Goal: Information Seeking & Learning: Learn about a topic

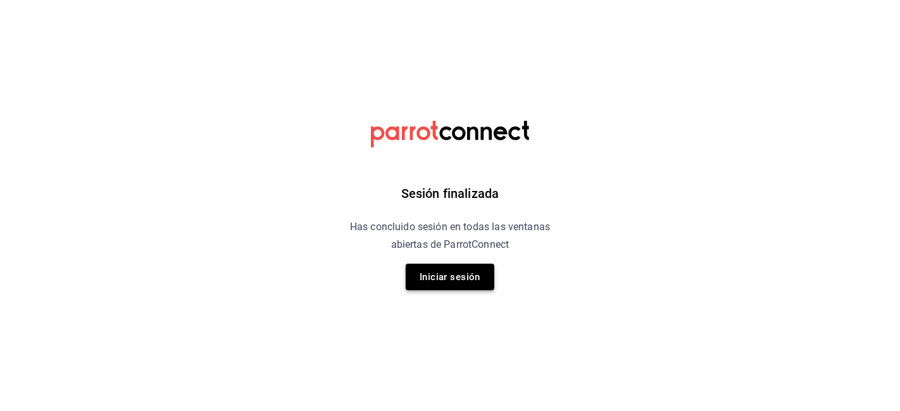
click at [441, 273] on button "Iniciar sesión" at bounding box center [450, 277] width 89 height 27
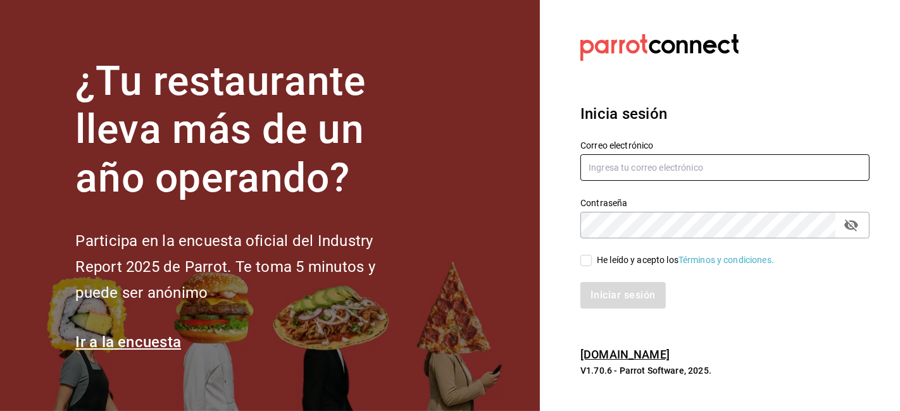
type input "gerencia@desquite.mx"
click at [586, 258] on input "He leído y acepto los Términos y condiciones." at bounding box center [585, 260] width 11 height 11
checkbox input "true"
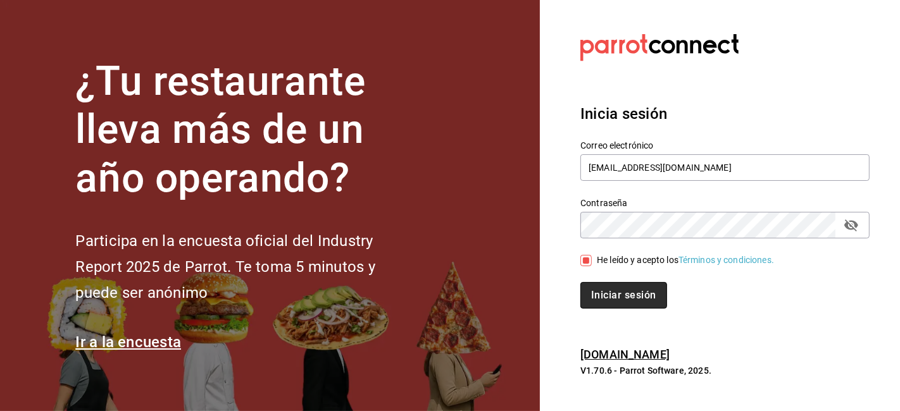
click at [616, 296] on button "Iniciar sesión" at bounding box center [623, 295] width 86 height 27
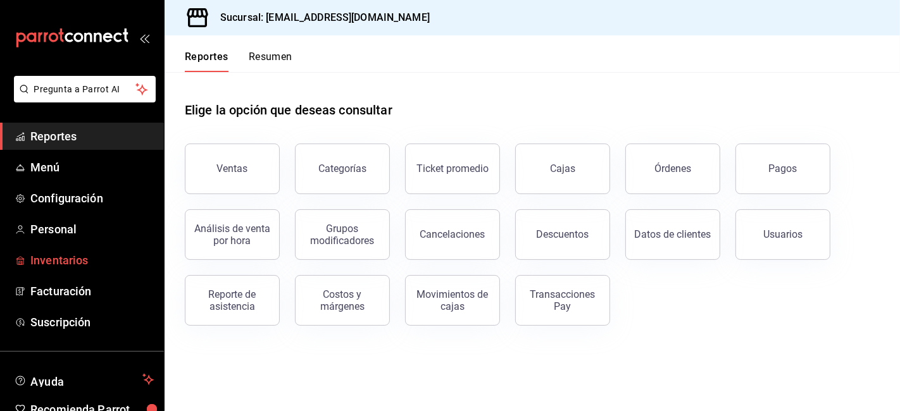
click at [53, 263] on span "Inventarios" at bounding box center [91, 260] width 123 height 17
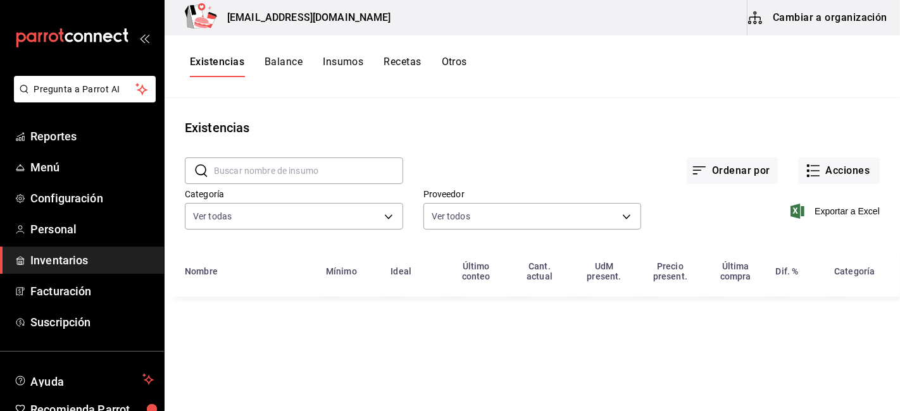
click at [842, 24] on button "Cambiar a organización" at bounding box center [819, 17] width 142 height 35
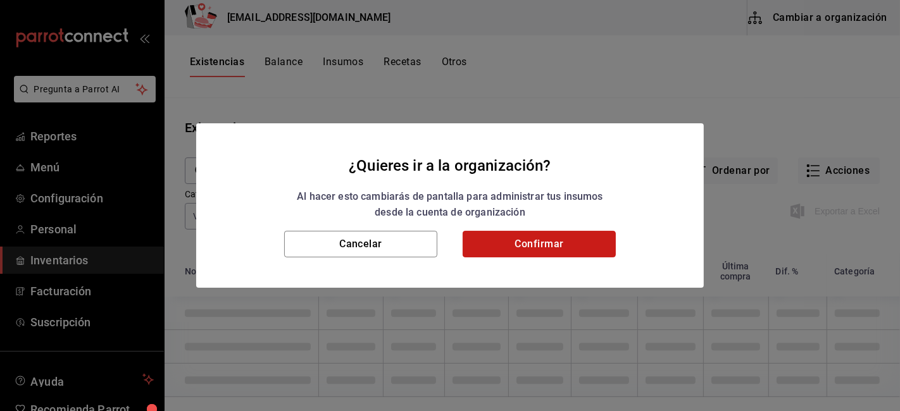
click at [553, 239] on button "Confirmar" at bounding box center [539, 244] width 153 height 27
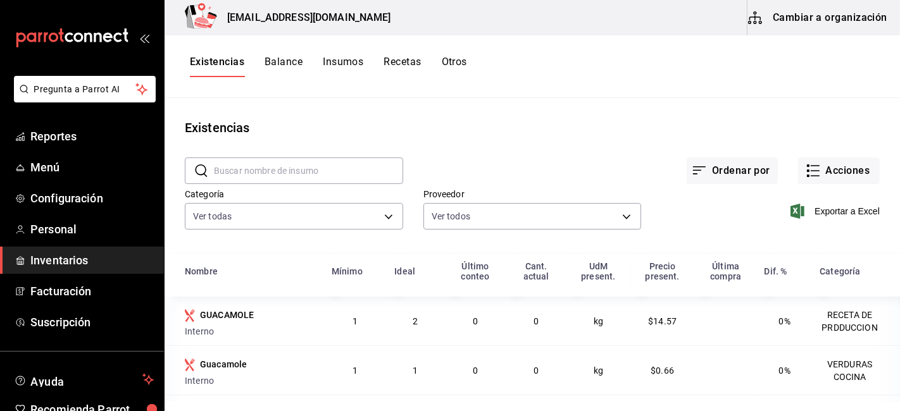
click at [553, 239] on button "Confirmar" at bounding box center [539, 244] width 153 height 27
click at [408, 59] on button "Recetas" at bounding box center [402, 67] width 37 height 22
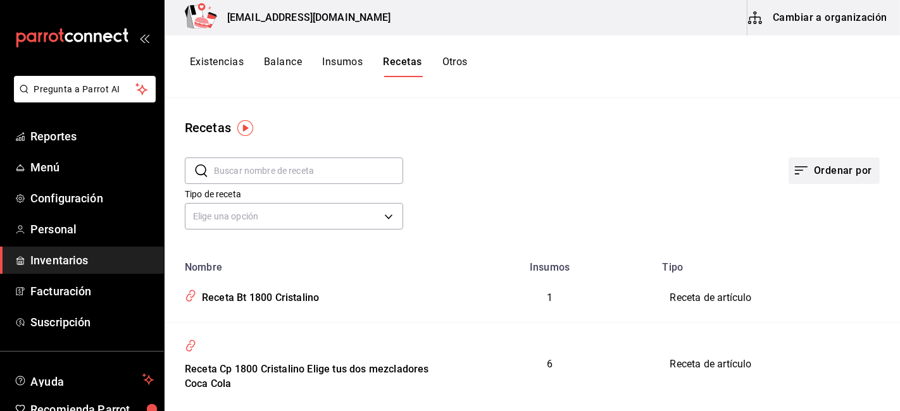
click at [827, 165] on button "Ordenar por" at bounding box center [834, 171] width 91 height 27
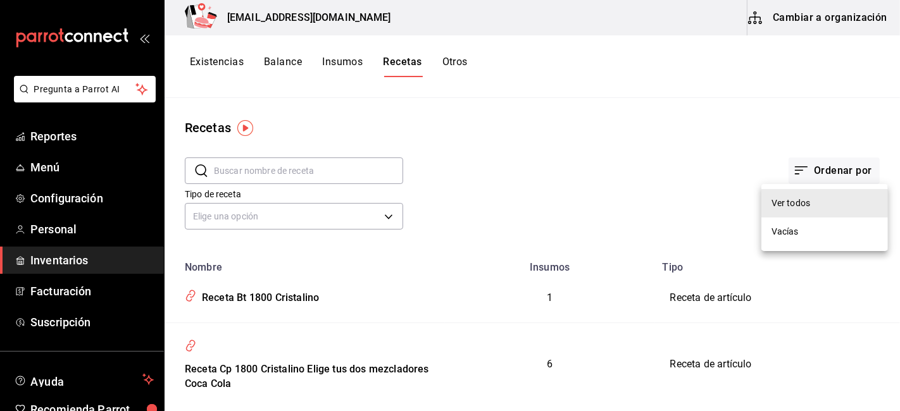
click at [591, 172] on div at bounding box center [450, 205] width 900 height 411
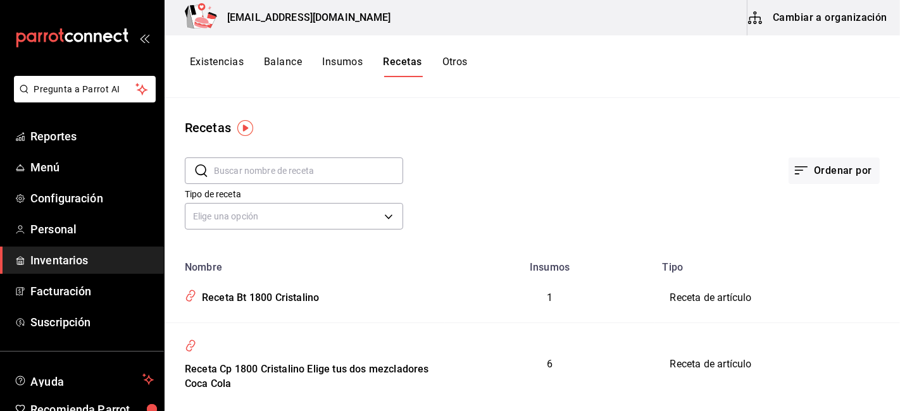
click at [255, 175] on input "text" at bounding box center [308, 170] width 189 height 25
click at [59, 147] on link "Reportes" at bounding box center [82, 136] width 164 height 27
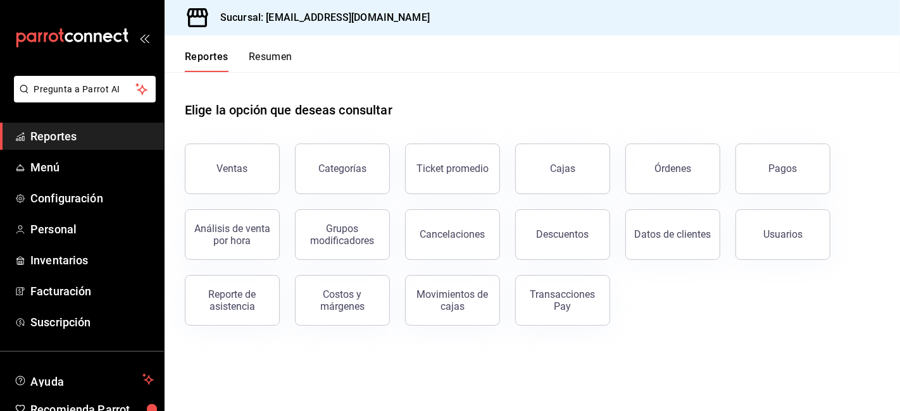
click at [135, 135] on span "Reportes" at bounding box center [91, 136] width 123 height 17
click at [258, 191] on button "Ventas" at bounding box center [232, 169] width 95 height 51
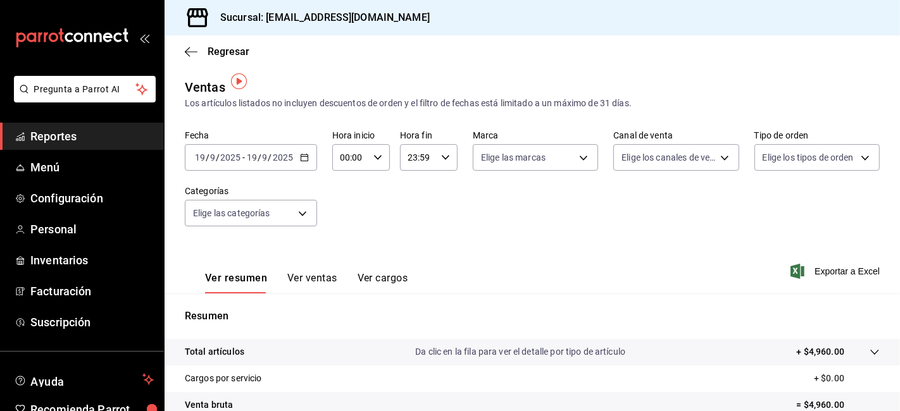
scroll to position [11, 0]
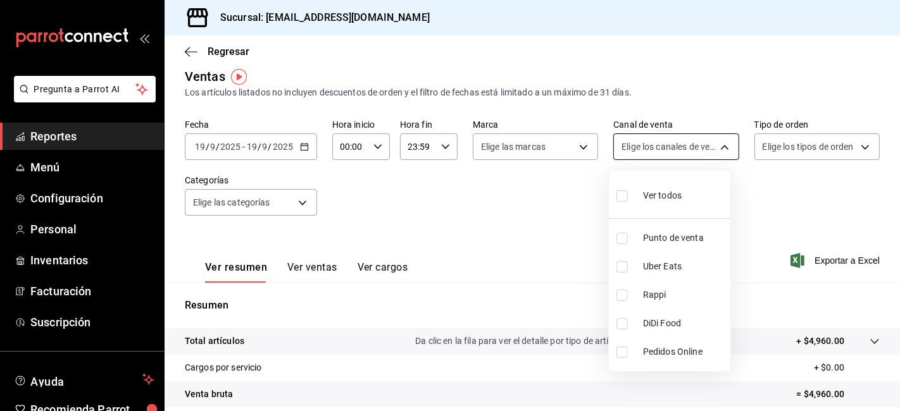
click at [714, 148] on body "Pregunta a Parrot AI Reportes Menú Configuración Personal Inventarios Facturaci…" at bounding box center [450, 205] width 900 height 411
click at [692, 243] on span "Punto de venta" at bounding box center [684, 238] width 82 height 13
type input "PARROT"
checkbox input "true"
click at [824, 149] on div at bounding box center [450, 205] width 900 height 411
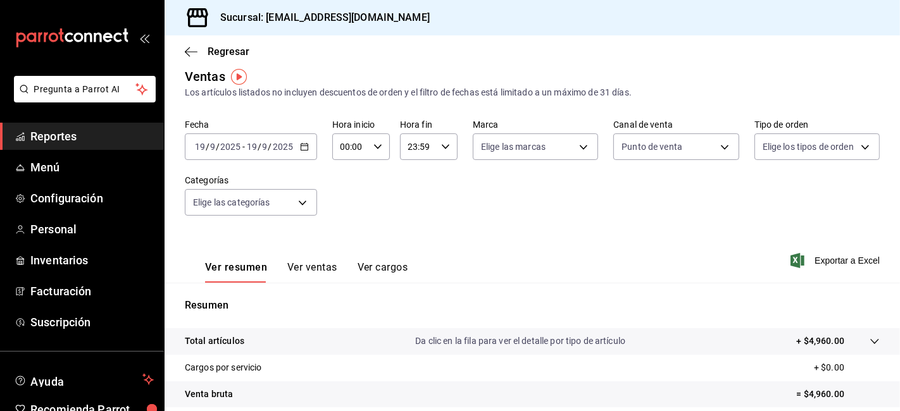
click at [824, 149] on body "Pregunta a Parrot AI Reportes Menú Configuración Personal Inventarios Facturaci…" at bounding box center [450, 205] width 900 height 411
click at [565, 154] on div at bounding box center [450, 205] width 900 height 411
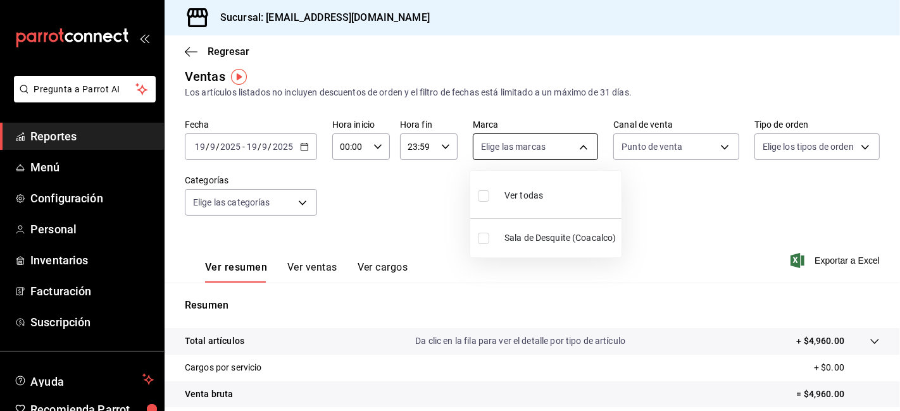
click at [573, 149] on body "Pregunta a Parrot AI Reportes Menú Configuración Personal Inventarios Facturaci…" at bounding box center [450, 205] width 900 height 411
click at [494, 234] on li "Sala de Desquite (Coacalco)" at bounding box center [545, 238] width 151 height 28
type input "62a8501e-83aa-44fc-a14d-b1e4ad847988"
checkbox input "true"
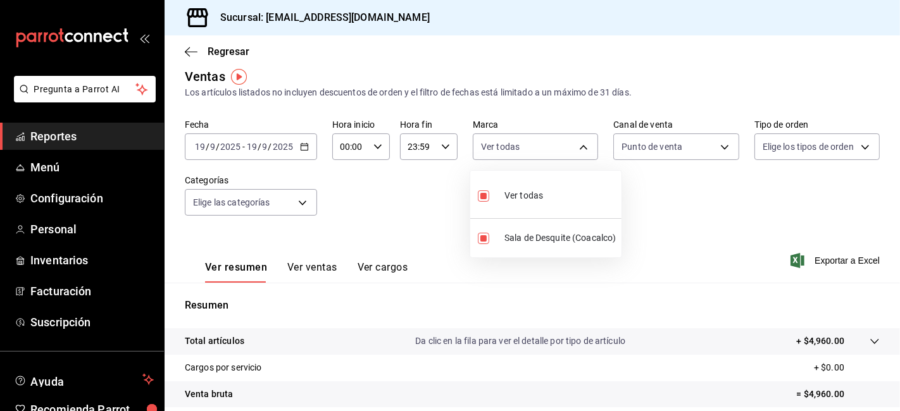
click at [296, 205] on div at bounding box center [450, 205] width 900 height 411
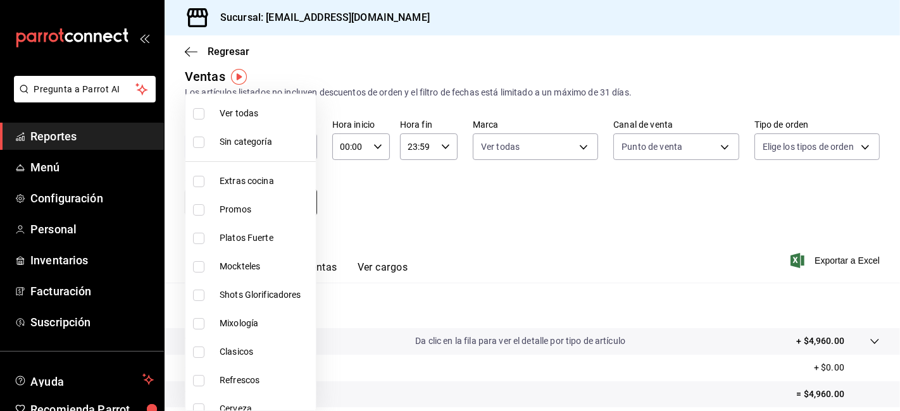
click at [298, 205] on body "Pregunta a Parrot AI Reportes Menú Configuración Personal Inventarios Facturaci…" at bounding box center [450, 205] width 900 height 411
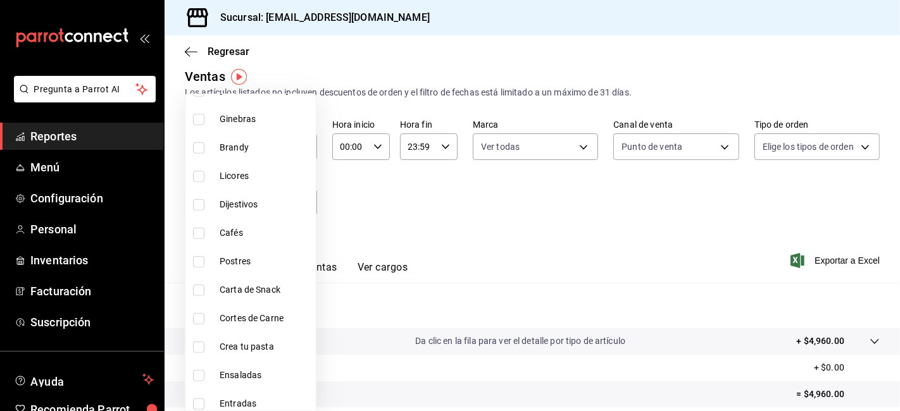
scroll to position [524, 0]
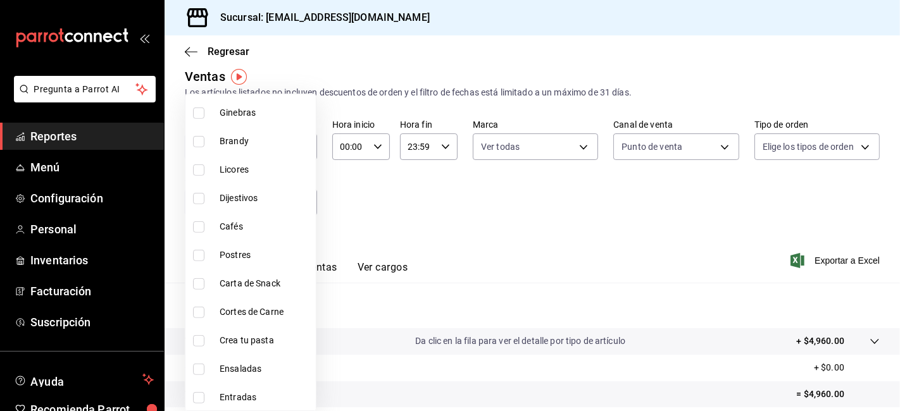
click at [201, 222] on input "checkbox" at bounding box center [198, 227] width 11 height 11
checkbox input "true"
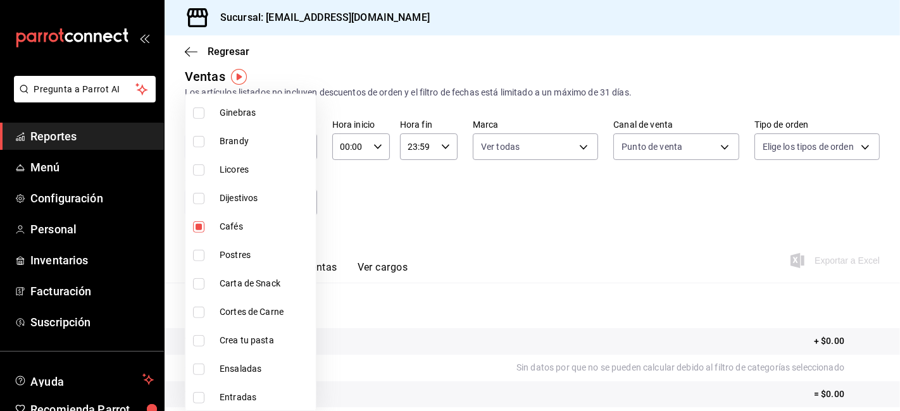
click at [209, 201] on li "Dijestivos" at bounding box center [250, 198] width 130 height 28
type input "e6d68483-d02e-4434-8ca8-c50d3ec5221b,95588bcc-cc22-4391-b1c8-a2626d71affd"
checkbox input "true"
click at [206, 173] on label at bounding box center [201, 170] width 16 height 11
click at [204, 173] on input "checkbox" at bounding box center [198, 170] width 11 height 11
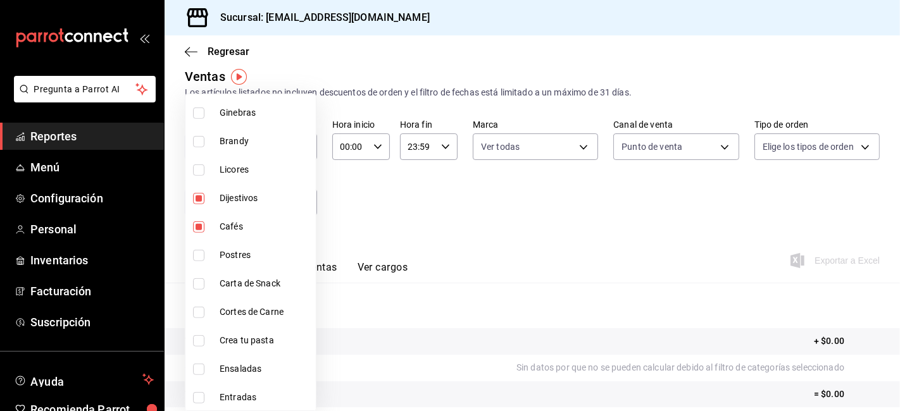
checkbox input "false"
type input "e6d68483-d02e-4434-8ca8-c50d3ec5221b,95588bcc-cc22-4391-b1c8-a2626d71affd"
click at [200, 167] on input "checkbox" at bounding box center [198, 170] width 11 height 11
checkbox input "true"
type input "e6d68483-d02e-4434-8ca8-c50d3ec5221b,95588bcc-cc22-4391-b1c8-a2626d71affd,8a415…"
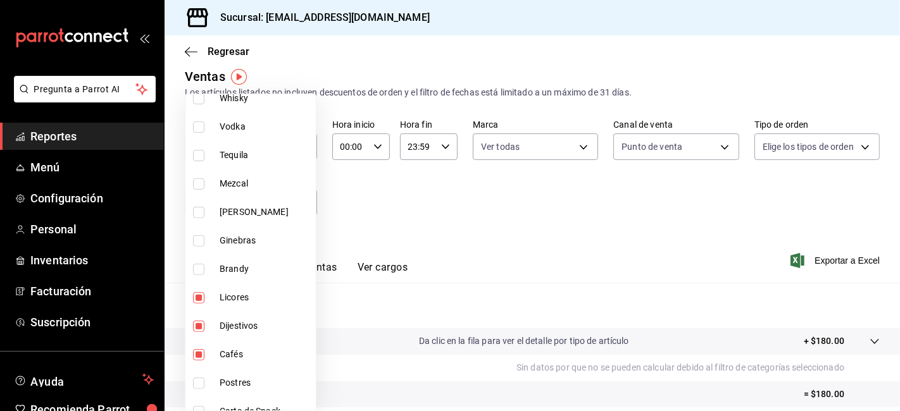
scroll to position [374, 0]
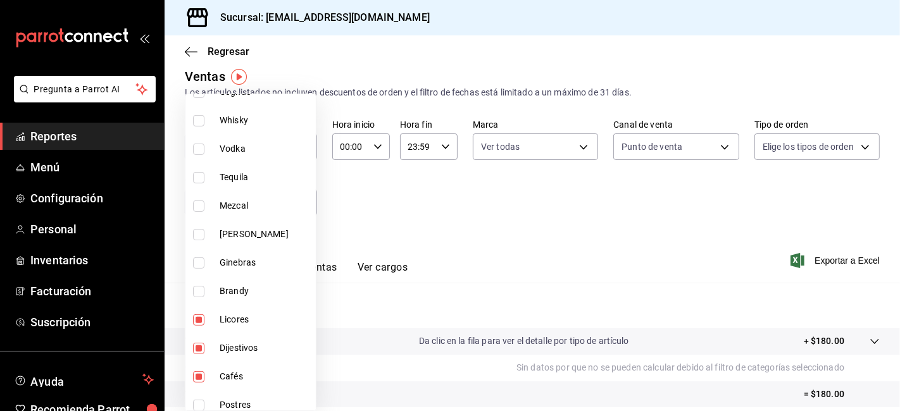
click at [201, 287] on input "checkbox" at bounding box center [198, 291] width 11 height 11
checkbox input "true"
type input "e6d68483-d02e-4434-8ca8-c50d3ec5221b,95588bcc-cc22-4391-b1c8-a2626d71affd,8a415…"
click at [198, 264] on input "checkbox" at bounding box center [198, 263] width 11 height 11
checkbox input "true"
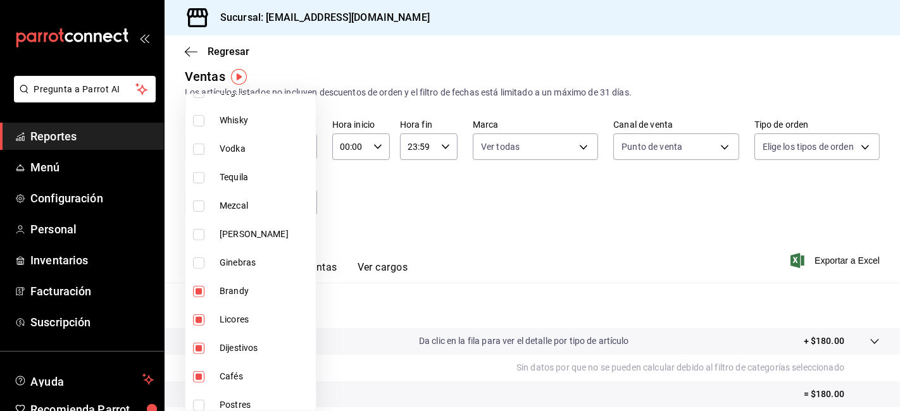
type input "e6d68483-d02e-4434-8ca8-c50d3ec5221b,95588bcc-cc22-4391-b1c8-a2626d71affd,8a415…"
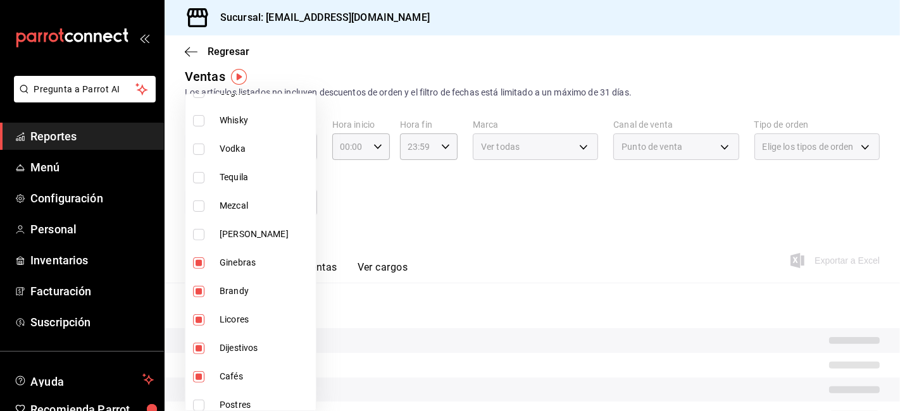
click at [203, 235] on input "checkbox" at bounding box center [198, 234] width 11 height 11
checkbox input "true"
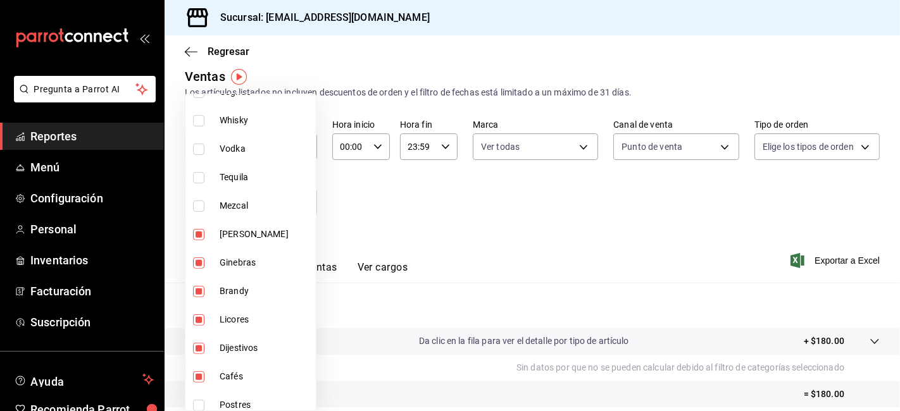
type input "e6d68483-d02e-4434-8ca8-c50d3ec5221b,95588bcc-cc22-4391-b1c8-a2626d71affd,8a415…"
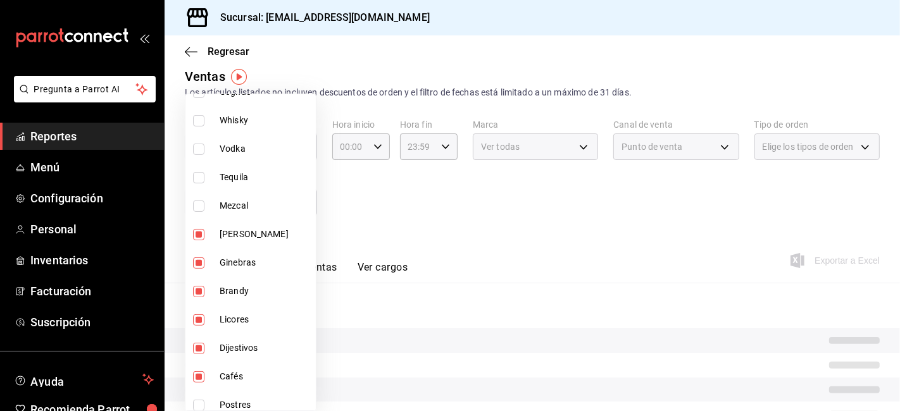
click at [201, 209] on input "checkbox" at bounding box center [198, 206] width 11 height 11
checkbox input "true"
type input "e6d68483-d02e-4434-8ca8-c50d3ec5221b,95588bcc-cc22-4391-b1c8-a2626d71affd,8a415…"
click at [199, 172] on input "checkbox" at bounding box center [198, 177] width 11 height 11
checkbox input "true"
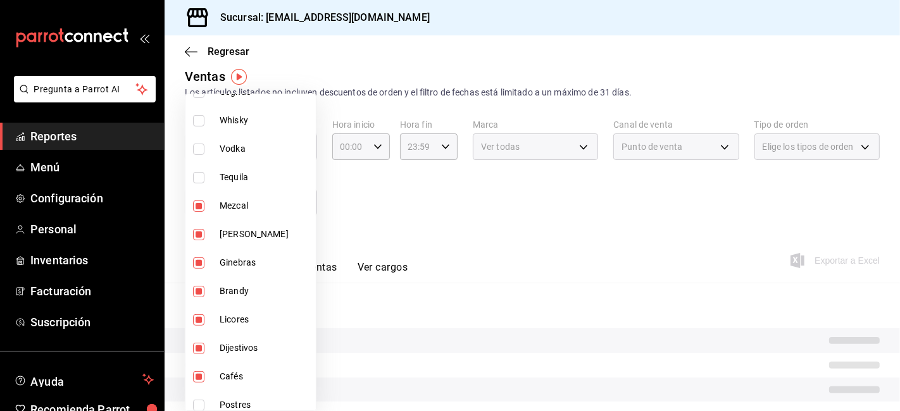
type input "e6d68483-d02e-4434-8ca8-c50d3ec5221b,95588bcc-cc22-4391-b1c8-a2626d71affd,8a415…"
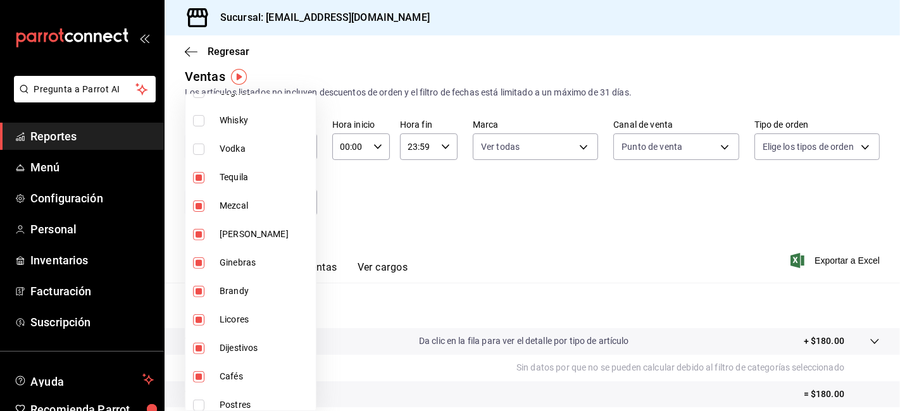
click at [201, 152] on input "checkbox" at bounding box center [198, 149] width 11 height 11
checkbox input "true"
type input "e6d68483-d02e-4434-8ca8-c50d3ec5221b,95588bcc-cc22-4391-b1c8-a2626d71affd,8a415…"
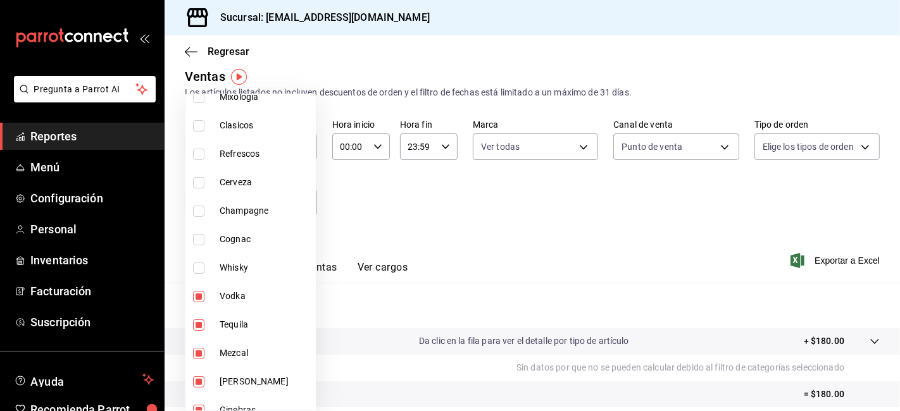
scroll to position [222, 0]
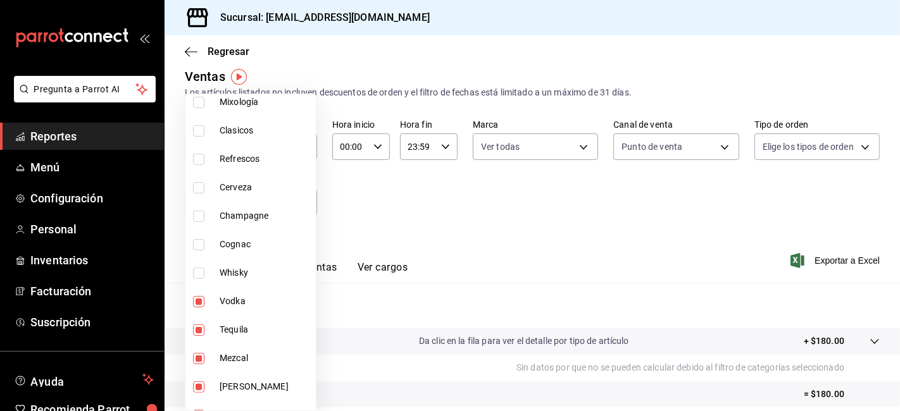
click at [201, 270] on input "checkbox" at bounding box center [198, 273] width 11 height 11
checkbox input "true"
type input "e6d68483-d02e-4434-8ca8-c50d3ec5221b,95588bcc-cc22-4391-b1c8-a2626d71affd,8a415…"
click at [199, 241] on input "checkbox" at bounding box center [198, 244] width 11 height 11
checkbox input "true"
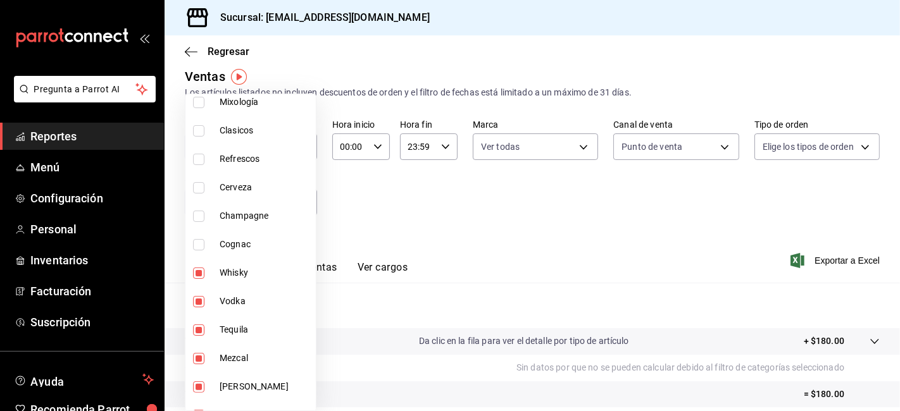
type input "e6d68483-d02e-4434-8ca8-c50d3ec5221b,95588bcc-cc22-4391-b1c8-a2626d71affd,8a415…"
click at [201, 216] on input "checkbox" at bounding box center [198, 216] width 11 height 11
checkbox input "true"
type input "e6d68483-d02e-4434-8ca8-c50d3ec5221b,95588bcc-cc22-4391-b1c8-a2626d71affd,8a415…"
click at [201, 190] on input "checkbox" at bounding box center [198, 187] width 11 height 11
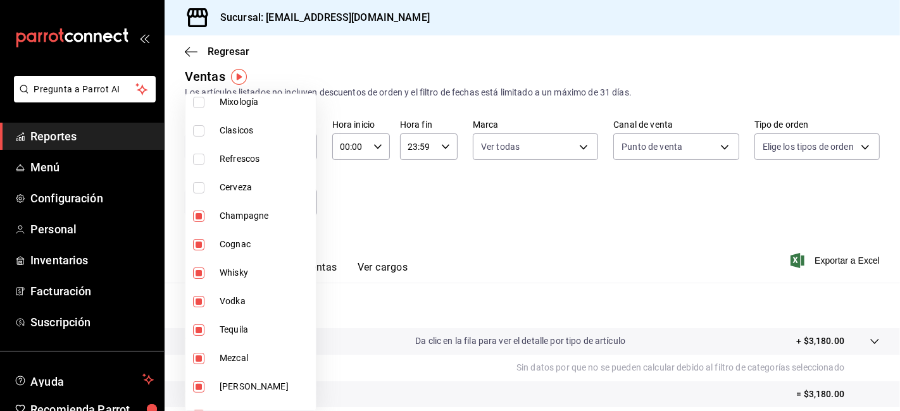
checkbox input "true"
type input "e6d68483-d02e-4434-8ca8-c50d3ec5221b,95588bcc-cc22-4391-b1c8-a2626d71affd,8a415…"
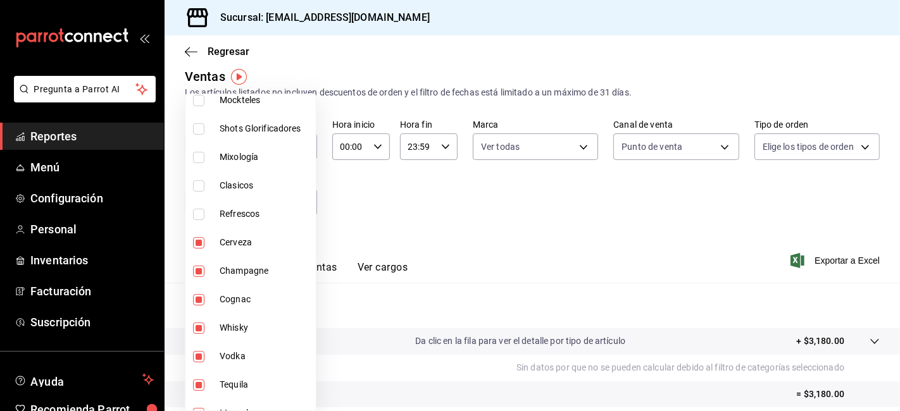
scroll to position [158, 0]
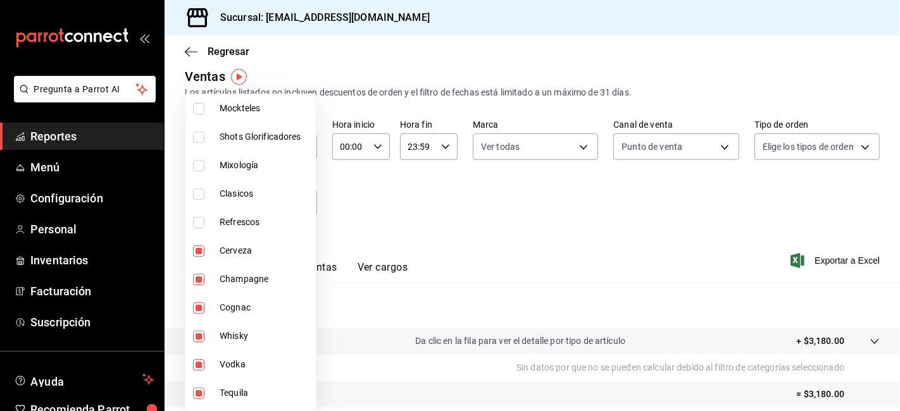
drag, startPoint x: 199, startPoint y: 220, endPoint x: 199, endPoint y: 206, distance: 13.3
click at [199, 219] on input "checkbox" at bounding box center [198, 222] width 11 height 11
checkbox input "true"
type input "e6d68483-d02e-4434-8ca8-c50d3ec5221b,95588bcc-cc22-4391-b1c8-a2626d71affd,8a415…"
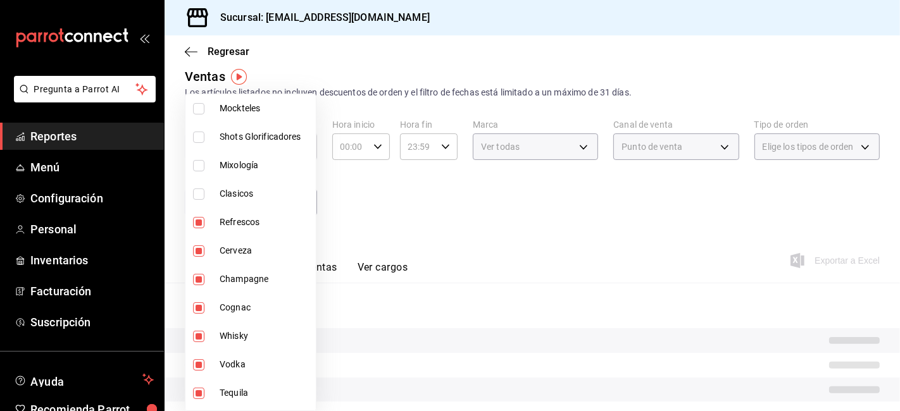
click at [199, 198] on input "checkbox" at bounding box center [198, 194] width 11 height 11
checkbox input "true"
type input "e6d68483-d02e-4434-8ca8-c50d3ec5221b,95588bcc-cc22-4391-b1c8-a2626d71affd,8a415…"
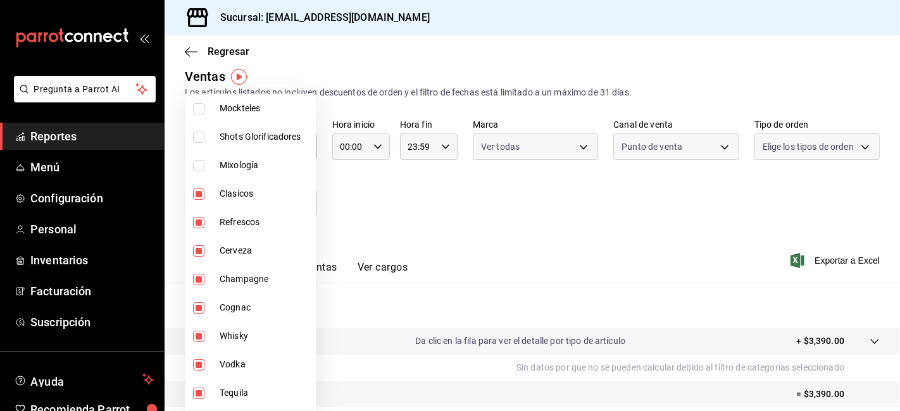
click at [199, 171] on input "checkbox" at bounding box center [198, 165] width 11 height 11
checkbox input "true"
type input "e6d68483-d02e-4434-8ca8-c50d3ec5221b,95588bcc-cc22-4391-b1c8-a2626d71affd,8a415…"
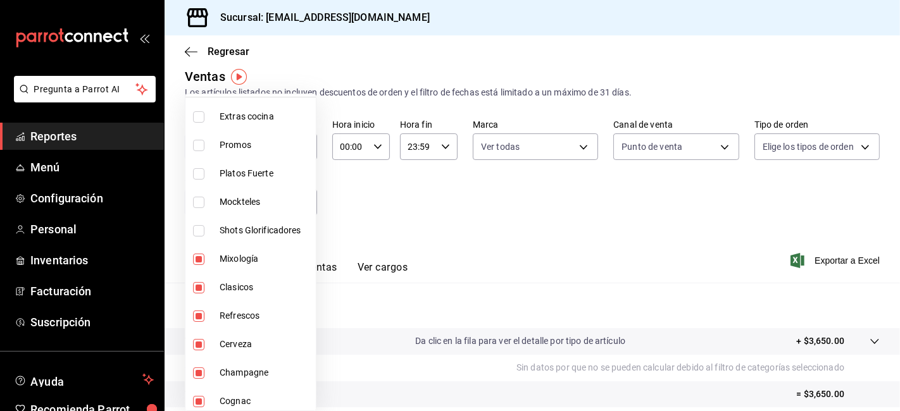
scroll to position [54, 0]
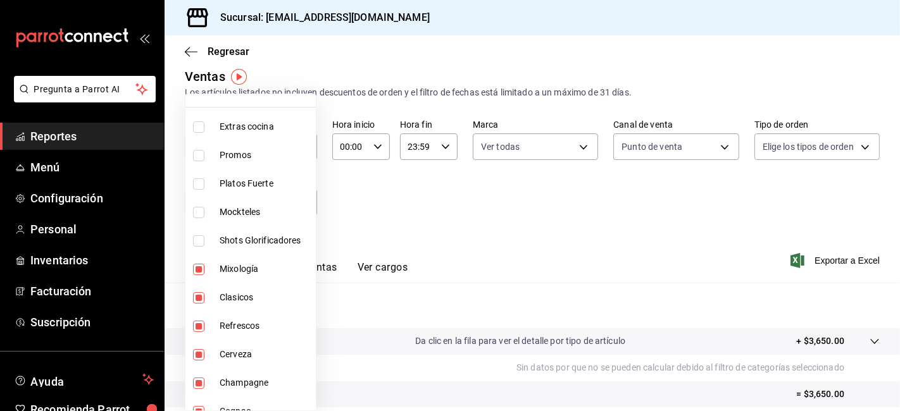
click at [199, 208] on input "checkbox" at bounding box center [198, 212] width 11 height 11
checkbox input "true"
type input "e6d68483-d02e-4434-8ca8-c50d3ec5221b,95588bcc-cc22-4391-b1c8-a2626d71affd,8a415…"
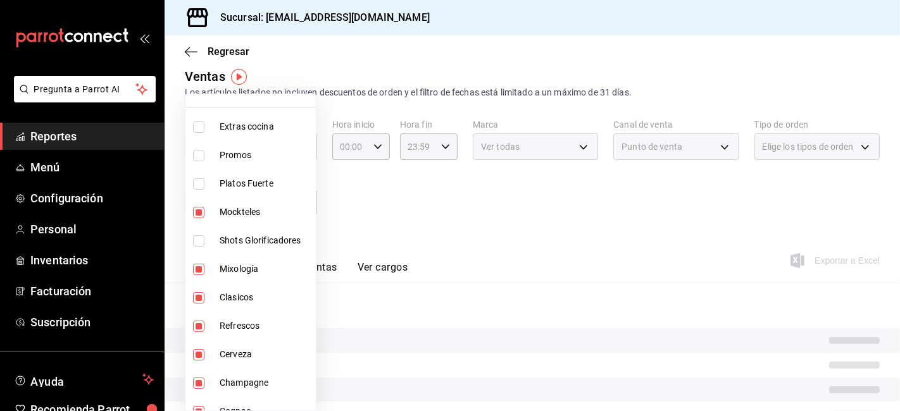
click at [198, 239] on input "checkbox" at bounding box center [198, 240] width 11 height 11
checkbox input "true"
type input "e6d68483-d02e-4434-8ca8-c50d3ec5221b,95588bcc-cc22-4391-b1c8-a2626d71affd,8a415…"
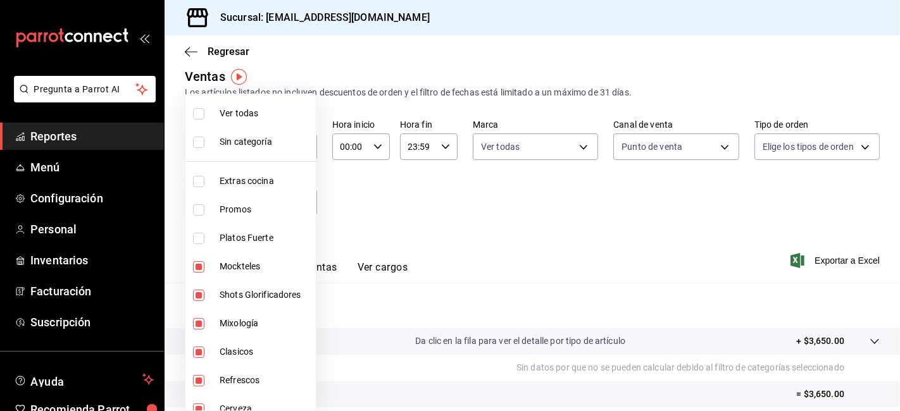
click at [370, 192] on div at bounding box center [450, 205] width 900 height 411
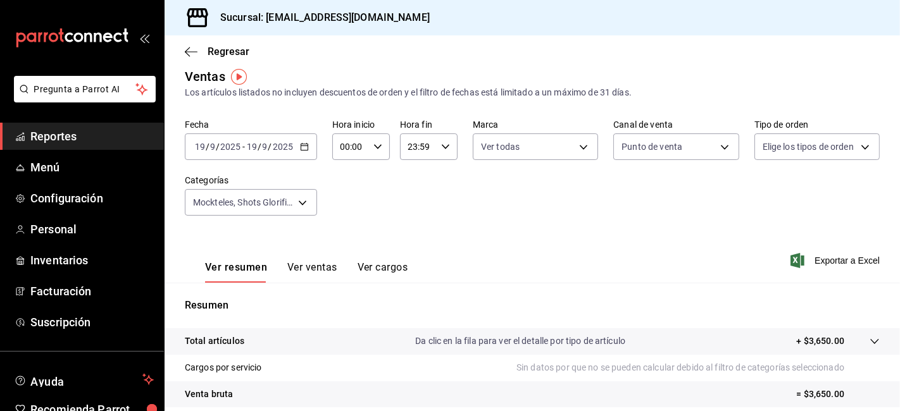
click at [210, 149] on input "9" at bounding box center [213, 147] width 6 height 10
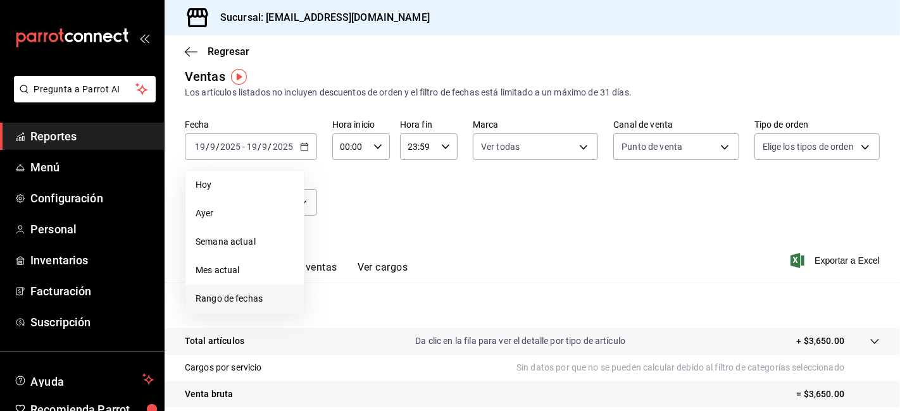
click at [249, 306] on li "Rango de fechas" at bounding box center [244, 299] width 118 height 28
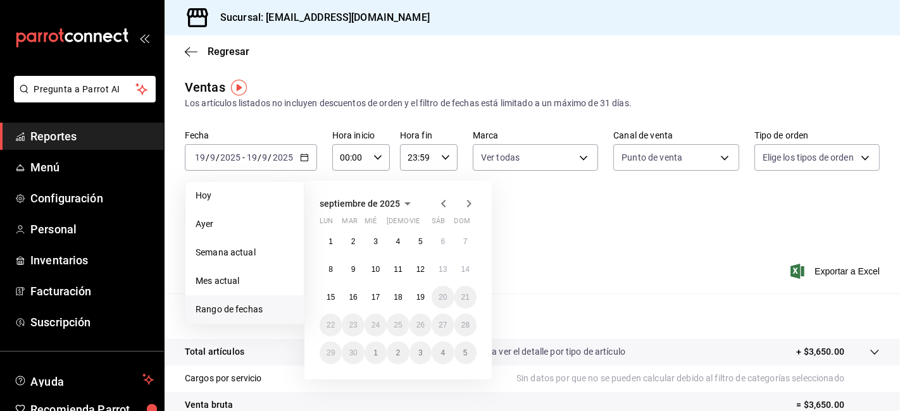
click at [447, 204] on icon "button" at bounding box center [443, 203] width 15 height 15
drag, startPoint x: 452, startPoint y: 204, endPoint x: 444, endPoint y: 204, distance: 8.3
click at [444, 204] on div at bounding box center [456, 203] width 41 height 15
click at [444, 204] on icon "button" at bounding box center [443, 203] width 15 height 15
click at [473, 204] on icon "button" at bounding box center [468, 203] width 15 height 15
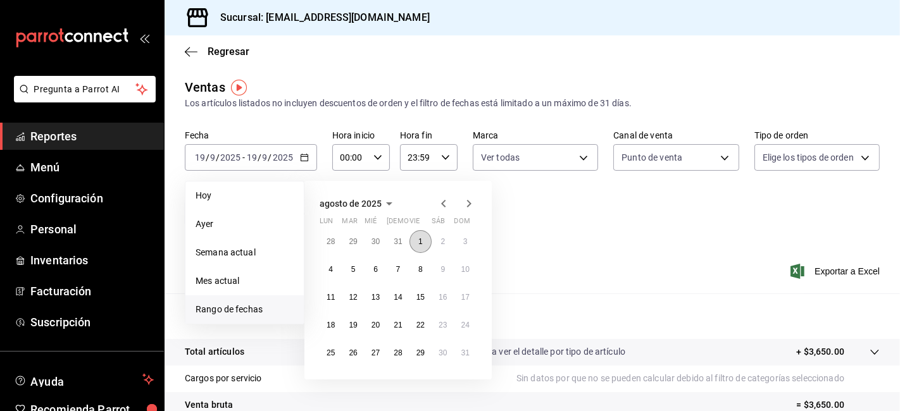
click at [424, 238] on button "1" at bounding box center [421, 241] width 22 height 23
click at [465, 204] on icon "button" at bounding box center [468, 203] width 15 height 15
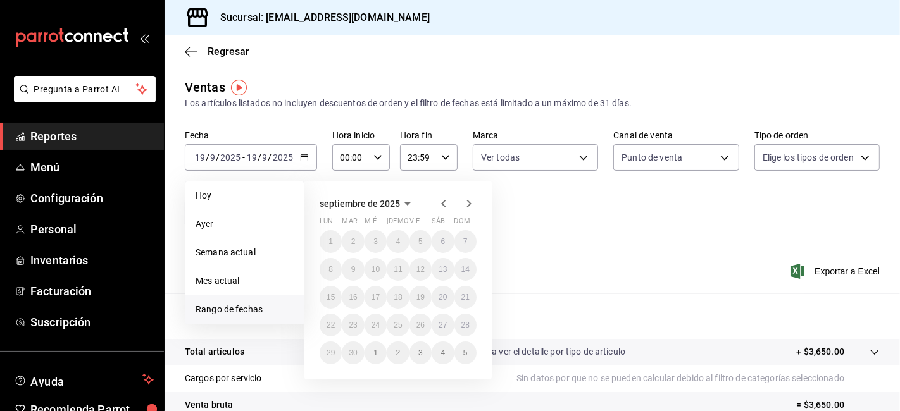
click at [439, 203] on icon "button" at bounding box center [443, 203] width 15 height 15
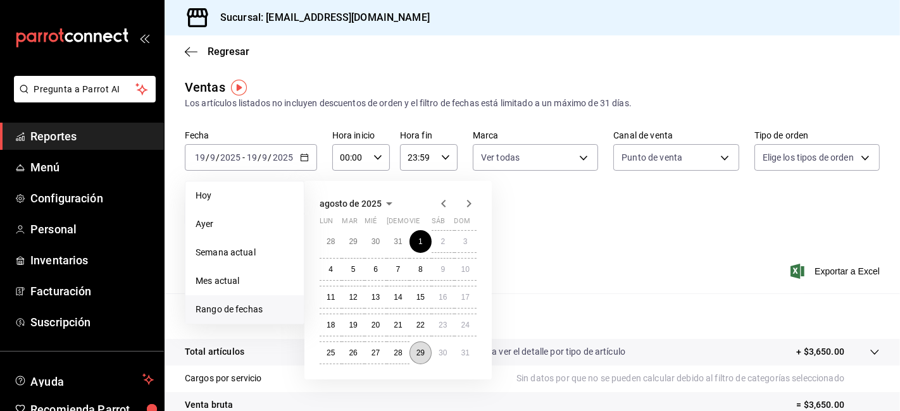
click at [422, 353] on abbr "29" at bounding box center [420, 353] width 8 height 9
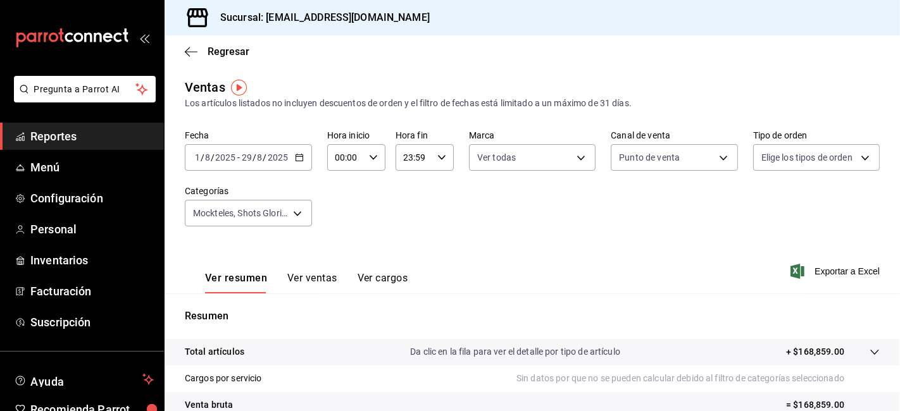
click at [304, 161] on div "[DATE] [DATE] - [DATE] [DATE]" at bounding box center [248, 157] width 127 height 27
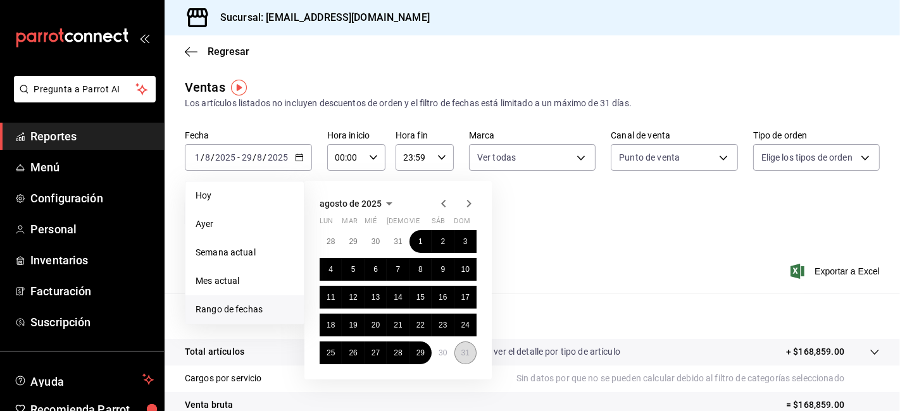
click at [465, 355] on abbr "31" at bounding box center [465, 353] width 8 height 9
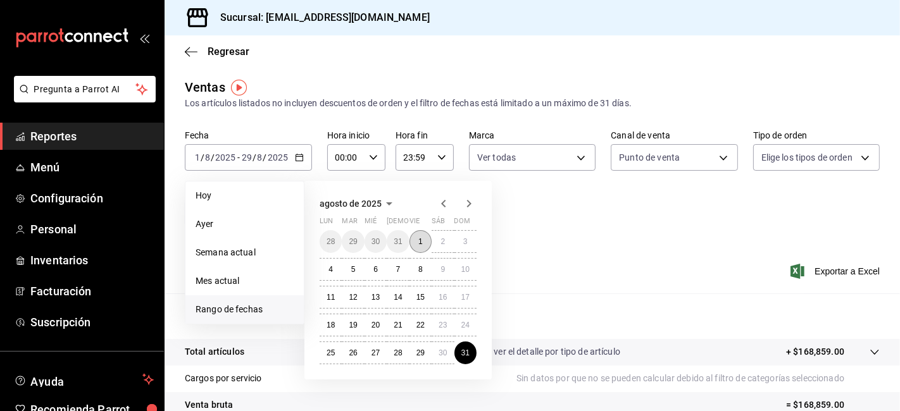
click at [422, 242] on abbr "1" at bounding box center [420, 241] width 4 height 9
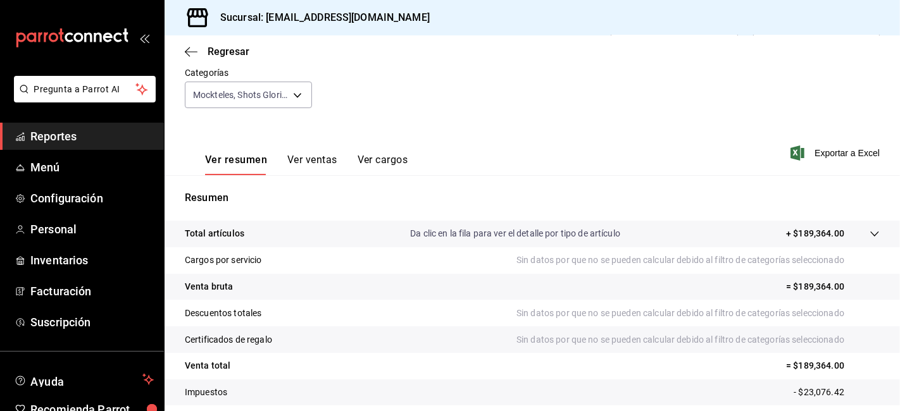
scroll to position [119, 0]
click at [325, 158] on button "Ver ventas" at bounding box center [312, 164] width 50 height 22
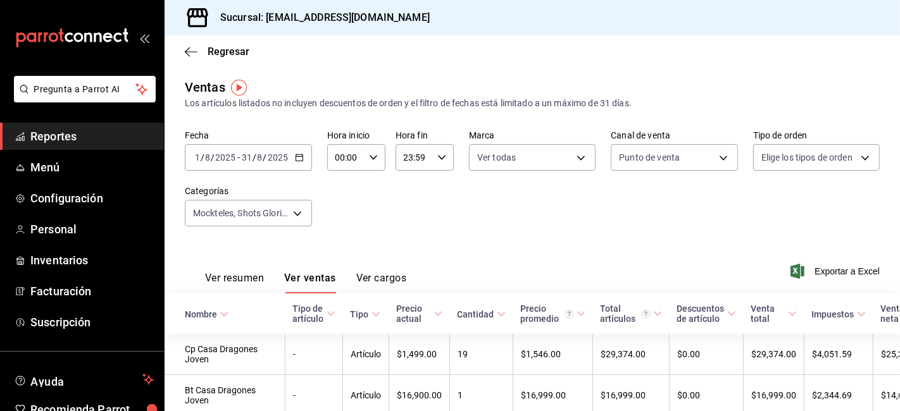
click at [385, 276] on button "Ver cargos" at bounding box center [381, 283] width 51 height 22
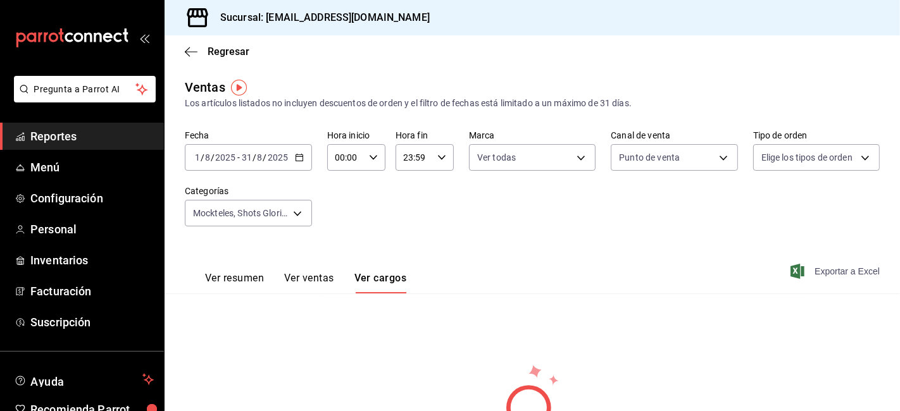
click at [806, 274] on span "Exportar a Excel" at bounding box center [836, 271] width 87 height 15
click at [823, 267] on span "Exportar a Excel" at bounding box center [836, 271] width 87 height 15
click at [247, 287] on button "Ver resumen" at bounding box center [234, 283] width 59 height 22
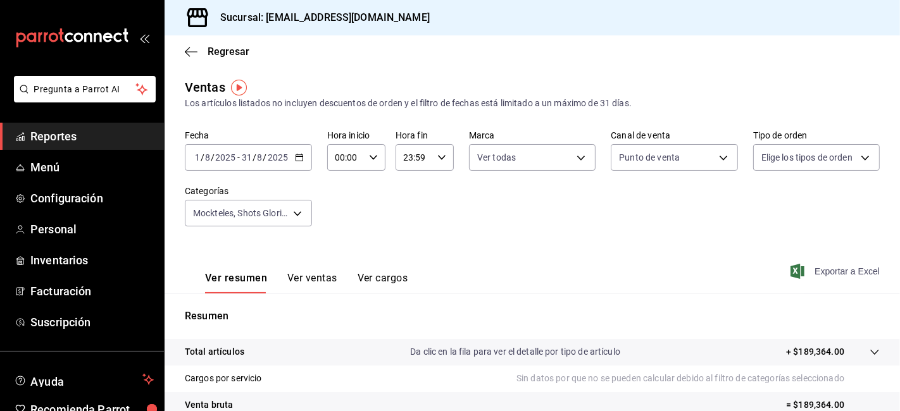
click at [813, 279] on span "Exportar a Excel" at bounding box center [836, 271] width 87 height 15
click at [805, 270] on span "Exportar a Excel" at bounding box center [836, 271] width 87 height 15
click at [302, 156] on icon "button" at bounding box center [299, 157] width 9 height 9
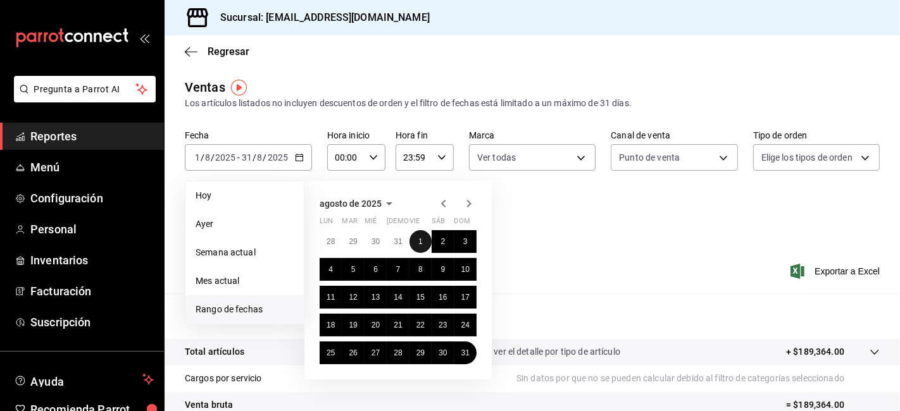
click at [418, 247] on button "1" at bounding box center [421, 241] width 22 height 23
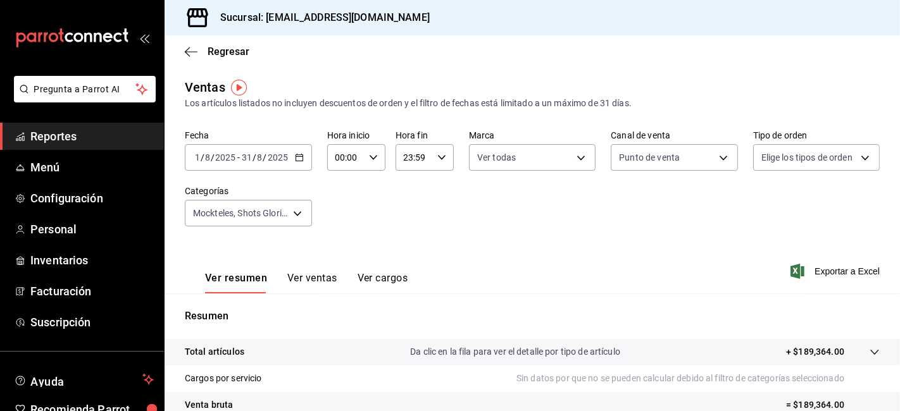
click at [541, 218] on div "Fecha [DATE] [DATE] - [DATE] [DATE] Hora inicio 00:00 Hora inicio Hora fin 23:5…" at bounding box center [532, 185] width 695 height 111
click at [249, 160] on input "31" at bounding box center [246, 158] width 11 height 10
click at [303, 151] on div "[DATE] [DATE] - [DATE] [DATE]" at bounding box center [248, 157] width 127 height 27
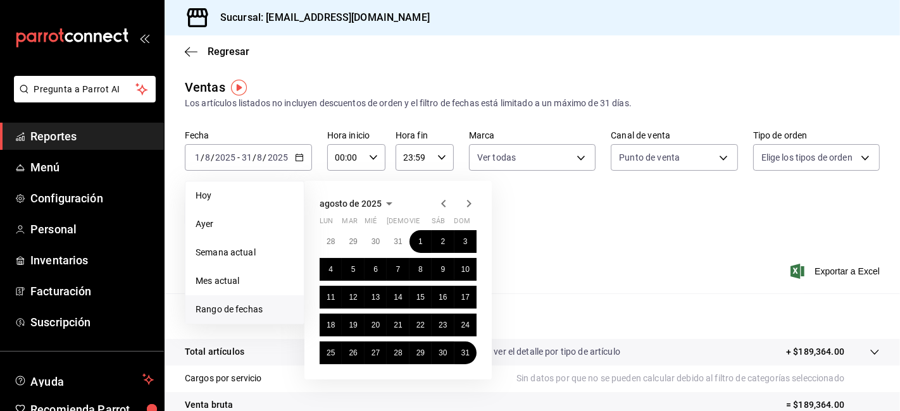
click at [241, 311] on span "Rango de fechas" at bounding box center [245, 309] width 98 height 13
click at [419, 241] on abbr "1" at bounding box center [420, 241] width 4 height 9
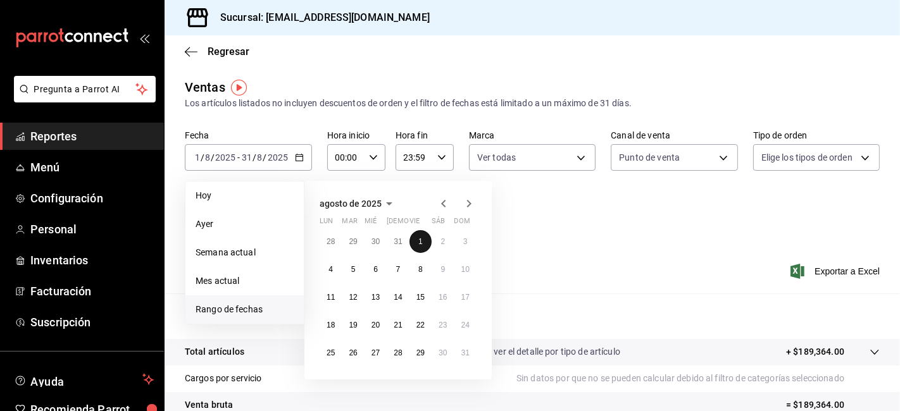
click at [419, 241] on abbr "1" at bounding box center [420, 241] width 4 height 9
click at [419, 241] on div "Fecha [DATE] [DATE] - [DATE] [DATE] [DATE] [DATE] Semana actual Mes actual [GEO…" at bounding box center [532, 185] width 695 height 111
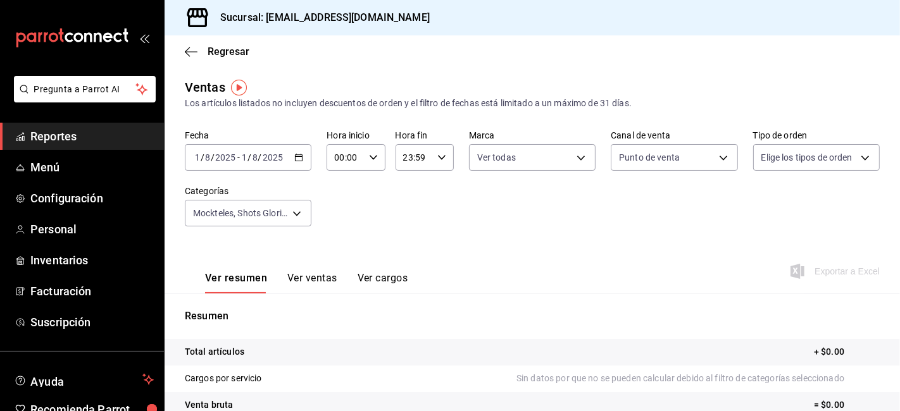
click at [301, 157] on icon "button" at bounding box center [298, 157] width 9 height 9
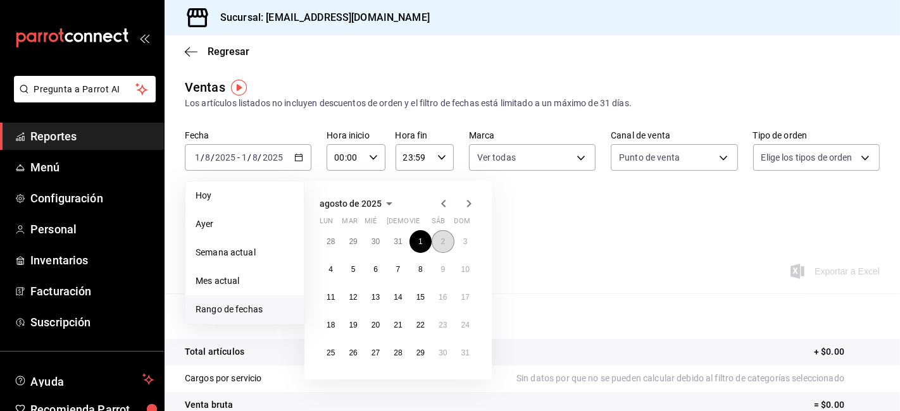
click at [446, 244] on button "2" at bounding box center [443, 241] width 22 height 23
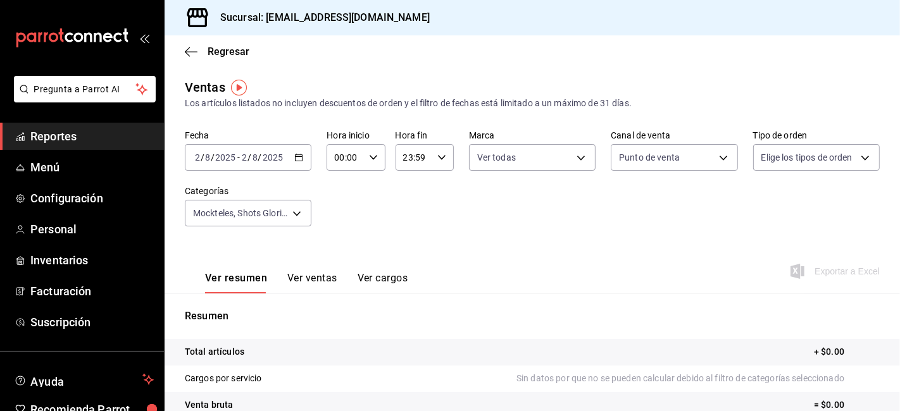
click at [299, 153] on icon "button" at bounding box center [298, 157] width 9 height 9
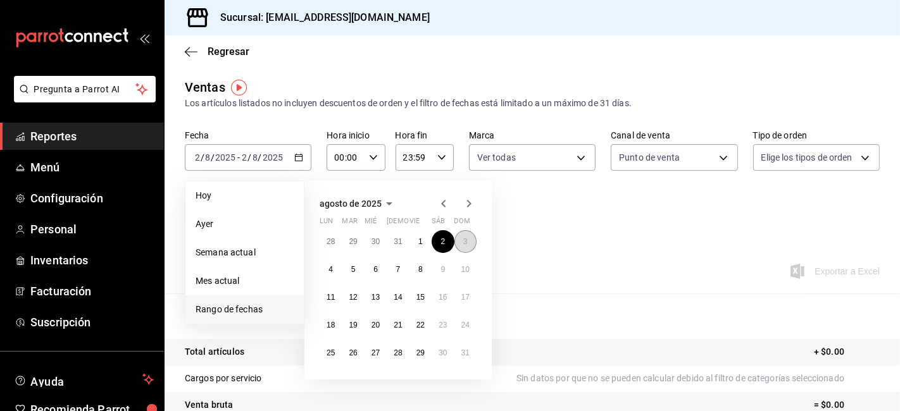
click at [465, 242] on abbr "3" at bounding box center [465, 241] width 4 height 9
click at [465, 242] on div "Ver resumen Ver ventas Ver cargos Exportar a Excel" at bounding box center [533, 268] width 736 height 52
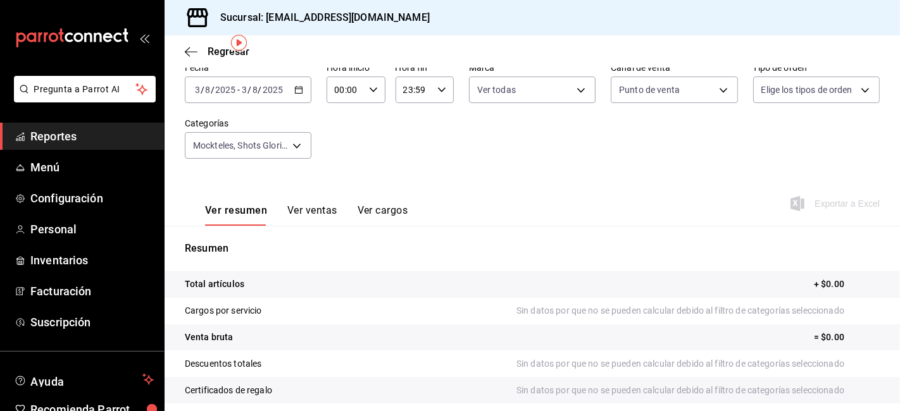
scroll to position [43, 0]
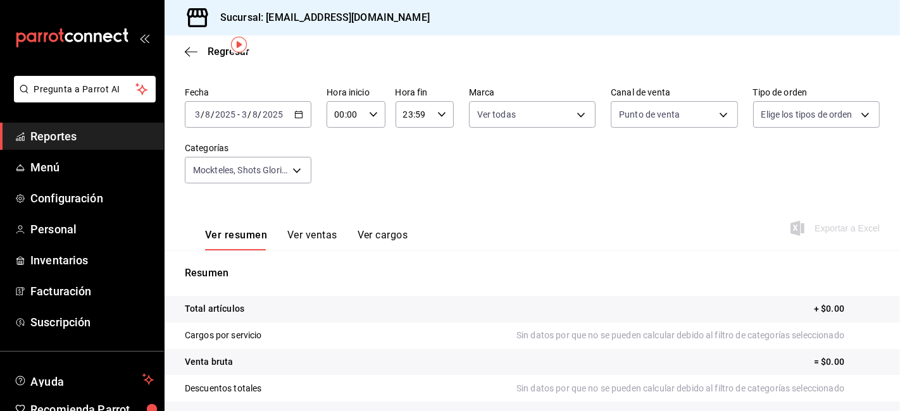
click at [299, 116] on icon "button" at bounding box center [298, 114] width 9 height 9
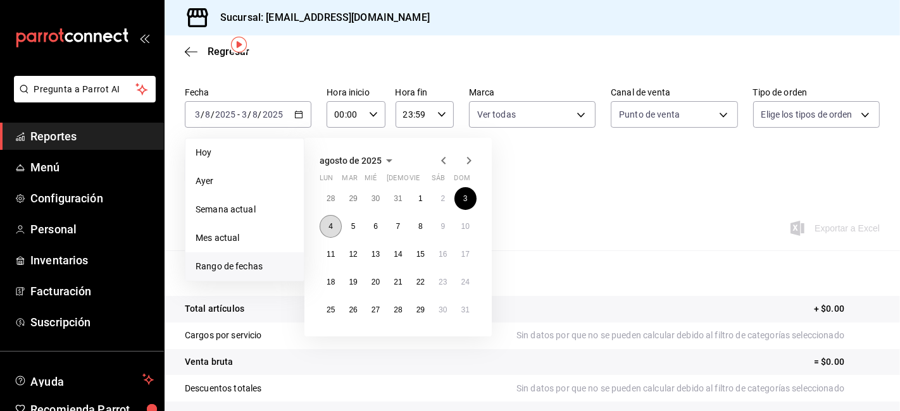
click at [325, 224] on button "4" at bounding box center [331, 226] width 22 height 23
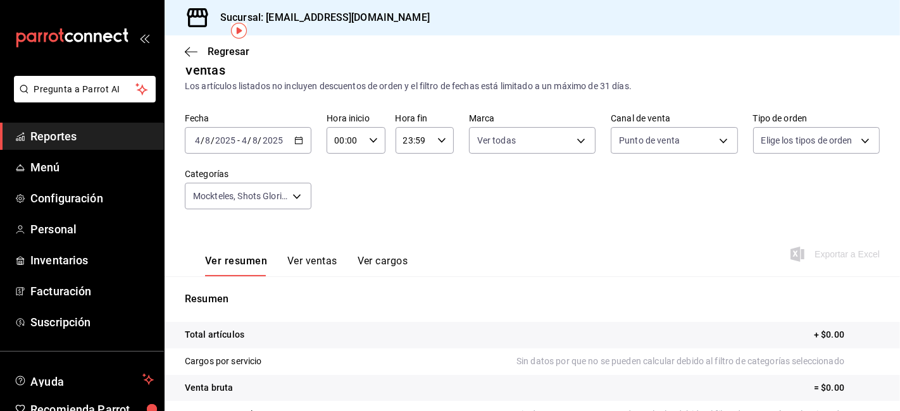
scroll to position [13, 0]
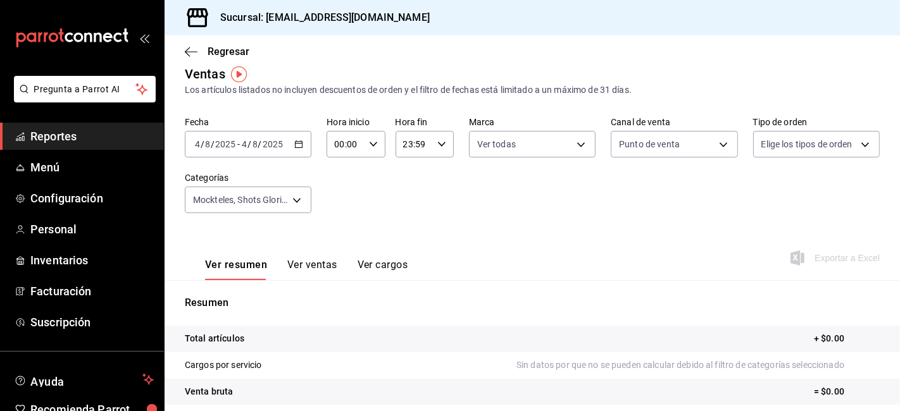
click at [299, 146] on icon "button" at bounding box center [298, 144] width 9 height 9
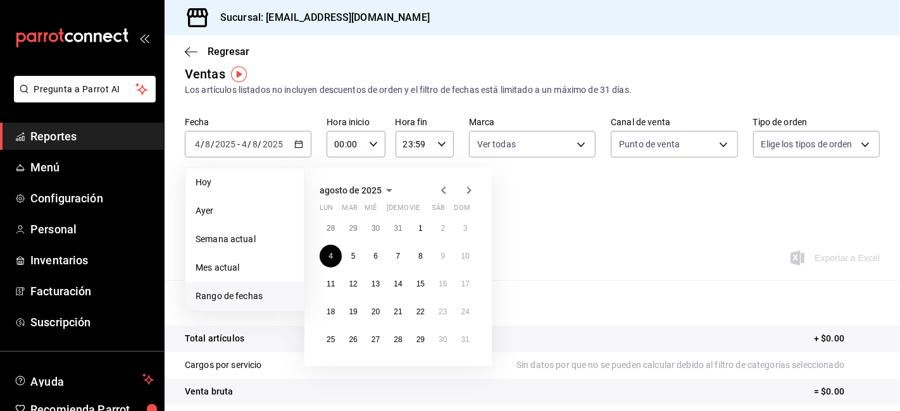
click at [362, 263] on div "28 29 30 31 1 2 3 4 5 6 7 8 9 10 11 12 13 14 15 16 17 18 19 20 21 22 23 24 25 2…" at bounding box center [398, 284] width 157 height 134
click at [354, 255] on abbr "5" at bounding box center [353, 256] width 4 height 9
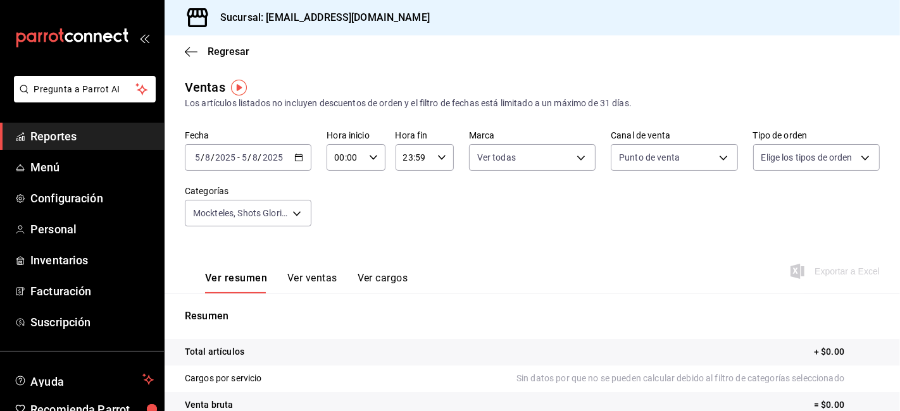
click at [295, 161] on icon "button" at bounding box center [298, 157] width 9 height 9
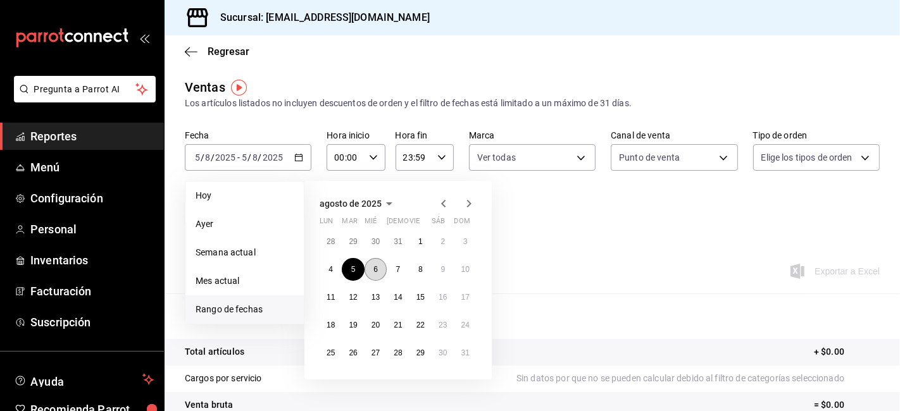
click at [376, 263] on button "6" at bounding box center [376, 269] width 22 height 23
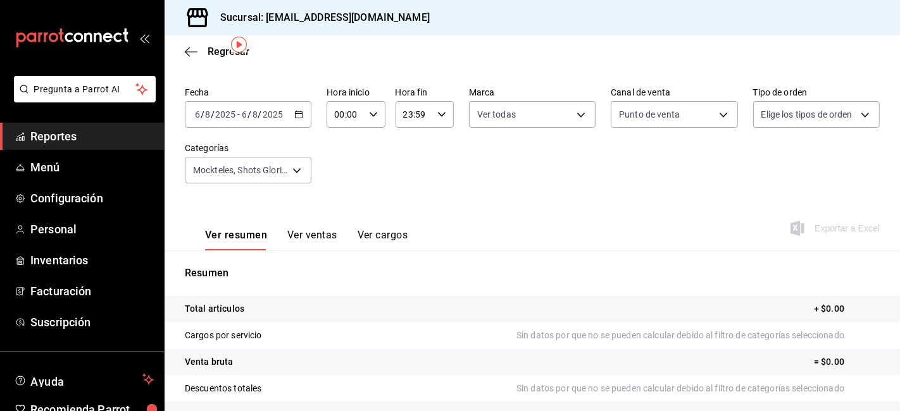
scroll to position [45, 0]
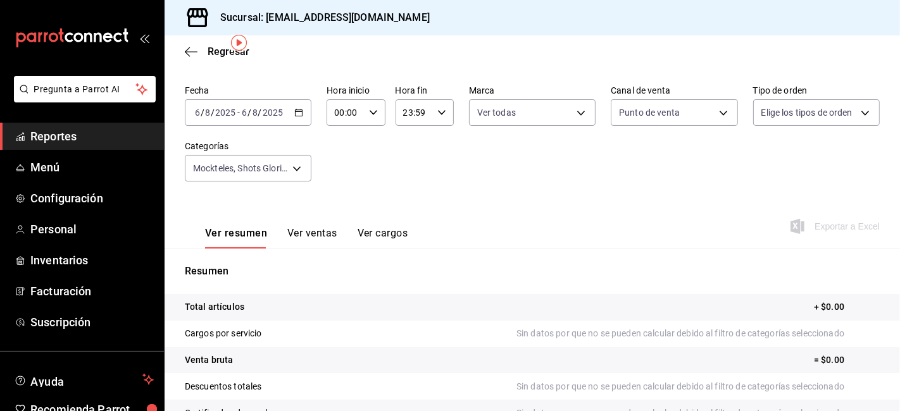
click at [291, 110] on div "[DATE] [DATE] - [DATE] [DATE]" at bounding box center [248, 112] width 127 height 27
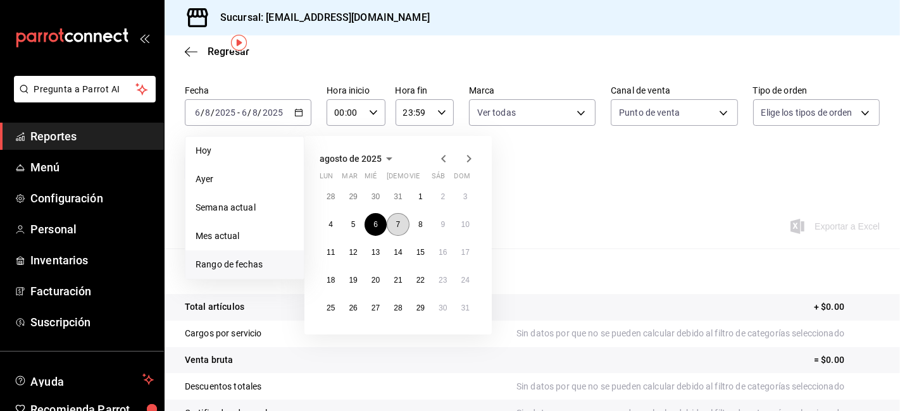
click at [399, 225] on abbr "7" at bounding box center [398, 224] width 4 height 9
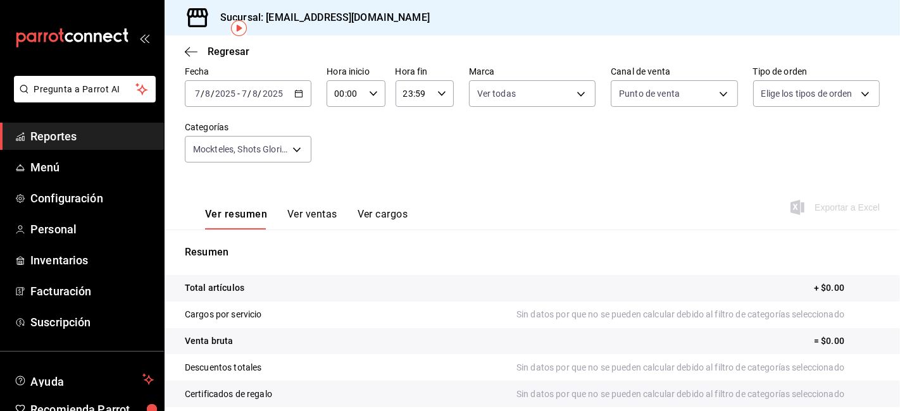
scroll to position [58, 0]
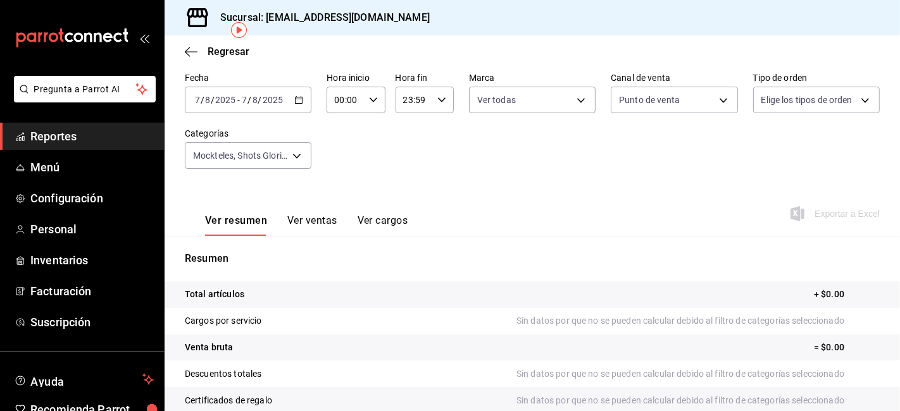
click at [299, 102] on icon "button" at bounding box center [298, 100] width 9 height 9
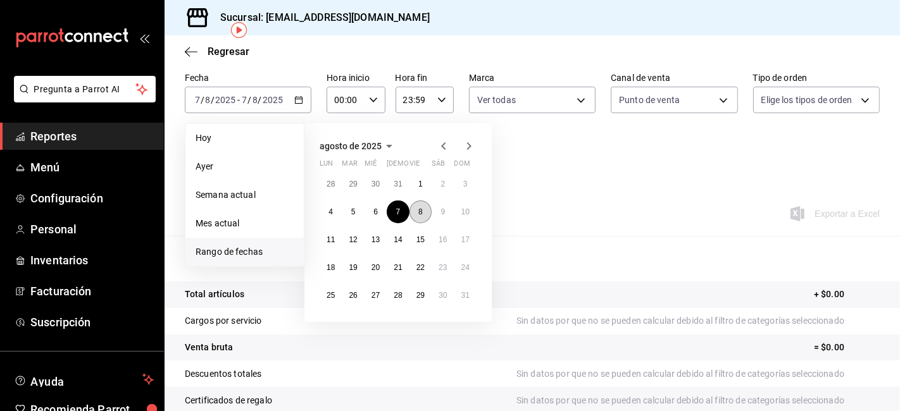
click at [422, 210] on button "8" at bounding box center [421, 212] width 22 height 23
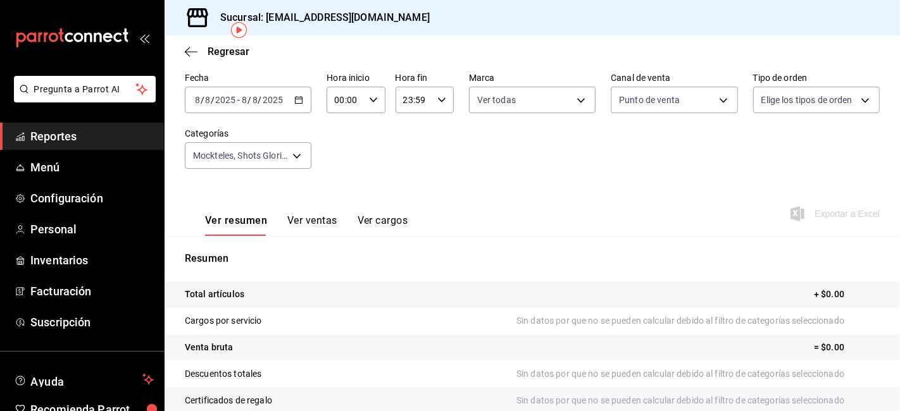
click at [290, 101] on div "[DATE] [DATE] - [DATE] [DATE]" at bounding box center [248, 100] width 127 height 27
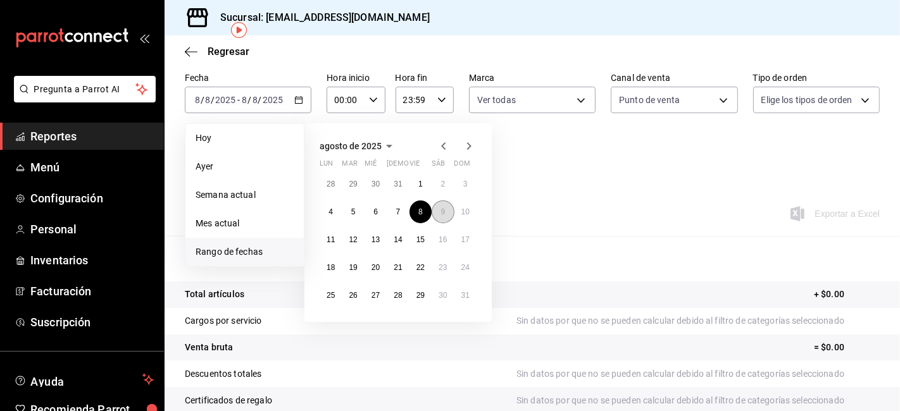
click at [444, 201] on button "9" at bounding box center [443, 212] width 22 height 23
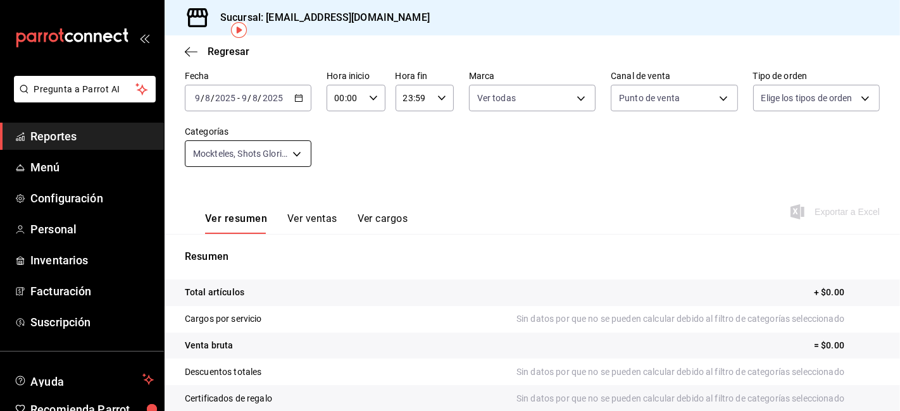
scroll to position [53, 0]
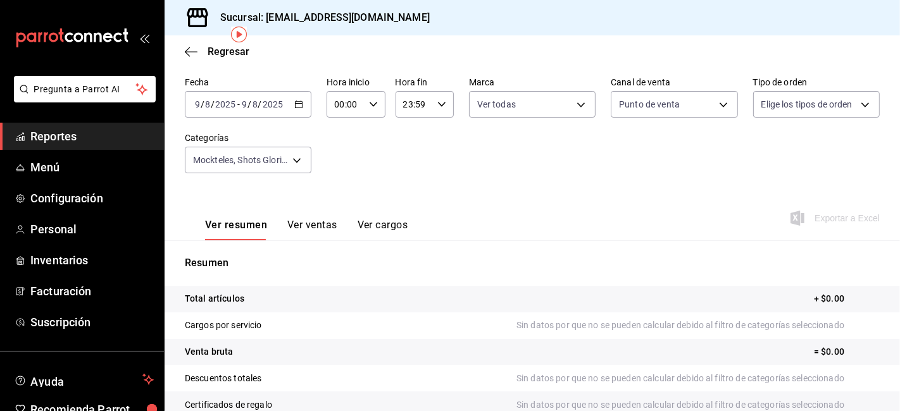
click at [299, 101] on 314 "button" at bounding box center [299, 105] width 8 height 8
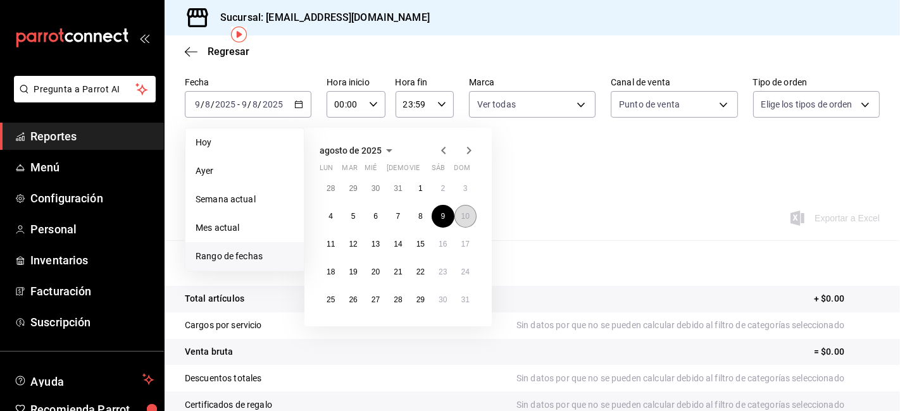
click at [461, 219] on abbr "10" at bounding box center [465, 216] width 8 height 9
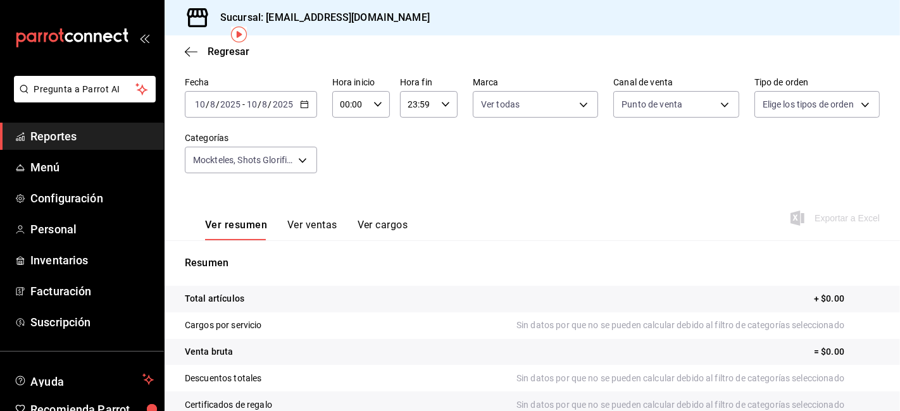
click at [304, 100] on icon "button" at bounding box center [304, 104] width 9 height 9
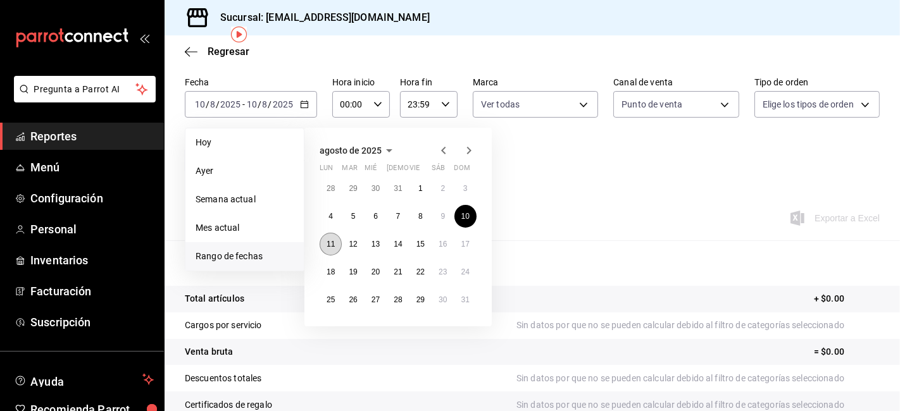
click at [334, 241] on abbr "11" at bounding box center [331, 244] width 8 height 9
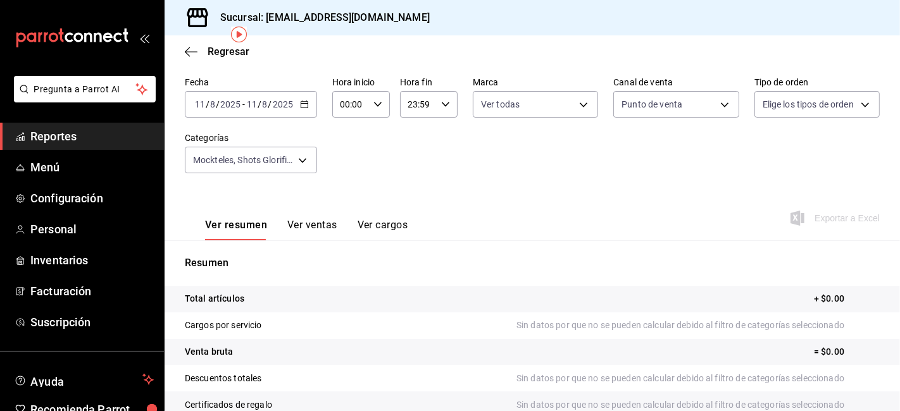
click at [305, 111] on div "[DATE] [DATE] - [DATE] [DATE]" at bounding box center [251, 104] width 132 height 27
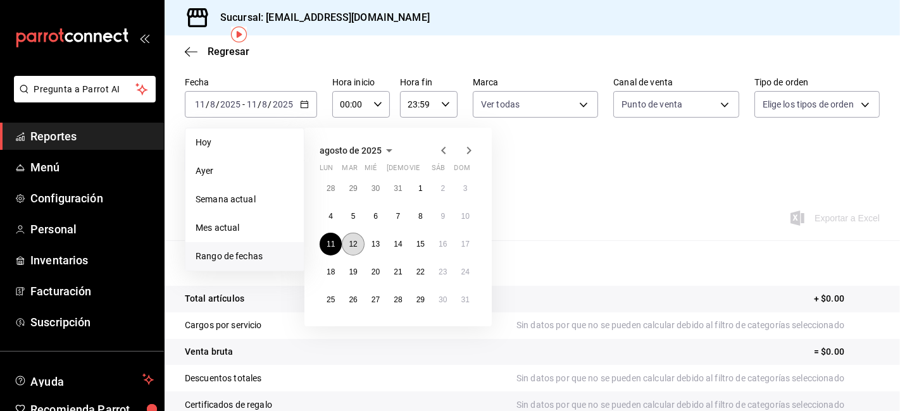
click at [360, 242] on button "12" at bounding box center [353, 244] width 22 height 23
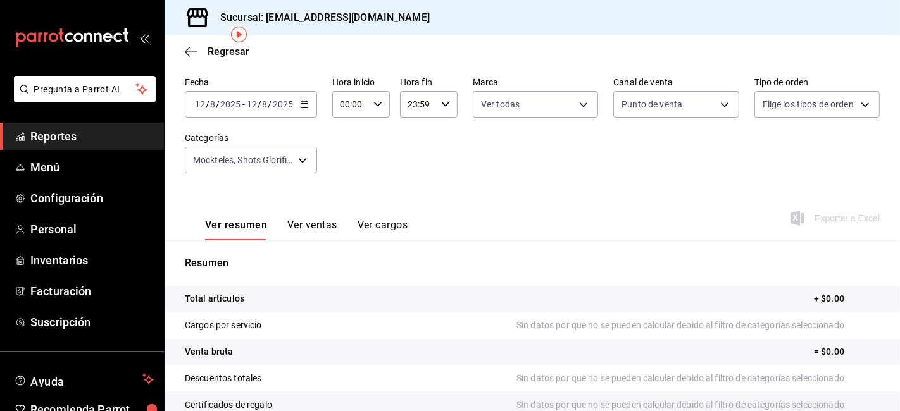
click at [301, 103] on icon "button" at bounding box center [304, 104] width 9 height 9
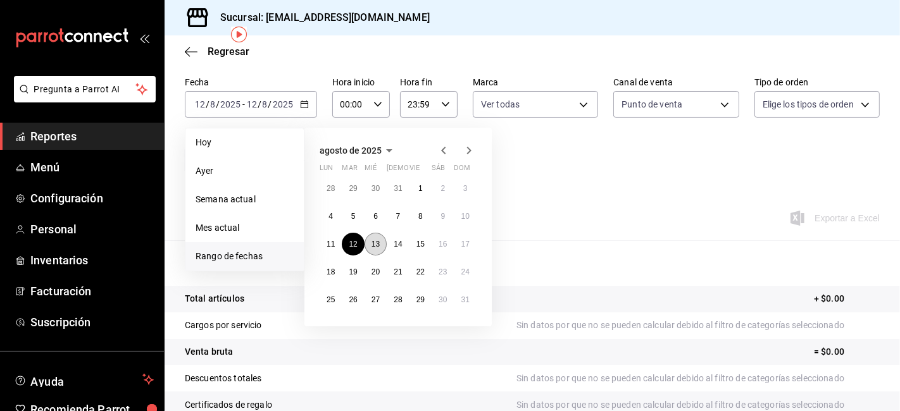
click at [377, 242] on abbr "13" at bounding box center [376, 244] width 8 height 9
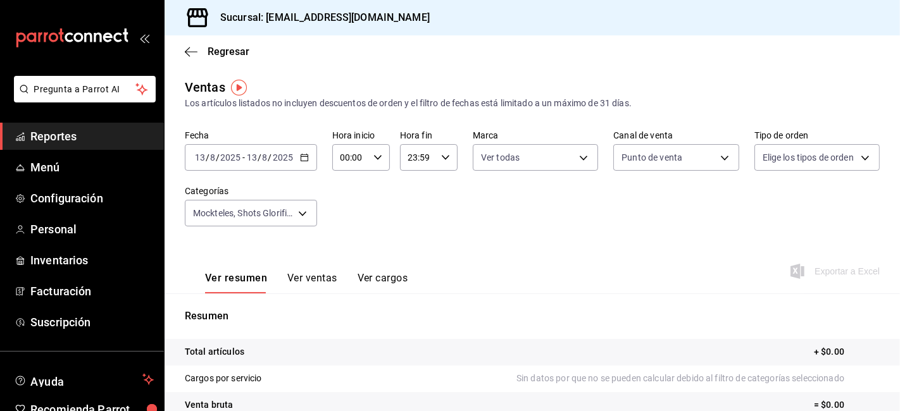
click at [302, 151] on div "[DATE] [DATE] - [DATE] [DATE]" at bounding box center [251, 157] width 132 height 27
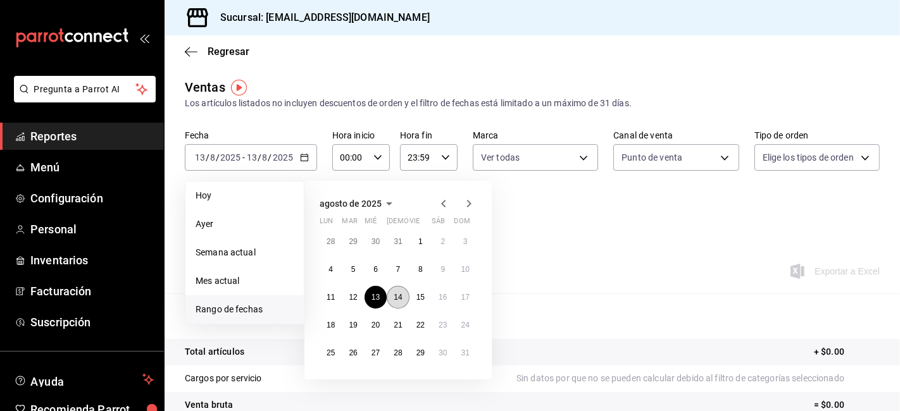
click at [396, 301] on abbr "14" at bounding box center [398, 297] width 8 height 9
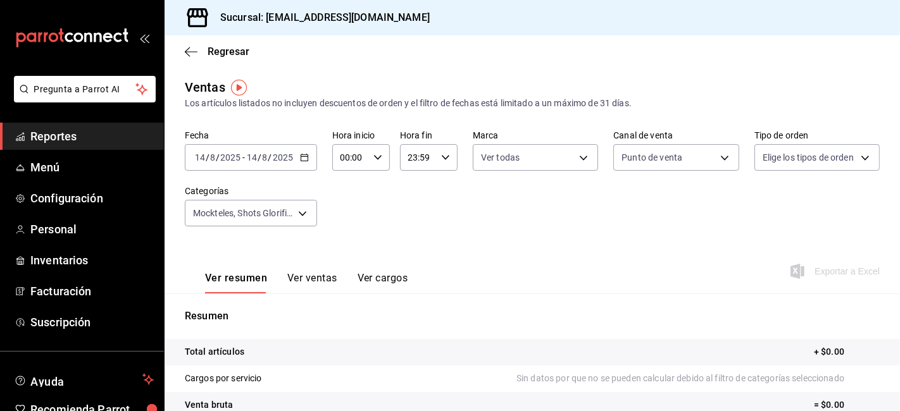
click at [306, 153] on icon "button" at bounding box center [304, 157] width 9 height 9
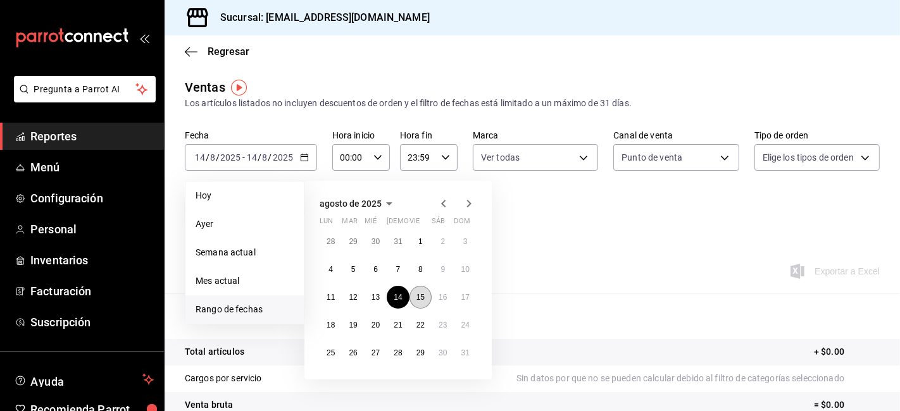
click at [422, 301] on button "15" at bounding box center [421, 297] width 22 height 23
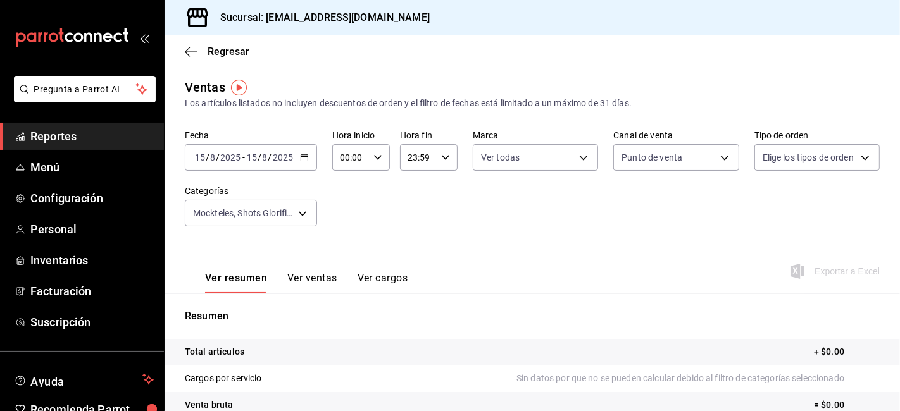
click at [298, 161] on div "[DATE] [DATE] - [DATE] [DATE]" at bounding box center [251, 157] width 132 height 27
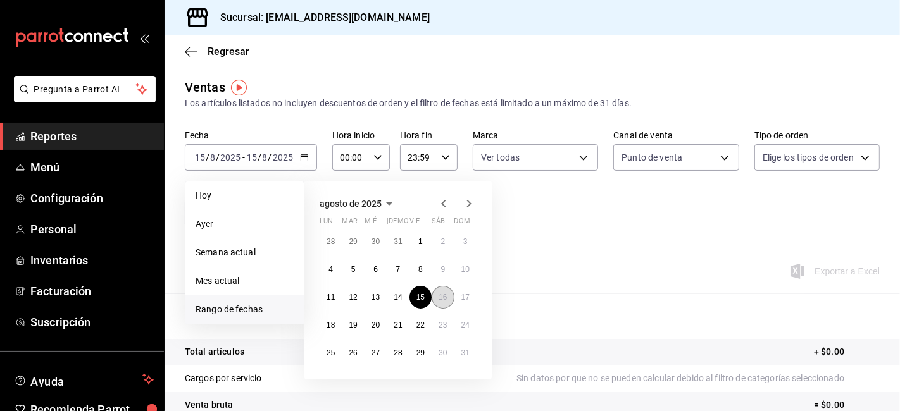
click at [439, 305] on button "16" at bounding box center [443, 297] width 22 height 23
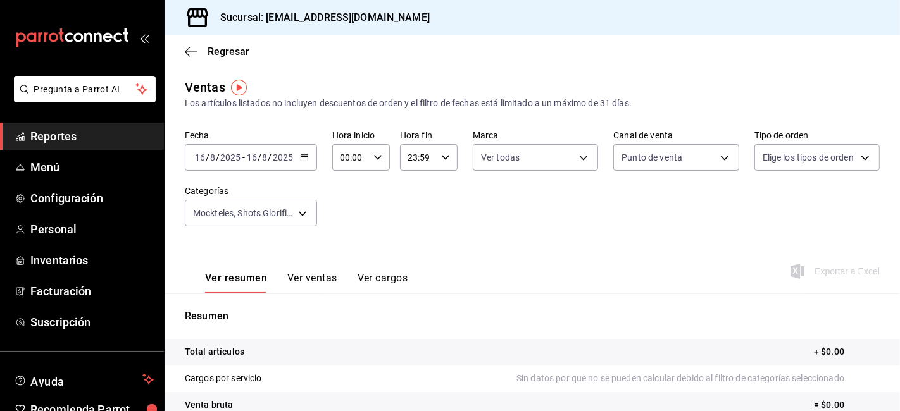
click at [306, 157] on \(Stroke\) "button" at bounding box center [304, 156] width 7 height 1
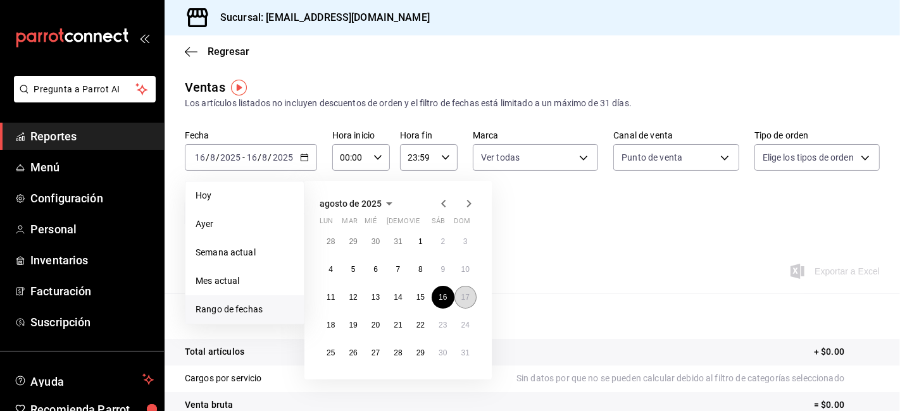
click at [456, 294] on button "17" at bounding box center [465, 297] width 22 height 23
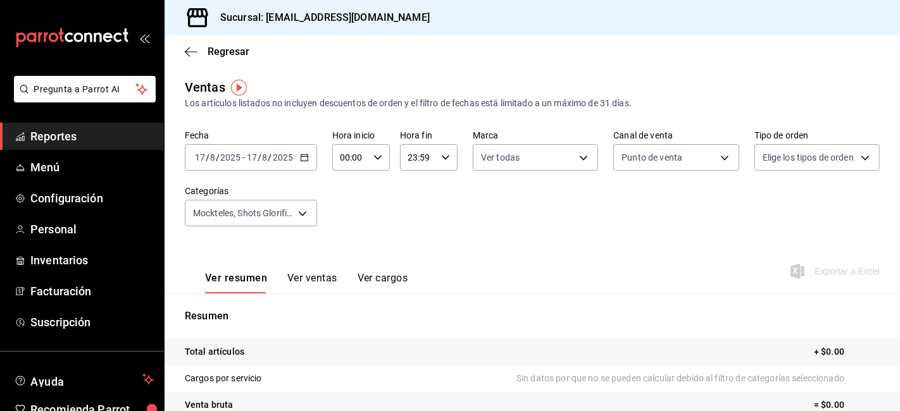
click at [302, 156] on icon "button" at bounding box center [304, 157] width 9 height 9
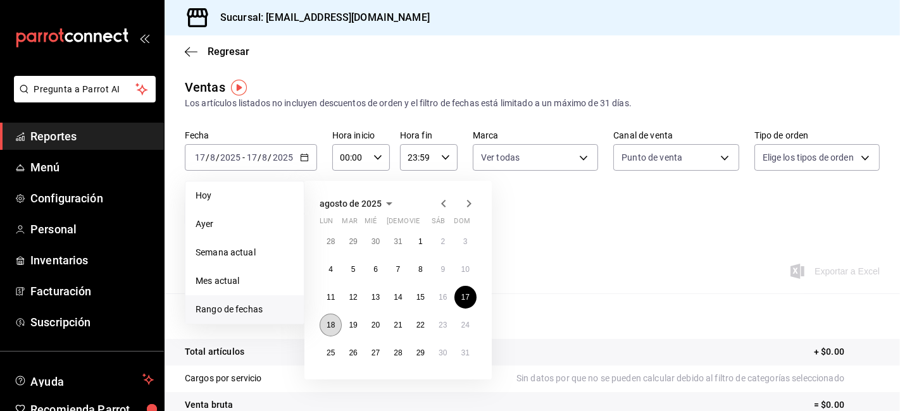
click at [332, 332] on button "18" at bounding box center [331, 325] width 22 height 23
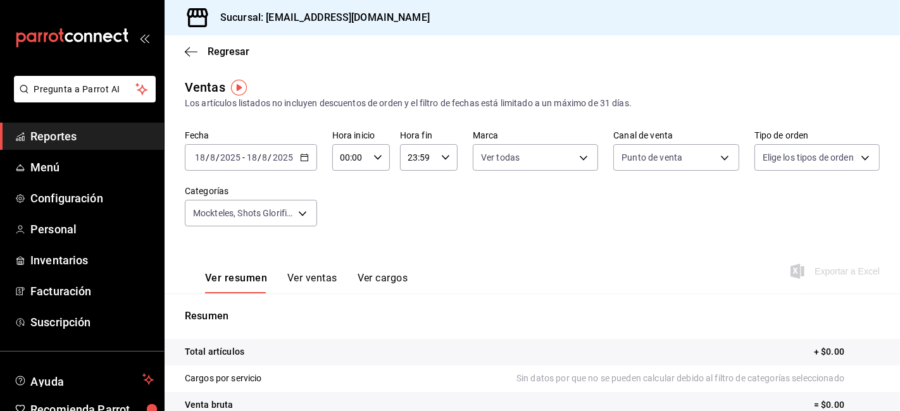
click at [304, 159] on icon "button" at bounding box center [304, 157] width 9 height 9
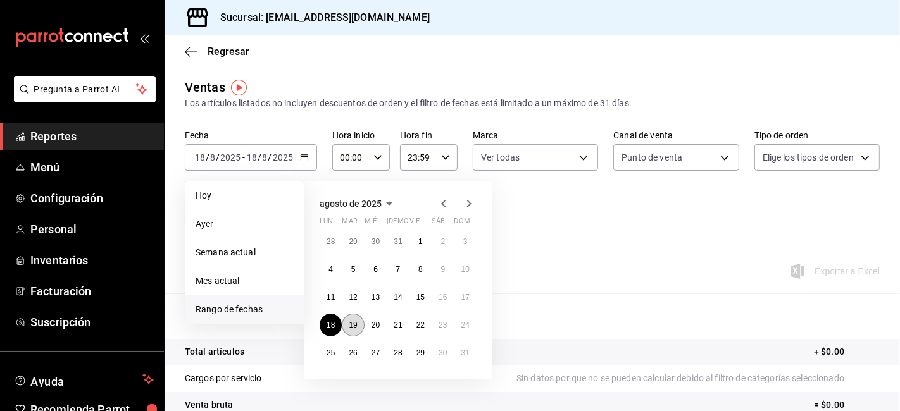
click at [349, 324] on abbr "19" at bounding box center [353, 325] width 8 height 9
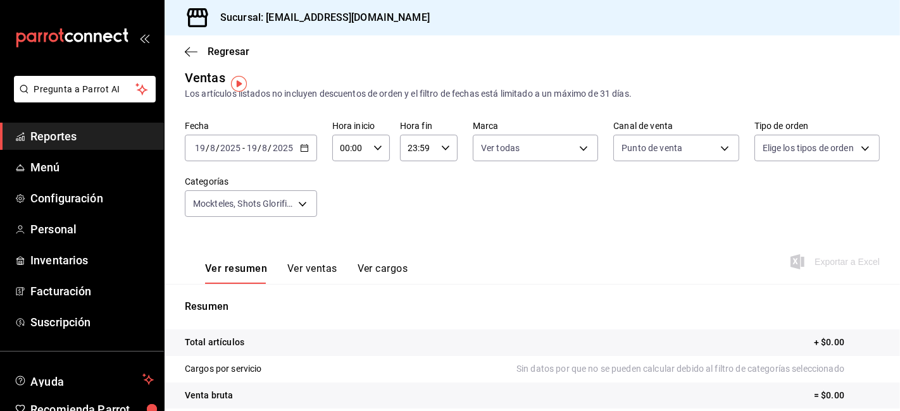
scroll to position [3, 0]
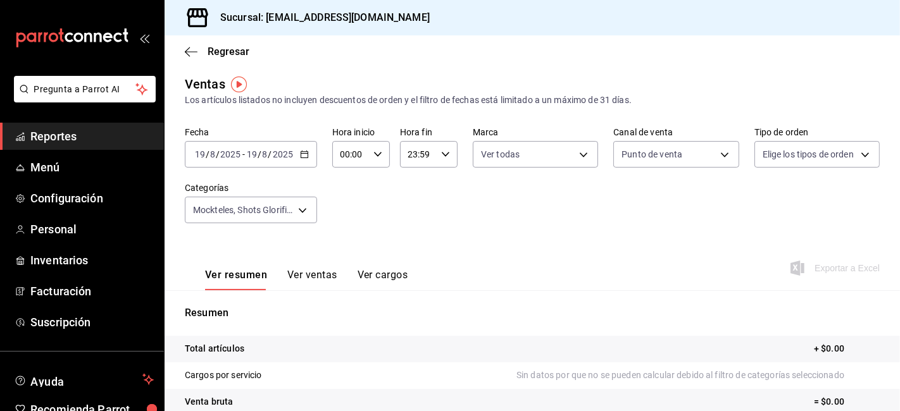
click at [299, 148] on div "[DATE] [DATE] - [DATE] [DATE]" at bounding box center [251, 154] width 132 height 27
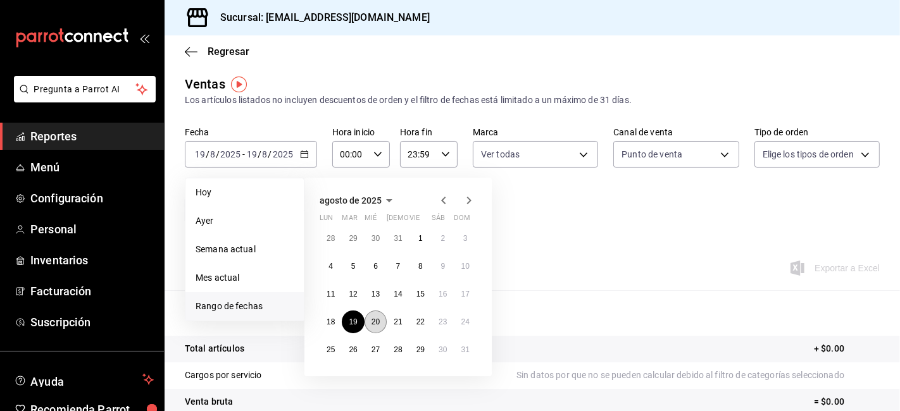
click at [382, 326] on button "20" at bounding box center [376, 322] width 22 height 23
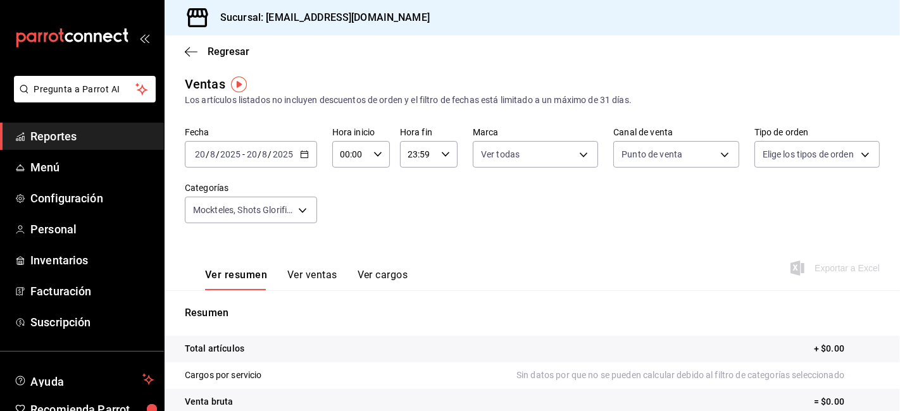
click at [304, 156] on icon "button" at bounding box center [304, 154] width 9 height 9
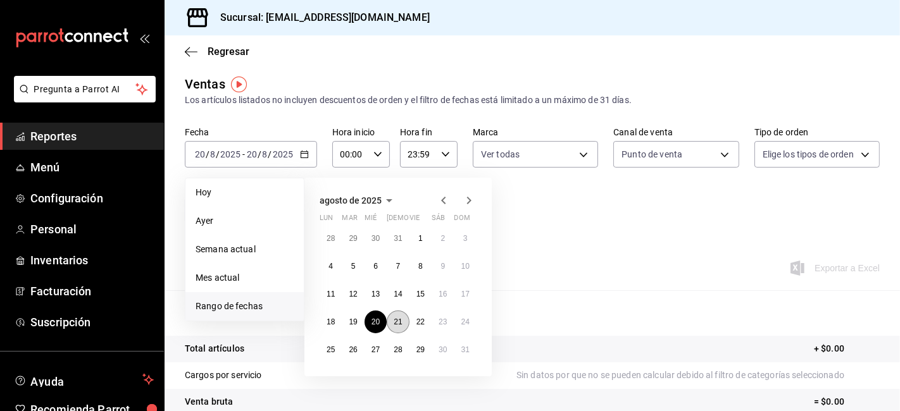
click at [393, 322] on button "21" at bounding box center [398, 322] width 22 height 23
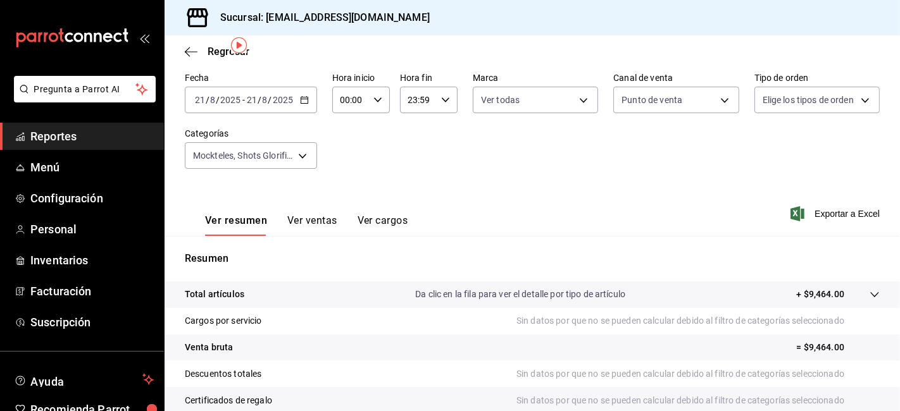
scroll to position [37, 0]
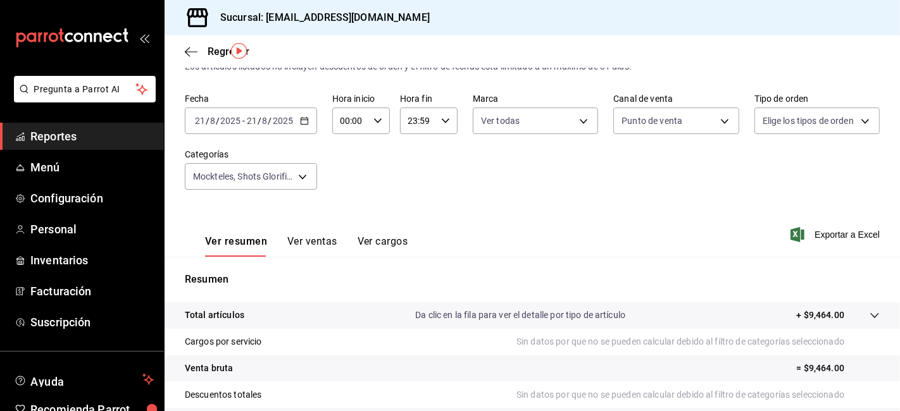
click at [317, 244] on button "Ver ventas" at bounding box center [312, 246] width 50 height 22
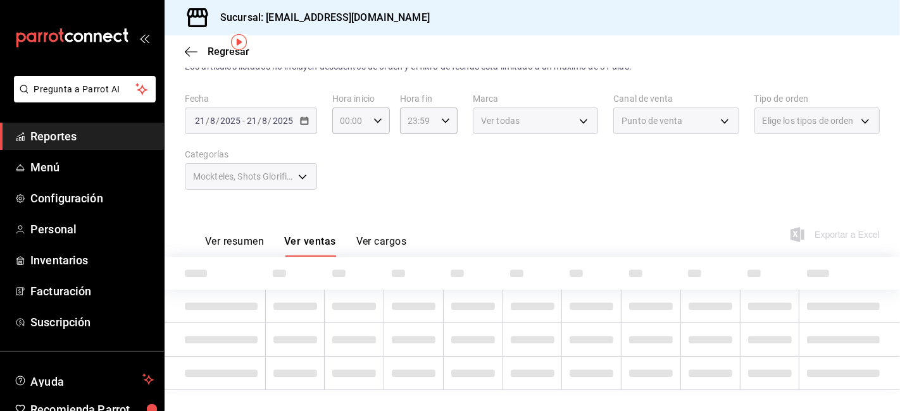
scroll to position [57, 0]
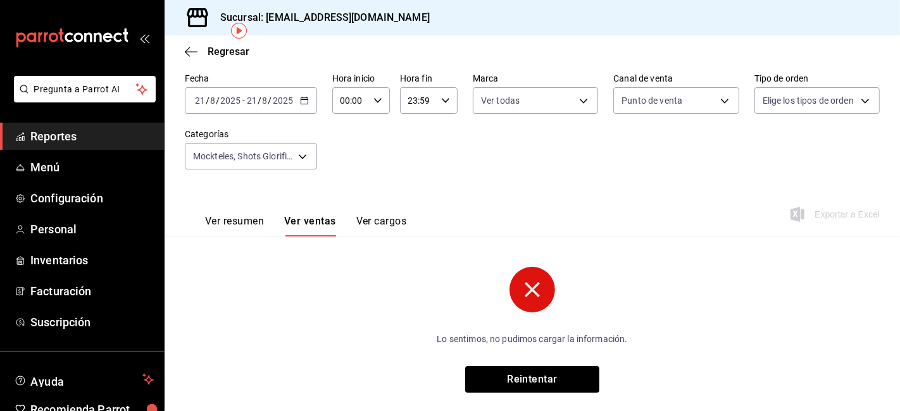
click at [370, 229] on button "Ver cargos" at bounding box center [381, 226] width 51 height 22
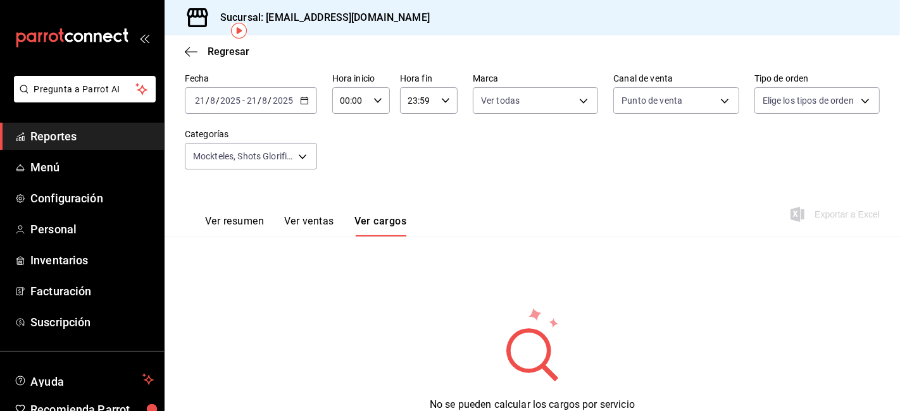
click at [318, 223] on button "Ver ventas" at bounding box center [309, 226] width 50 height 22
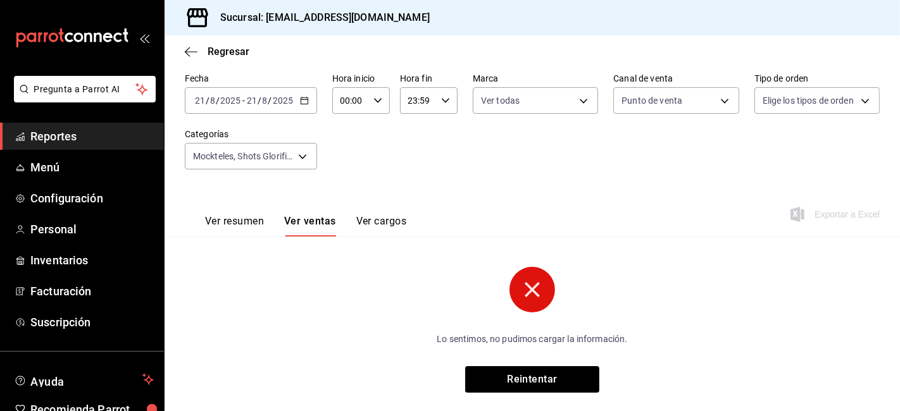
scroll to position [79, 0]
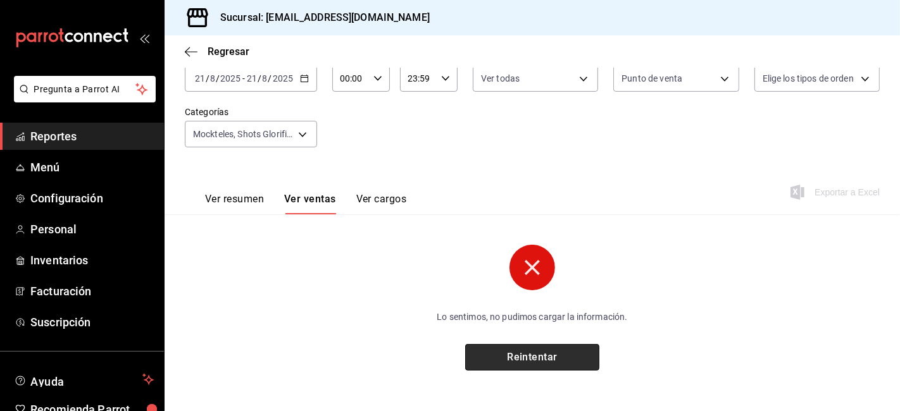
click at [487, 364] on button "Reintentar" at bounding box center [532, 357] width 134 height 27
click at [228, 205] on button "Ver resumen" at bounding box center [234, 204] width 59 height 22
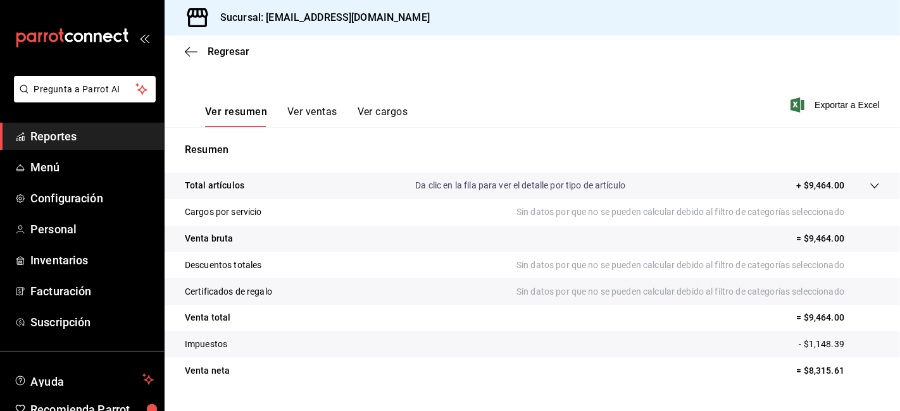
scroll to position [168, 0]
click at [870, 187] on icon at bounding box center [875, 185] width 10 height 10
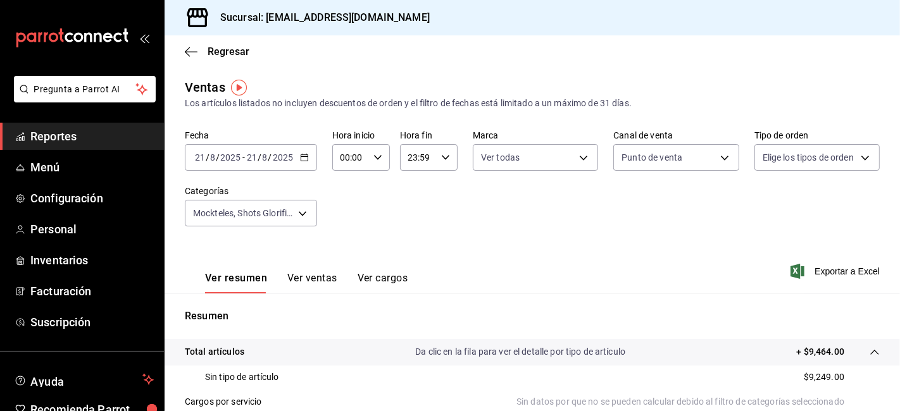
click at [302, 153] on div "[DATE] [DATE] - [DATE] [DATE]" at bounding box center [251, 157] width 132 height 27
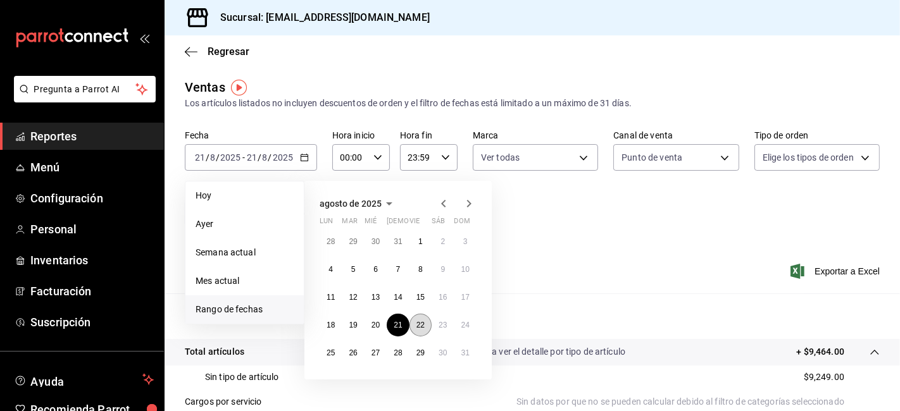
click at [421, 317] on button "22" at bounding box center [421, 325] width 22 height 23
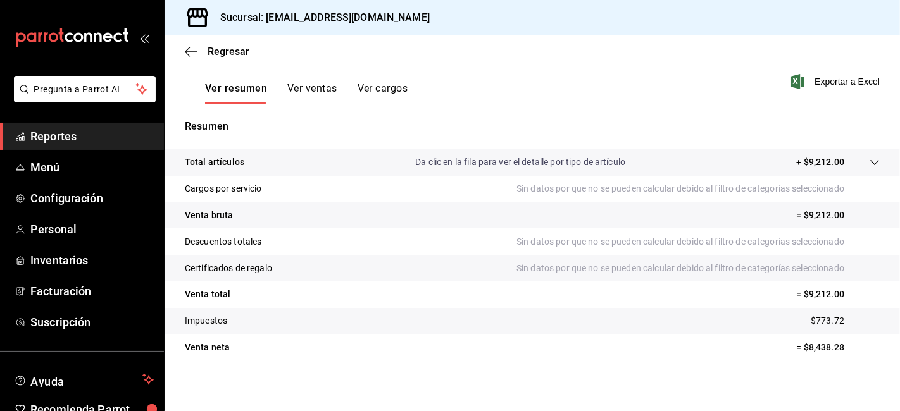
scroll to position [191, 0]
click at [320, 87] on button "Ver ventas" at bounding box center [312, 93] width 50 height 22
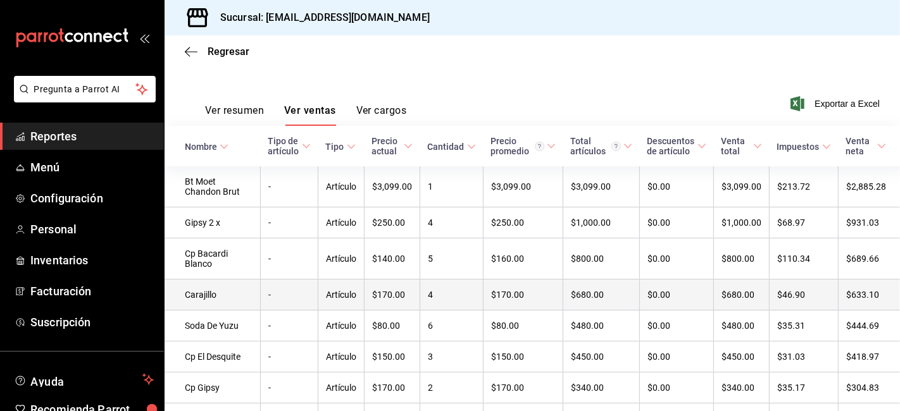
scroll to position [167, 0]
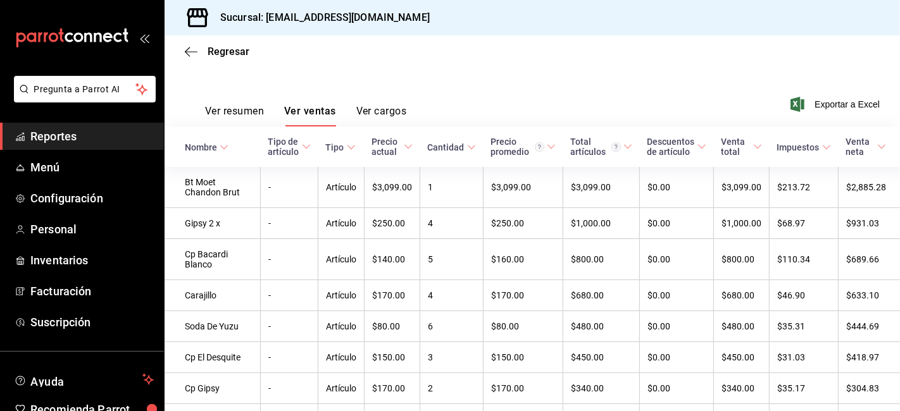
click at [242, 110] on button "Ver resumen" at bounding box center [234, 116] width 59 height 22
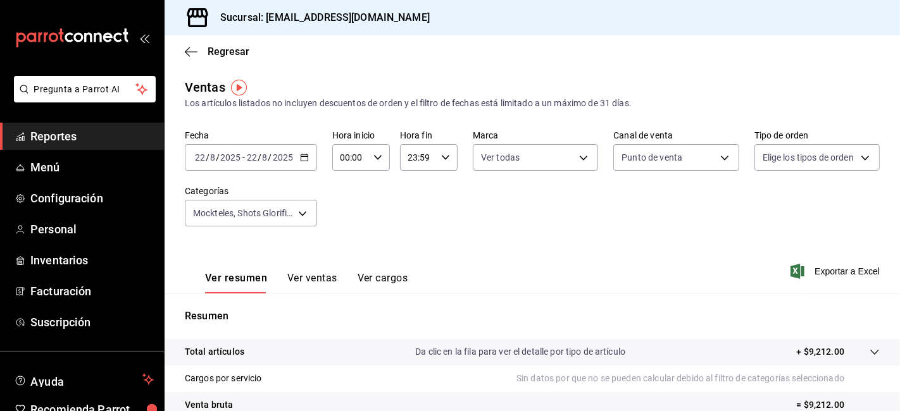
click at [302, 155] on \(Stroke\) "button" at bounding box center [305, 157] width 8 height 7
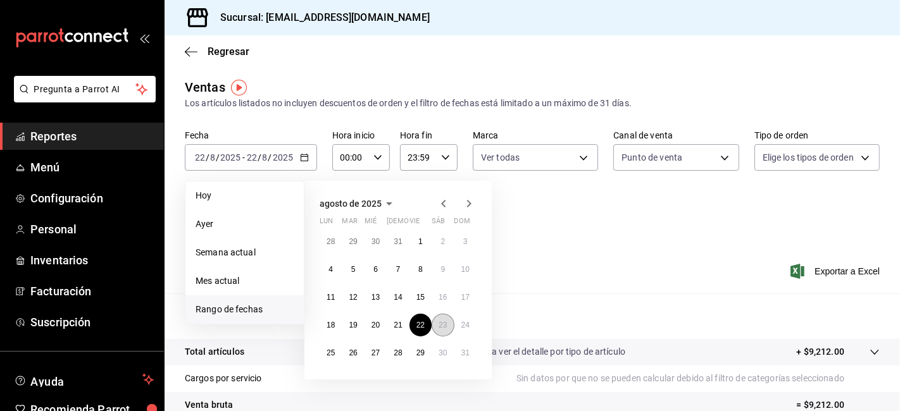
click at [443, 321] on abbr "23" at bounding box center [443, 325] width 8 height 9
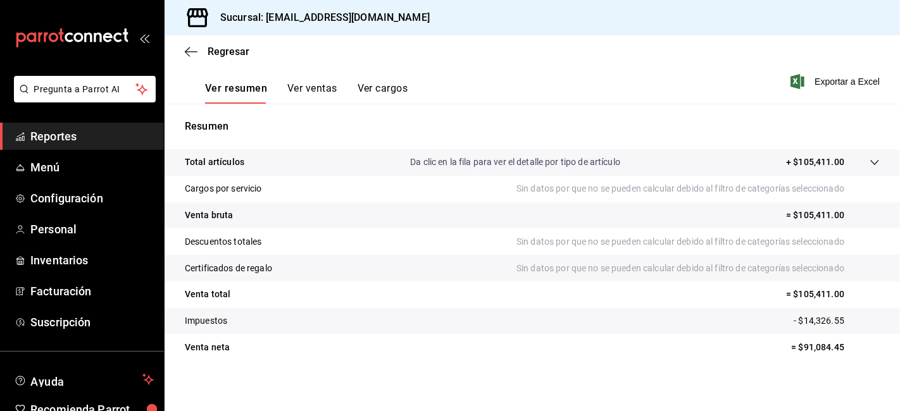
scroll to position [195, 0]
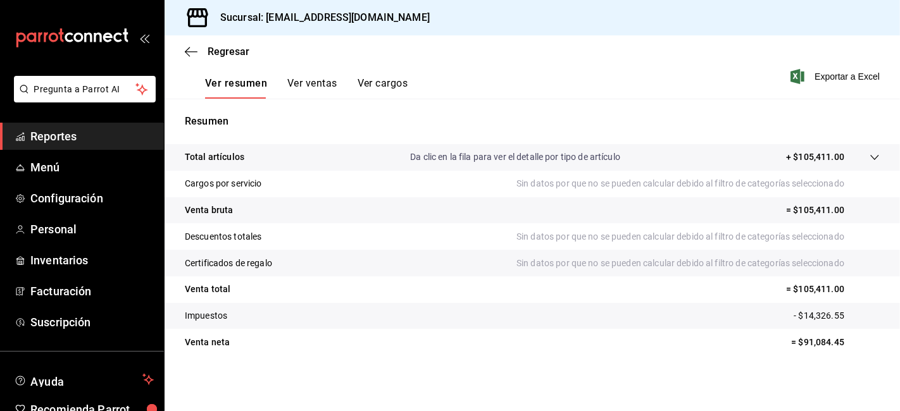
click at [330, 85] on button "Ver ventas" at bounding box center [312, 88] width 50 height 22
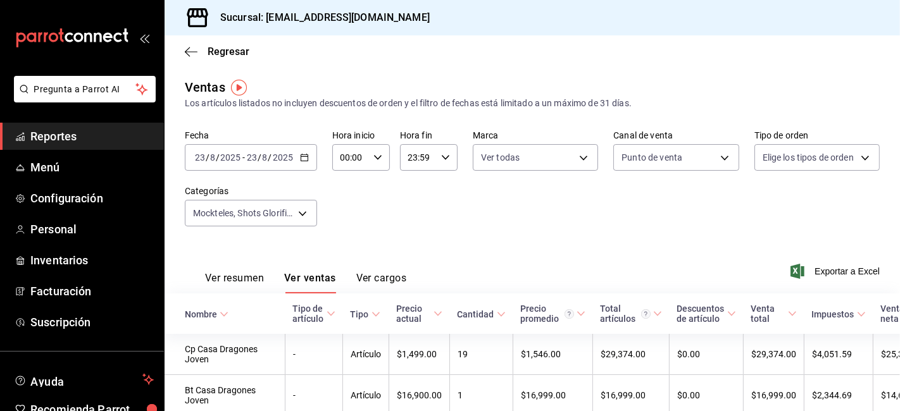
click at [302, 159] on icon "button" at bounding box center [304, 157] width 9 height 9
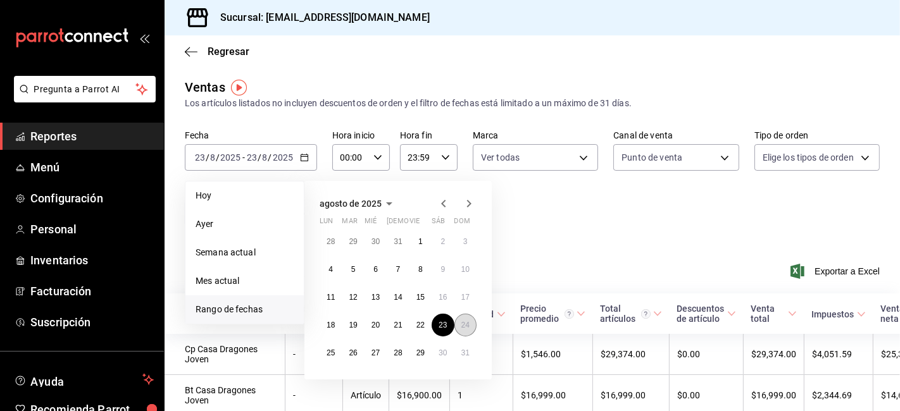
click at [460, 318] on button "24" at bounding box center [465, 325] width 22 height 23
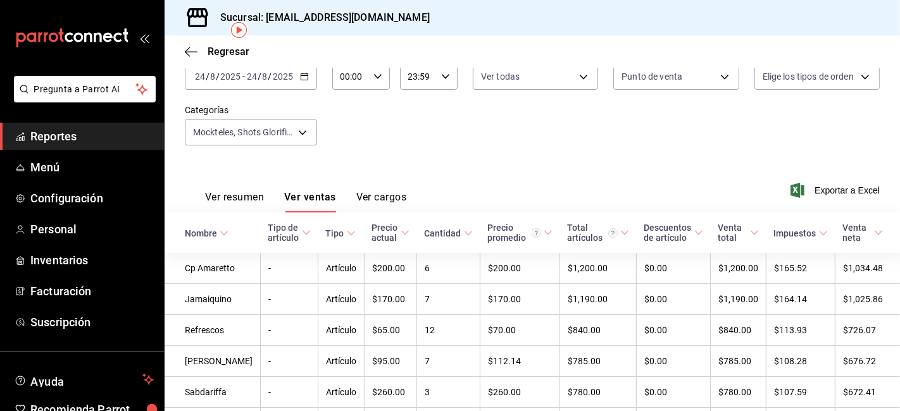
scroll to position [57, 0]
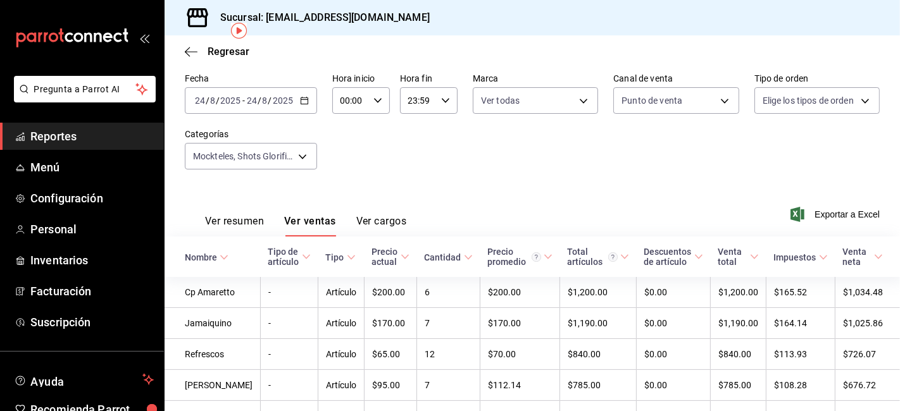
click at [241, 220] on button "Ver resumen" at bounding box center [234, 226] width 59 height 22
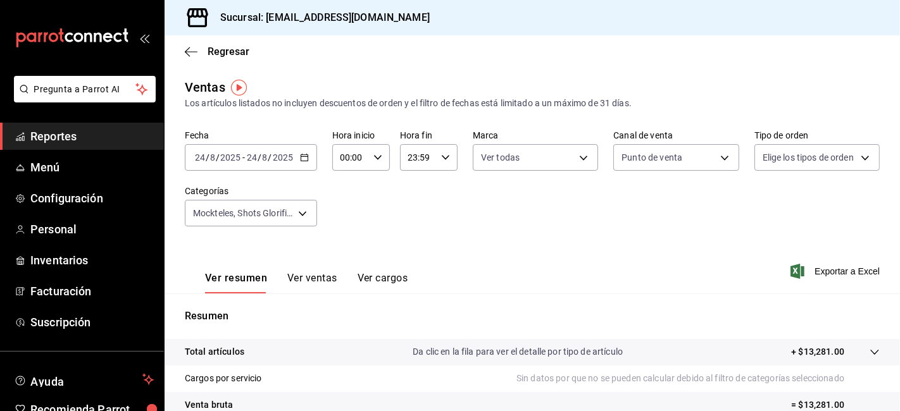
click at [301, 157] on \(Stroke\) "button" at bounding box center [304, 156] width 7 height 1
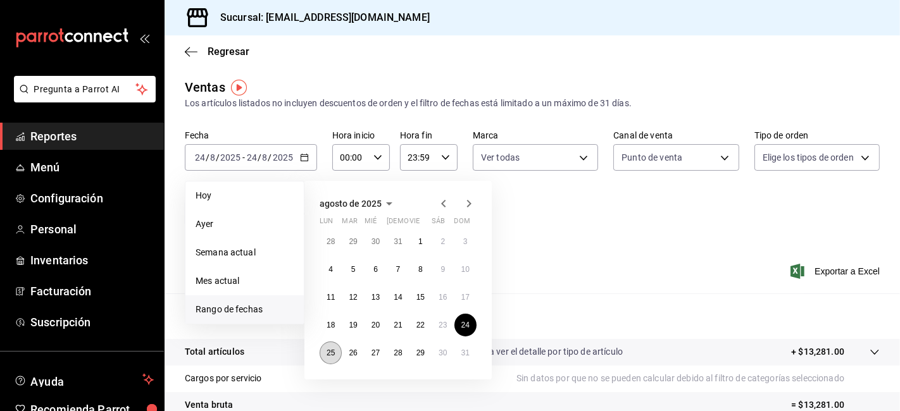
click at [331, 351] on abbr "25" at bounding box center [331, 353] width 8 height 9
click at [332, 349] on abbr "25" at bounding box center [331, 353] width 8 height 9
click at [332, 349] on div "Total artículos Da clic en la fila para ver el detalle por tipo de artículo + $…" at bounding box center [515, 352] width 660 height 13
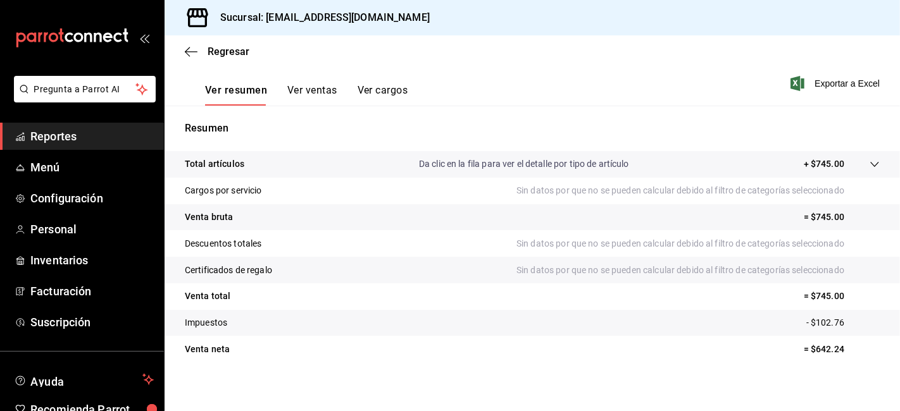
scroll to position [195, 0]
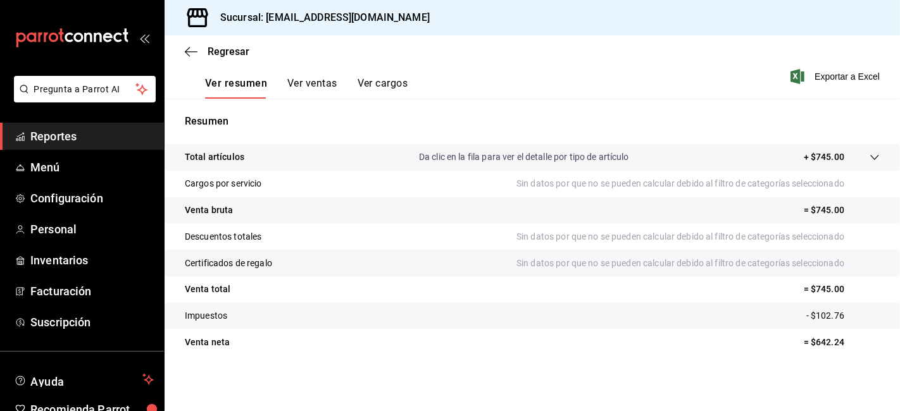
click at [325, 81] on button "Ver ventas" at bounding box center [312, 88] width 50 height 22
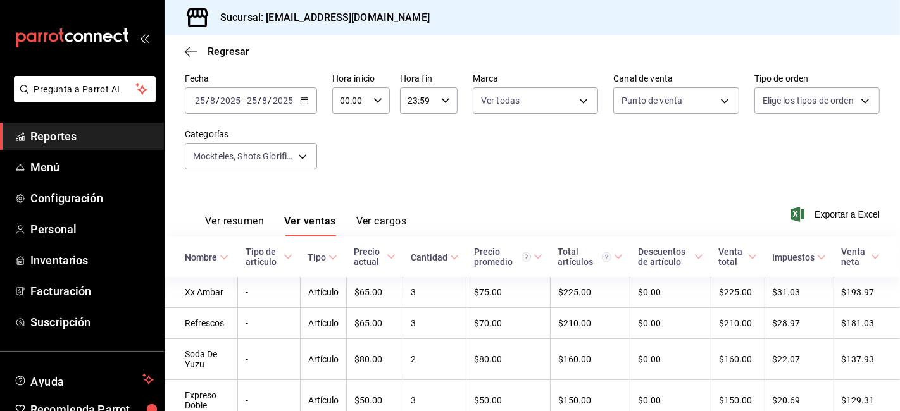
scroll to position [111, 0]
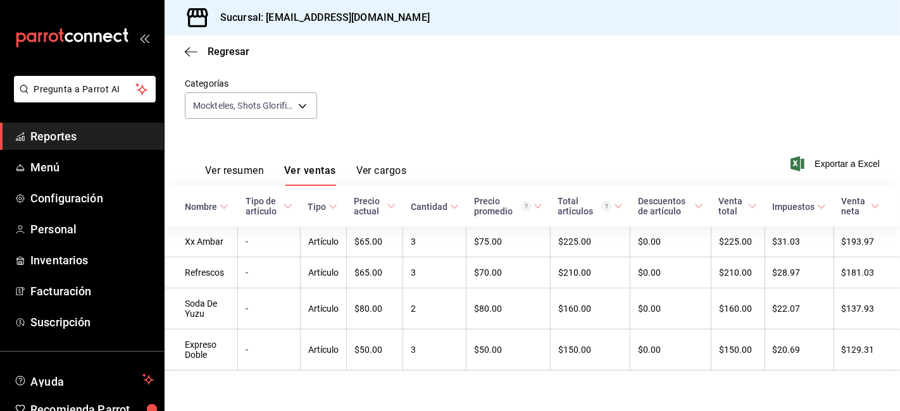
click at [241, 165] on button "Ver resumen" at bounding box center [234, 176] width 59 height 22
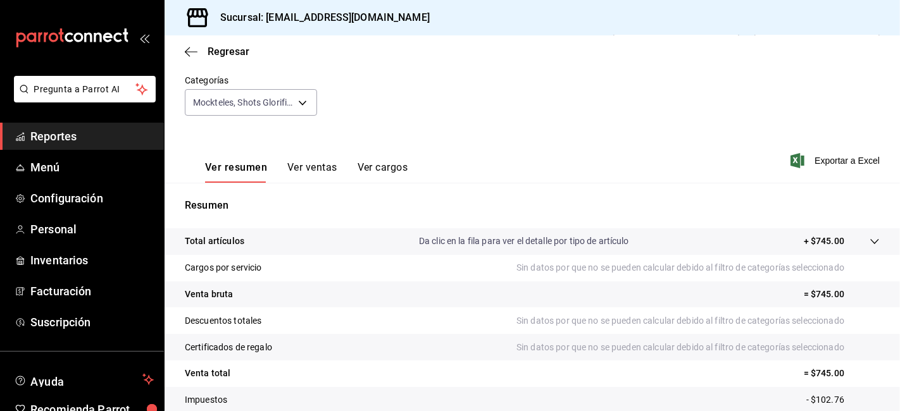
click at [241, 161] on button "Ver resumen" at bounding box center [236, 172] width 62 height 22
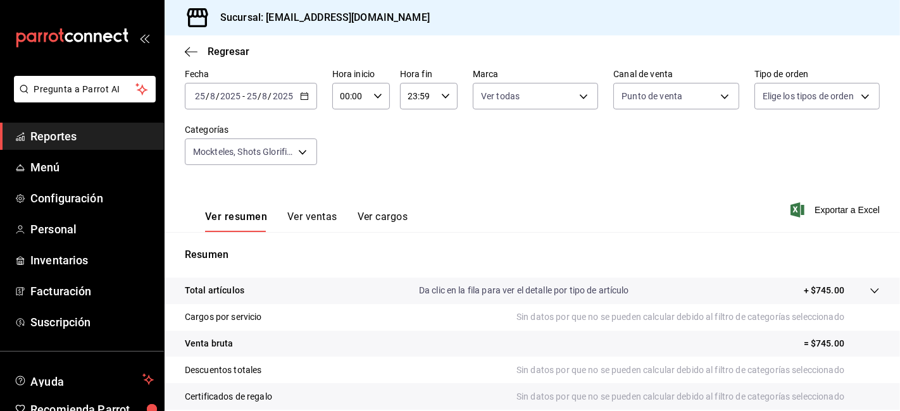
scroll to position [65, 0]
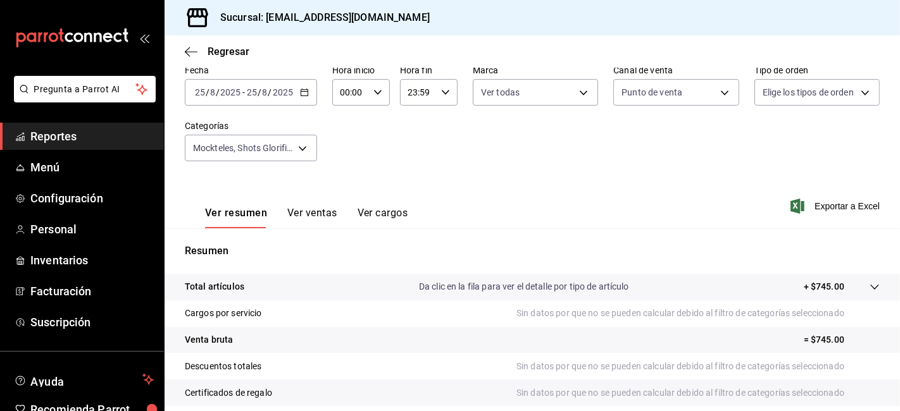
click at [304, 95] on icon "button" at bounding box center [304, 92] width 9 height 9
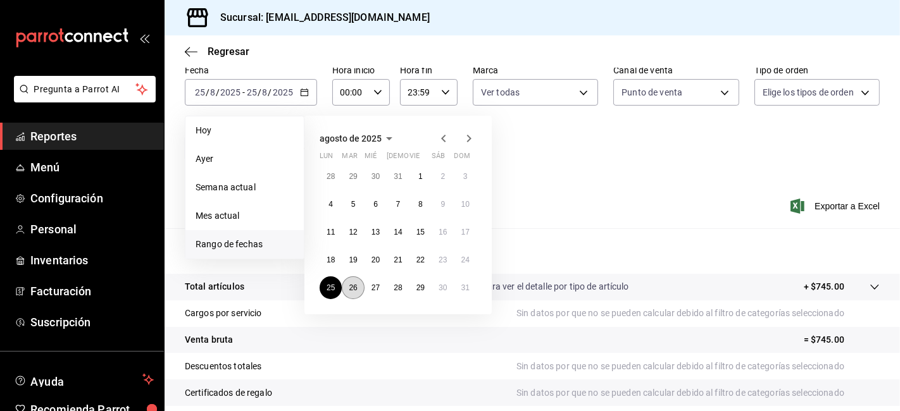
click at [352, 289] on abbr "26" at bounding box center [353, 288] width 8 height 9
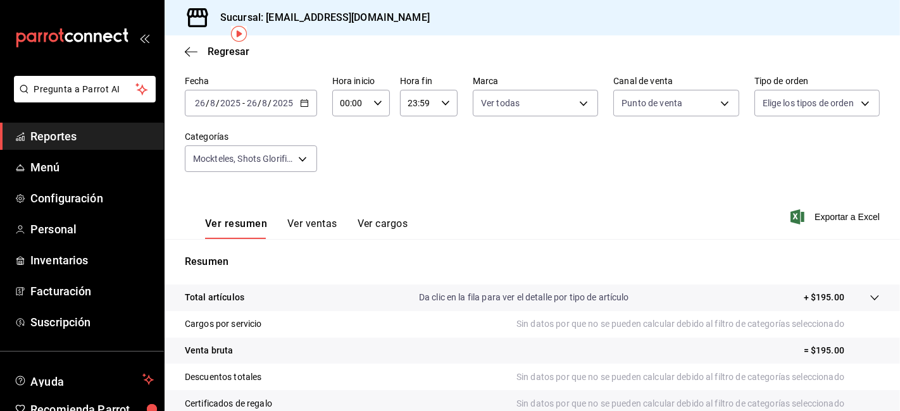
scroll to position [54, 0]
click at [318, 231] on button "Ver ventas" at bounding box center [312, 229] width 50 height 22
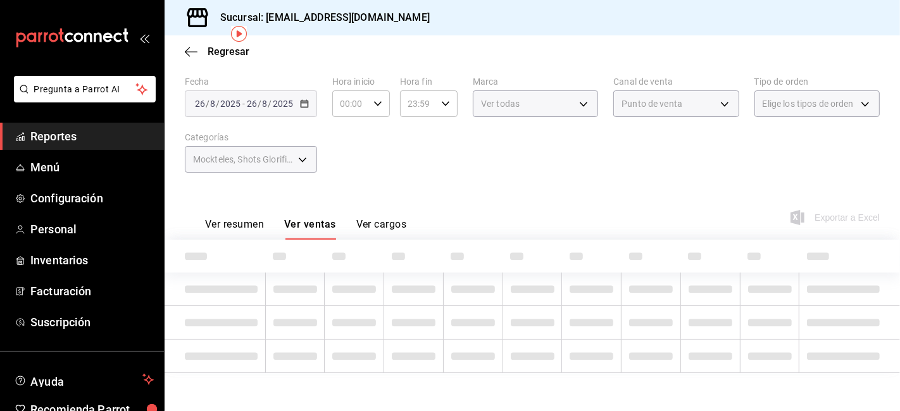
scroll to position [27, 0]
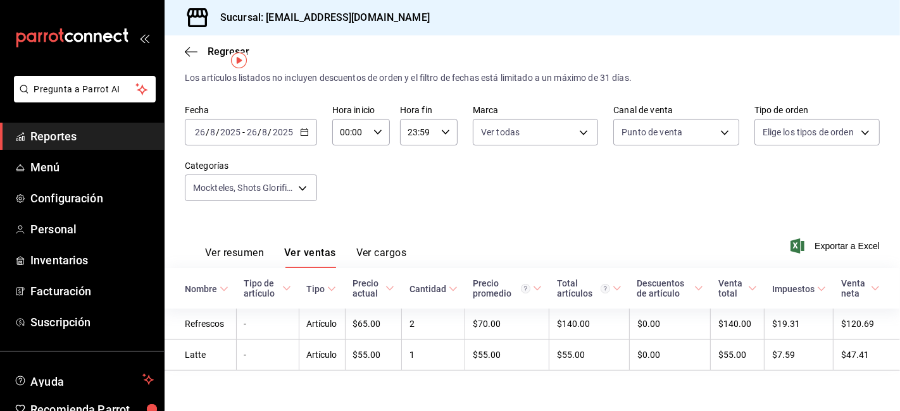
click at [305, 131] on \(Stroke\) "button" at bounding box center [304, 131] width 7 height 1
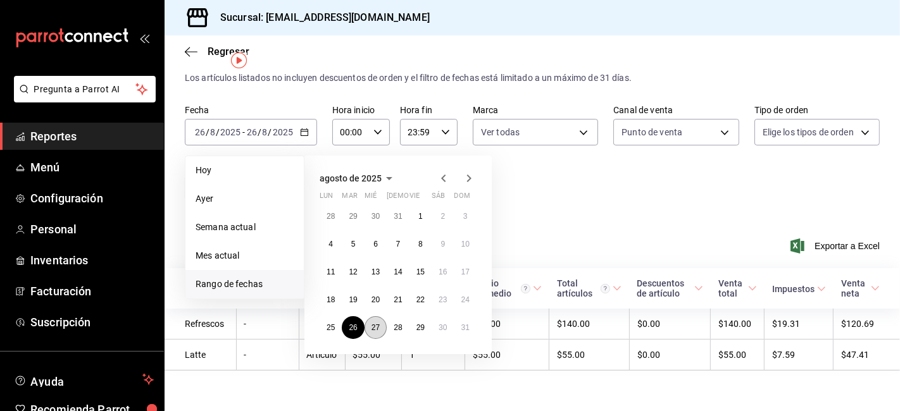
click at [380, 323] on abbr "27" at bounding box center [376, 327] width 8 height 9
click at [380, 320] on td "$65.00" at bounding box center [373, 324] width 57 height 31
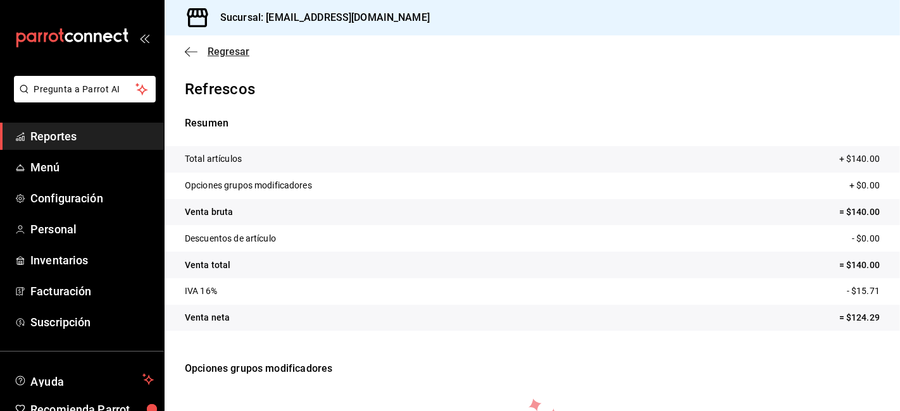
click at [193, 49] on icon "button" at bounding box center [191, 51] width 13 height 11
click at [194, 55] on icon "button" at bounding box center [191, 51] width 13 height 11
click at [190, 51] on icon "button" at bounding box center [191, 51] width 13 height 11
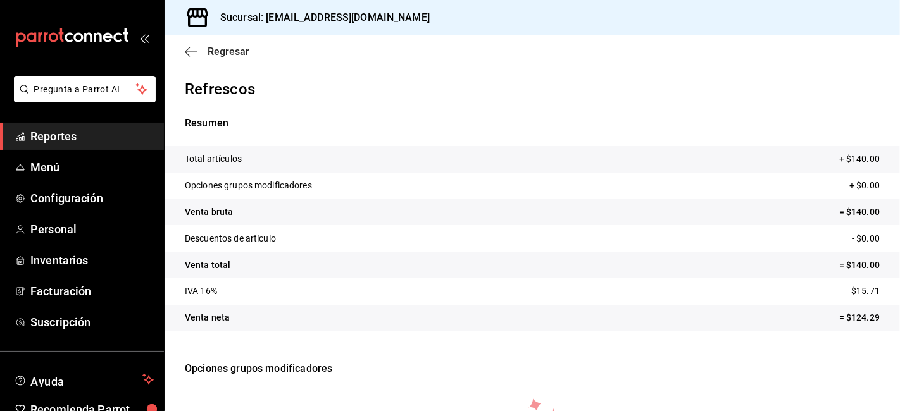
click at [205, 47] on span "Regresar" at bounding box center [217, 52] width 65 height 12
click at [229, 49] on span "Regresar" at bounding box center [229, 52] width 42 height 12
click at [226, 49] on span "Regresar" at bounding box center [229, 52] width 42 height 12
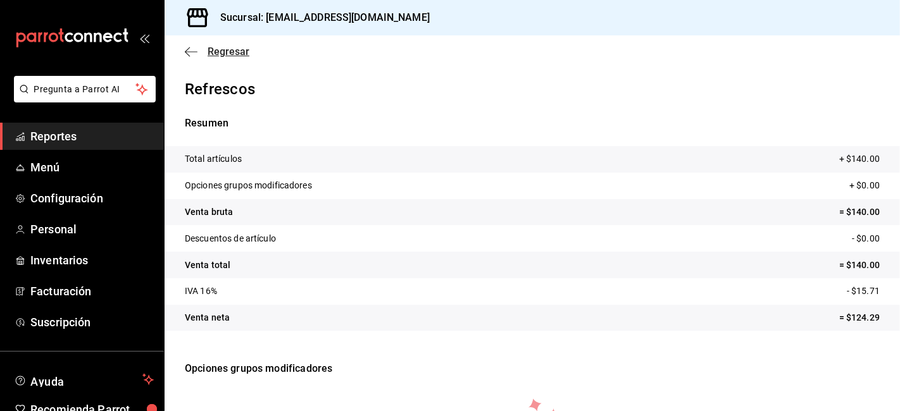
click at [186, 49] on icon "button" at bounding box center [191, 51] width 13 height 11
click at [206, 134] on div "Resumen Total artículos + $140.00 Opciones grupos modificadores + $0.00 Venta b…" at bounding box center [533, 231] width 736 height 230
drag, startPoint x: 224, startPoint y: 166, endPoint x: 230, endPoint y: 163, distance: 6.5
click at [225, 166] on p "Total artículos" at bounding box center [213, 159] width 57 height 13
click at [96, 142] on span "Reportes" at bounding box center [91, 136] width 123 height 17
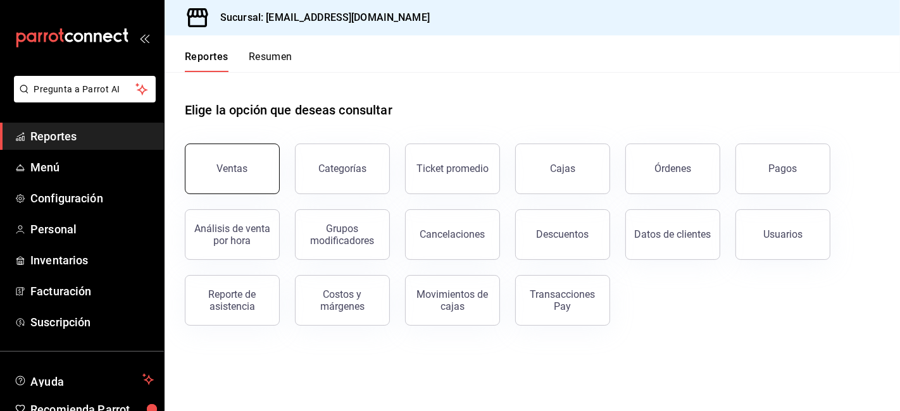
click at [265, 175] on button "Ventas" at bounding box center [232, 169] width 95 height 51
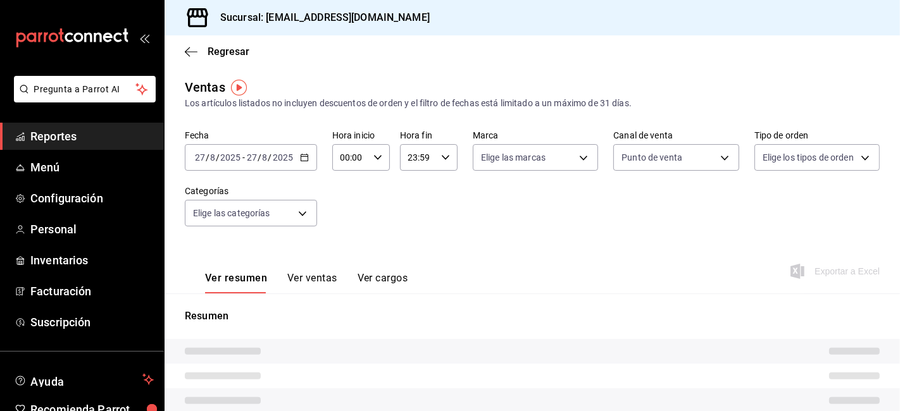
type input "PARROT"
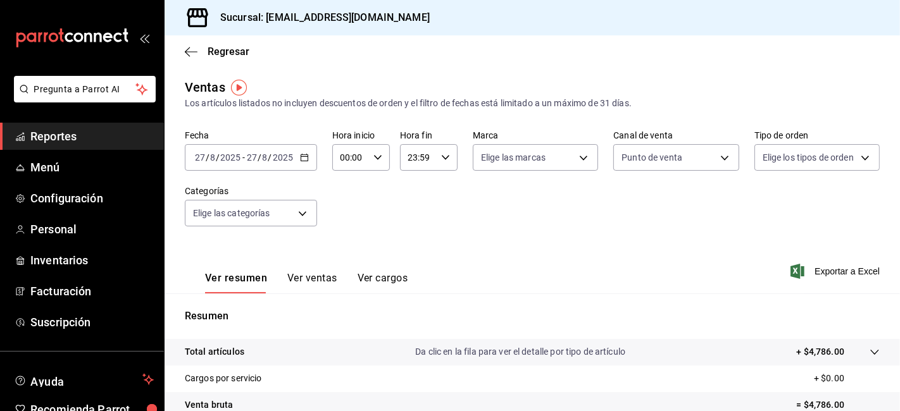
click at [303, 157] on \(Stroke\) "button" at bounding box center [304, 156] width 7 height 1
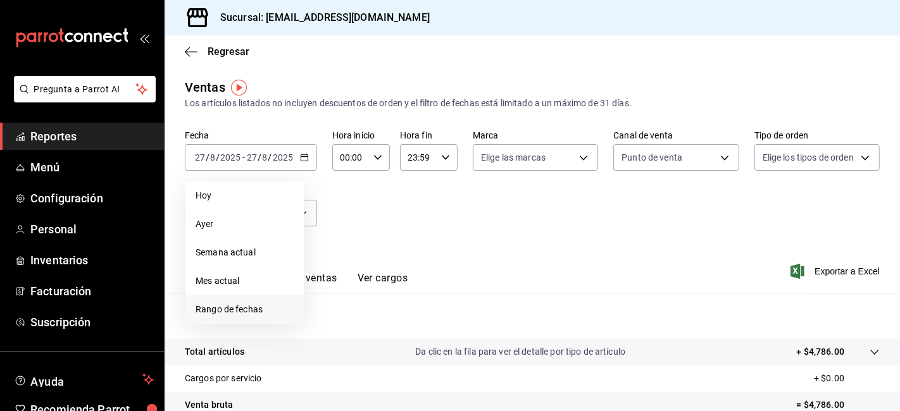
click at [231, 308] on span "Rango de fechas" at bounding box center [245, 309] width 98 height 13
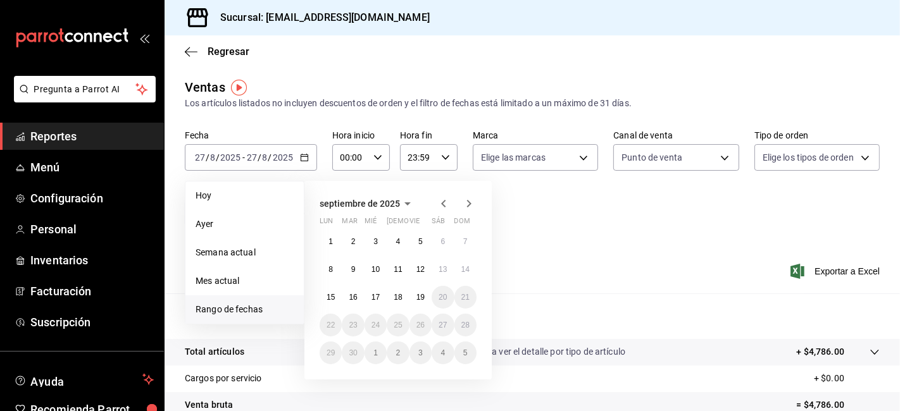
click at [441, 206] on icon "button" at bounding box center [443, 203] width 15 height 15
click at [356, 353] on abbr "26" at bounding box center [353, 353] width 8 height 9
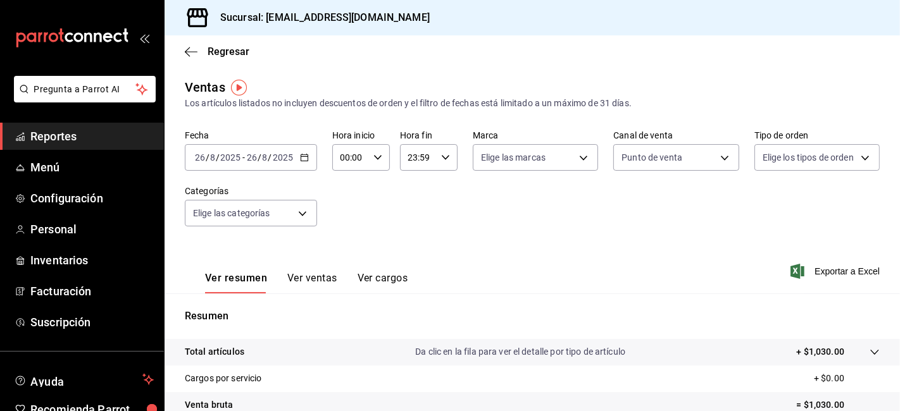
click at [301, 155] on \(Stroke\) "button" at bounding box center [305, 157] width 8 height 7
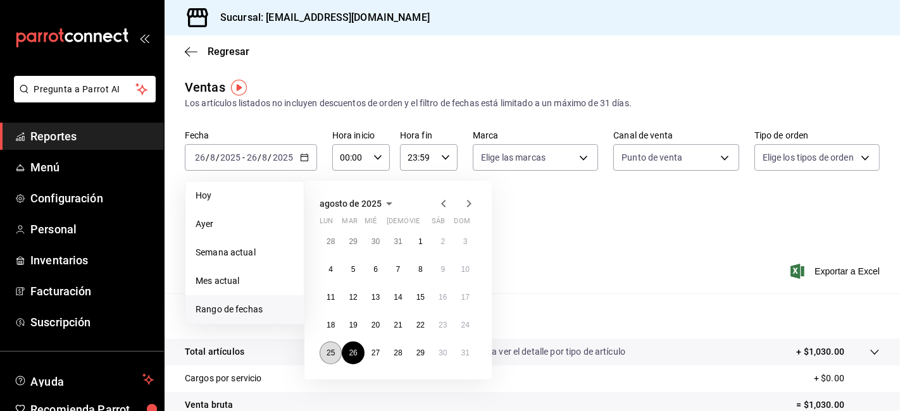
click at [330, 349] on abbr "25" at bounding box center [331, 353] width 8 height 9
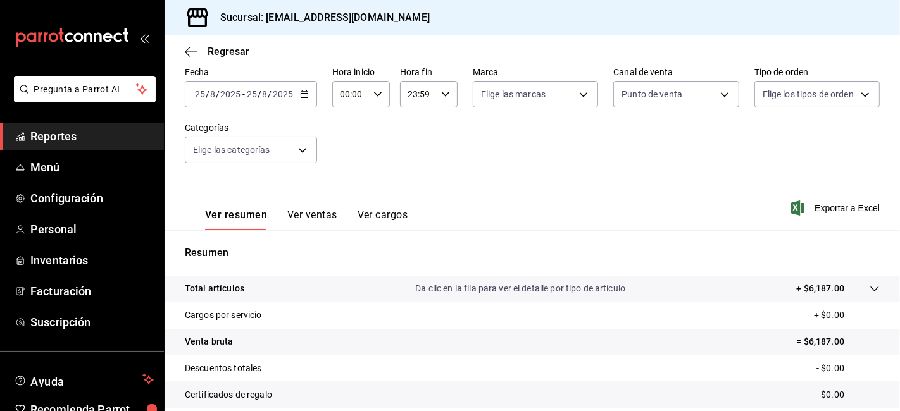
scroll to position [64, 0]
click at [301, 95] on icon "button" at bounding box center [304, 93] width 9 height 9
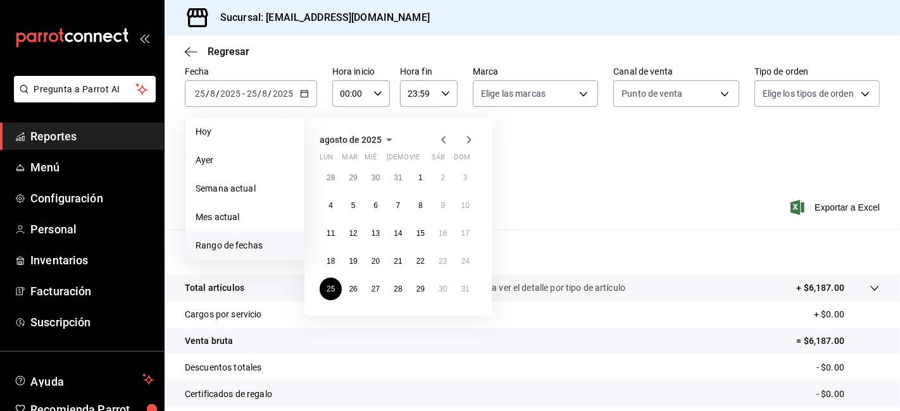
click at [547, 166] on div "Fecha [DATE] [DATE] - [DATE] [DATE] [DATE] [DATE] Semana actual Mes actual [GEO…" at bounding box center [532, 121] width 695 height 111
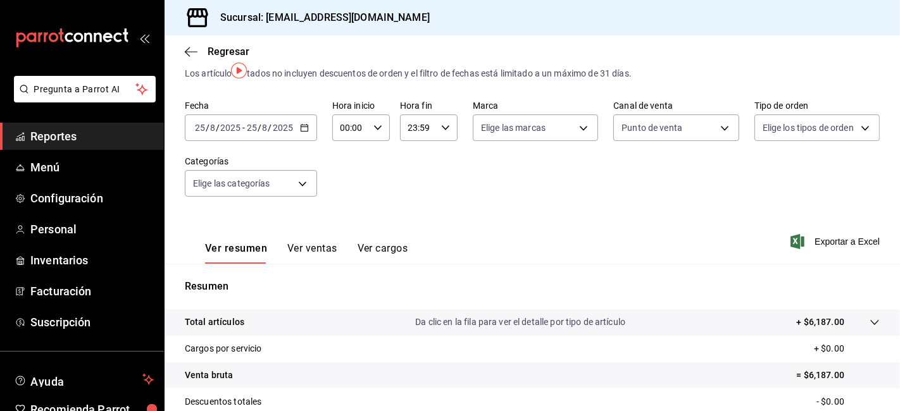
scroll to position [16, 0]
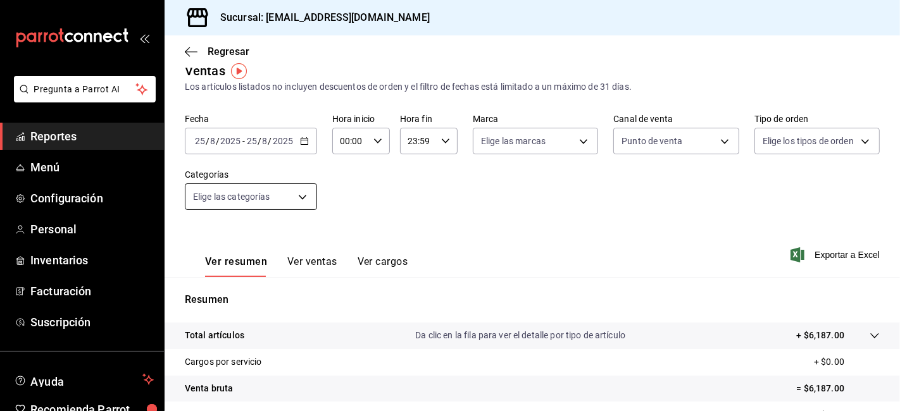
click at [301, 186] on body "Pregunta a Parrot AI Reportes Menú Configuración Personal Inventarios Facturaci…" at bounding box center [450, 205] width 900 height 411
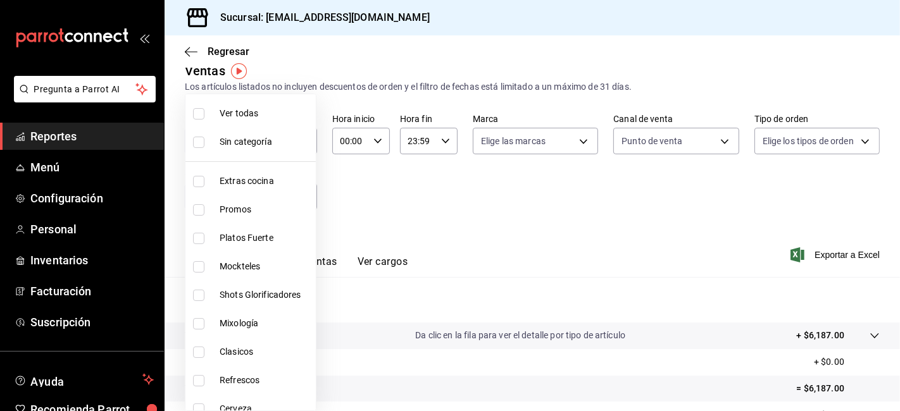
click at [264, 261] on span "Mockteles" at bounding box center [265, 266] width 91 height 13
type input "71ed7736-f644-45bf-b920-1606ece571f7"
checkbox input "true"
click at [254, 290] on span "Shots Glorificadores" at bounding box center [265, 295] width 91 height 13
type input "71ed7736-f644-45bf-b920-1606ece571f7,93357930-ae5d-4200-930c-743eb349bcc2"
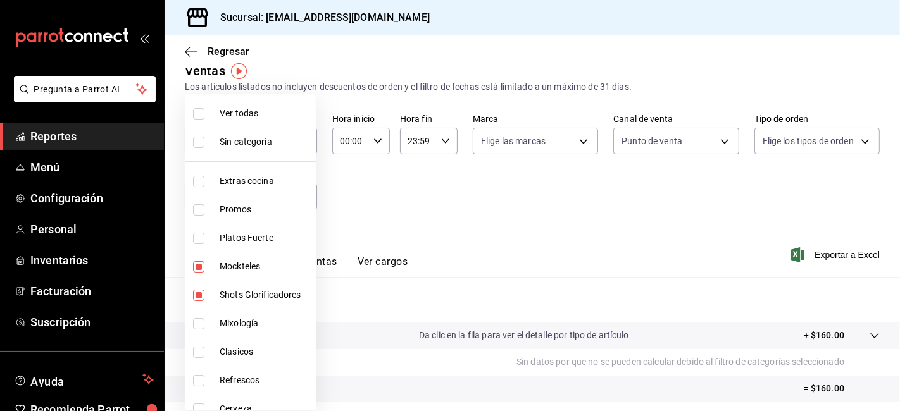
checkbox input "true"
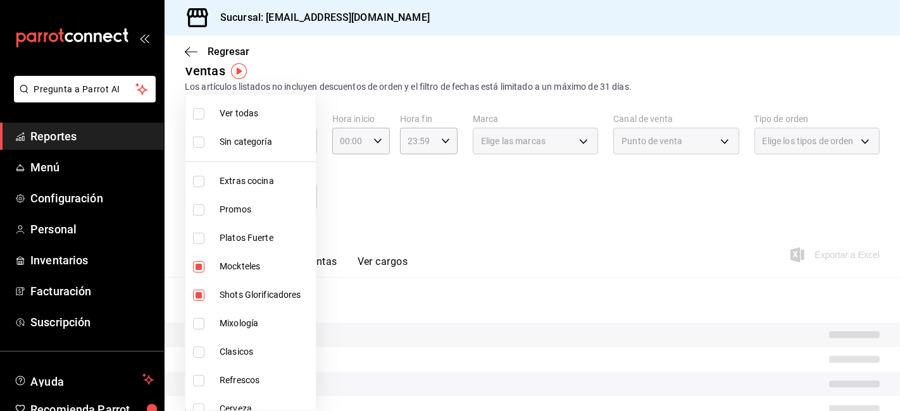
click at [233, 325] on span "Mixología" at bounding box center [265, 323] width 91 height 13
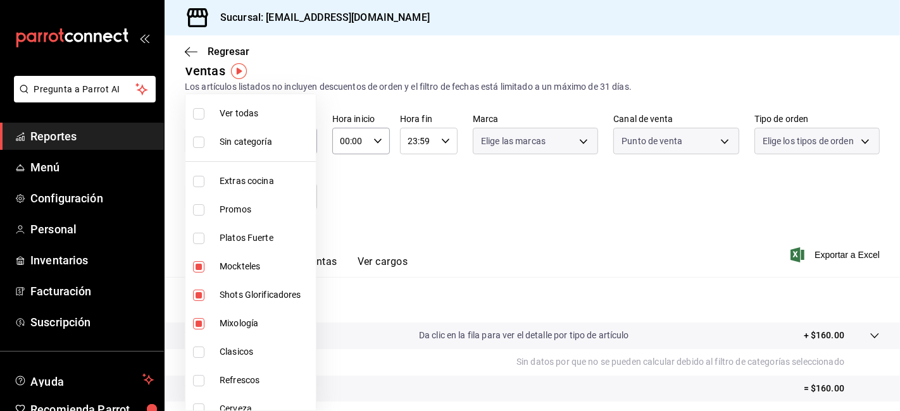
type input "71ed7736-f644-45bf-b920-1606ece571f7,93357930-ae5d-4200-930c-743eb349bcc2,43bdb…"
checkbox input "true"
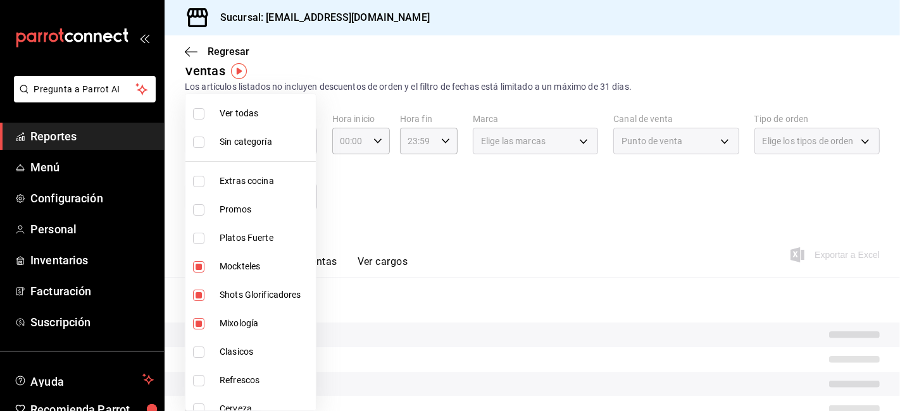
click at [233, 356] on span "Clasicos" at bounding box center [265, 352] width 91 height 13
type input "71ed7736-f644-45bf-b920-1606ece571f7,93357930-ae5d-4200-930c-743eb349bcc2,43bdb…"
checkbox input "true"
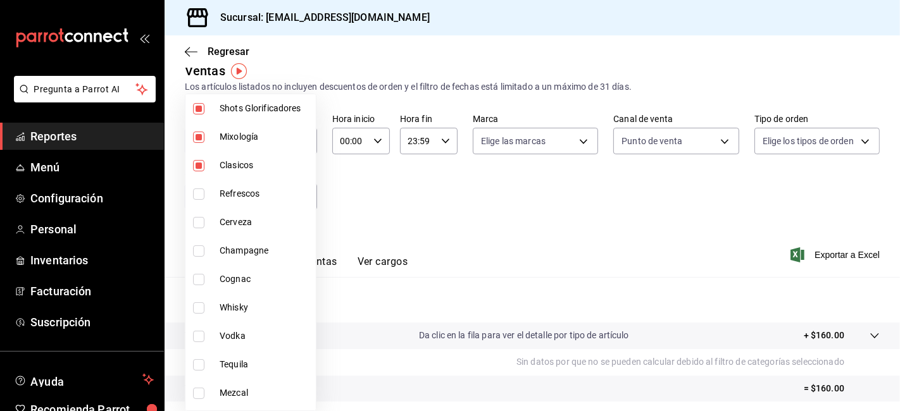
scroll to position [191, 0]
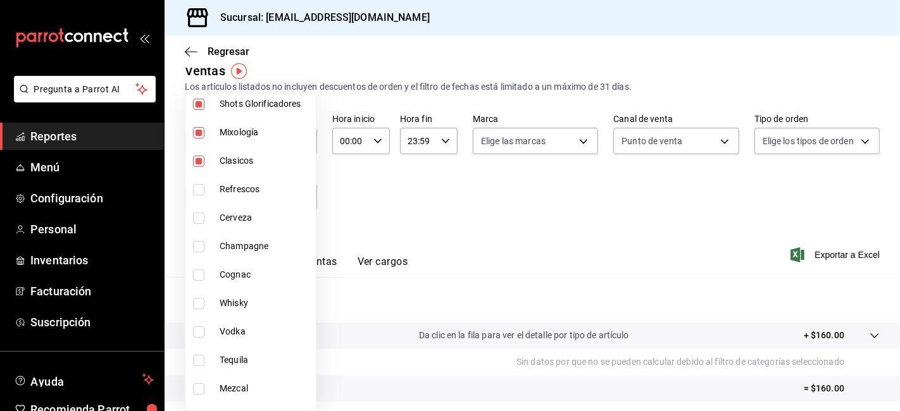
drag, startPoint x: 261, startPoint y: 187, endPoint x: 254, endPoint y: 206, distance: 20.0
click at [260, 187] on span "Refrescos" at bounding box center [265, 189] width 91 height 13
type input "71ed7736-f644-45bf-b920-1606ece571f7,93357930-ae5d-4200-930c-743eb349bcc2,43bdb…"
checkbox input "true"
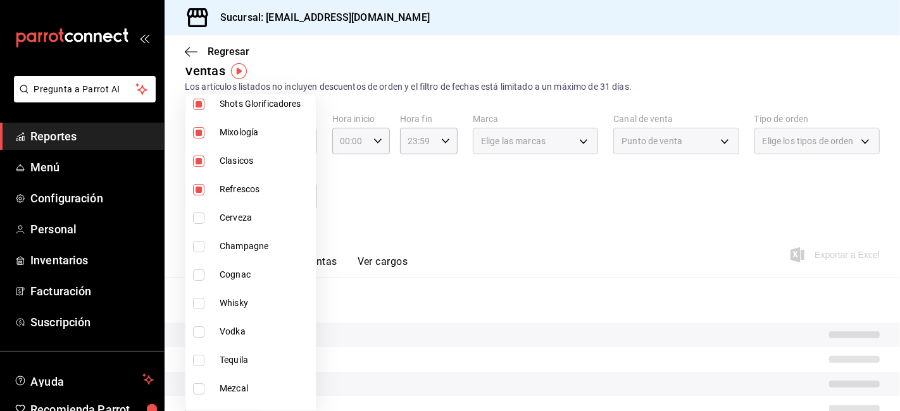
click at [251, 211] on span "Cerveza" at bounding box center [265, 217] width 91 height 13
type input "71ed7736-f644-45bf-b920-1606ece571f7,93357930-ae5d-4200-930c-743eb349bcc2,43bdb…"
checkbox input "true"
click at [241, 241] on span "Champagne" at bounding box center [265, 246] width 91 height 13
type input "71ed7736-f644-45bf-b920-1606ece571f7,93357930-ae5d-4200-930c-743eb349bcc2,43bdb…"
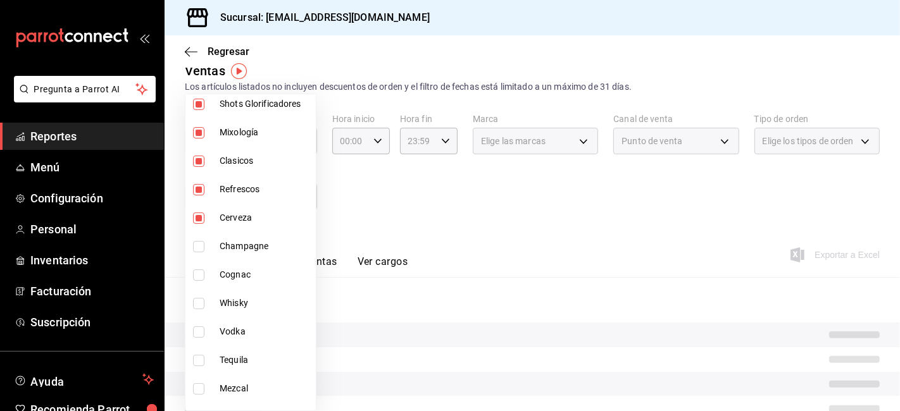
checkbox input "true"
click at [229, 277] on span "Cognac" at bounding box center [265, 274] width 91 height 13
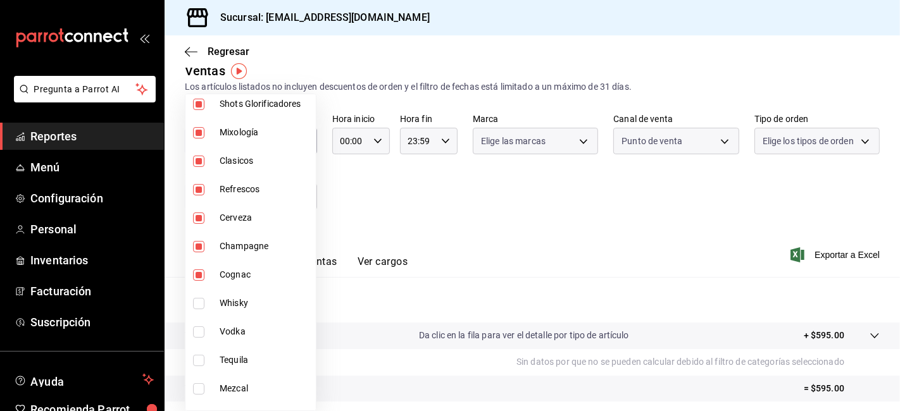
type input "71ed7736-f644-45bf-b920-1606ece571f7,93357930-ae5d-4200-930c-743eb349bcc2,43bdb…"
checkbox input "true"
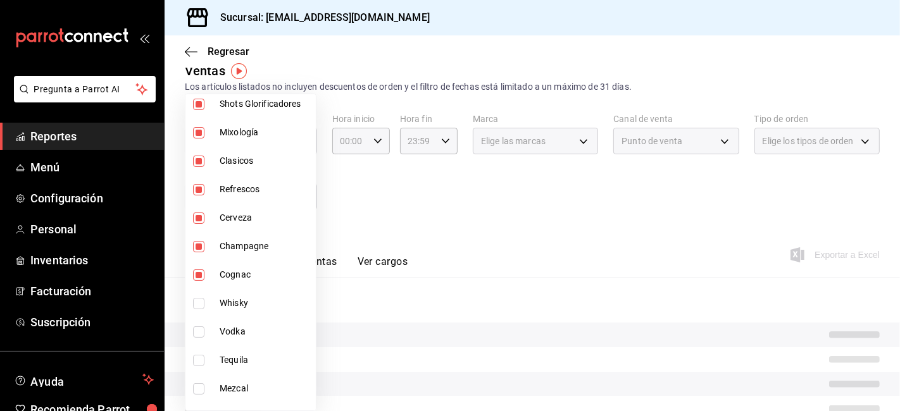
click at [223, 303] on span "Whisky" at bounding box center [265, 303] width 91 height 13
type input "71ed7736-f644-45bf-b920-1606ece571f7,93357930-ae5d-4200-930c-743eb349bcc2,43bdb…"
checkbox input "true"
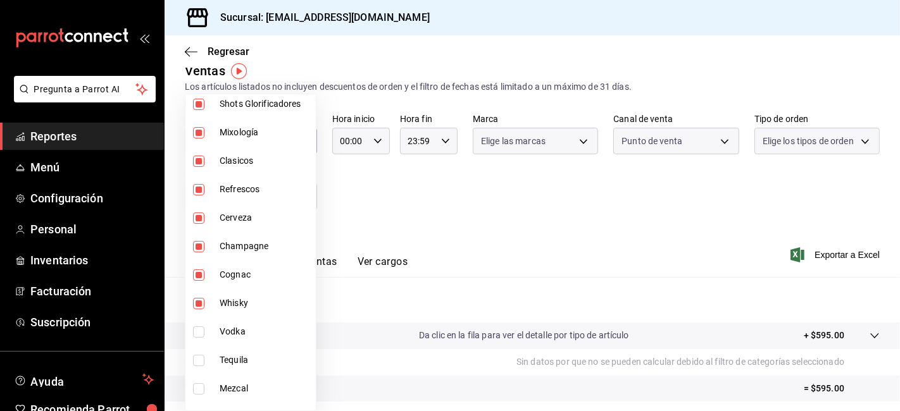
click at [224, 332] on span "Vodka" at bounding box center [265, 331] width 91 height 13
type input "71ed7736-f644-45bf-b920-1606ece571f7,93357930-ae5d-4200-930c-743eb349bcc2,43bdb…"
checkbox input "true"
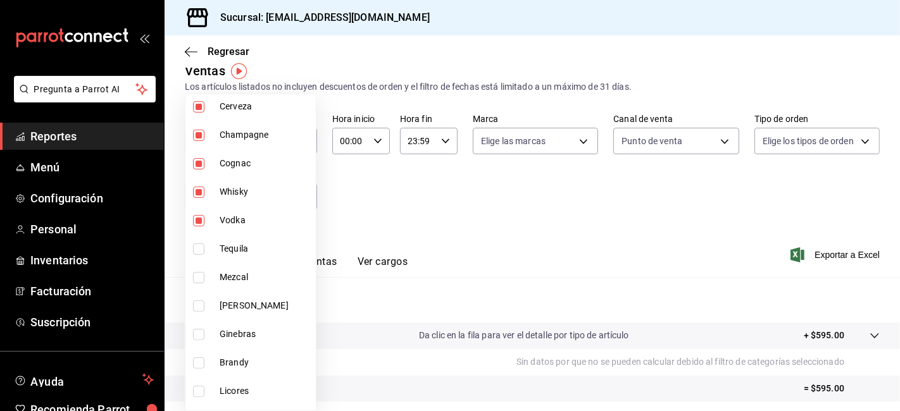
scroll to position [306, 0]
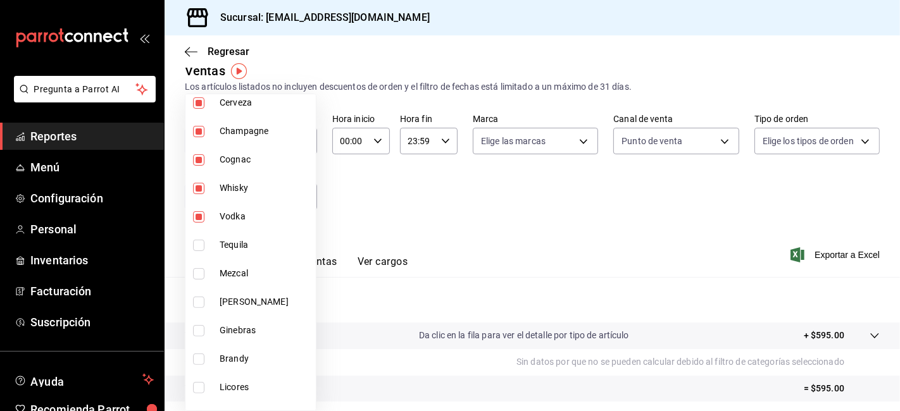
drag, startPoint x: 263, startPoint y: 238, endPoint x: 256, endPoint y: 260, distance: 22.6
click at [262, 239] on span "Tequila" at bounding box center [265, 245] width 91 height 13
type input "71ed7736-f644-45bf-b920-1606ece571f7,93357930-ae5d-4200-930c-743eb349bcc2,43bdb…"
checkbox input "true"
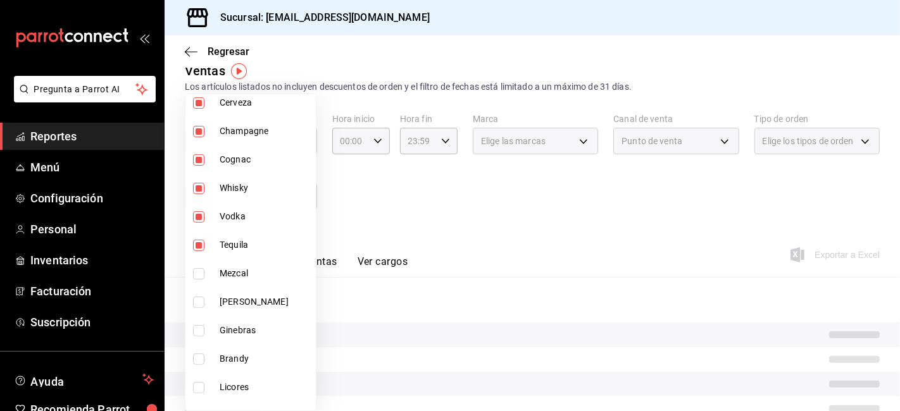
click at [254, 263] on li "Mezcal" at bounding box center [250, 274] width 130 height 28
type input "71ed7736-f644-45bf-b920-1606ece571f7,93357930-ae5d-4200-930c-743eb349bcc2,43bdb…"
checkbox input "true"
click at [238, 296] on span "[PERSON_NAME]" at bounding box center [265, 302] width 91 height 13
type input "71ed7736-f644-45bf-b920-1606ece571f7,93357930-ae5d-4200-930c-743eb349bcc2,43bdb…"
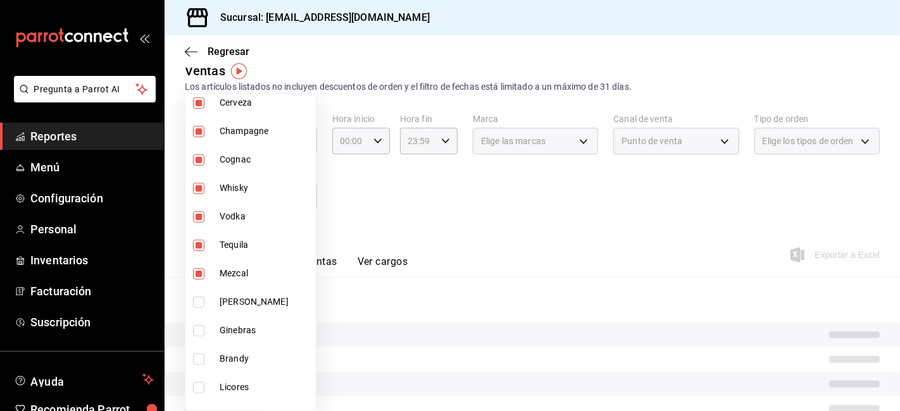
checkbox input "true"
click at [237, 329] on span "Ginebras" at bounding box center [265, 330] width 91 height 13
type input "71ed7736-f644-45bf-b920-1606ece571f7,93357930-ae5d-4200-930c-743eb349bcc2,43bdb…"
checkbox input "true"
click at [235, 353] on span "Brandy" at bounding box center [265, 359] width 91 height 13
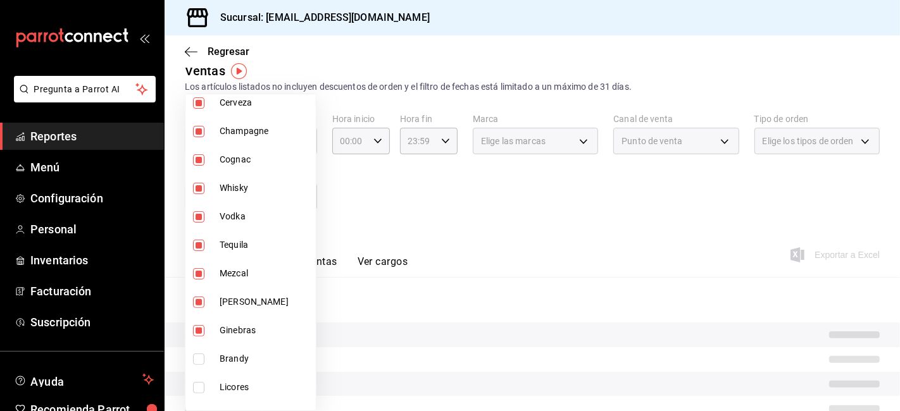
type input "71ed7736-f644-45bf-b920-1606ece571f7,93357930-ae5d-4200-930c-743eb349bcc2,43bdb…"
checkbox input "true"
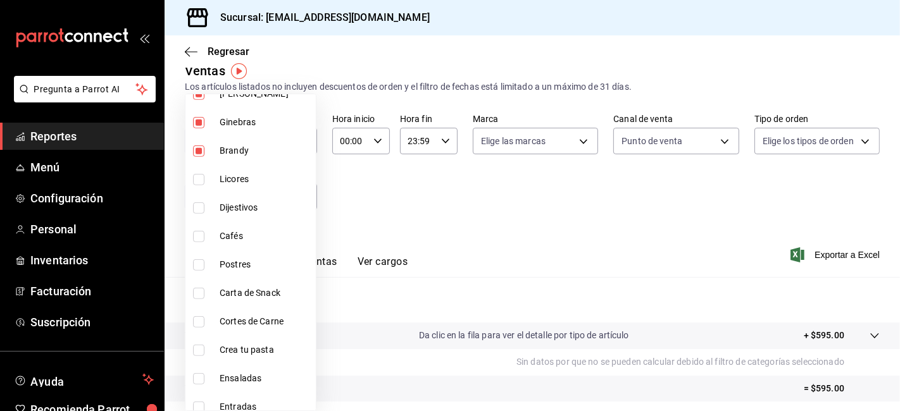
scroll to position [524, 0]
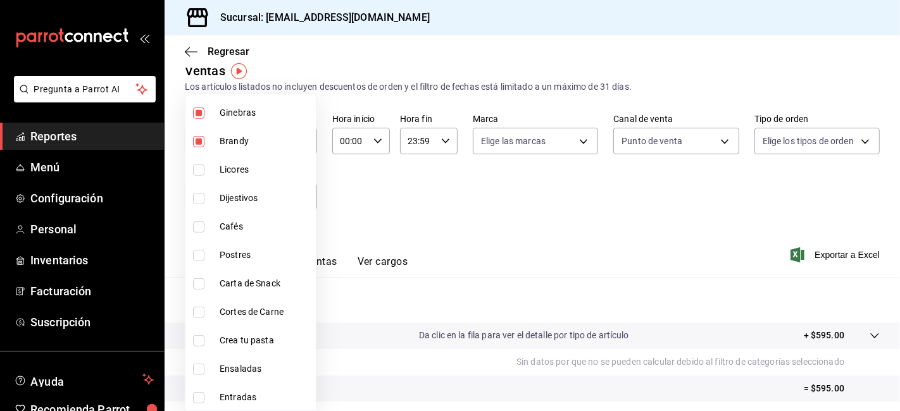
click at [266, 165] on span "Licores" at bounding box center [265, 169] width 91 height 13
type input "71ed7736-f644-45bf-b920-1606ece571f7,93357930-ae5d-4200-930c-743eb349bcc2,43bdb…"
checkbox input "true"
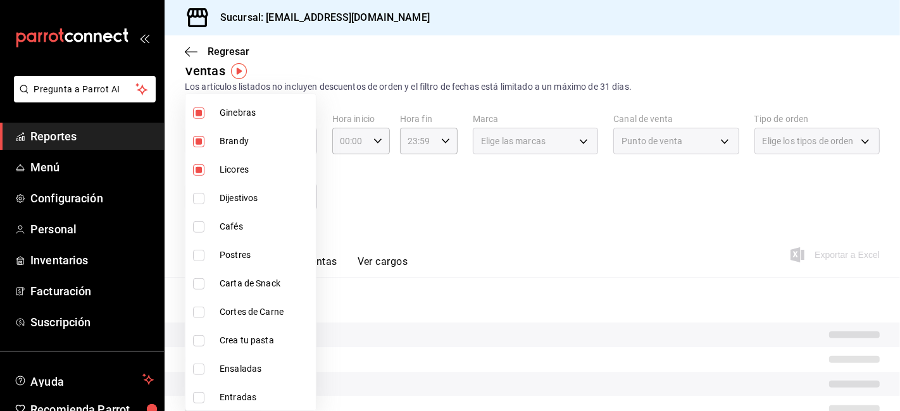
click at [254, 192] on span "Dijestivos" at bounding box center [265, 198] width 91 height 13
type input "71ed7736-f644-45bf-b920-1606ece571f7,93357930-ae5d-4200-930c-743eb349bcc2,43bdb…"
checkbox input "true"
click at [247, 214] on li "Cafés" at bounding box center [250, 227] width 130 height 28
type input "71ed7736-f644-45bf-b920-1606ece571f7,93357930-ae5d-4200-930c-743eb349bcc2,43bdb…"
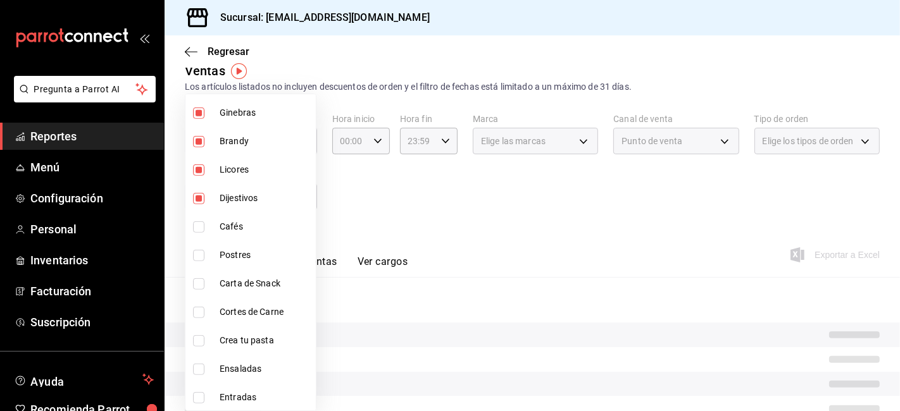
checkbox input "true"
drag, startPoint x: 237, startPoint y: 243, endPoint x: 235, endPoint y: 263, distance: 19.7
click at [237, 244] on li "Postres" at bounding box center [250, 255] width 130 height 28
type input "71ed7736-f644-45bf-b920-1606ece571f7,93357930-ae5d-4200-930c-743eb349bcc2,43bdb…"
checkbox input "true"
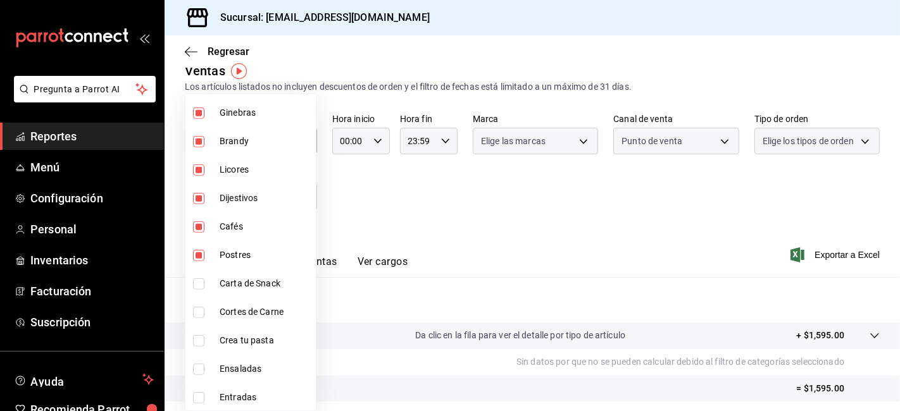
click at [241, 249] on span "Postres" at bounding box center [265, 255] width 91 height 13
type input "71ed7736-f644-45bf-b920-1606ece571f7,93357930-ae5d-4200-930c-743eb349bcc2,43bdb…"
checkbox input "false"
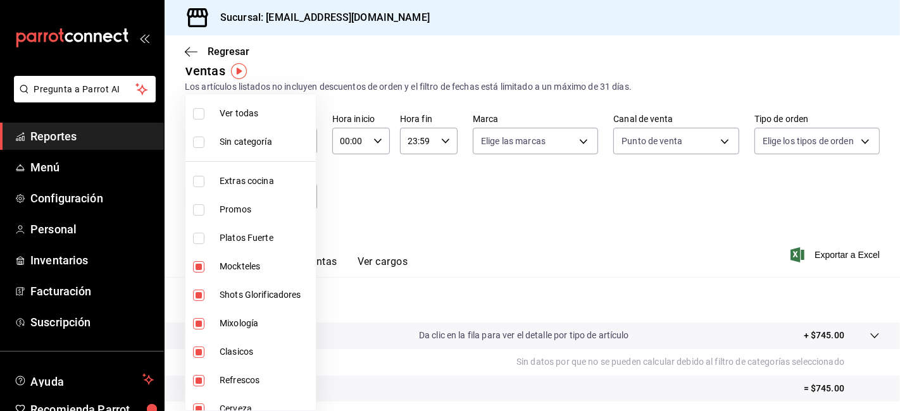
click at [377, 216] on div at bounding box center [450, 205] width 900 height 411
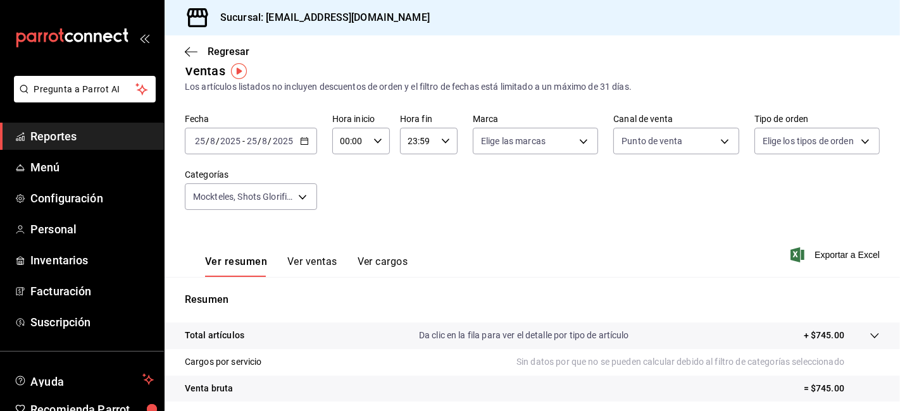
click at [301, 141] on \(Stroke\) "button" at bounding box center [304, 140] width 7 height 1
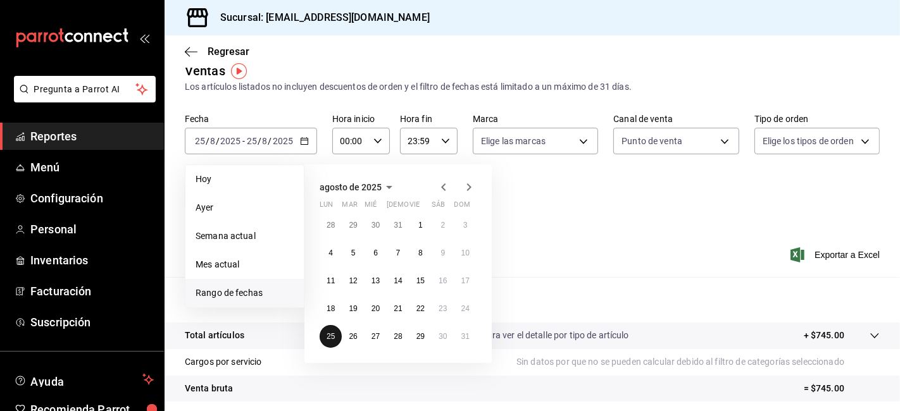
click at [334, 330] on button "25" at bounding box center [331, 336] width 22 height 23
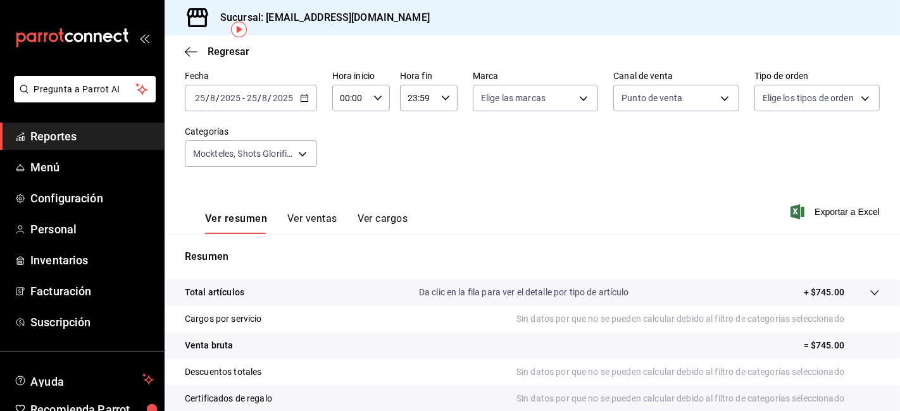
scroll to position [58, 0]
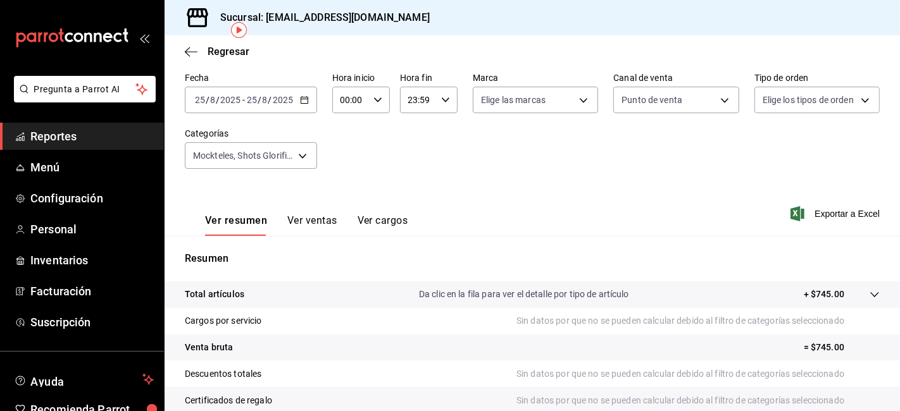
click at [305, 104] on icon "button" at bounding box center [304, 100] width 9 height 9
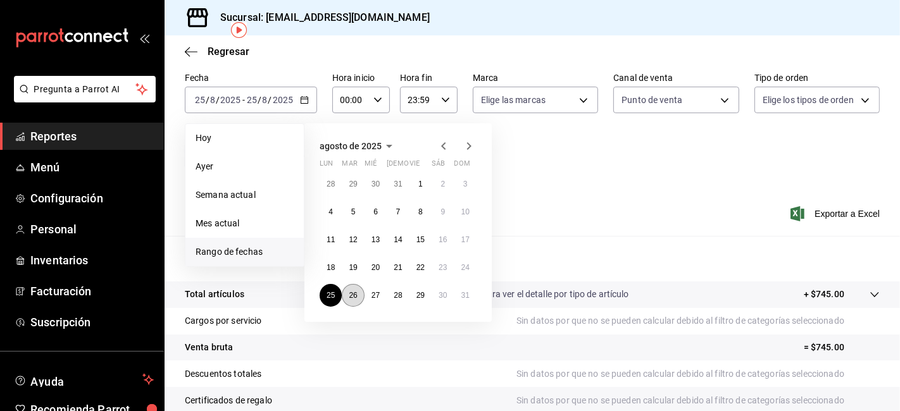
click at [354, 292] on abbr "26" at bounding box center [353, 295] width 8 height 9
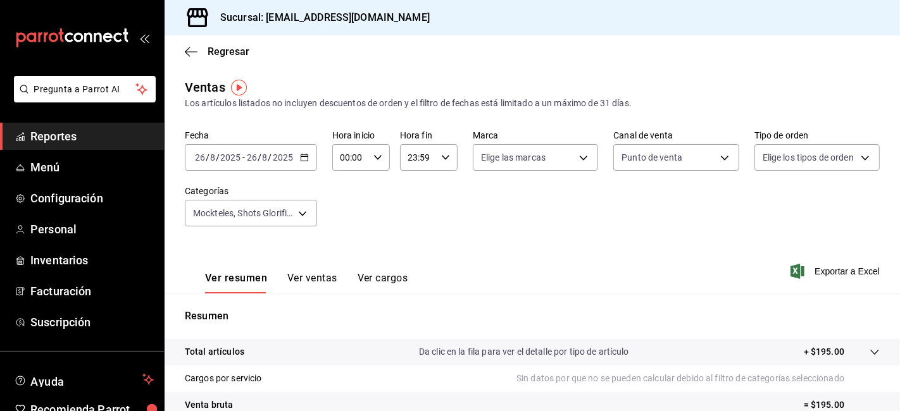
click at [310, 157] on div "[DATE] [DATE] - [DATE] [DATE]" at bounding box center [251, 157] width 132 height 27
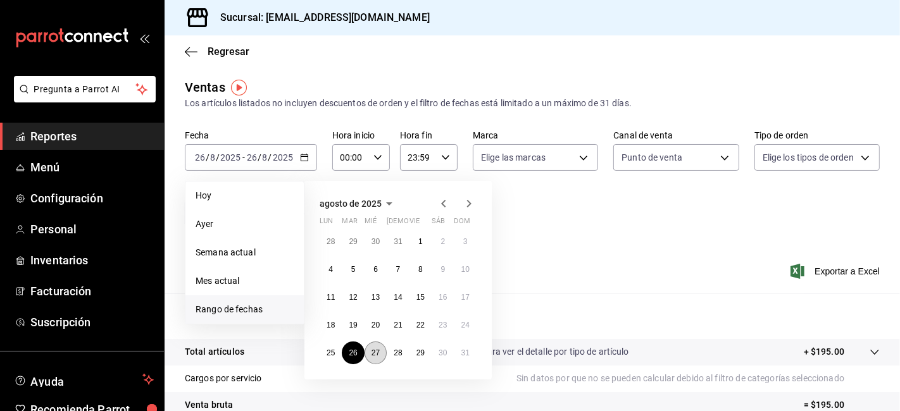
click at [384, 354] on button "27" at bounding box center [376, 353] width 22 height 23
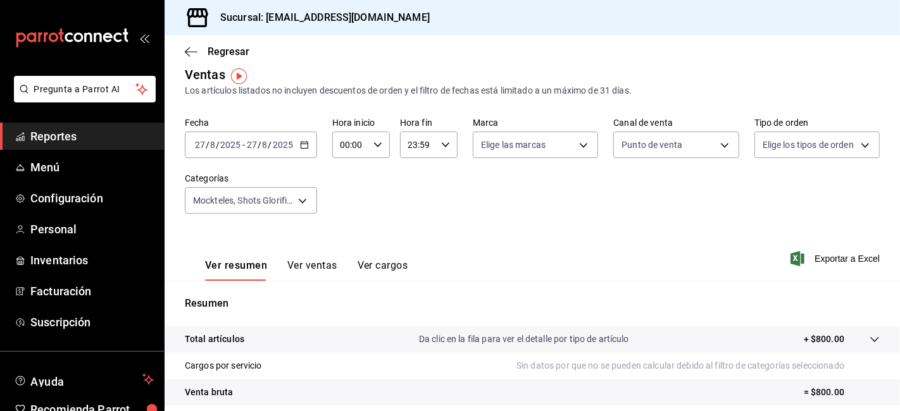
scroll to position [11, 0]
click at [320, 273] on button "Ver ventas" at bounding box center [312, 272] width 50 height 22
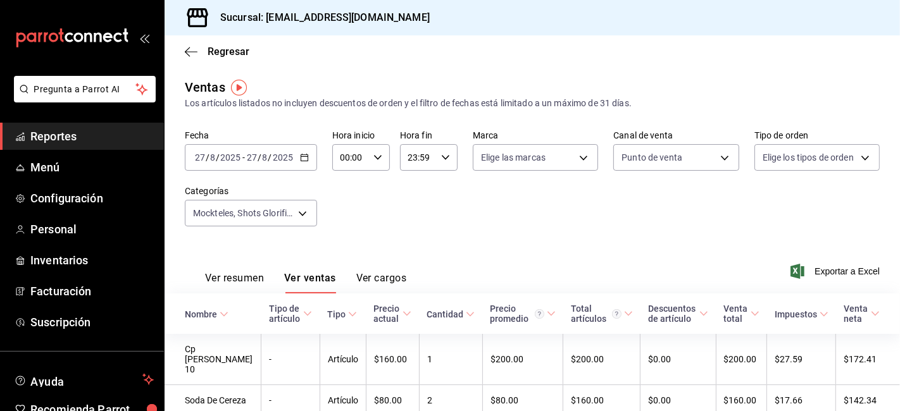
click at [296, 155] on div "[DATE] [DATE] - [DATE] [DATE]" at bounding box center [251, 157] width 132 height 27
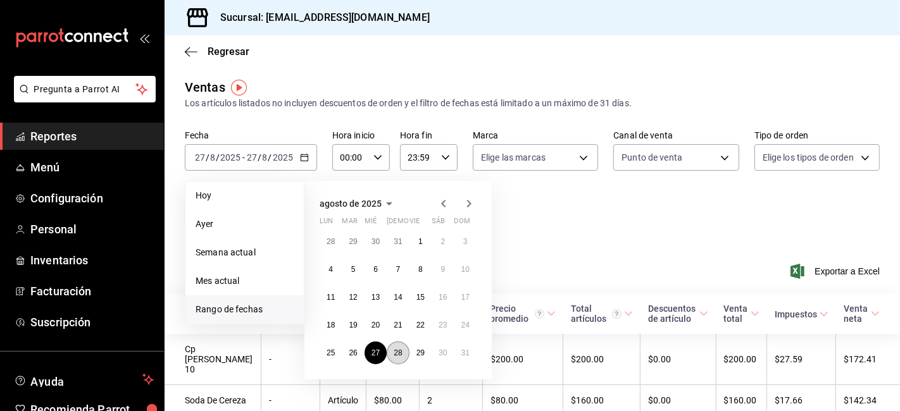
click at [401, 356] on abbr "28" at bounding box center [398, 353] width 8 height 9
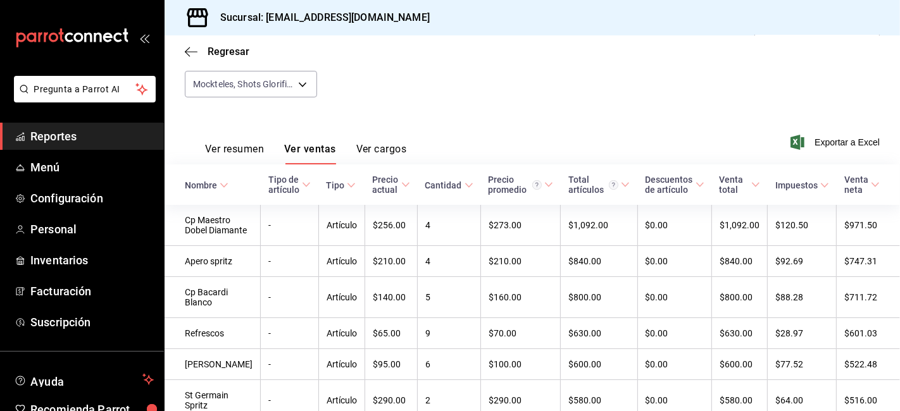
scroll to position [130, 0]
click at [253, 142] on button "Ver resumen" at bounding box center [234, 153] width 59 height 22
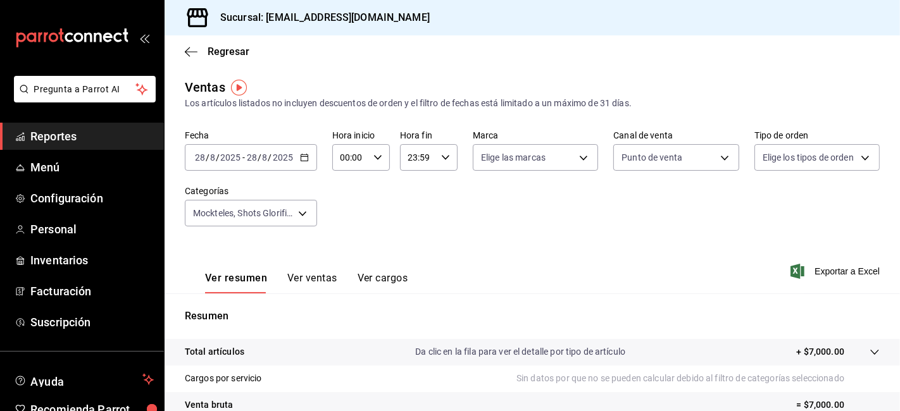
click at [300, 158] on icon "button" at bounding box center [304, 157] width 9 height 9
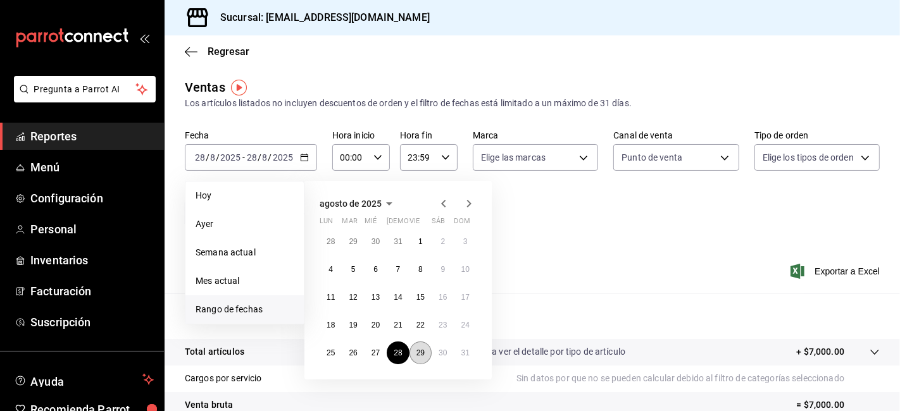
click at [415, 349] on button "29" at bounding box center [421, 353] width 22 height 23
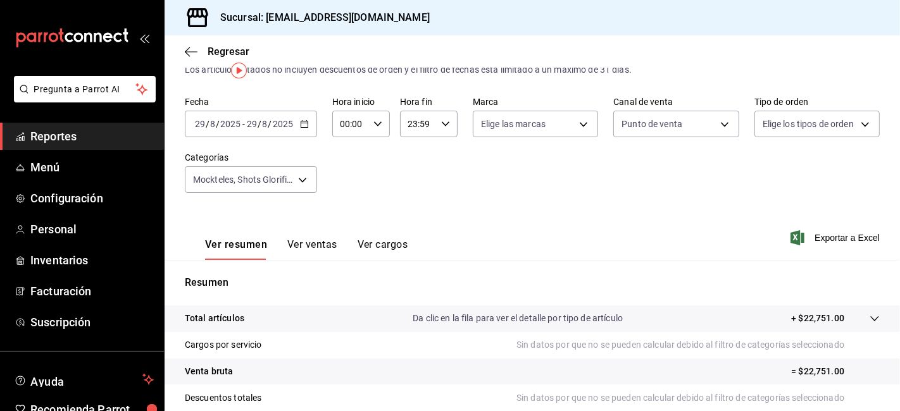
scroll to position [1, 0]
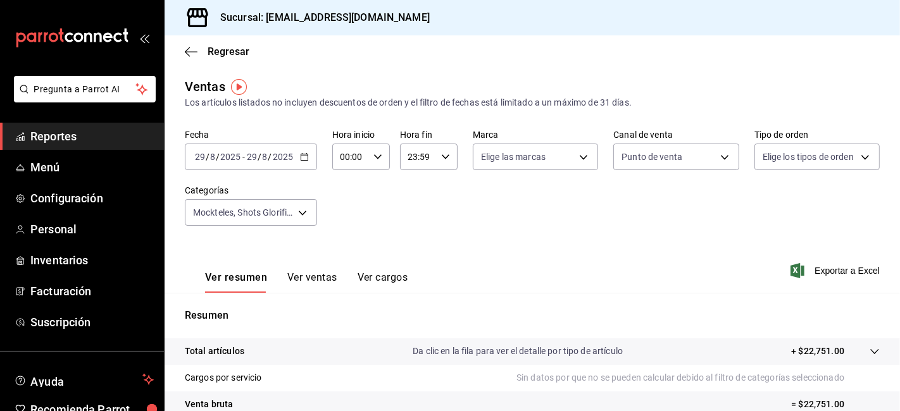
click at [300, 156] on icon "button" at bounding box center [304, 157] width 9 height 9
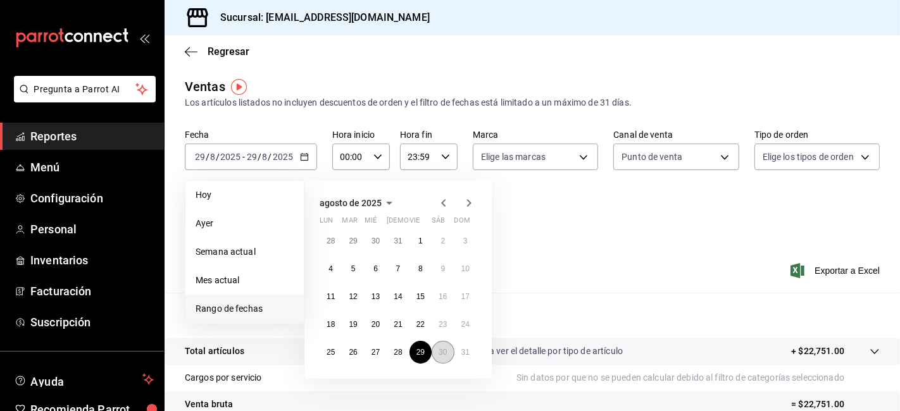
click at [442, 350] on abbr "30" at bounding box center [443, 352] width 8 height 9
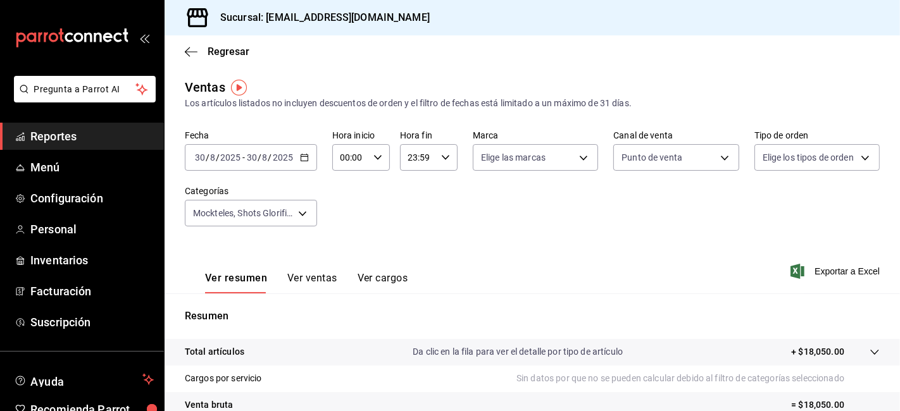
click at [307, 160] on icon "button" at bounding box center [304, 157] width 9 height 9
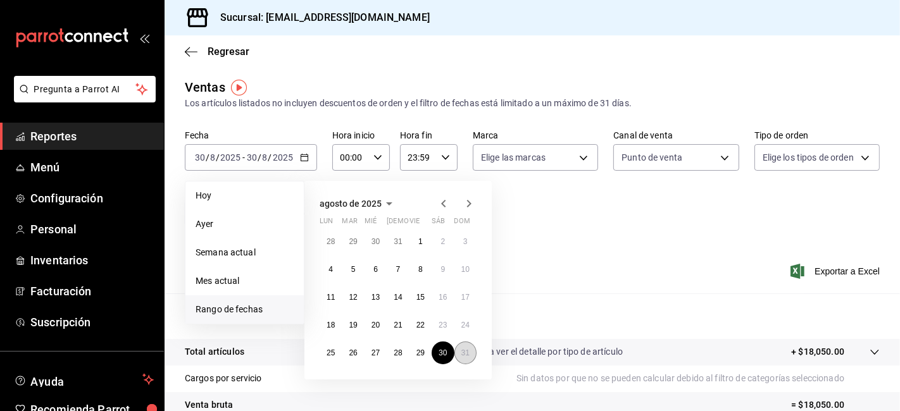
click at [465, 346] on button "31" at bounding box center [465, 353] width 22 height 23
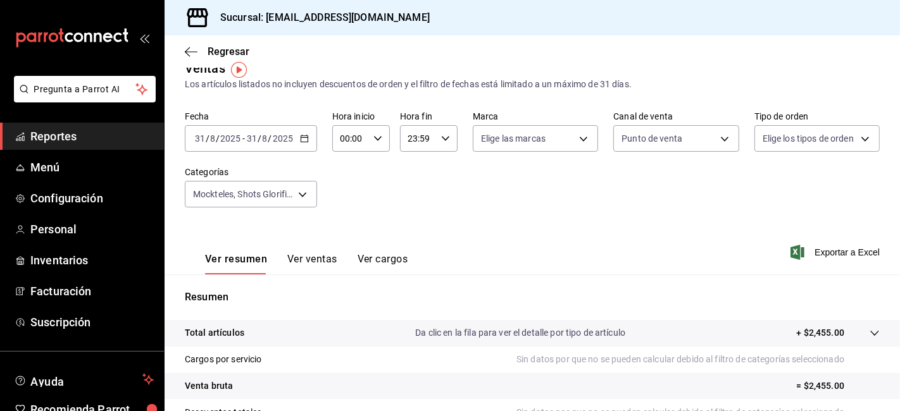
scroll to position [18, 0]
click at [300, 140] on icon "button" at bounding box center [304, 139] width 9 height 9
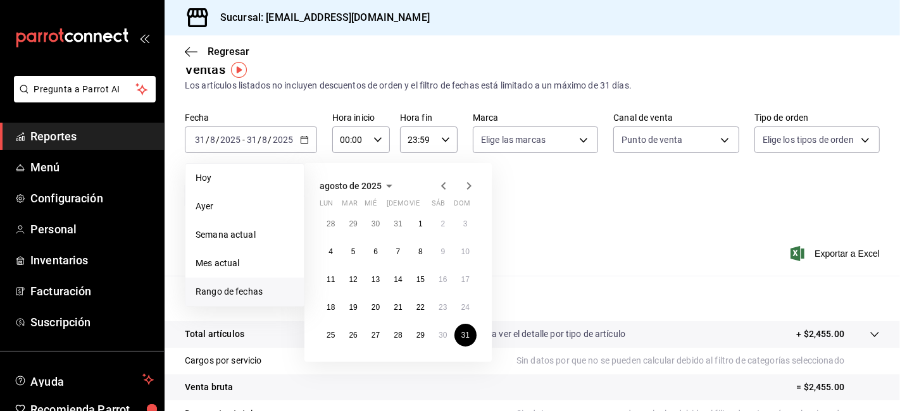
click at [465, 187] on icon "button" at bounding box center [468, 185] width 15 height 15
click at [337, 220] on button "1" at bounding box center [331, 224] width 22 height 23
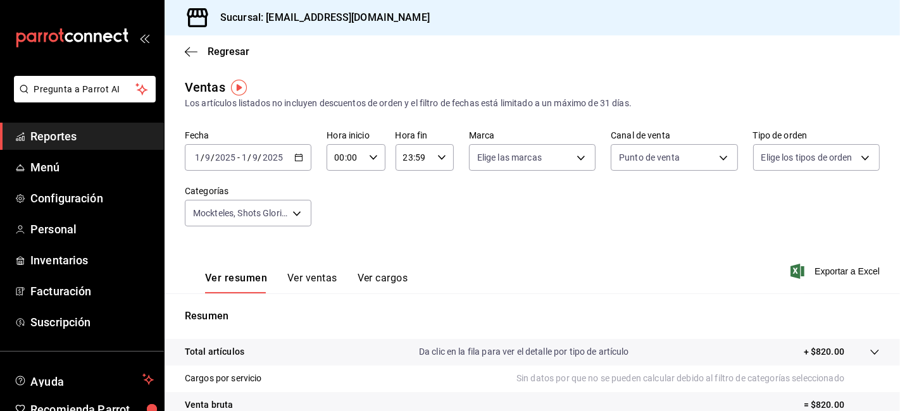
click at [295, 158] on \(Stroke\) "button" at bounding box center [299, 157] width 8 height 7
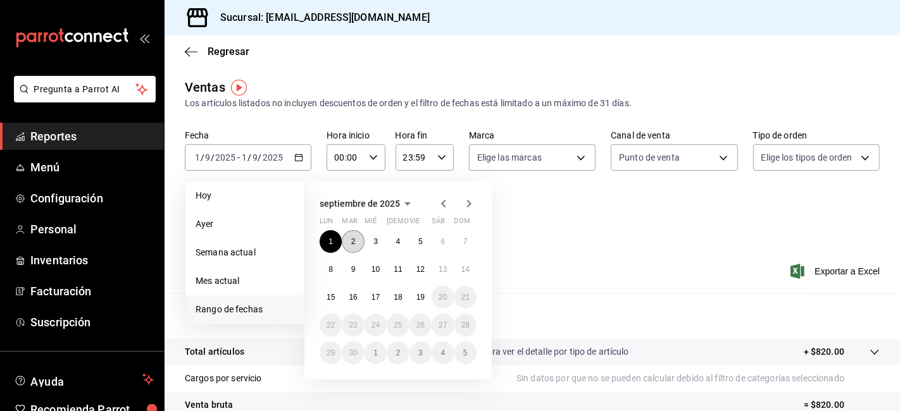
click at [358, 239] on button "2" at bounding box center [353, 241] width 22 height 23
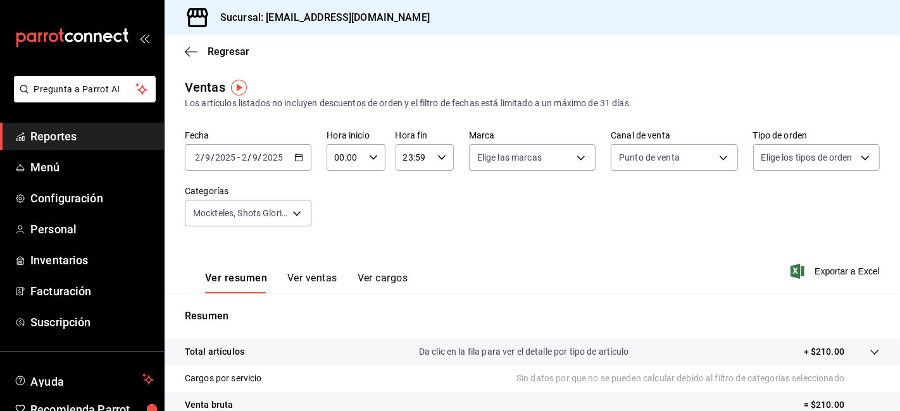
click at [298, 158] on icon "button" at bounding box center [298, 157] width 9 height 9
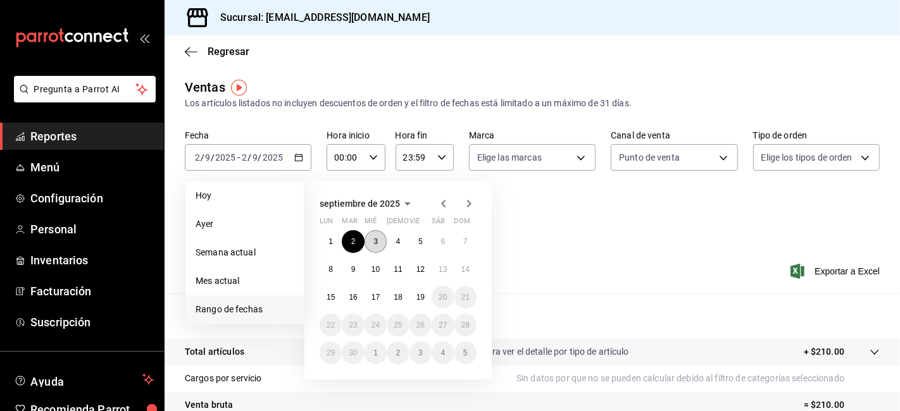
click at [382, 247] on button "3" at bounding box center [376, 241] width 22 height 23
click at [382, 247] on div "Ver resumen Ver ventas Ver cargos Exportar a Excel" at bounding box center [533, 268] width 736 height 52
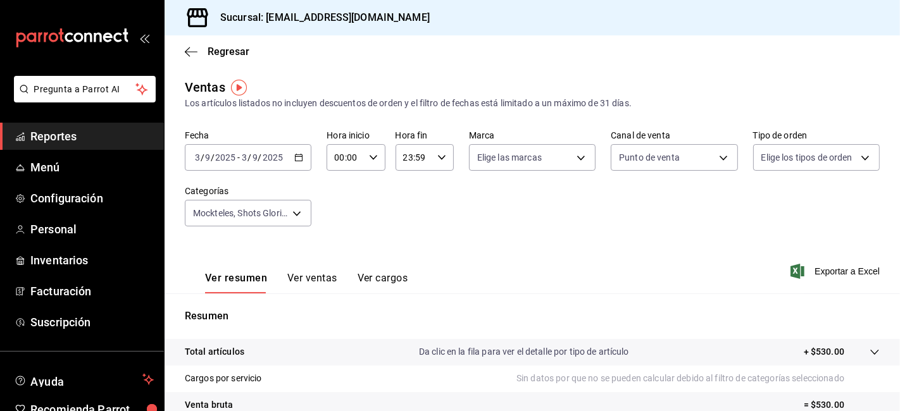
click at [299, 160] on icon "button" at bounding box center [298, 157] width 9 height 9
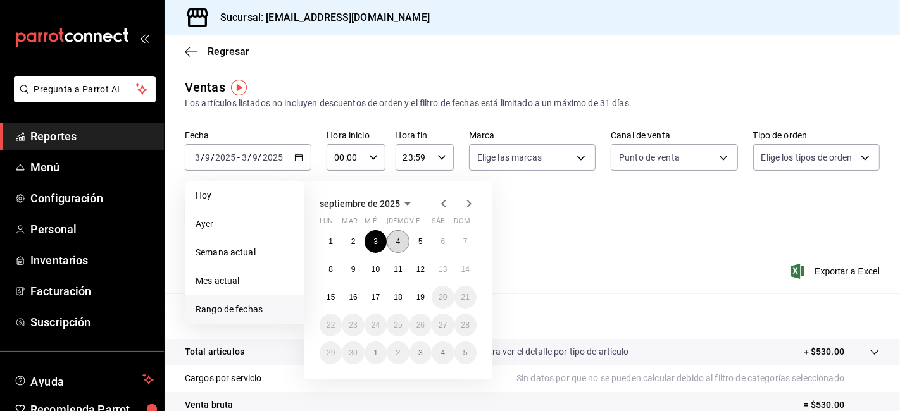
click at [402, 242] on button "4" at bounding box center [398, 241] width 22 height 23
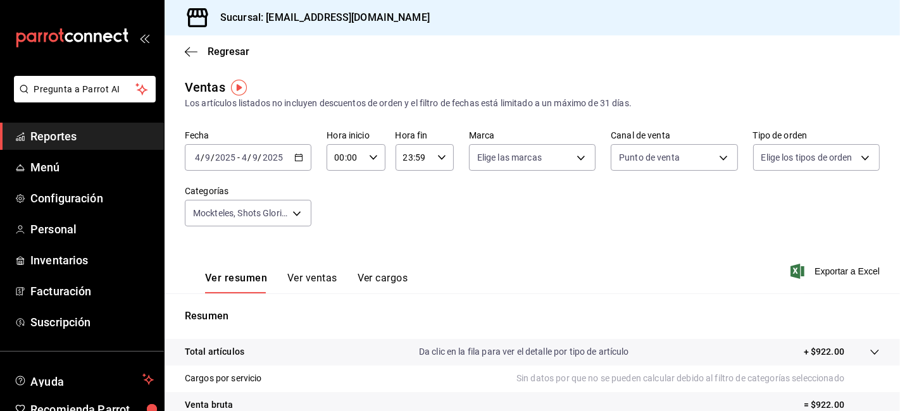
click at [301, 165] on div "[DATE] [DATE] - [DATE] [DATE]" at bounding box center [248, 157] width 127 height 27
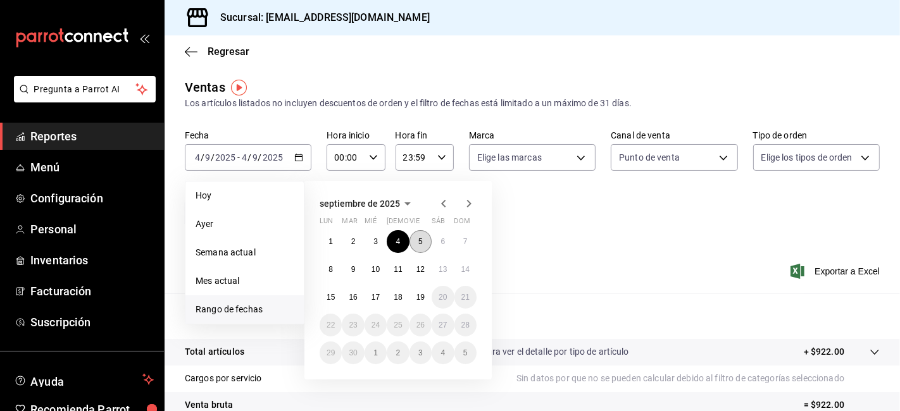
click at [423, 239] on button "5" at bounding box center [421, 241] width 22 height 23
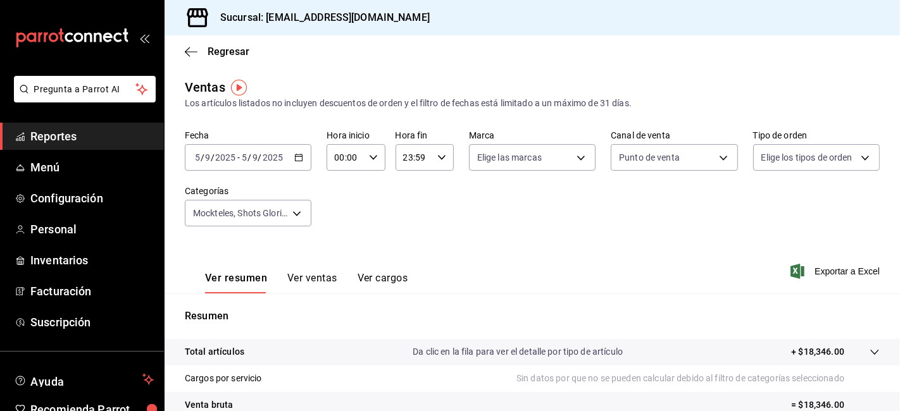
click at [300, 156] on \(Stroke\) "button" at bounding box center [299, 157] width 8 height 7
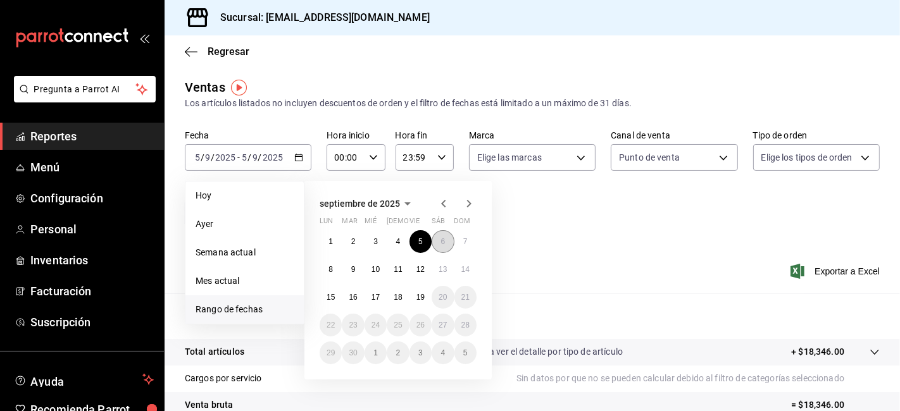
click at [438, 237] on button "6" at bounding box center [443, 241] width 22 height 23
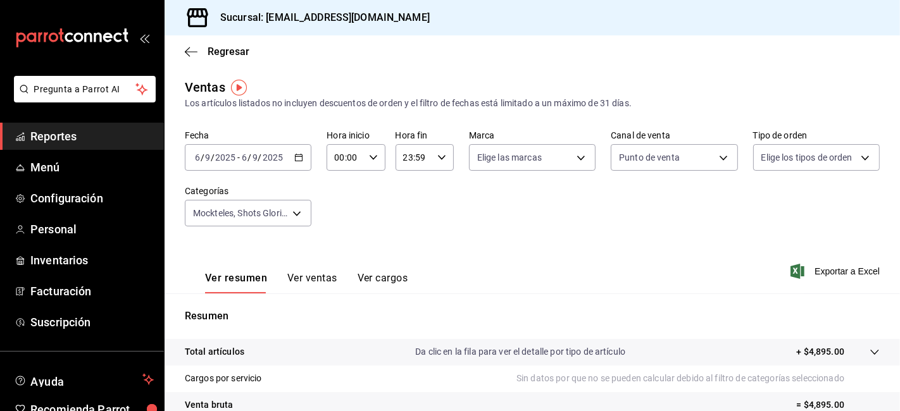
click at [496, 254] on div "Ver resumen Ver ventas Ver cargos Exportar a Excel" at bounding box center [533, 268] width 736 height 52
click at [299, 156] on icon "button" at bounding box center [298, 157] width 9 height 9
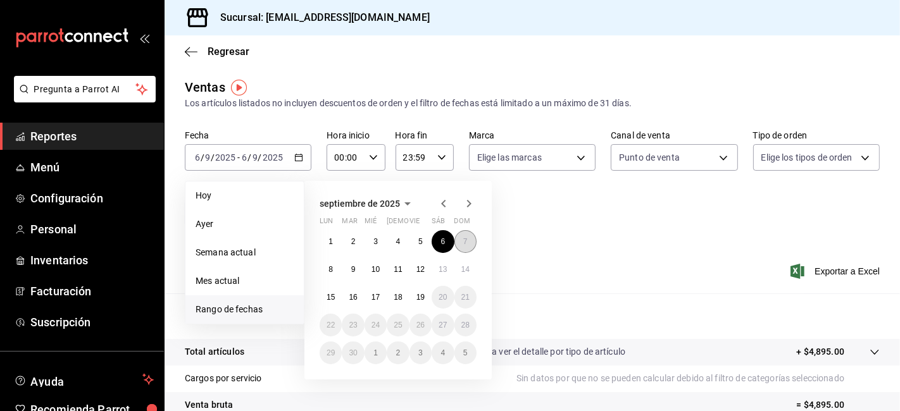
click at [460, 246] on button "7" at bounding box center [465, 241] width 22 height 23
click at [460, 246] on div "Ver resumen Ver ventas Ver cargos Exportar a Excel" at bounding box center [533, 268] width 736 height 52
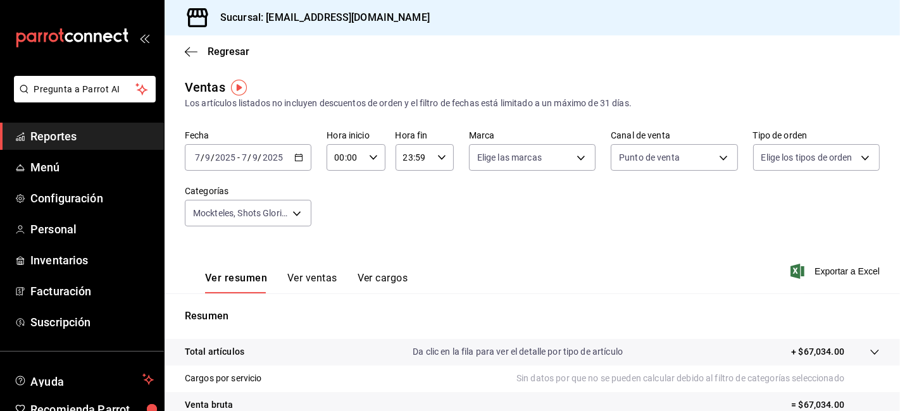
click at [294, 156] on icon "button" at bounding box center [298, 157] width 9 height 9
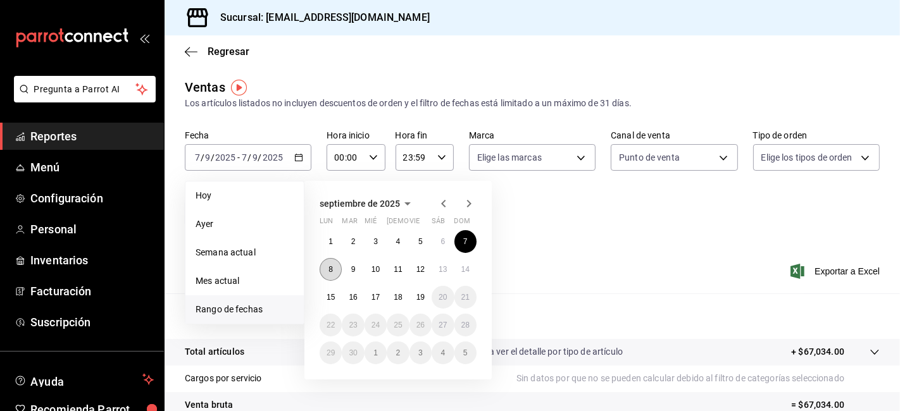
click at [330, 270] on abbr "8" at bounding box center [331, 269] width 4 height 9
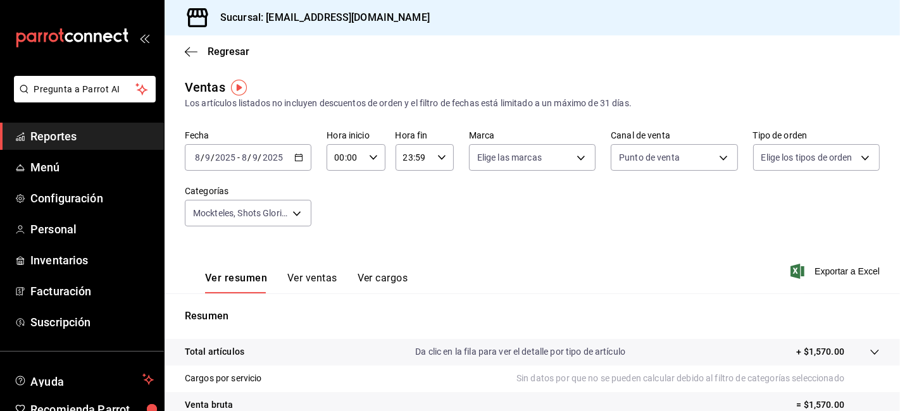
click at [295, 160] on icon "button" at bounding box center [298, 157] width 9 height 9
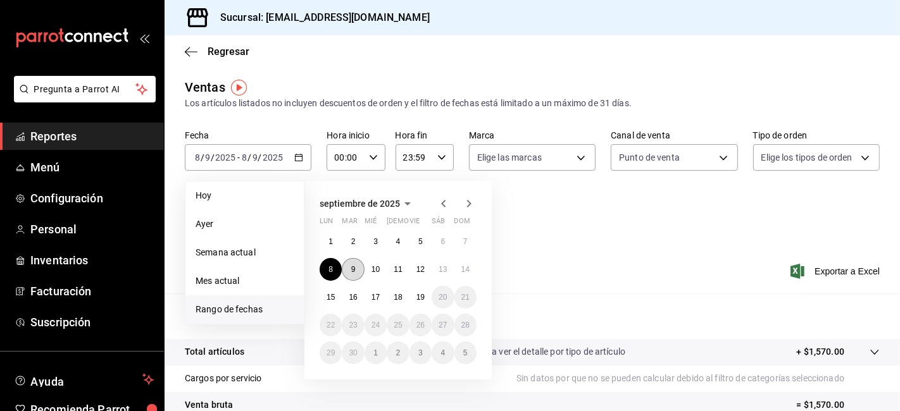
click at [357, 270] on button "9" at bounding box center [353, 269] width 22 height 23
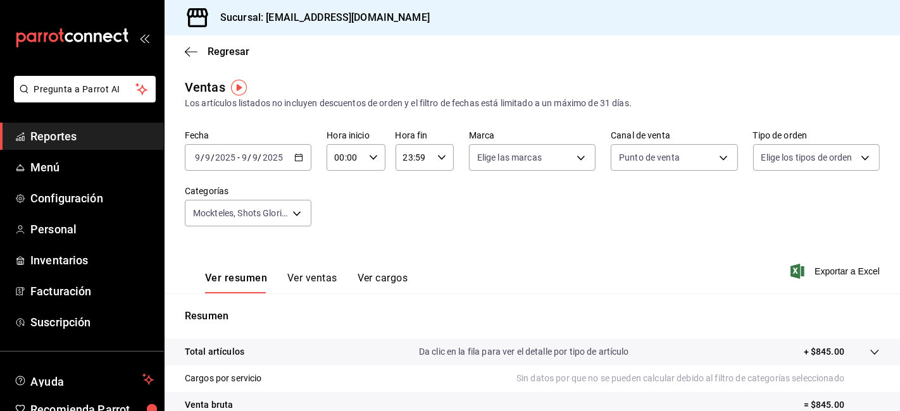
click at [301, 158] on div "[DATE] [DATE] - [DATE] [DATE]" at bounding box center [248, 157] width 127 height 27
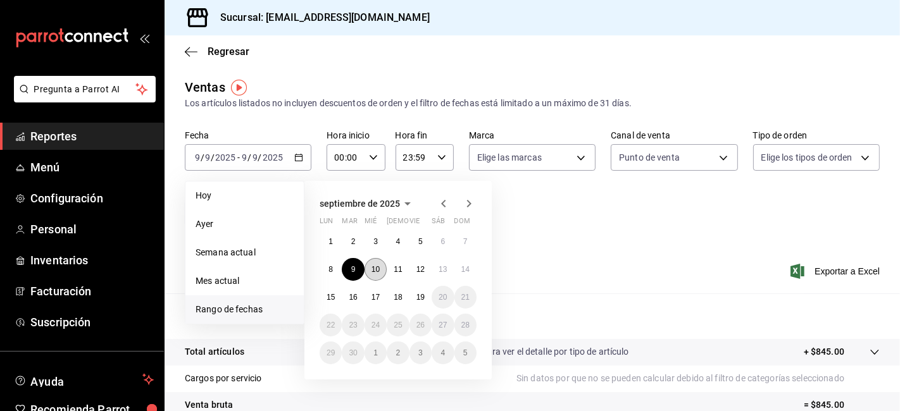
click at [377, 273] on abbr "10" at bounding box center [376, 269] width 8 height 9
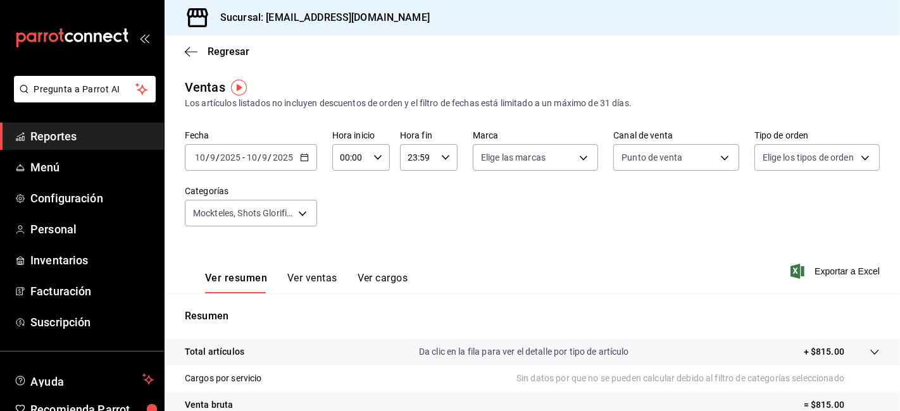
click at [306, 159] on icon "button" at bounding box center [304, 157] width 9 height 9
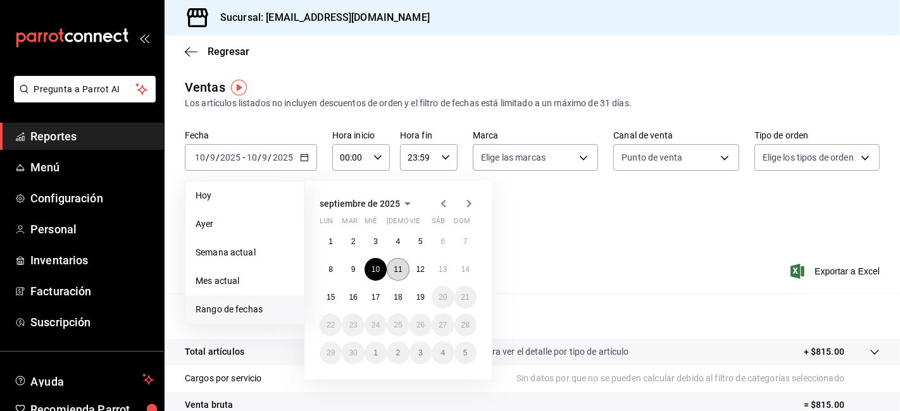
click at [401, 266] on abbr "11" at bounding box center [398, 269] width 8 height 9
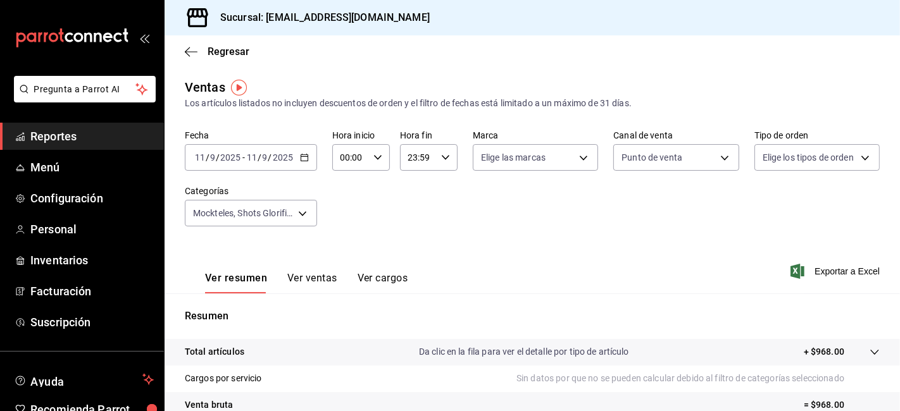
click at [303, 163] on div "[DATE] [DATE] - [DATE] [DATE]" at bounding box center [251, 157] width 132 height 27
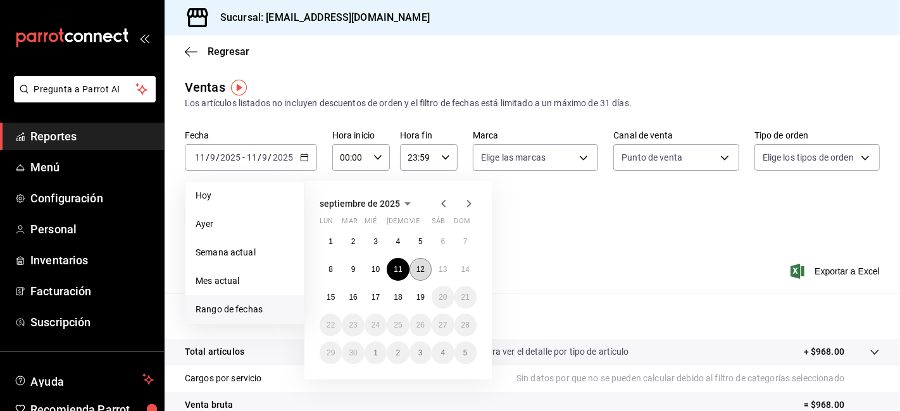
click at [420, 269] on abbr "12" at bounding box center [420, 269] width 8 height 9
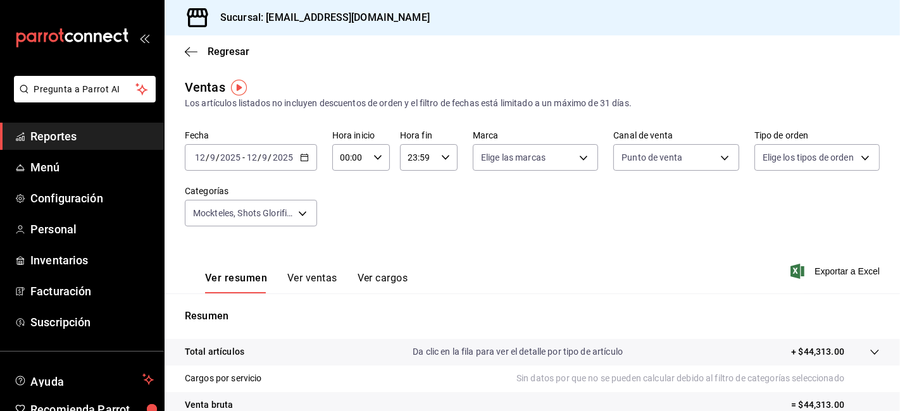
click at [306, 159] on icon "button" at bounding box center [304, 157] width 9 height 9
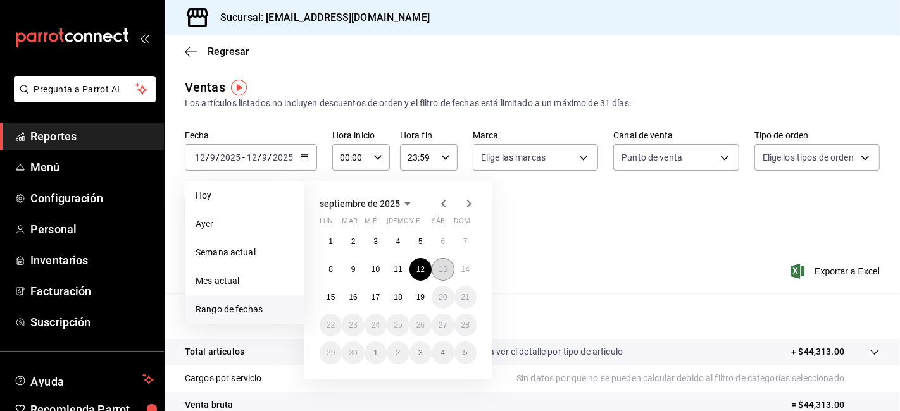
click at [445, 272] on abbr "13" at bounding box center [443, 269] width 8 height 9
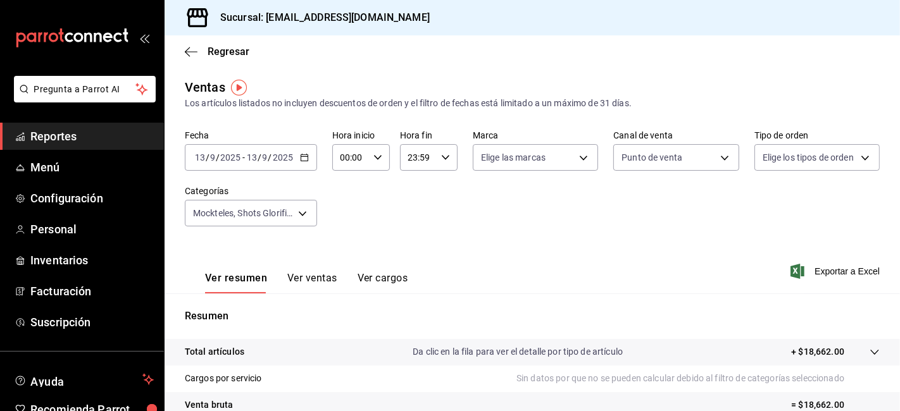
click at [305, 163] on div "[DATE] [DATE] - [DATE] [DATE]" at bounding box center [251, 157] width 132 height 27
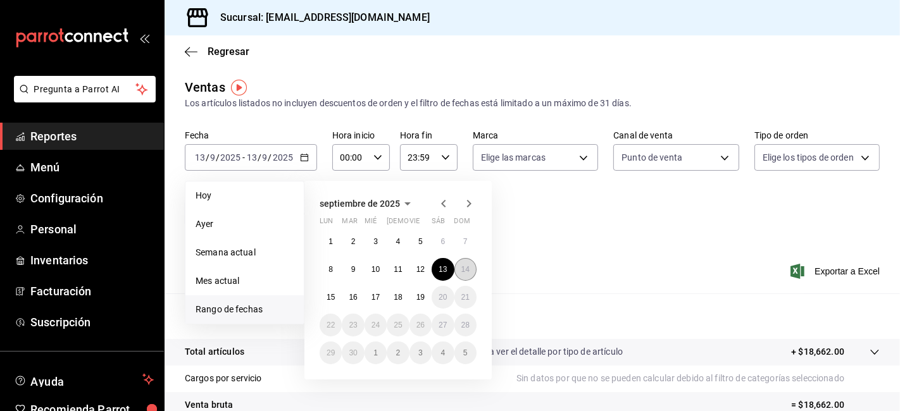
click at [467, 276] on button "14" at bounding box center [465, 269] width 22 height 23
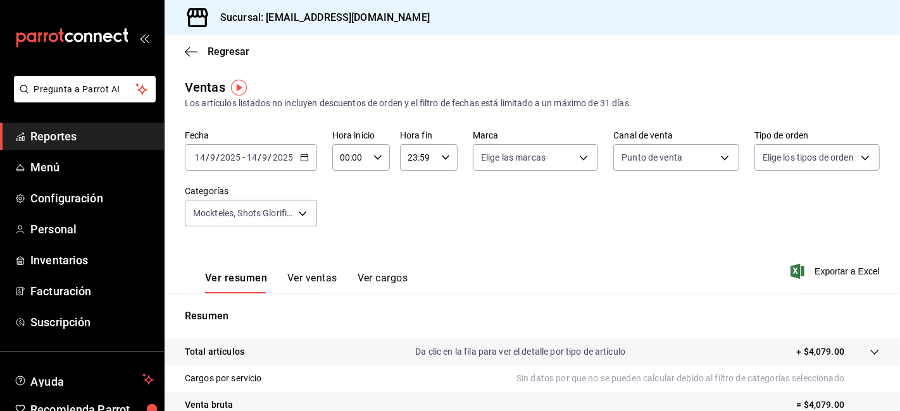
click at [301, 160] on icon "button" at bounding box center [304, 157] width 9 height 9
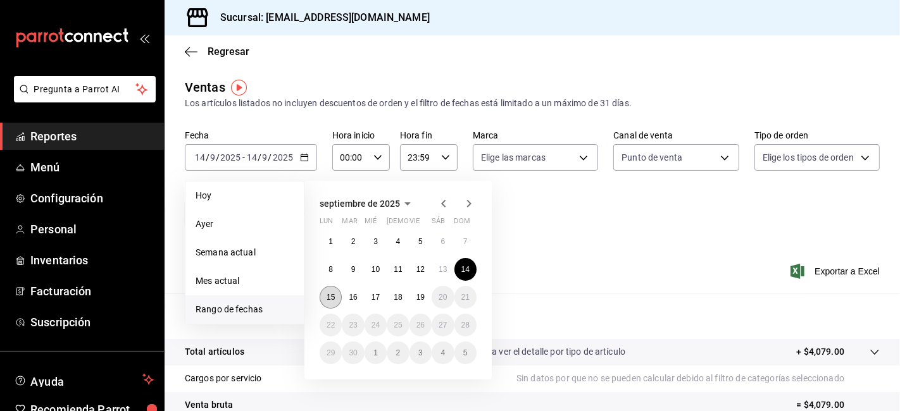
click at [323, 294] on button "15" at bounding box center [331, 297] width 22 height 23
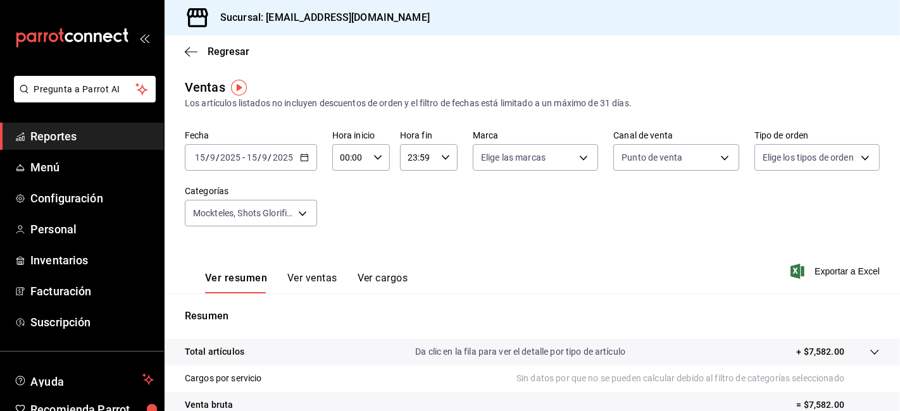
click at [305, 154] on icon "button" at bounding box center [304, 157] width 9 height 9
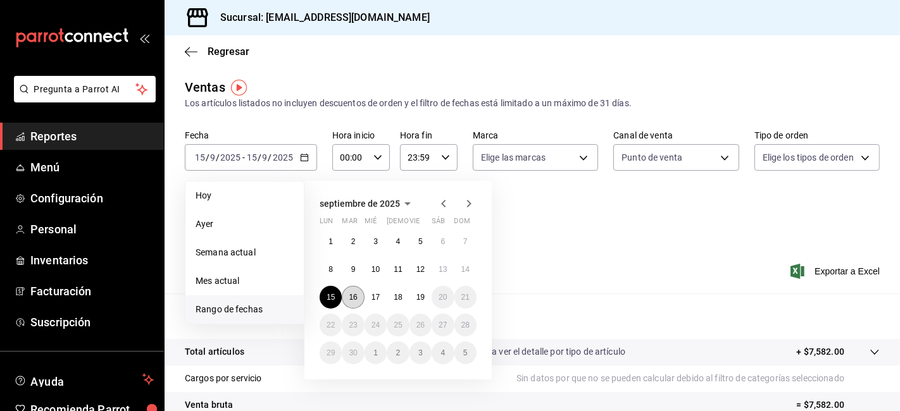
click at [358, 296] on button "16" at bounding box center [353, 297] width 22 height 23
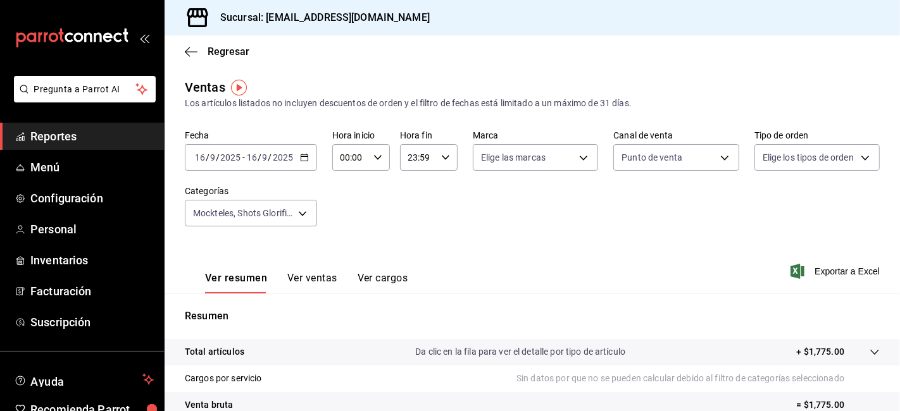
click at [303, 163] on div "[DATE] [DATE] - [DATE] [DATE]" at bounding box center [251, 157] width 132 height 27
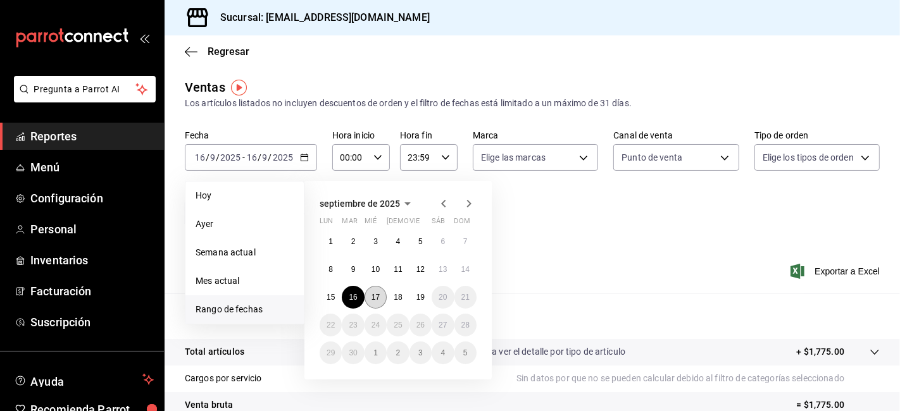
click at [375, 294] on abbr "17" at bounding box center [376, 297] width 8 height 9
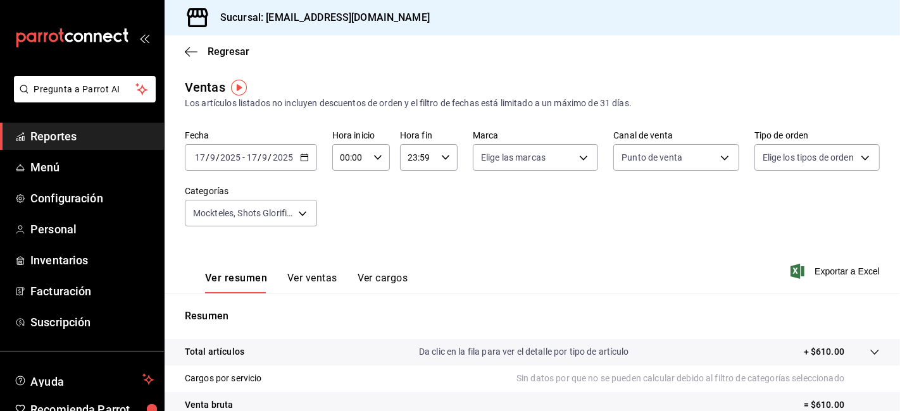
click at [308, 161] on div "[DATE] [DATE] - [DATE] [DATE]" at bounding box center [251, 157] width 132 height 27
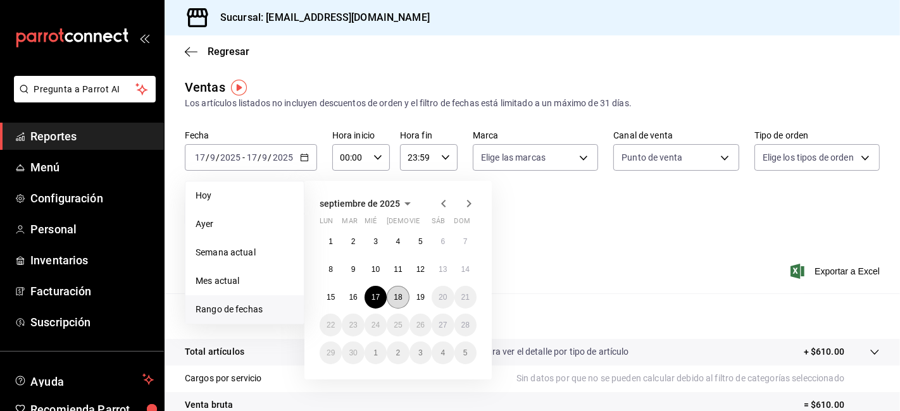
click at [406, 301] on button "18" at bounding box center [398, 297] width 22 height 23
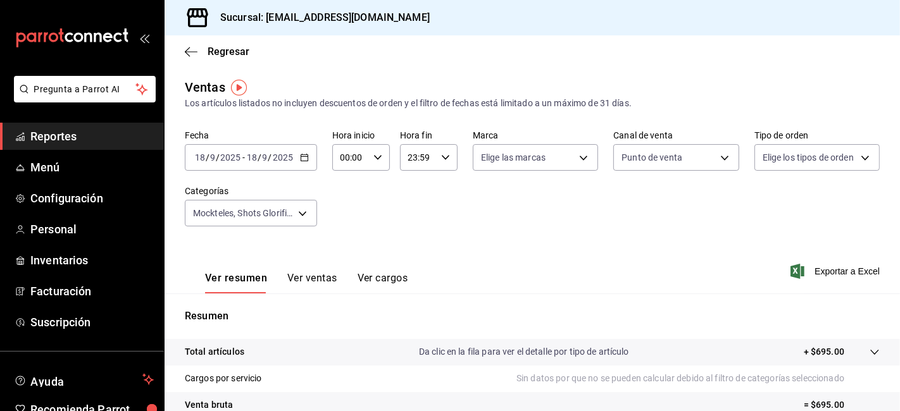
click at [301, 157] on \(Stroke\) "button" at bounding box center [304, 156] width 7 height 1
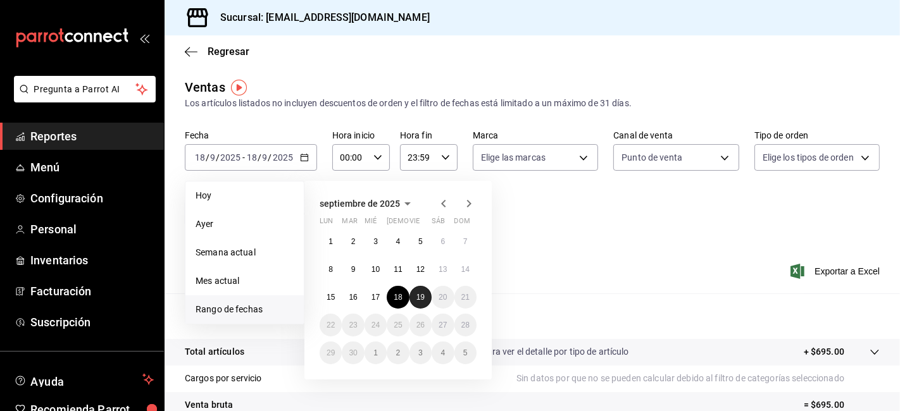
click at [426, 291] on button "19" at bounding box center [421, 297] width 22 height 23
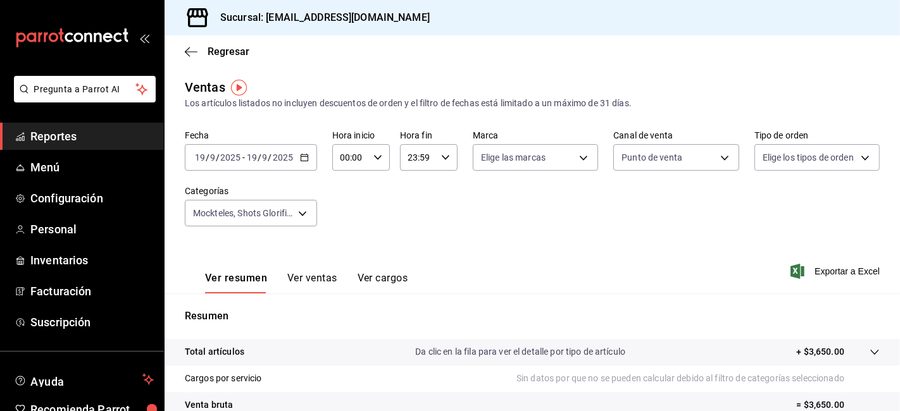
click at [93, 136] on span "Reportes" at bounding box center [91, 136] width 123 height 17
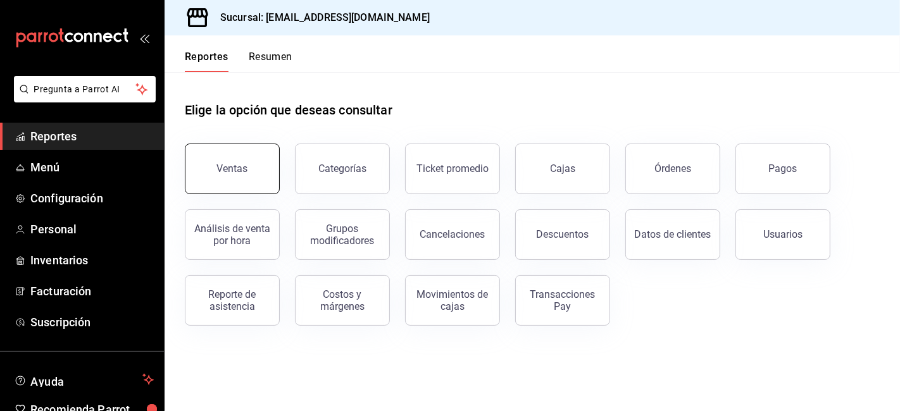
click at [219, 180] on button "Ventas" at bounding box center [232, 169] width 95 height 51
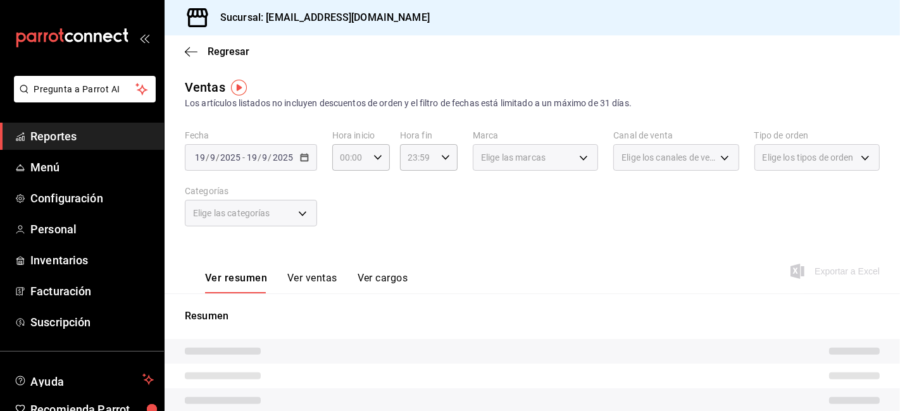
click at [290, 211] on body "Pregunta a Parrot AI Reportes Menú Configuración Personal Inventarios Facturaci…" at bounding box center [450, 205] width 900 height 411
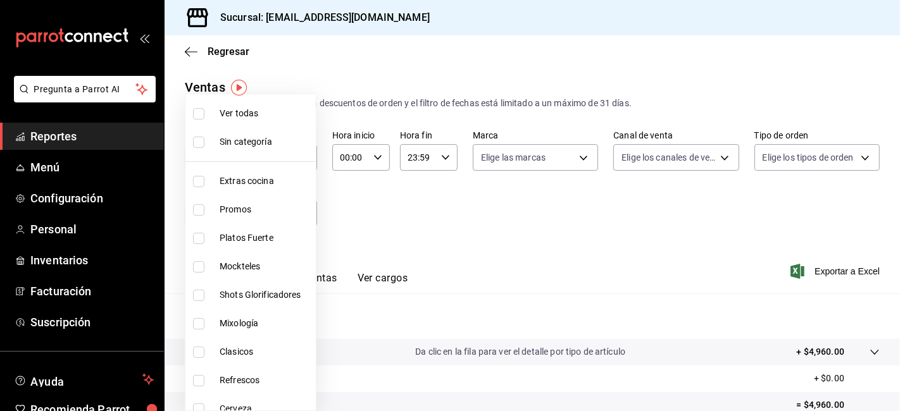
click at [262, 201] on li "Promos" at bounding box center [250, 210] width 130 height 28
type input "a647f9a8-d100-498c-ac42-1a939deb3db1"
checkbox input "true"
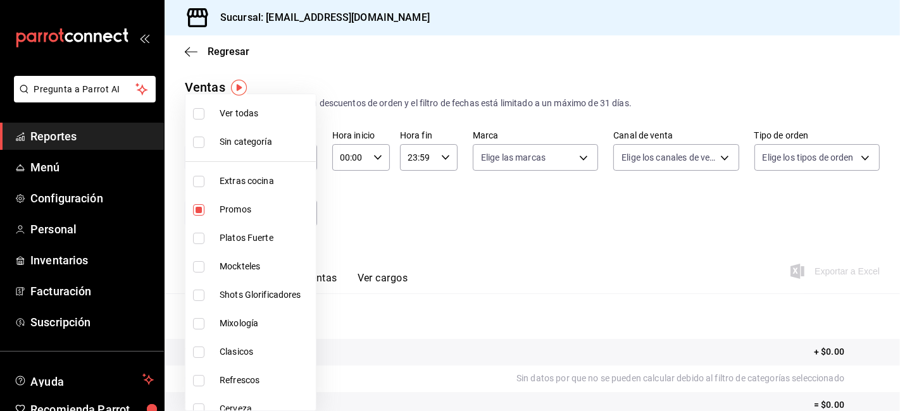
click at [472, 236] on div at bounding box center [450, 205] width 900 height 411
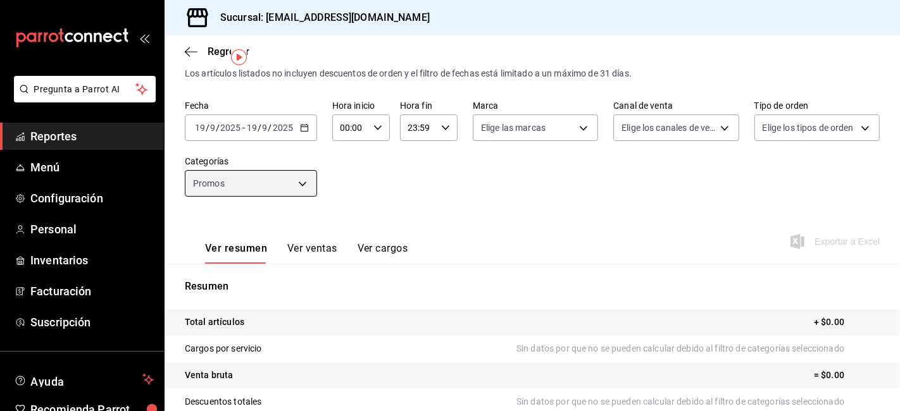
scroll to position [30, 0]
click at [298, 249] on button "Ver ventas" at bounding box center [312, 253] width 50 height 22
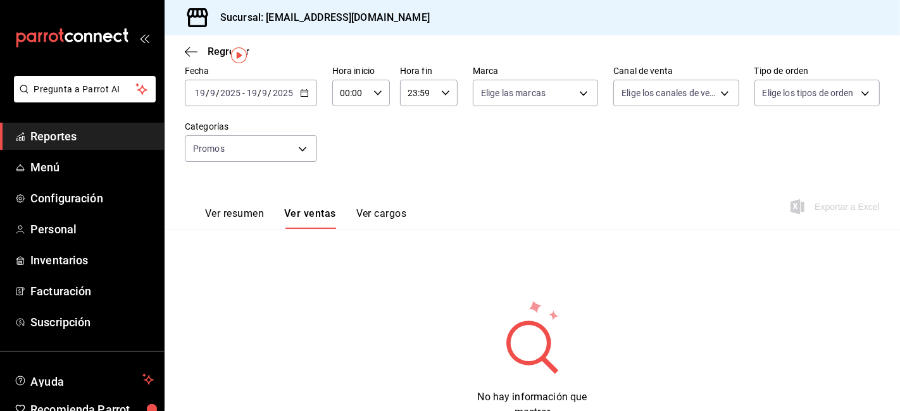
scroll to position [27, 0]
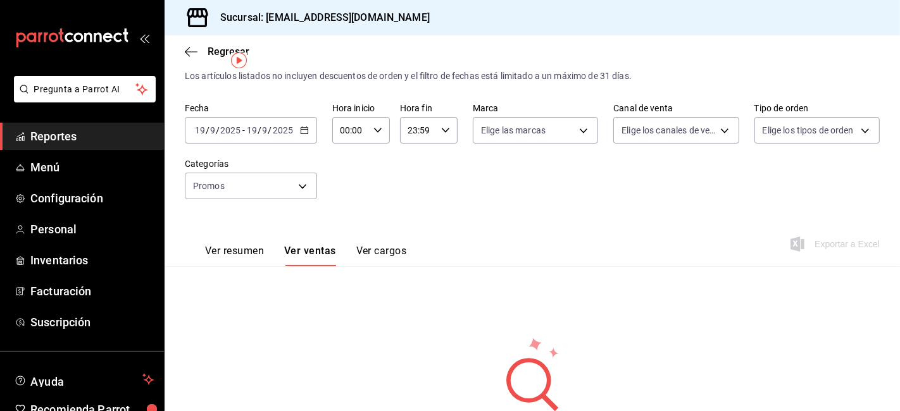
click at [306, 130] on icon "button" at bounding box center [304, 130] width 9 height 9
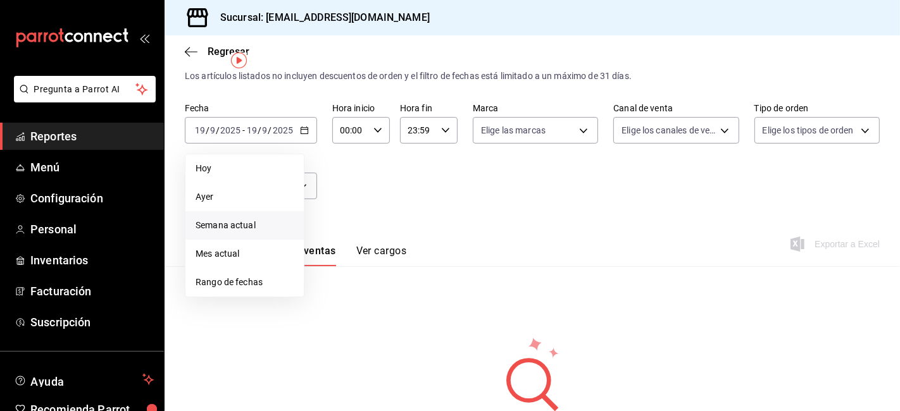
click at [265, 223] on span "Semana actual" at bounding box center [245, 225] width 98 height 13
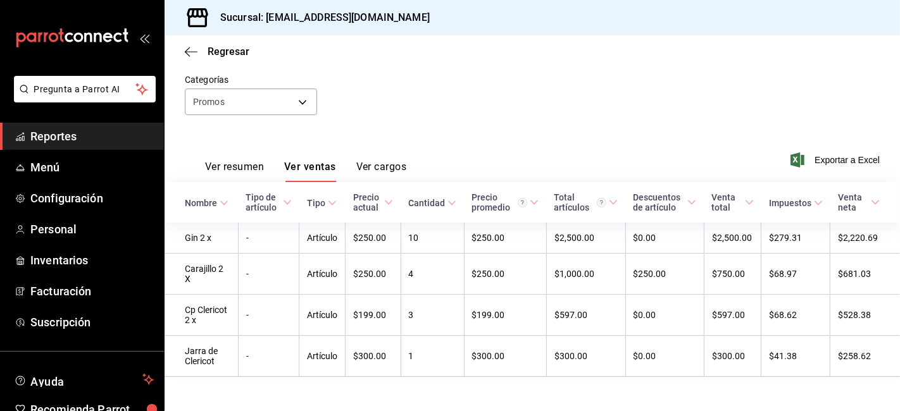
scroll to position [122, 0]
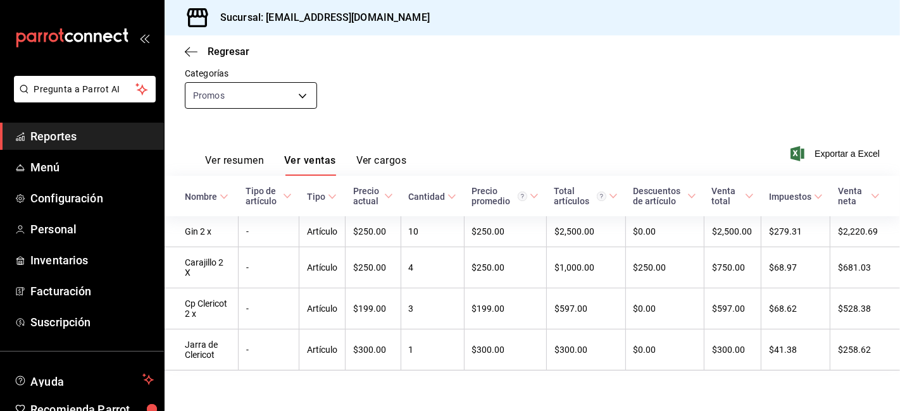
click at [304, 91] on body "Pregunta a Parrot AI Reportes Menú Configuración Personal Inventarios Facturaci…" at bounding box center [450, 205] width 900 height 411
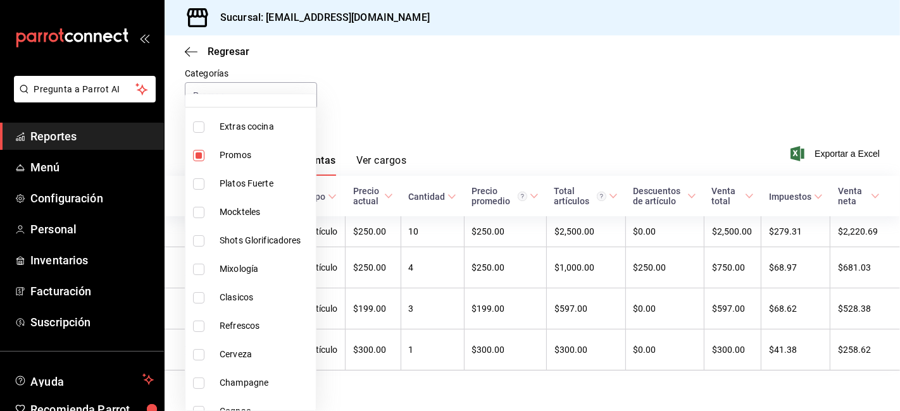
scroll to position [59, 0]
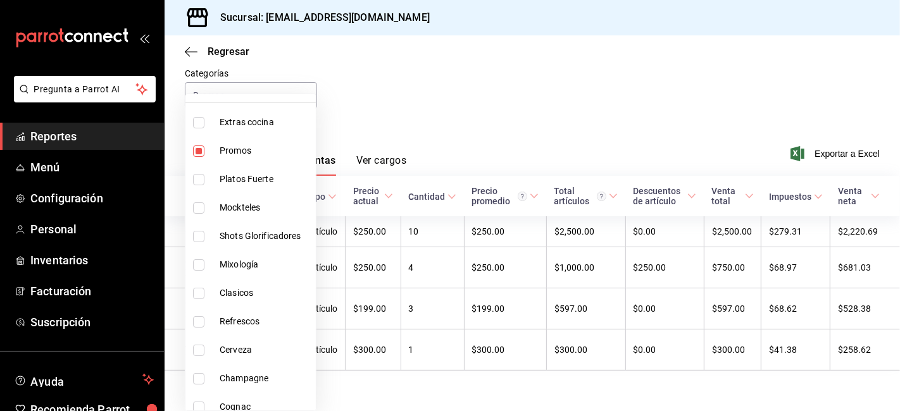
click at [239, 209] on span "Mockteles" at bounding box center [265, 207] width 91 height 13
type input "a647f9a8-d100-498c-ac42-1a939deb3db1,71ed7736-f644-45bf-b920-1606ece571f7"
checkbox input "true"
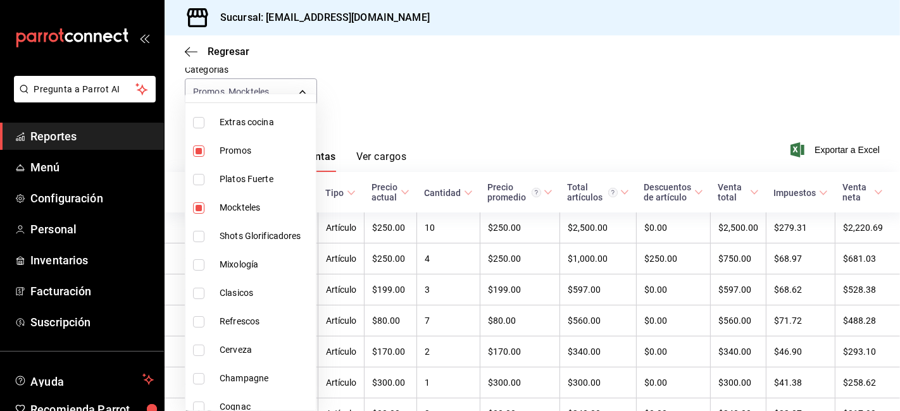
click at [279, 236] on span "Shots Glorificadores" at bounding box center [265, 236] width 91 height 13
type input "a647f9a8-d100-498c-ac42-1a939deb3db1,71ed7736-f644-45bf-b920-1606ece571f7,93357…"
checkbox input "true"
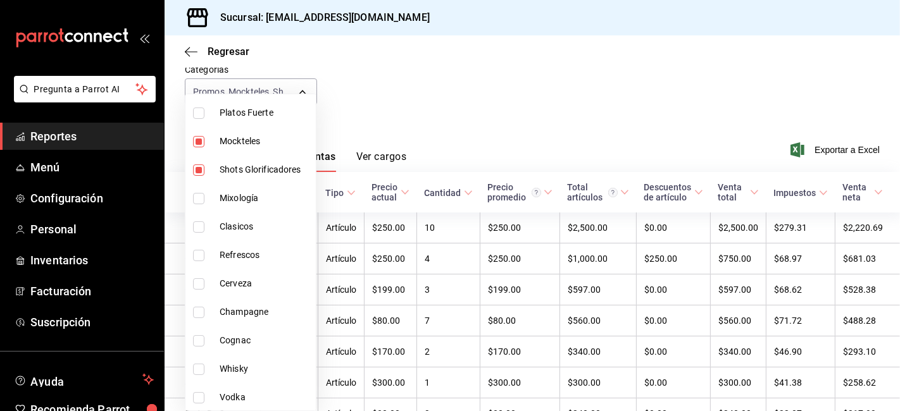
scroll to position [138, 0]
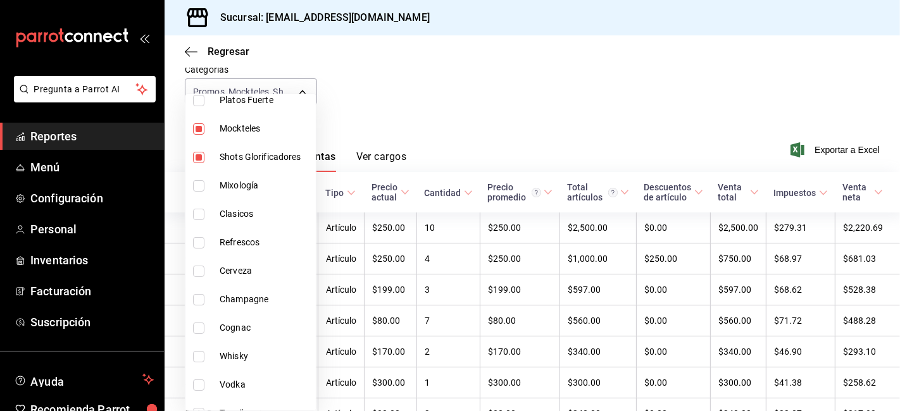
click at [264, 191] on span "Mixología" at bounding box center [265, 185] width 91 height 13
type input "a647f9a8-d100-498c-ac42-1a939deb3db1,71ed7736-f644-45bf-b920-1606ece571f7,93357…"
checkbox input "true"
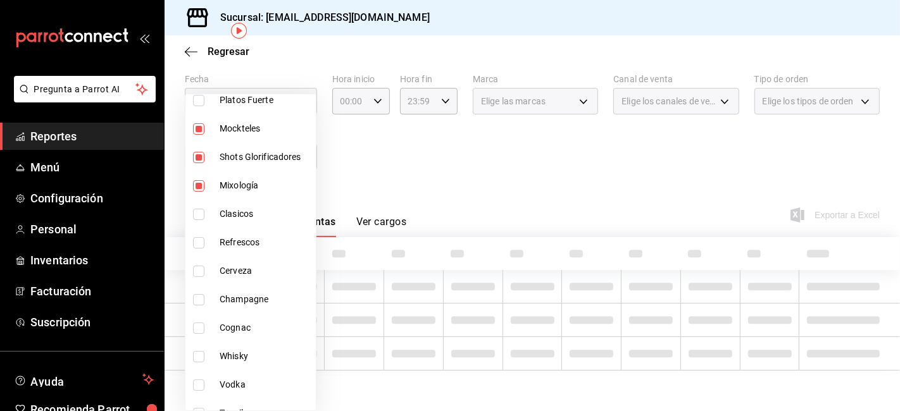
click at [257, 217] on span "Clasicos" at bounding box center [265, 214] width 91 height 13
type input "a647f9a8-d100-498c-ac42-1a939deb3db1,71ed7736-f644-45bf-b920-1606ece571f7,93357…"
checkbox input "true"
click at [258, 239] on span "Refrescos" at bounding box center [265, 242] width 91 height 13
type input "a647f9a8-d100-498c-ac42-1a939deb3db1,71ed7736-f644-45bf-b920-1606ece571f7,93357…"
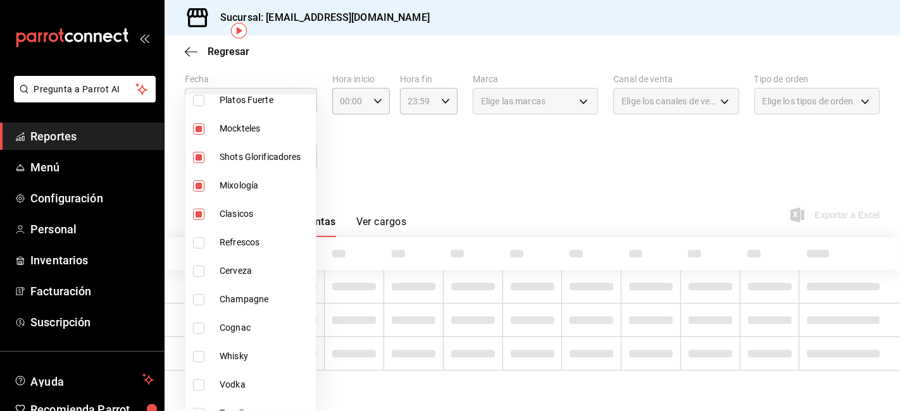
checkbox input "true"
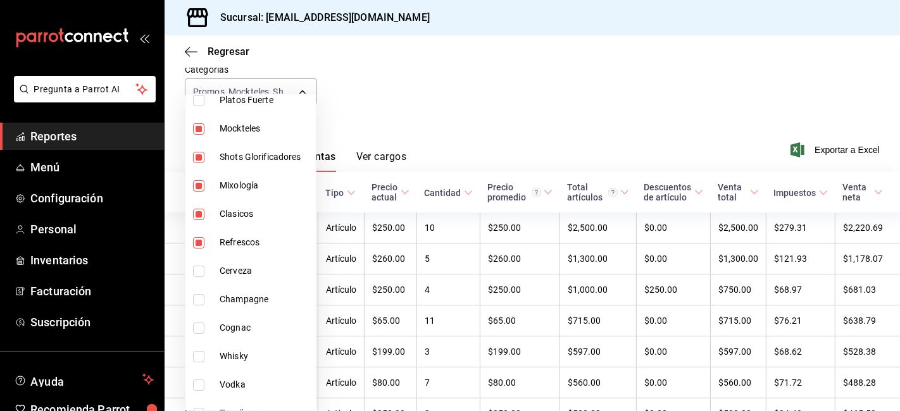
click at [258, 270] on span "Cerveza" at bounding box center [265, 271] width 91 height 13
type input "a647f9a8-d100-498c-ac42-1a939deb3db1,71ed7736-f644-45bf-b920-1606ece571f7,93357…"
checkbox input "true"
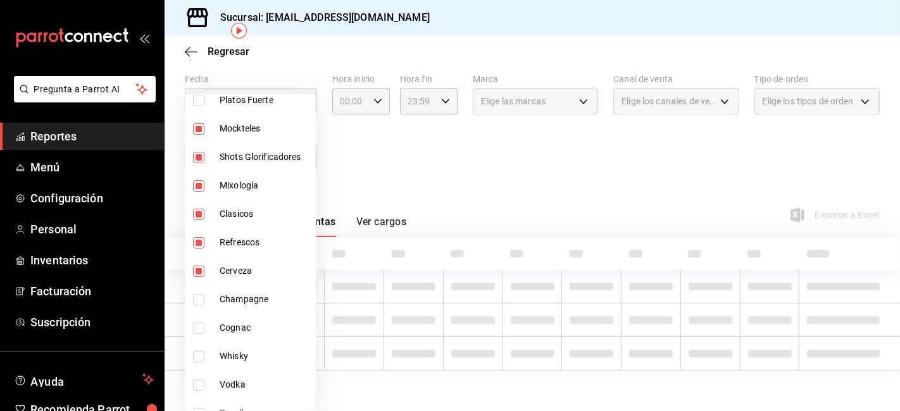
click at [262, 295] on span "Champagne" at bounding box center [265, 299] width 91 height 13
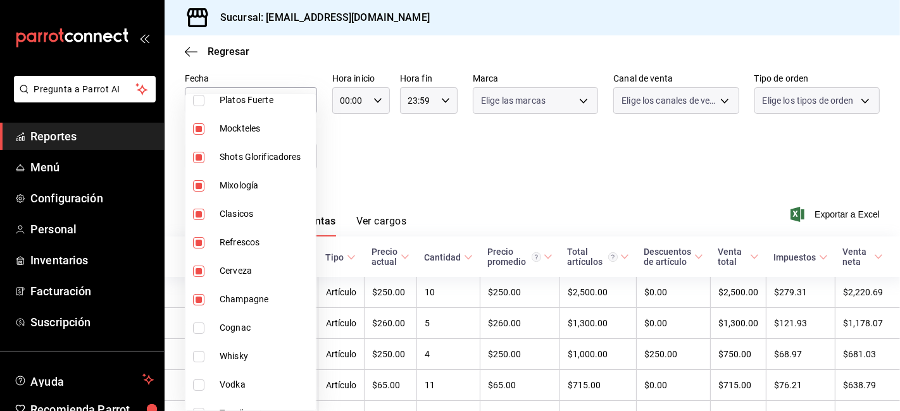
type input "a647f9a8-d100-498c-ac42-1a939deb3db1,71ed7736-f644-45bf-b920-1606ece571f7,93357…"
checkbox input "true"
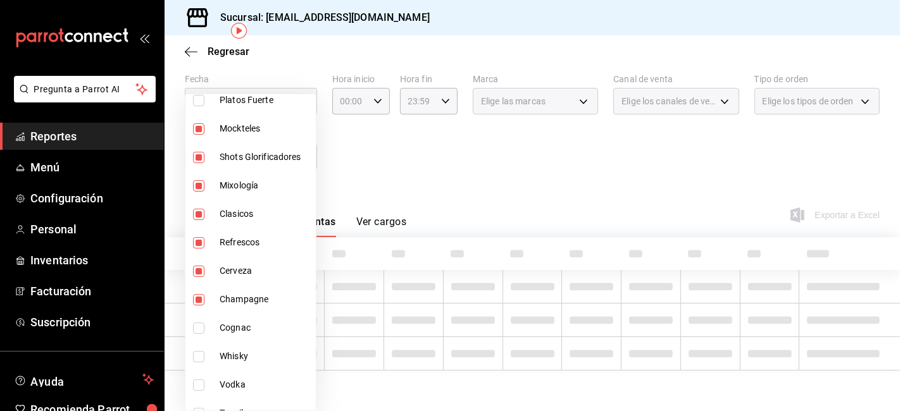
scroll to position [57, 0]
click at [258, 323] on span "Cognac" at bounding box center [265, 328] width 91 height 13
type input "a647f9a8-d100-498c-ac42-1a939deb3db1,71ed7736-f644-45bf-b920-1606ece571f7,93357…"
checkbox input "true"
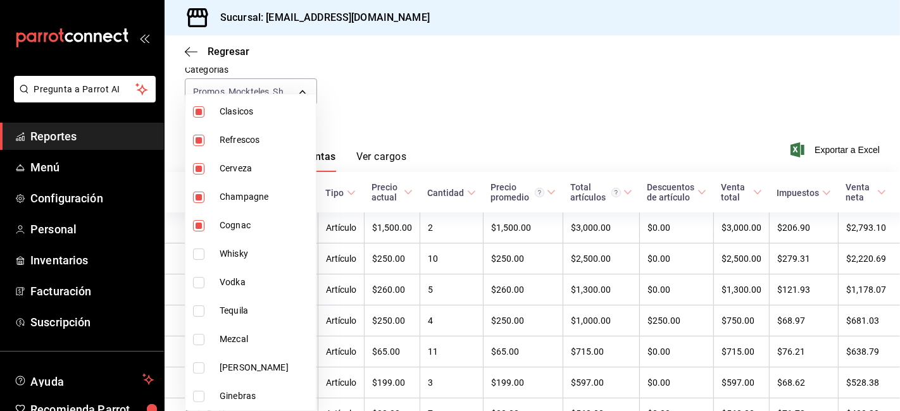
scroll to position [270, 0]
click at [251, 215] on li "Whisky" at bounding box center [250, 224] width 130 height 28
type input "a647f9a8-d100-498c-ac42-1a939deb3db1,71ed7736-f644-45bf-b920-1606ece571f7,93357…"
checkbox input "true"
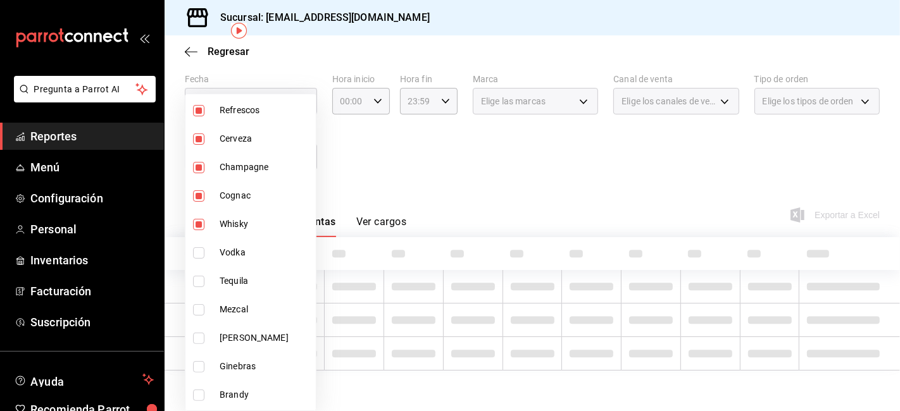
click at [238, 251] on span "Vodka" at bounding box center [265, 252] width 91 height 13
type input "a647f9a8-d100-498c-ac42-1a939deb3db1,71ed7736-f644-45bf-b920-1606ece571f7,93357…"
checkbox input "true"
click at [236, 284] on span "Tequila" at bounding box center [265, 281] width 91 height 13
type input "a647f9a8-d100-498c-ac42-1a939deb3db1,71ed7736-f644-45bf-b920-1606ece571f7,93357…"
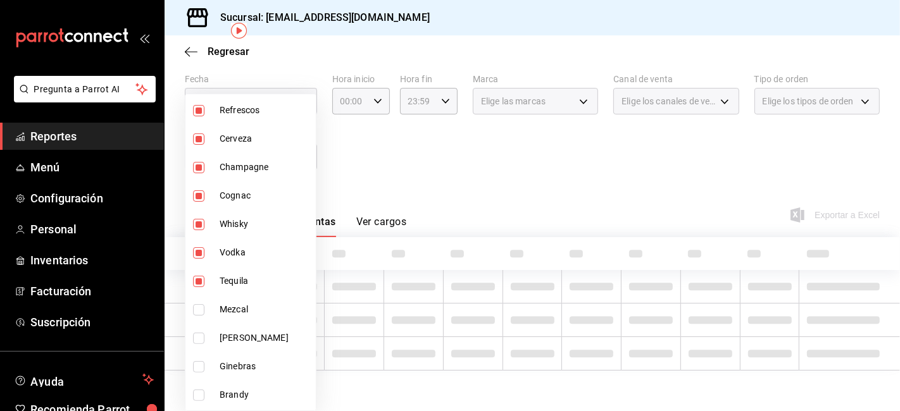
checkbox input "true"
click at [236, 310] on span "Mezcal" at bounding box center [265, 309] width 91 height 13
type input "a647f9a8-d100-498c-ac42-1a939deb3db1,71ed7736-f644-45bf-b920-1606ece571f7,93357…"
checkbox input "true"
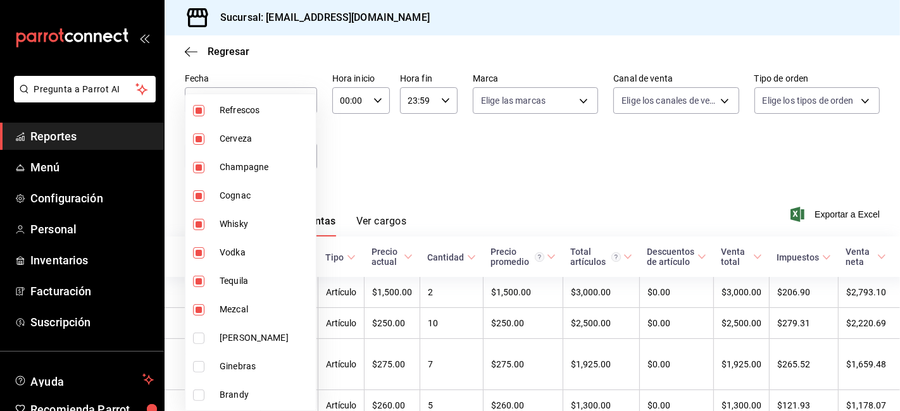
click at [237, 332] on span "[PERSON_NAME]" at bounding box center [265, 338] width 91 height 13
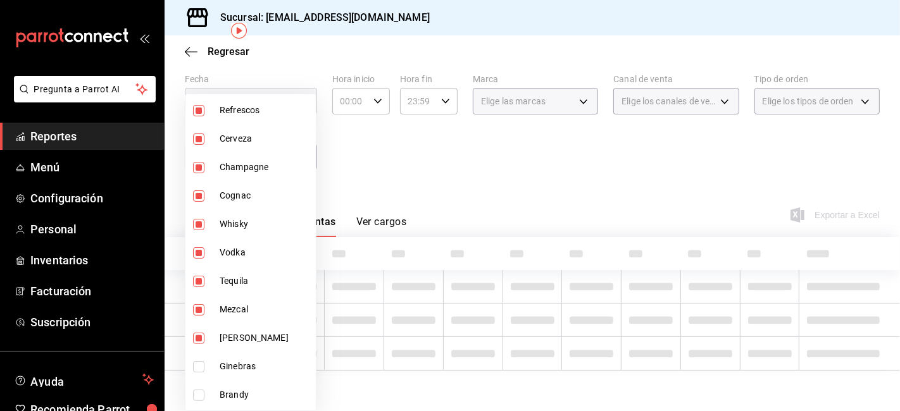
type input "a647f9a8-d100-498c-ac42-1a939deb3db1,71ed7736-f644-45bf-b920-1606ece571f7,93357…"
checkbox input "true"
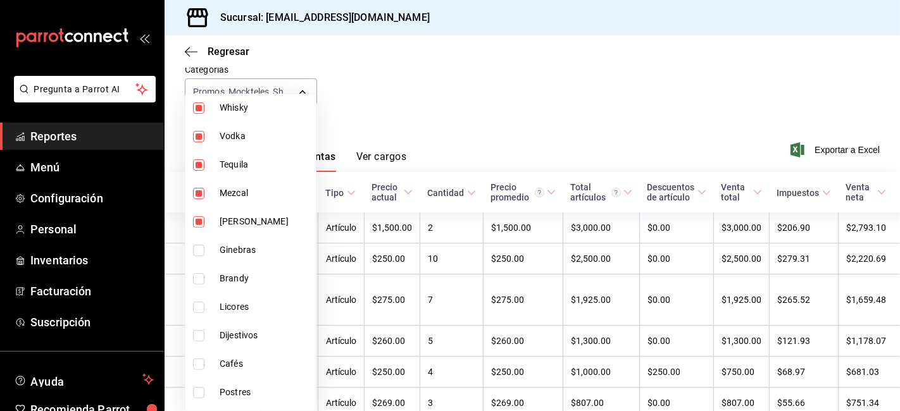
scroll to position [388, 0]
click at [289, 257] on li "Ginebras" at bounding box center [250, 249] width 130 height 28
type input "a647f9a8-d100-498c-ac42-1a939deb3db1,71ed7736-f644-45bf-b920-1606ece571f7,93357…"
checkbox input "true"
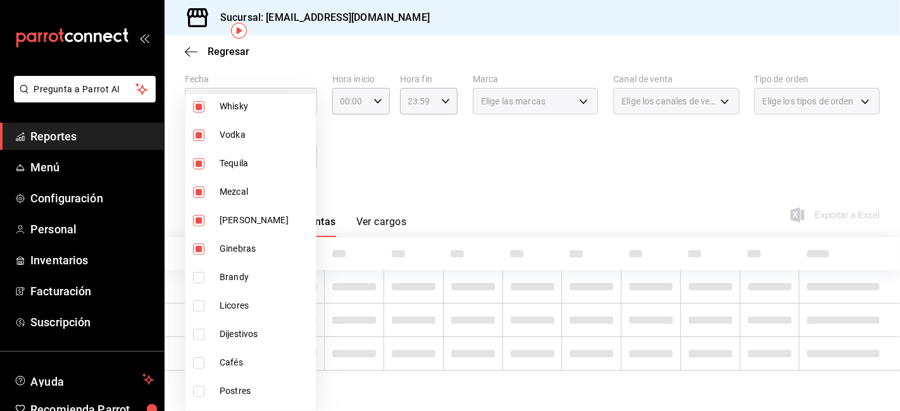
scroll to position [57, 0]
click at [283, 271] on span "Brandy" at bounding box center [265, 277] width 91 height 13
type input "a647f9a8-d100-498c-ac42-1a939deb3db1,71ed7736-f644-45bf-b920-1606ece571f7,93357…"
checkbox input "true"
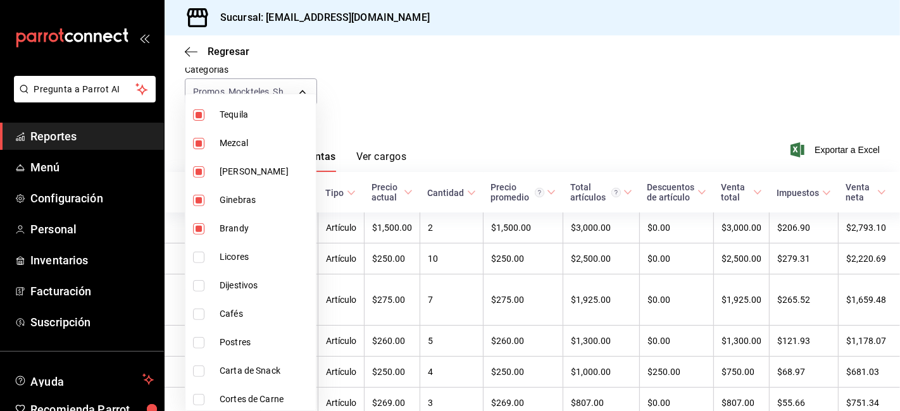
scroll to position [439, 0]
click at [281, 258] on span "Licores" at bounding box center [265, 255] width 91 height 13
type input "a647f9a8-d100-498c-ac42-1a939deb3db1,71ed7736-f644-45bf-b920-1606ece571f7,93357…"
checkbox input "true"
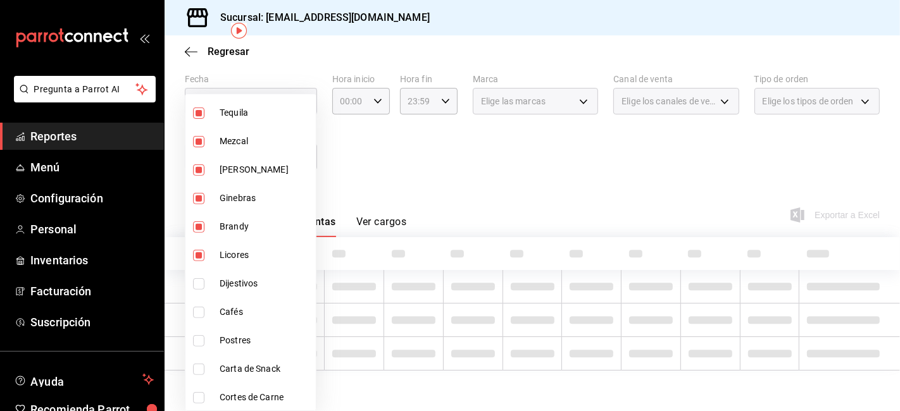
scroll to position [57, 0]
click at [275, 275] on li "Dijestivos" at bounding box center [250, 284] width 130 height 28
type input "a647f9a8-d100-498c-ac42-1a939deb3db1,71ed7736-f644-45bf-b920-1606ece571f7,93357…"
checkbox input "true"
click at [266, 299] on li "Cafés" at bounding box center [250, 312] width 130 height 28
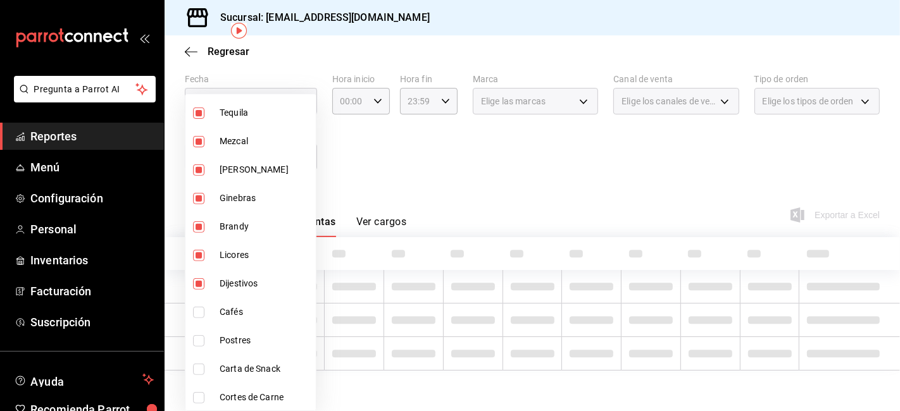
type input "a647f9a8-d100-498c-ac42-1a939deb3db1,71ed7736-f644-45bf-b920-1606ece571f7,93357…"
checkbox input "true"
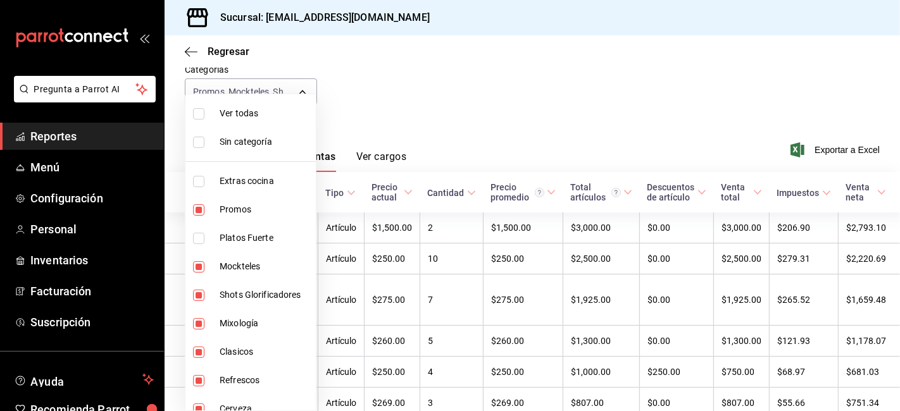
click at [371, 109] on div at bounding box center [450, 205] width 900 height 411
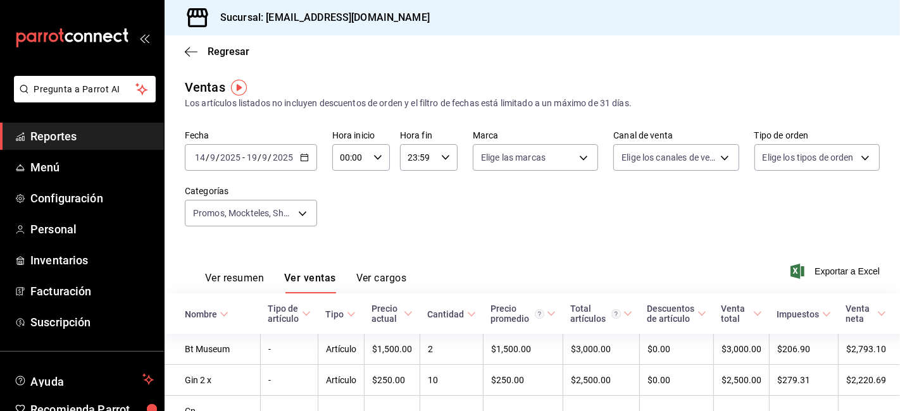
click at [302, 160] on icon "button" at bounding box center [304, 157] width 9 height 9
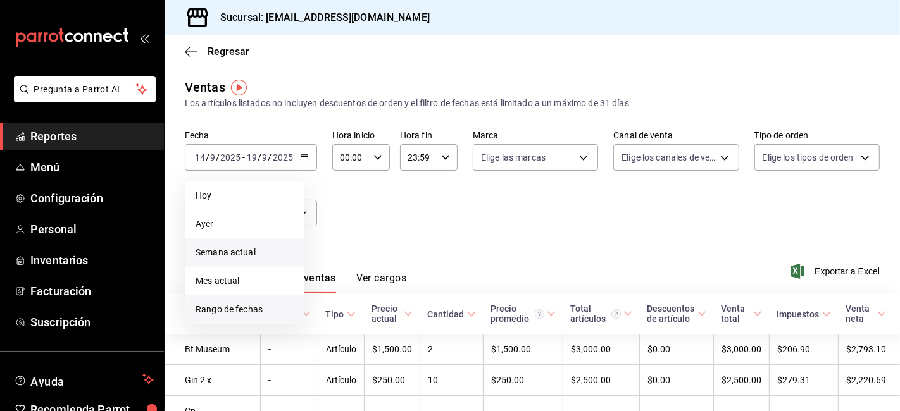
click at [248, 298] on li "Rango de fechas" at bounding box center [244, 310] width 118 height 28
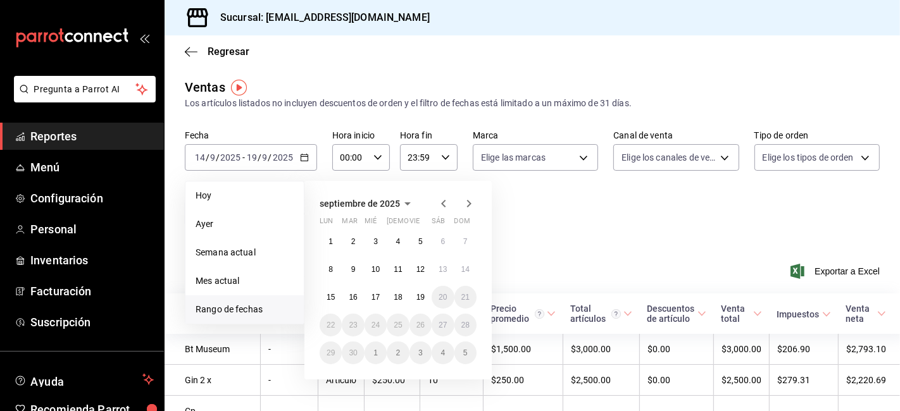
click at [446, 205] on icon "button" at bounding box center [443, 203] width 15 height 15
click at [401, 325] on abbr "21" at bounding box center [398, 325] width 8 height 9
click at [401, 325] on th "Precio actual" at bounding box center [393, 314] width 56 height 41
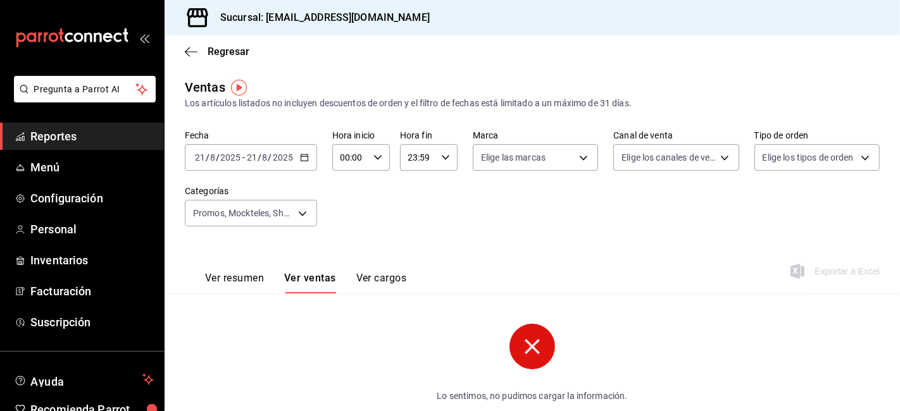
click at [242, 279] on button "Ver resumen" at bounding box center [234, 283] width 59 height 22
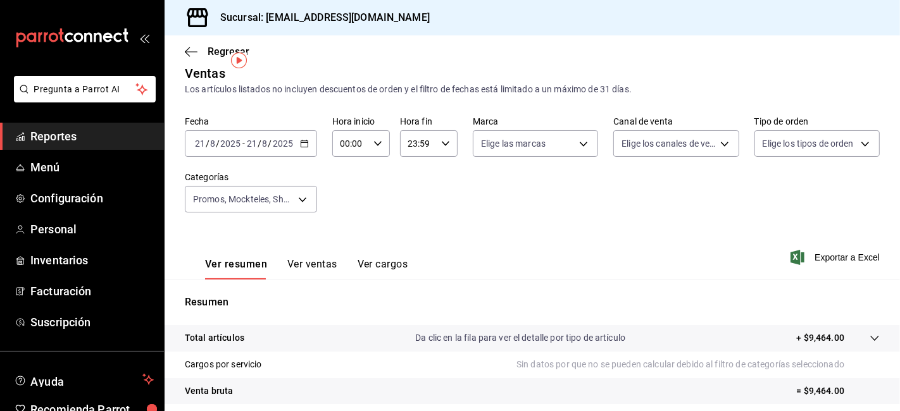
scroll to position [8, 0]
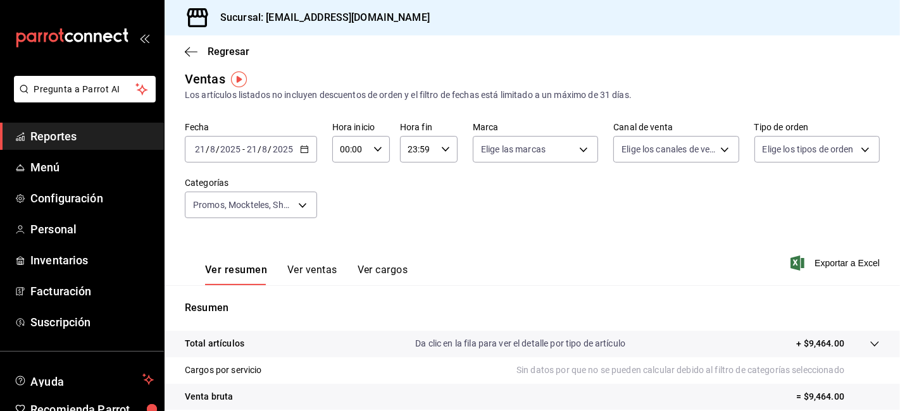
click at [304, 149] on icon "button" at bounding box center [304, 149] width 9 height 9
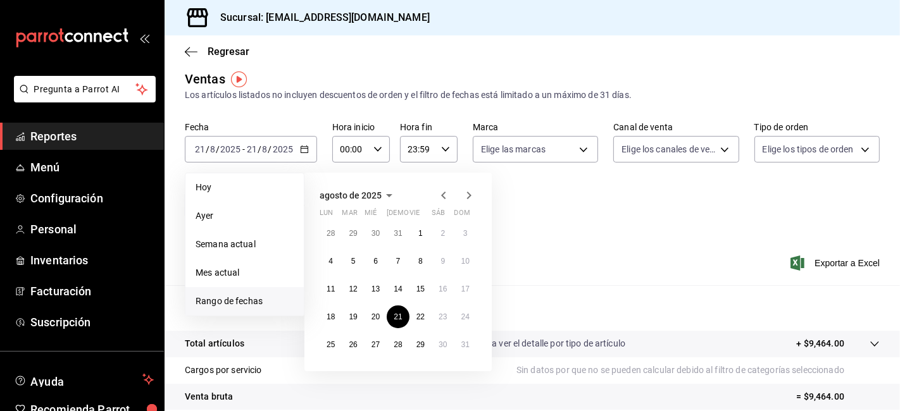
click at [371, 304] on div "28 29 30 31 1 2 3 4 5 6 7 8 9 10 11 12 13 14 15 16 17 18 19 20 21 22 23 24 25 2…" at bounding box center [398, 289] width 157 height 134
click at [373, 314] on abbr "20" at bounding box center [376, 317] width 8 height 9
click at [373, 314] on p "Resumen" at bounding box center [532, 308] width 695 height 15
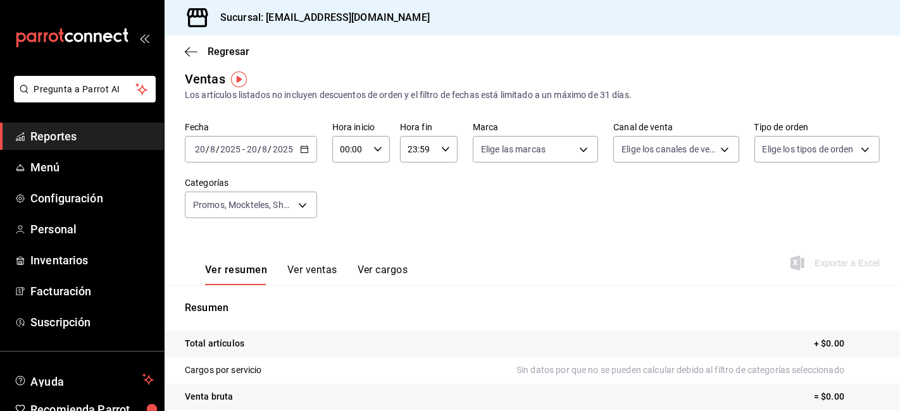
click at [298, 147] on div "[DATE] [DATE] - [DATE] [DATE]" at bounding box center [251, 149] width 132 height 27
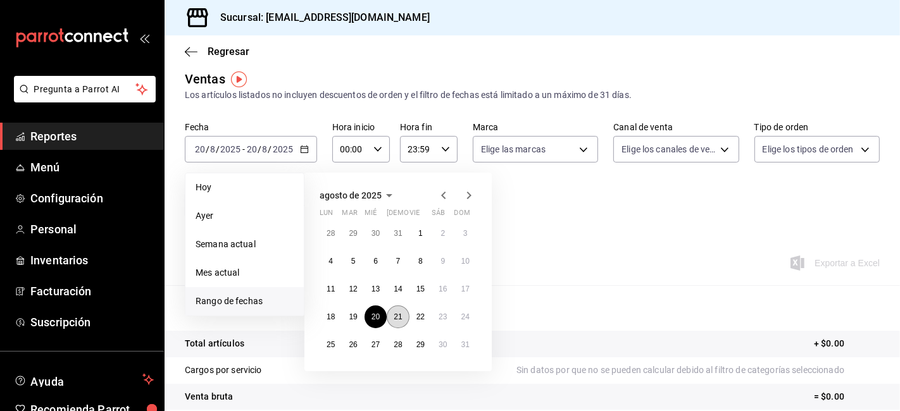
click at [401, 320] on abbr "21" at bounding box center [398, 317] width 8 height 9
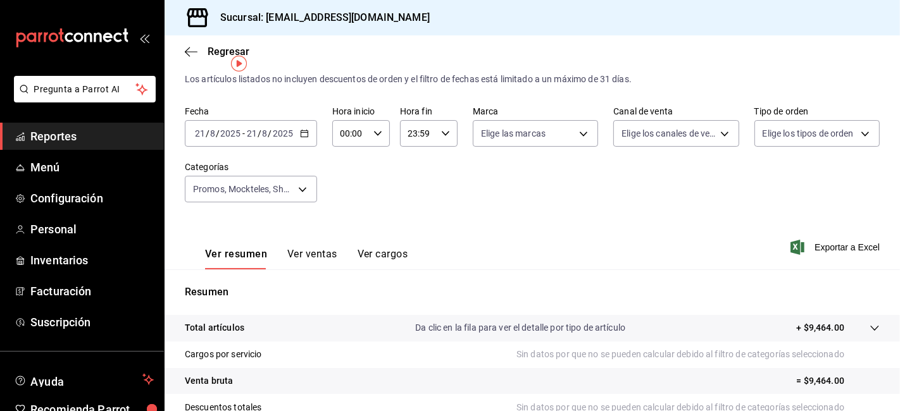
scroll to position [46, 0]
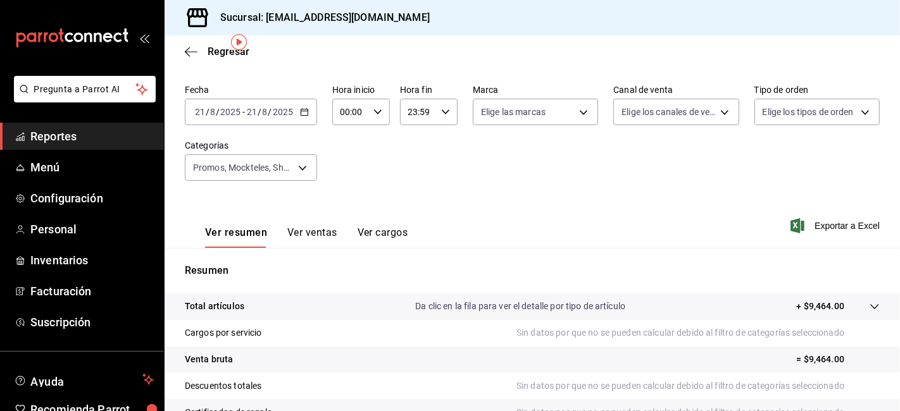
click at [302, 108] on icon "button" at bounding box center [304, 112] width 9 height 9
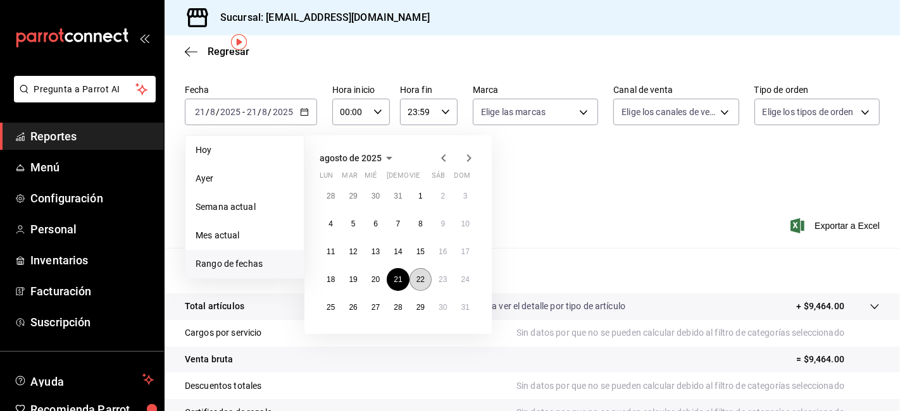
click at [419, 275] on abbr "22" at bounding box center [420, 279] width 8 height 9
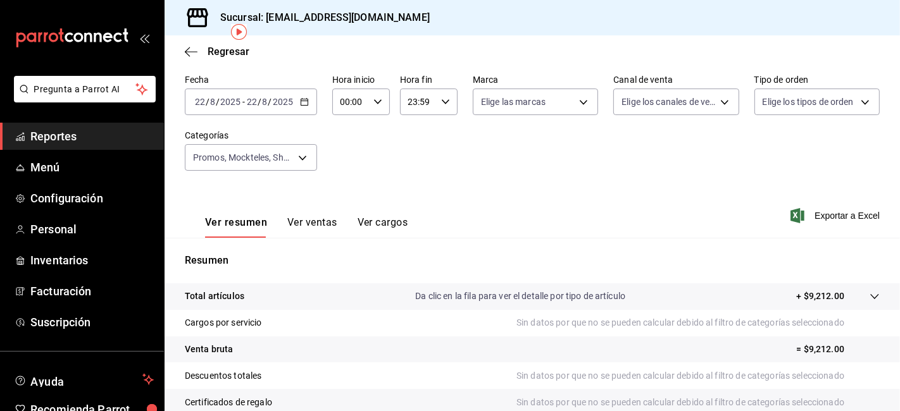
scroll to position [57, 0]
click at [419, 275] on div "Resumen Total artículos Da clic en la fila para ver el detalle por tipo de artí…" at bounding box center [533, 380] width 736 height 257
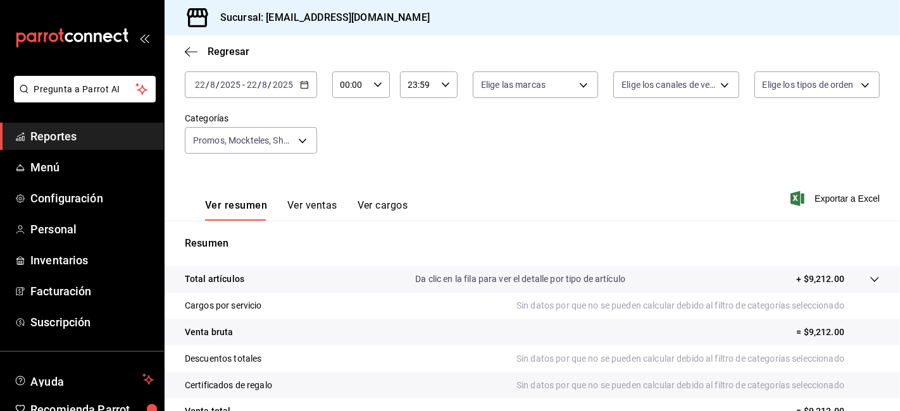
scroll to position [35, 0]
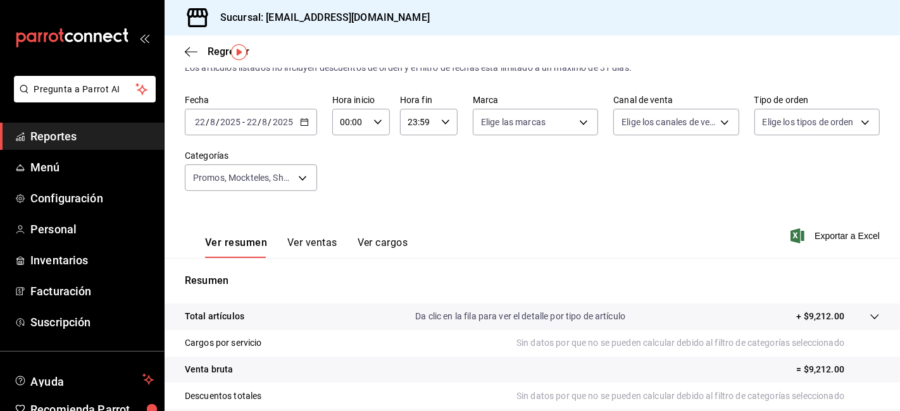
click at [301, 121] on icon "button" at bounding box center [304, 122] width 9 height 9
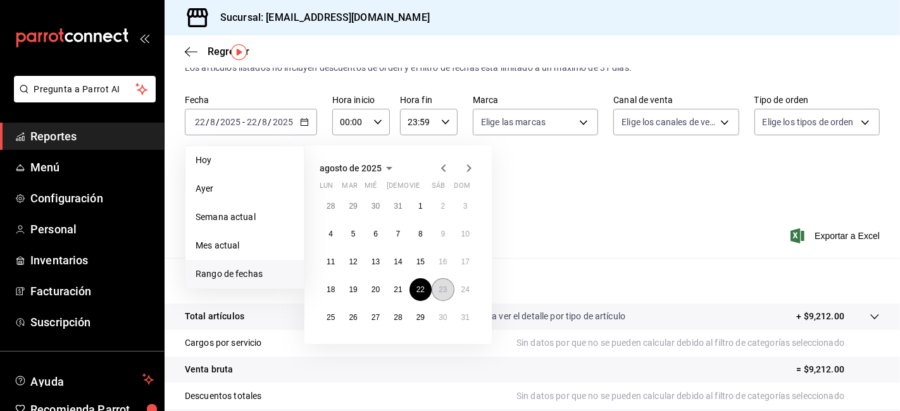
click at [444, 285] on abbr "23" at bounding box center [443, 289] width 8 height 9
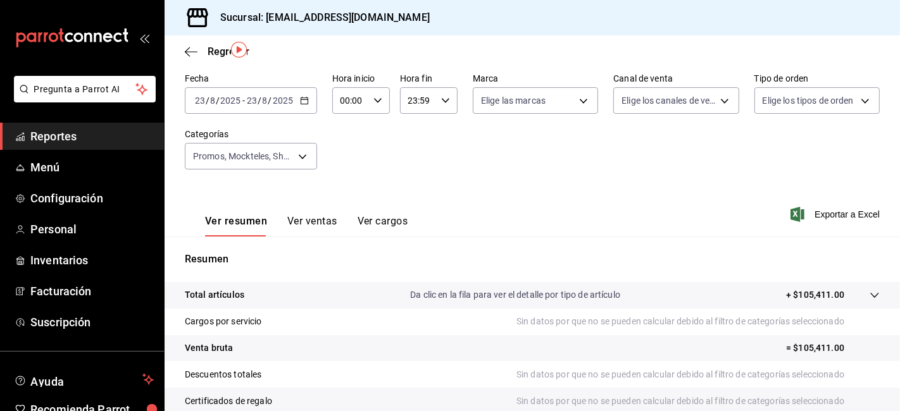
scroll to position [25, 0]
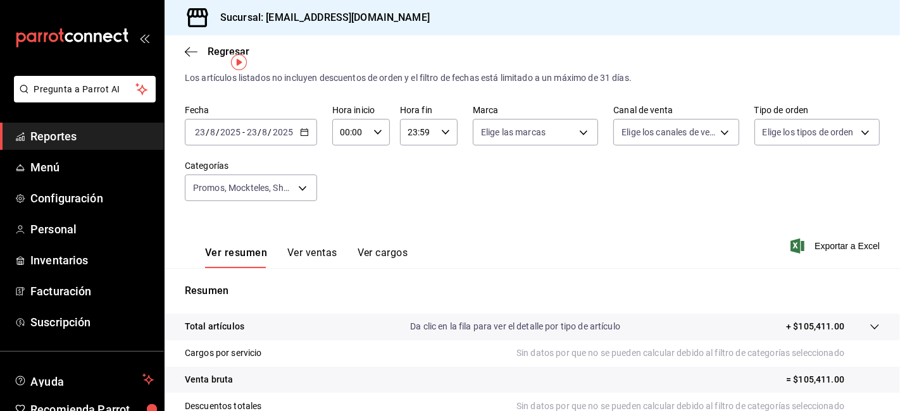
click at [301, 134] on icon "button" at bounding box center [304, 132] width 9 height 9
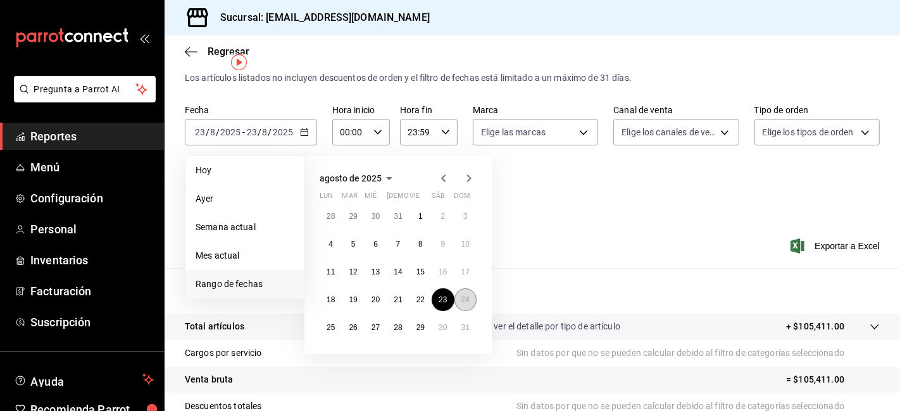
click at [467, 301] on abbr "24" at bounding box center [465, 300] width 8 height 9
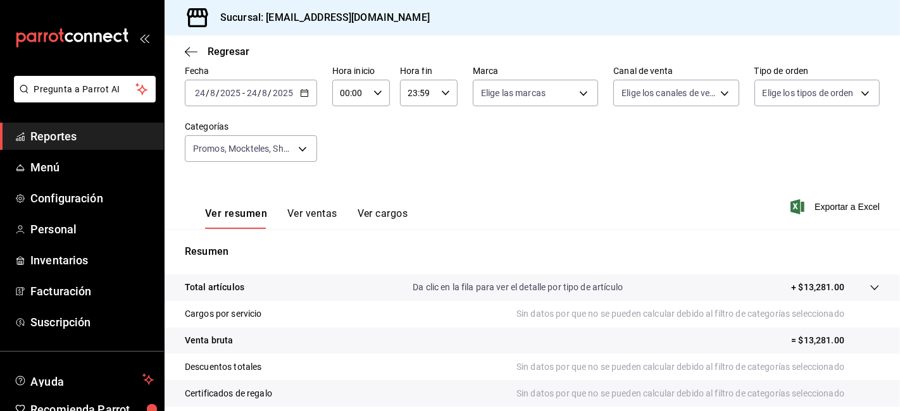
scroll to position [65, 0]
click at [304, 92] on \(Stroke\) "button" at bounding box center [304, 91] width 7 height 1
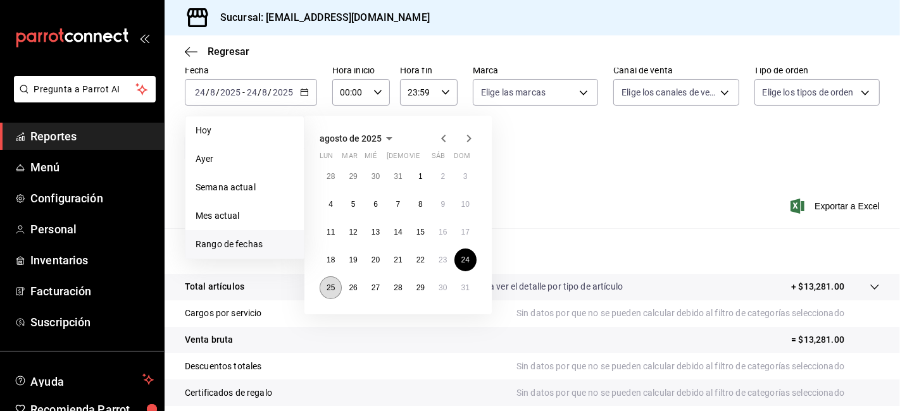
click at [332, 289] on abbr "25" at bounding box center [331, 288] width 8 height 9
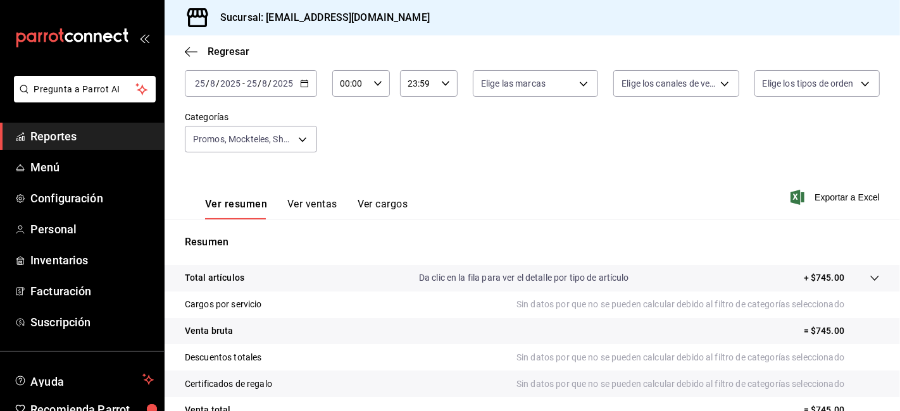
scroll to position [75, 0]
click at [300, 81] on icon "button" at bounding box center [304, 82] width 9 height 9
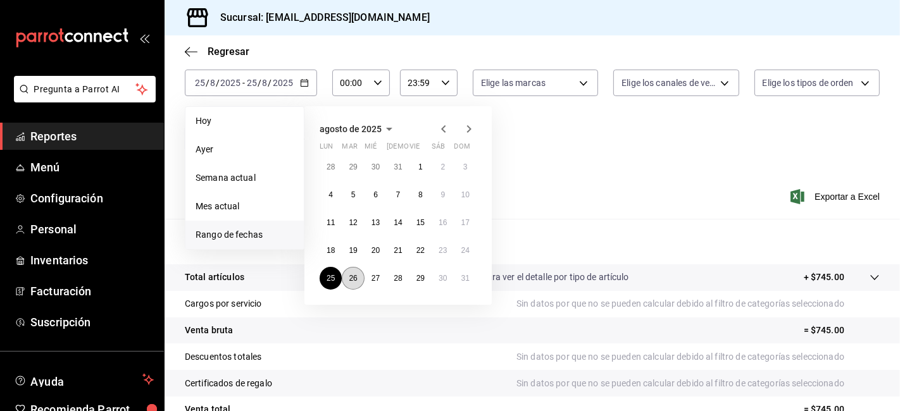
click at [353, 281] on abbr "26" at bounding box center [353, 278] width 8 height 9
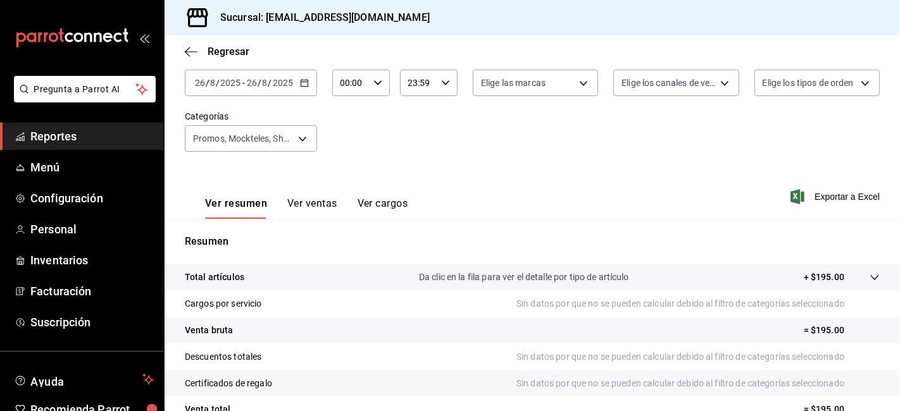
click at [305, 80] on icon "button" at bounding box center [304, 82] width 9 height 9
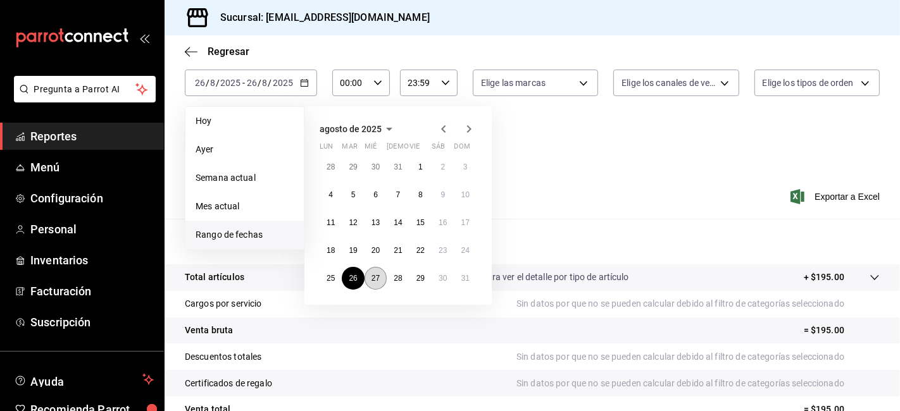
click at [370, 285] on button "27" at bounding box center [376, 278] width 22 height 23
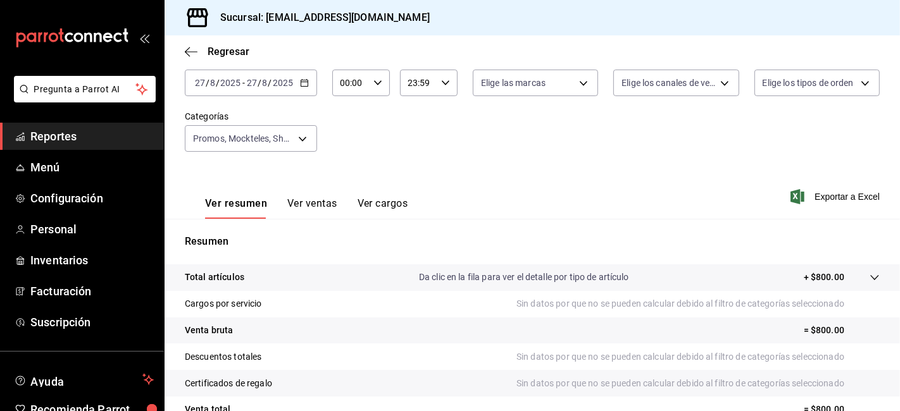
click at [304, 83] on icon "button" at bounding box center [304, 82] width 9 height 9
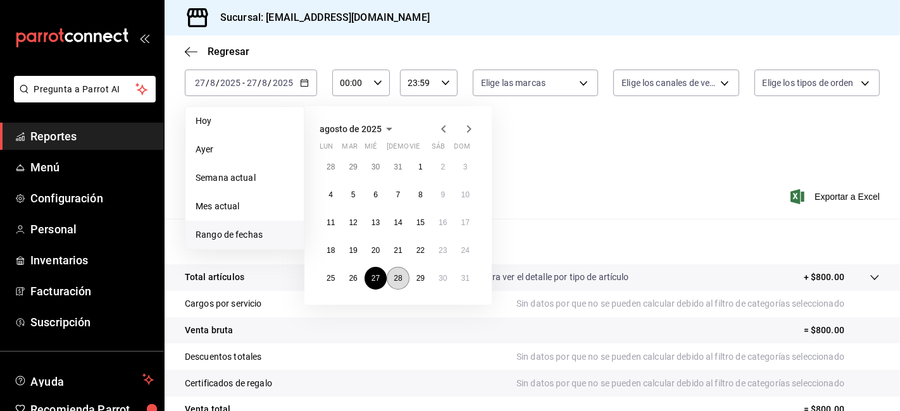
click at [405, 279] on button "28" at bounding box center [398, 278] width 22 height 23
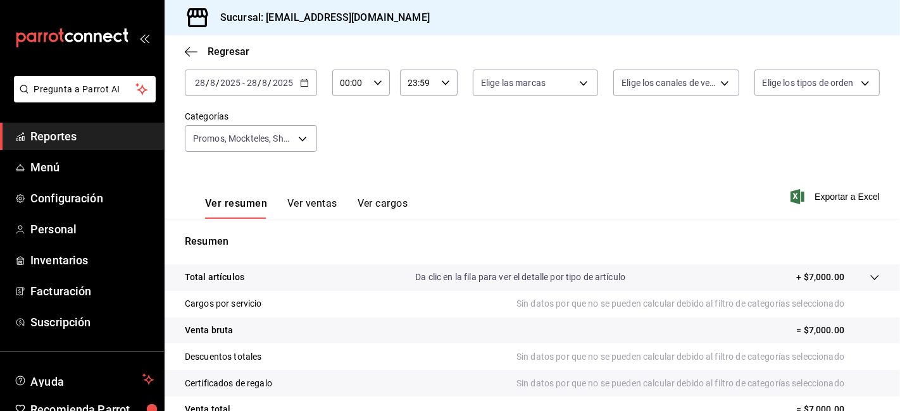
click at [299, 90] on div "[DATE] [DATE] - [DATE] [DATE]" at bounding box center [251, 83] width 132 height 27
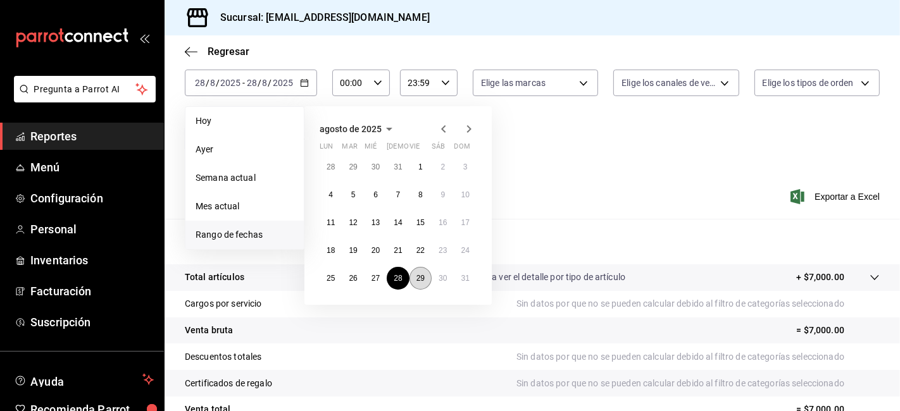
click at [423, 277] on abbr "29" at bounding box center [420, 278] width 8 height 9
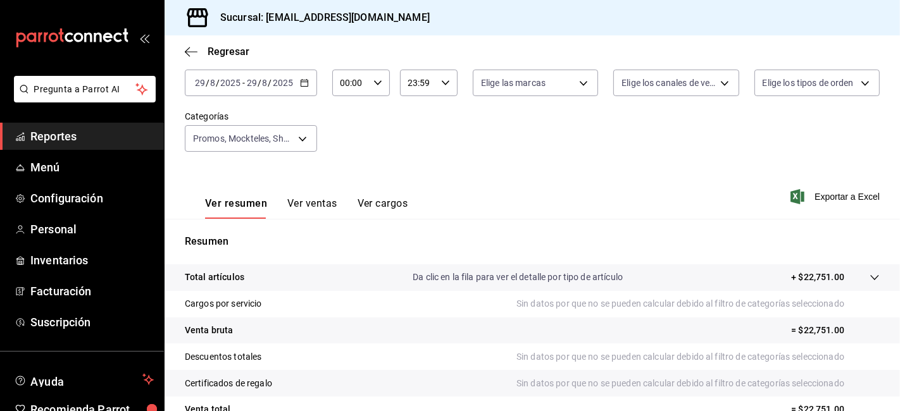
click at [313, 78] on div "[DATE] [DATE] - [DATE] [DATE]" at bounding box center [251, 83] width 132 height 27
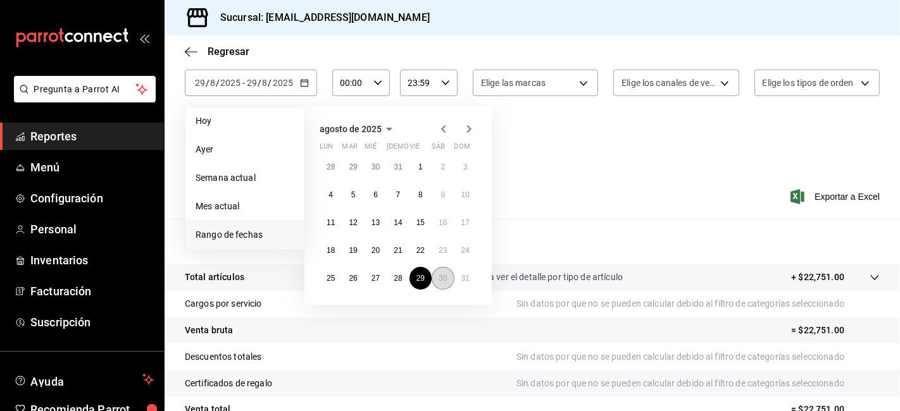
click at [447, 285] on button "30" at bounding box center [443, 278] width 22 height 23
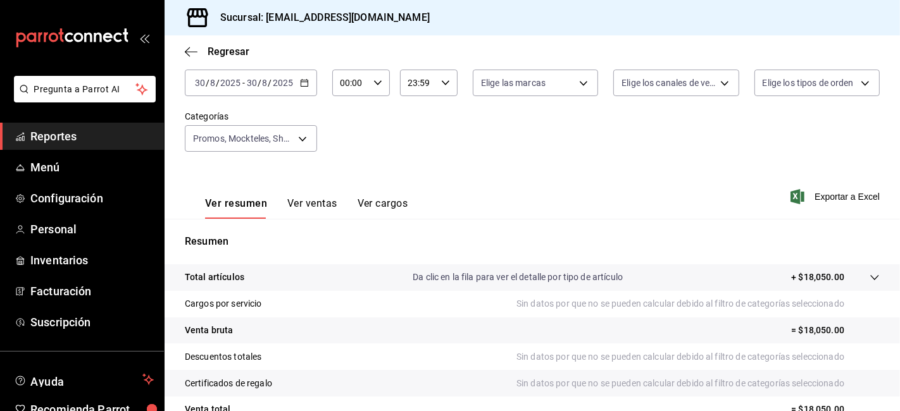
click at [308, 85] on div "[DATE] [DATE] - [DATE] [DATE]" at bounding box center [251, 83] width 132 height 27
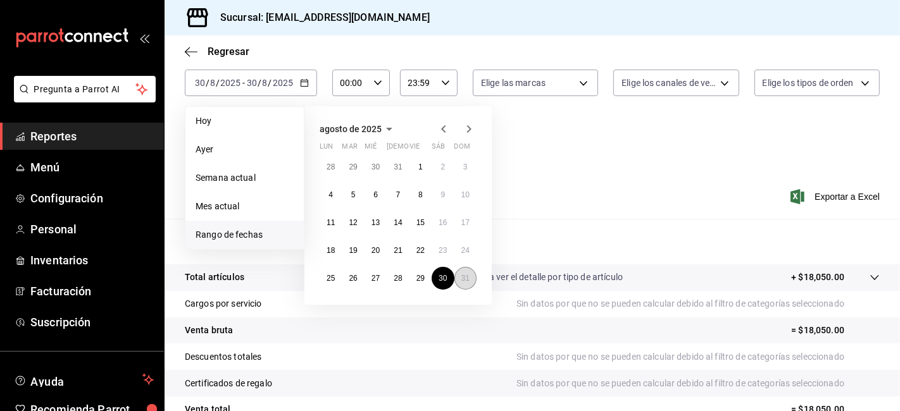
click at [465, 279] on abbr "31" at bounding box center [465, 278] width 8 height 9
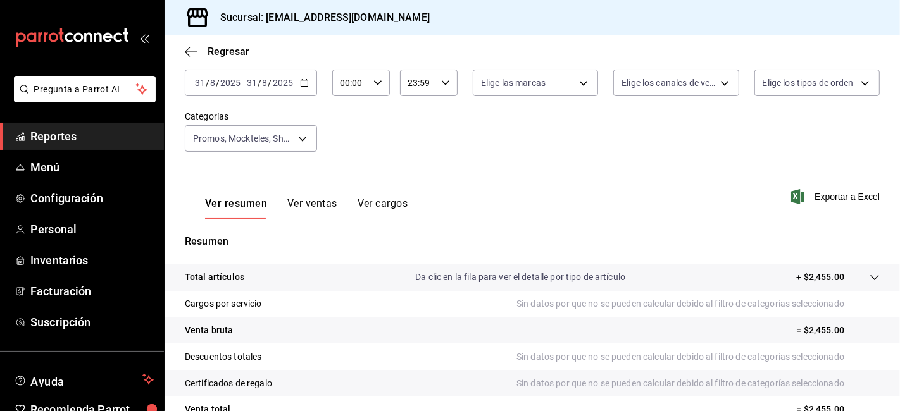
click at [300, 85] on icon "button" at bounding box center [304, 82] width 9 height 9
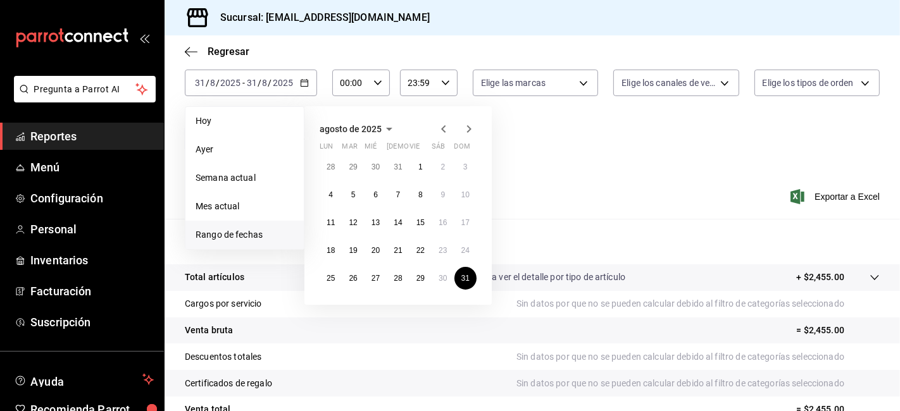
click at [466, 130] on icon "button" at bounding box center [468, 129] width 15 height 15
click at [326, 163] on button "1" at bounding box center [331, 167] width 22 height 23
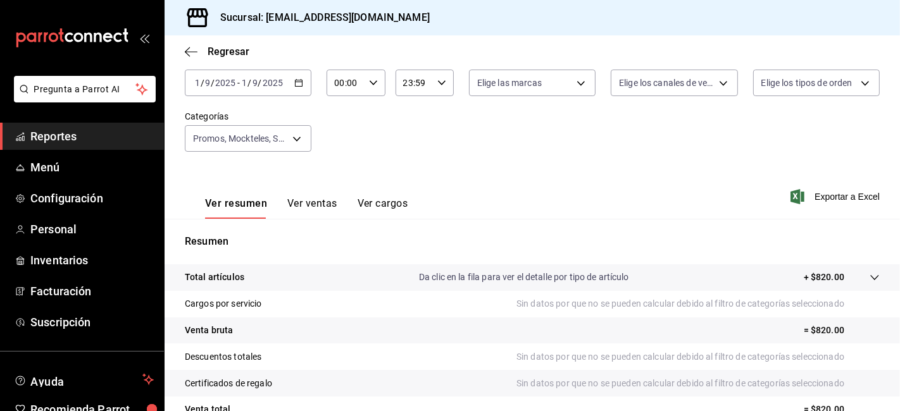
click at [295, 87] on icon "button" at bounding box center [298, 82] width 9 height 9
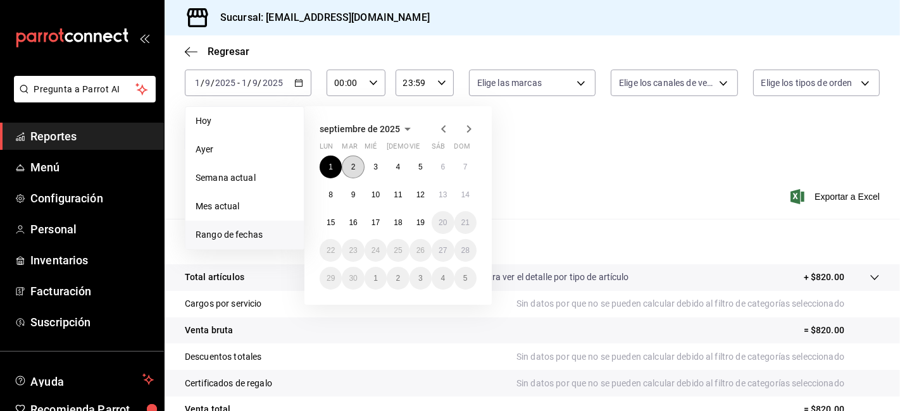
click at [349, 165] on button "2" at bounding box center [353, 167] width 22 height 23
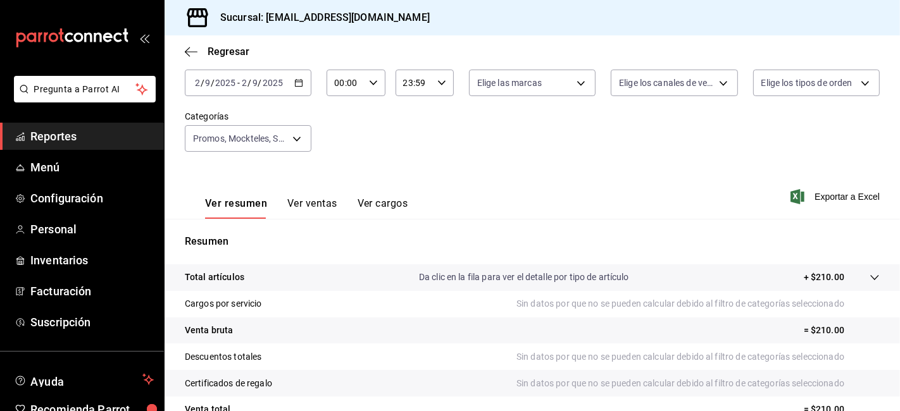
click at [296, 84] on icon "button" at bounding box center [298, 82] width 9 height 9
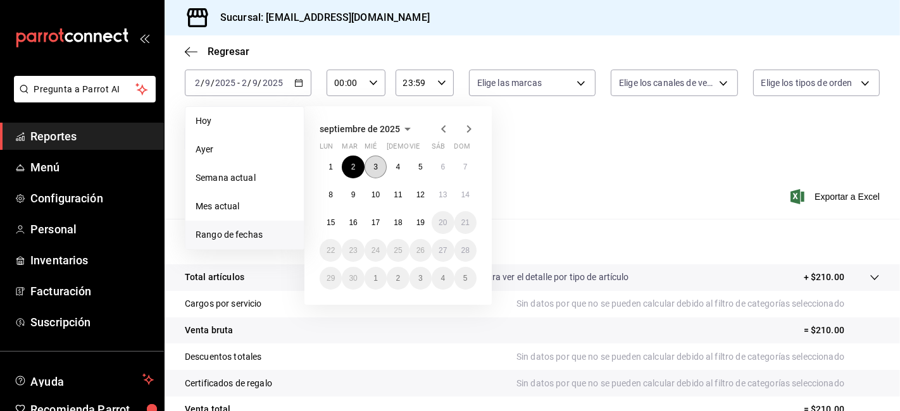
click at [377, 168] on button "3" at bounding box center [376, 167] width 22 height 23
click at [377, 168] on abbr "3" at bounding box center [375, 167] width 4 height 9
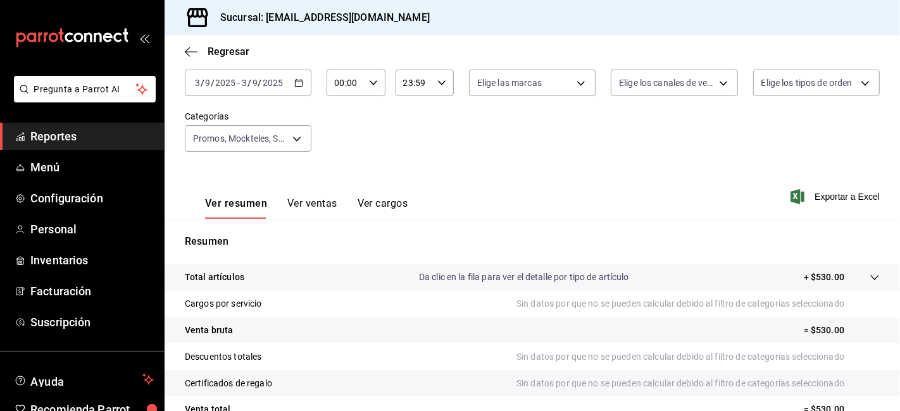
click at [296, 87] on icon "button" at bounding box center [298, 82] width 9 height 9
click at [301, 89] on div "[DATE] [DATE] - [DATE] [DATE]" at bounding box center [248, 83] width 127 height 27
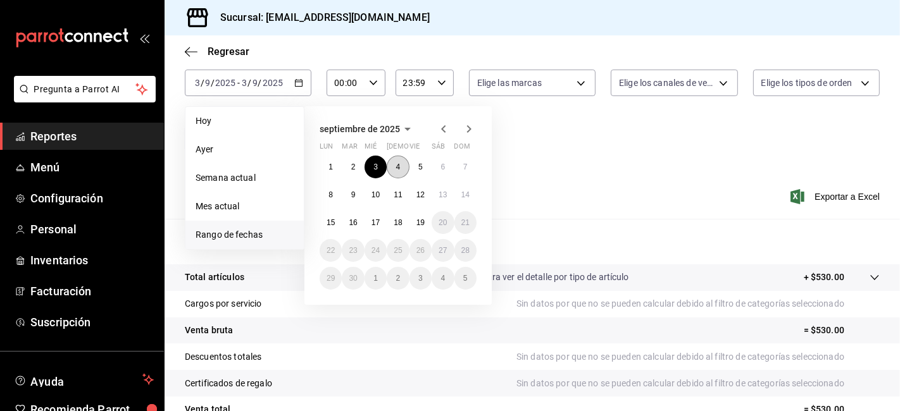
click at [397, 171] on button "4" at bounding box center [398, 167] width 22 height 23
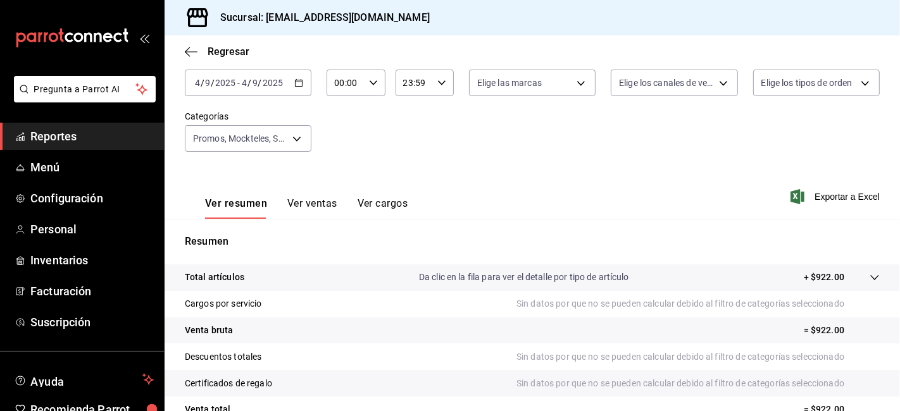
click at [306, 82] on div "[DATE] [DATE] - [DATE] [DATE]" at bounding box center [248, 83] width 127 height 27
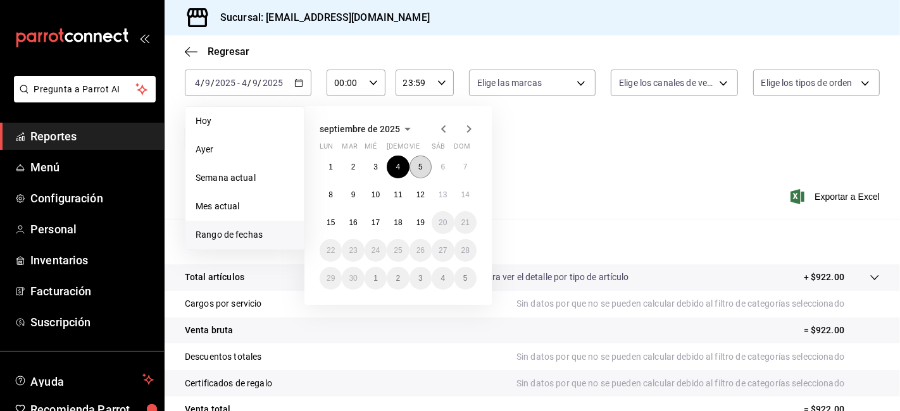
click at [427, 169] on button "5" at bounding box center [421, 167] width 22 height 23
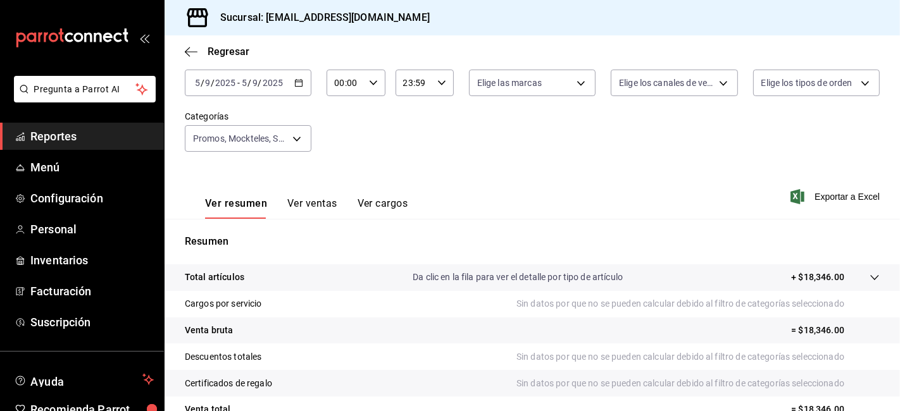
click at [295, 89] on div "[DATE] [DATE] - [DATE] [DATE]" at bounding box center [248, 83] width 127 height 27
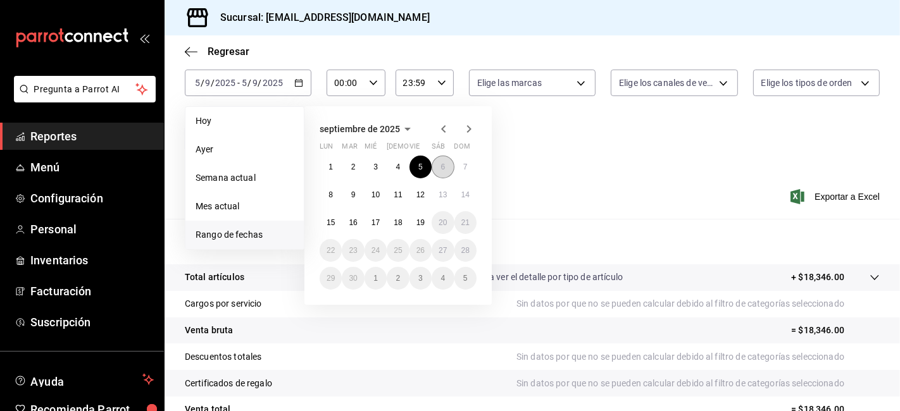
click at [445, 168] on button "6" at bounding box center [443, 167] width 22 height 23
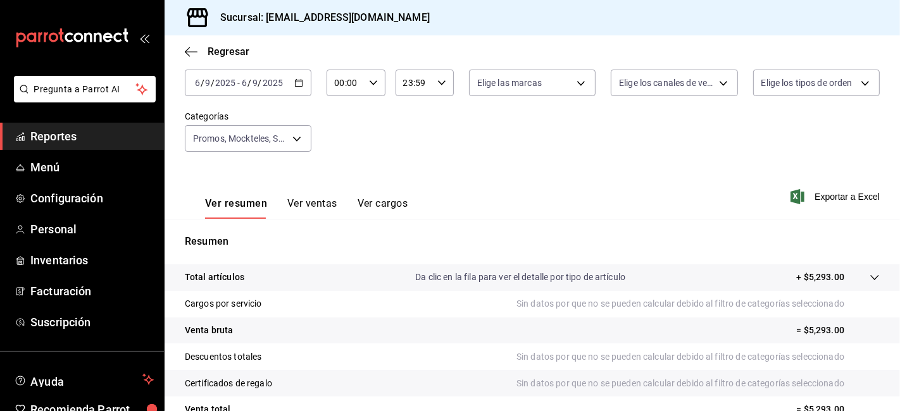
click at [296, 83] on icon "button" at bounding box center [298, 82] width 9 height 9
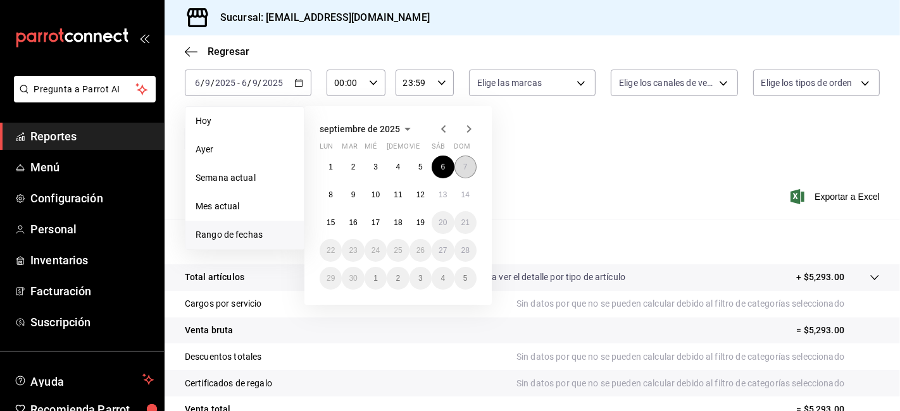
click at [465, 161] on button "7" at bounding box center [465, 167] width 22 height 23
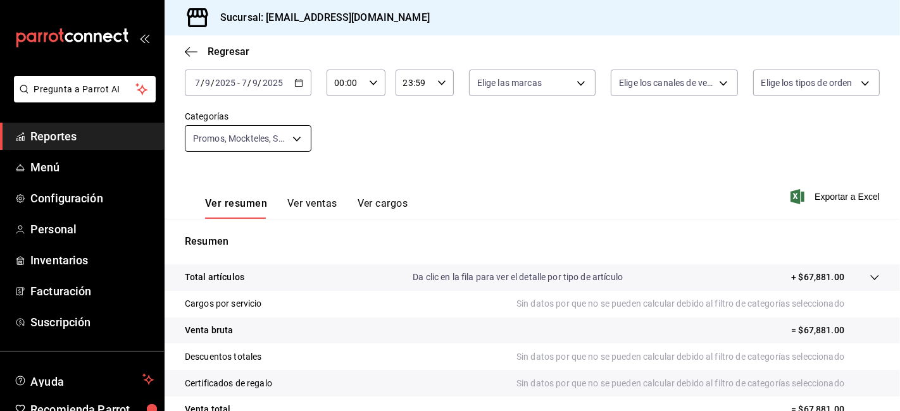
click at [304, 143] on body "Pregunta a Parrot AI Reportes Menú Configuración Personal Inventarios Facturaci…" at bounding box center [450, 205] width 900 height 411
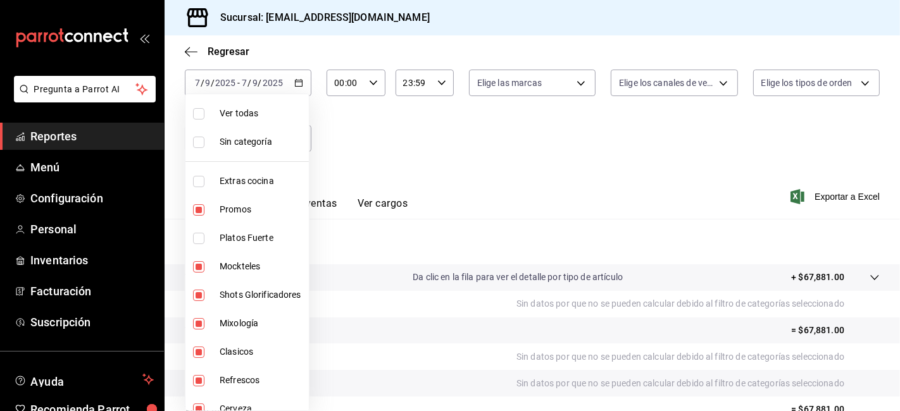
click at [377, 113] on div at bounding box center [450, 205] width 900 height 411
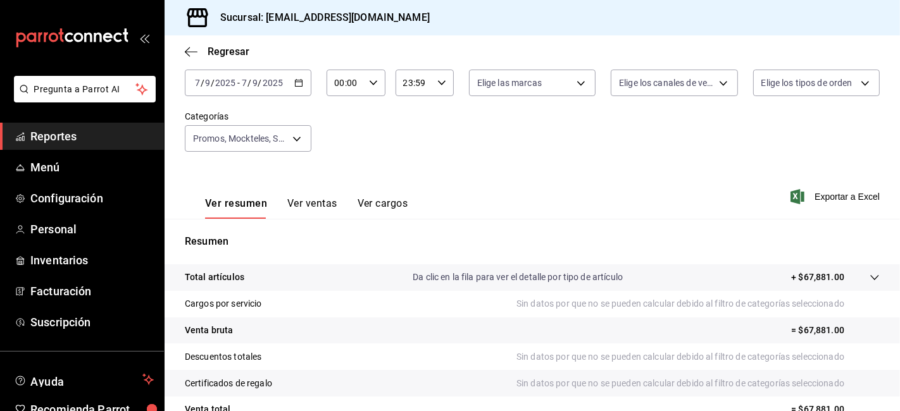
click at [298, 79] on icon "button" at bounding box center [298, 82] width 9 height 9
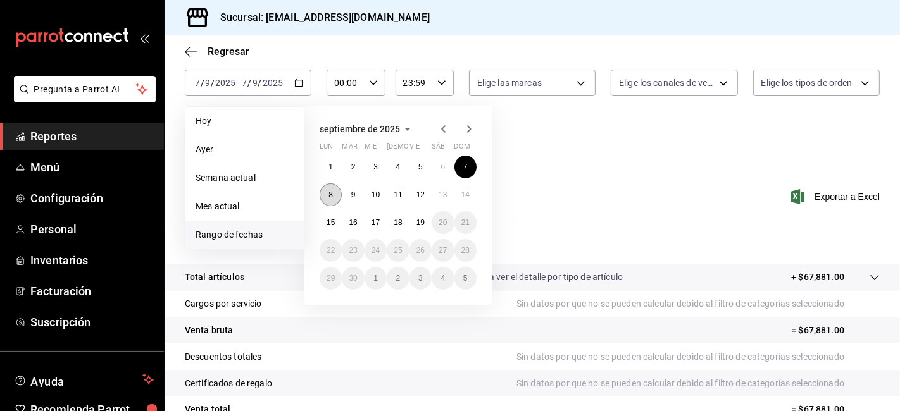
click at [324, 198] on button "8" at bounding box center [331, 195] width 22 height 23
click at [324, 198] on button "Ver ventas" at bounding box center [312, 208] width 50 height 22
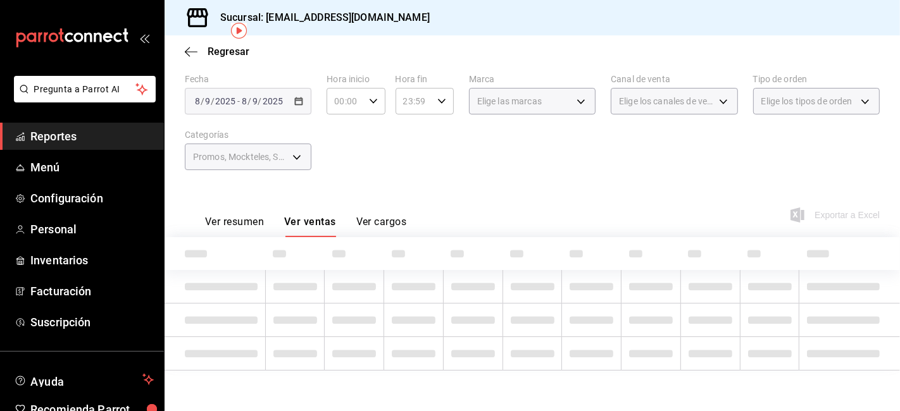
scroll to position [75, 0]
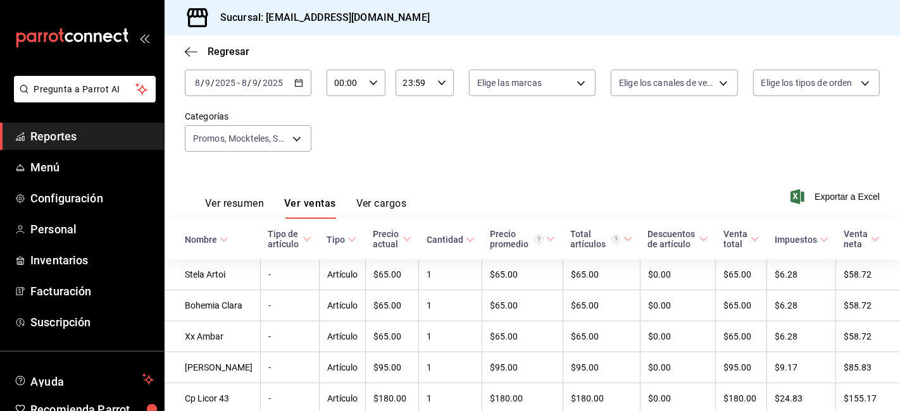
click at [249, 201] on button "Ver resumen" at bounding box center [234, 208] width 59 height 22
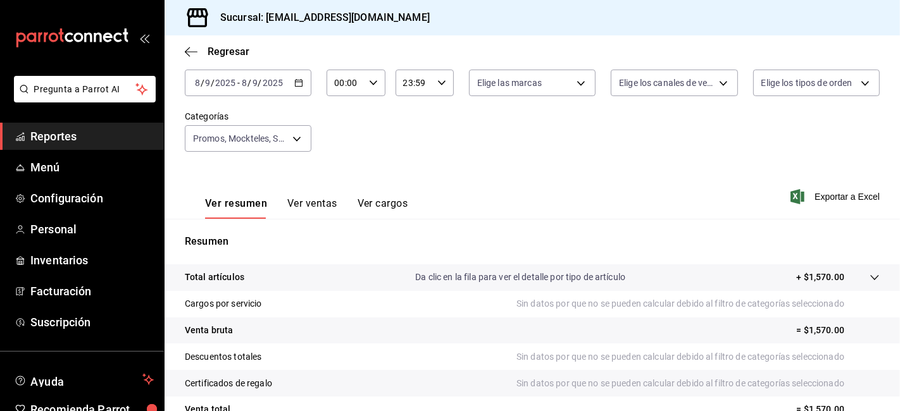
click at [296, 84] on icon "button" at bounding box center [298, 82] width 9 height 9
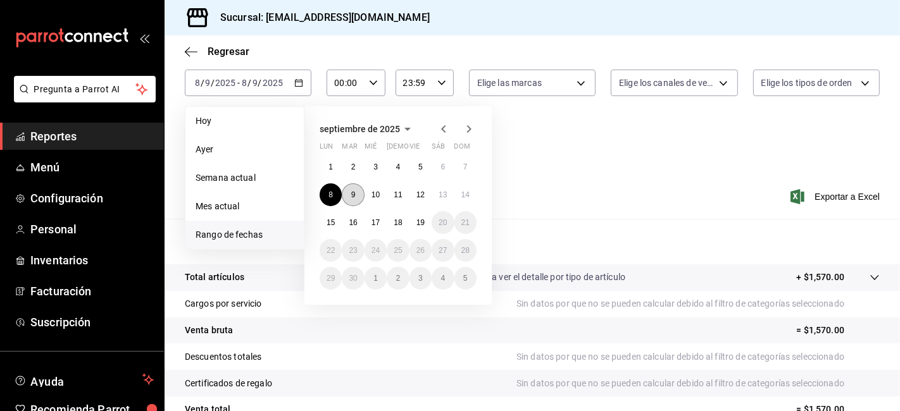
click at [353, 199] on button "9" at bounding box center [353, 195] width 22 height 23
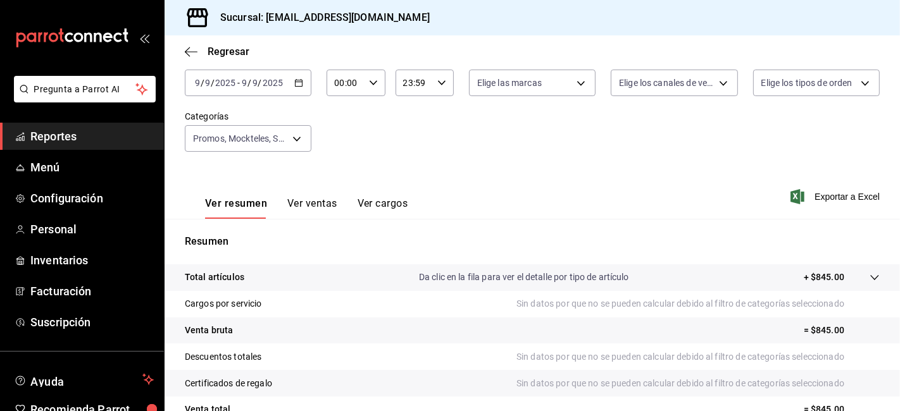
click at [296, 80] on \(Stroke\) "button" at bounding box center [299, 83] width 8 height 7
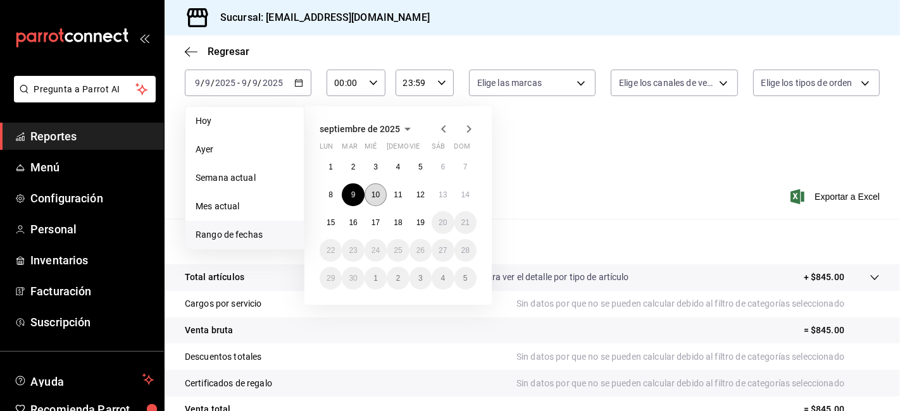
click at [372, 193] on abbr "10" at bounding box center [376, 195] width 8 height 9
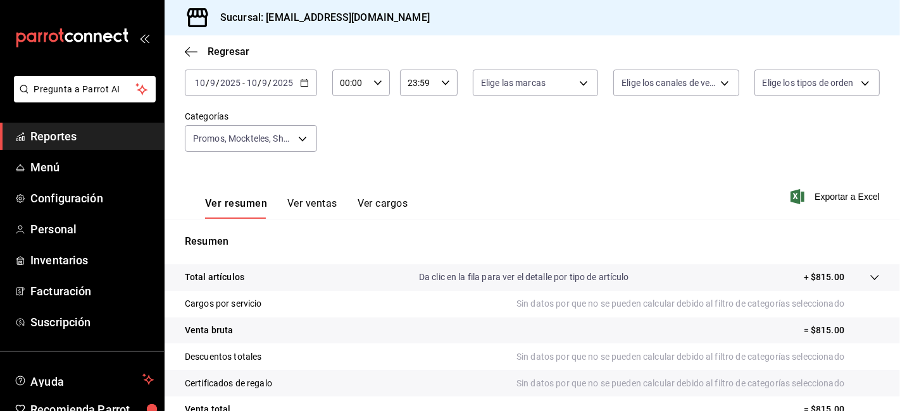
click at [302, 81] on icon "button" at bounding box center [304, 82] width 9 height 9
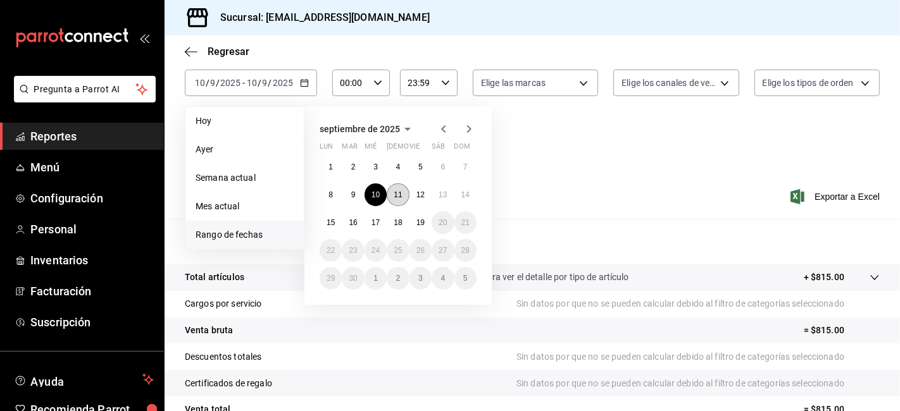
click at [401, 191] on abbr "11" at bounding box center [398, 195] width 8 height 9
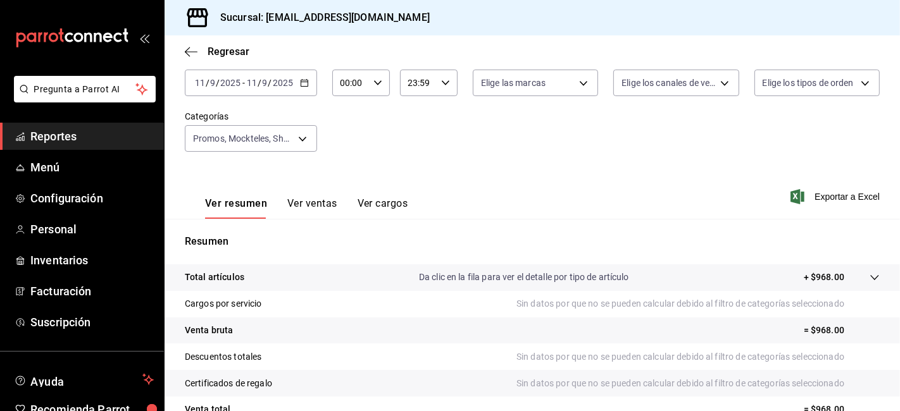
click at [305, 89] on div "[DATE] [DATE] - [DATE] [DATE]" at bounding box center [251, 83] width 132 height 27
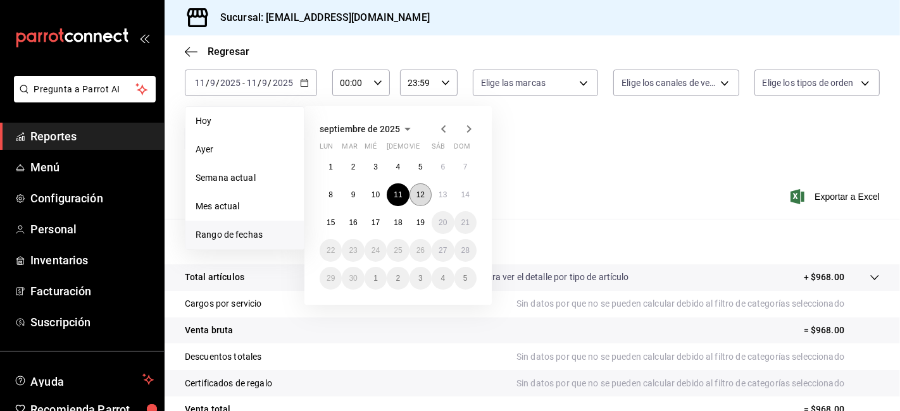
click at [429, 195] on button "12" at bounding box center [421, 195] width 22 height 23
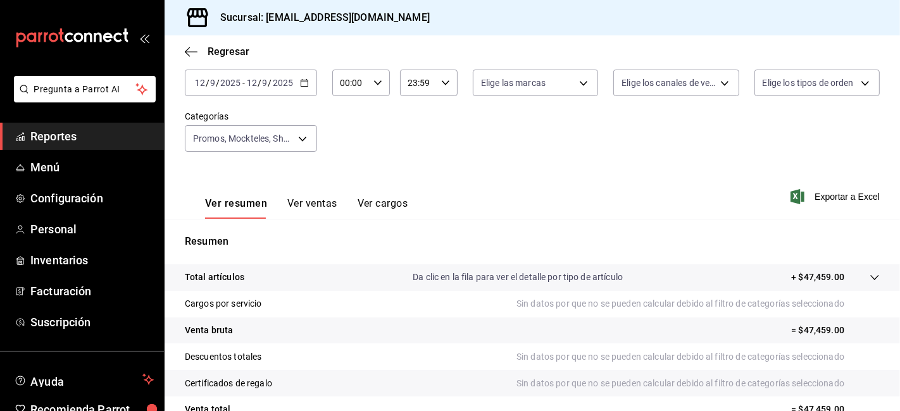
click at [308, 80] on div "[DATE] [DATE] - [DATE] [DATE]" at bounding box center [251, 83] width 132 height 27
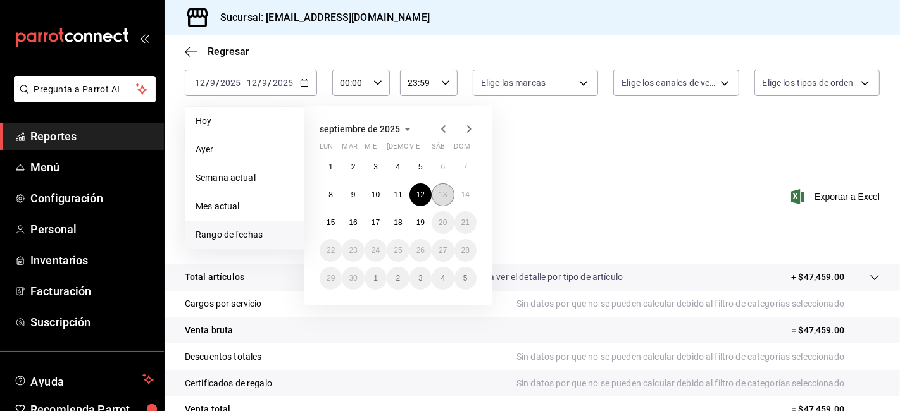
click at [444, 196] on abbr "13" at bounding box center [443, 195] width 8 height 9
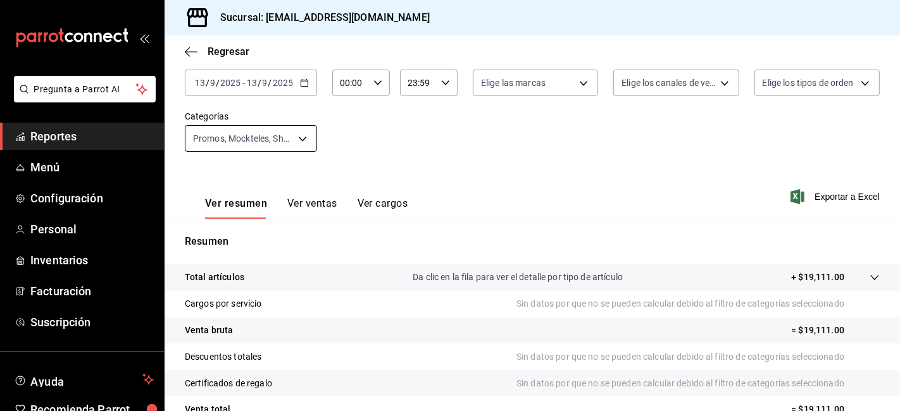
click at [301, 146] on body "Pregunta a Parrot AI Reportes Menú Configuración Personal Inventarios Facturaci…" at bounding box center [450, 205] width 900 height 411
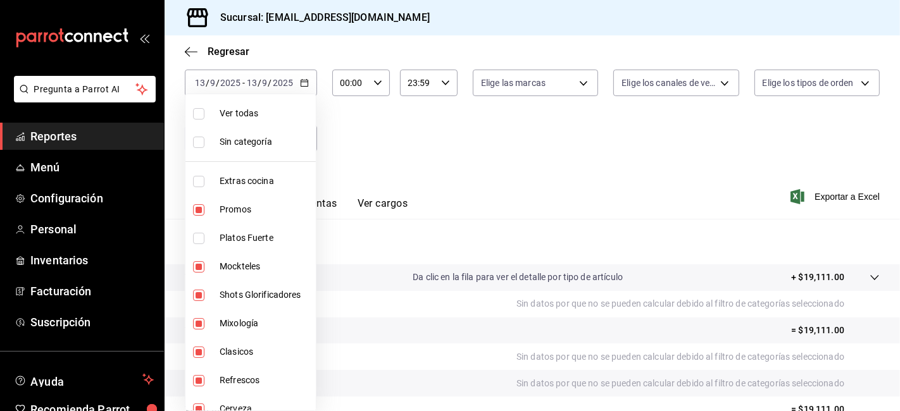
click at [353, 169] on div at bounding box center [450, 205] width 900 height 411
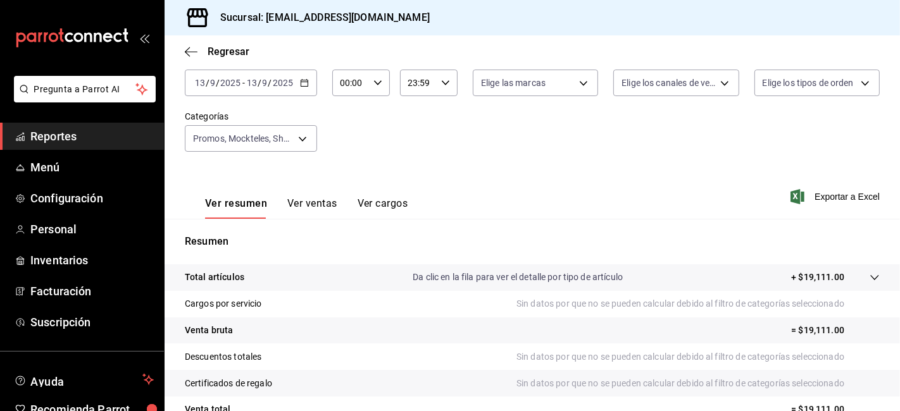
click at [306, 89] on div "[DATE] [DATE] - [DATE] [DATE]" at bounding box center [251, 83] width 132 height 27
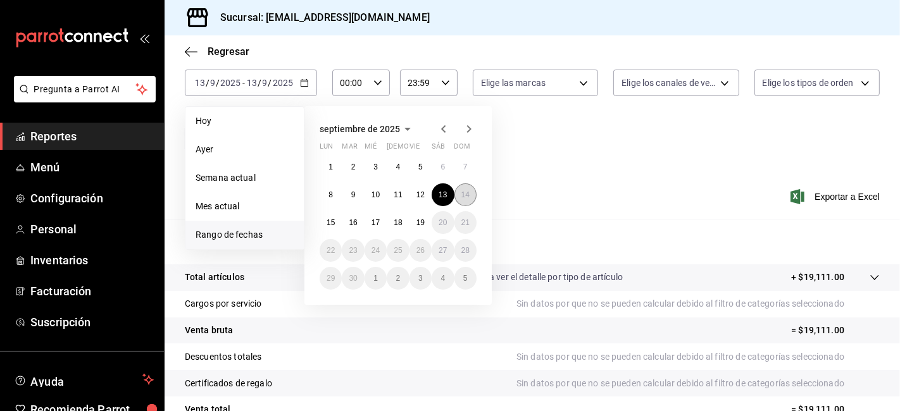
click at [464, 200] on button "14" at bounding box center [465, 195] width 22 height 23
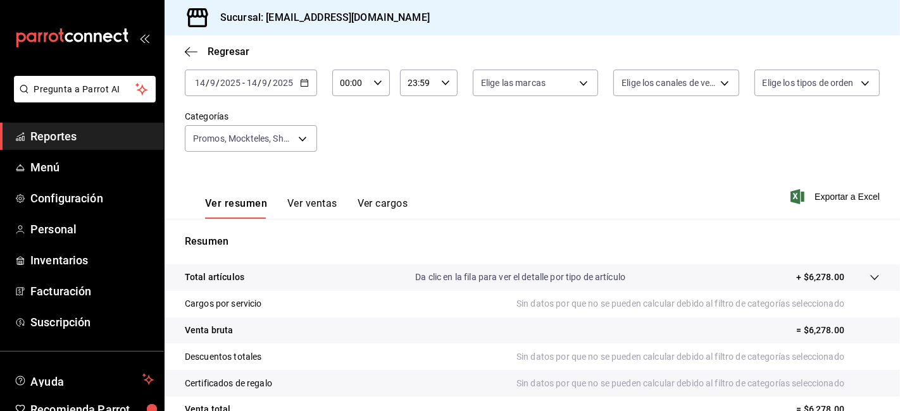
click at [302, 85] on icon "button" at bounding box center [304, 82] width 9 height 9
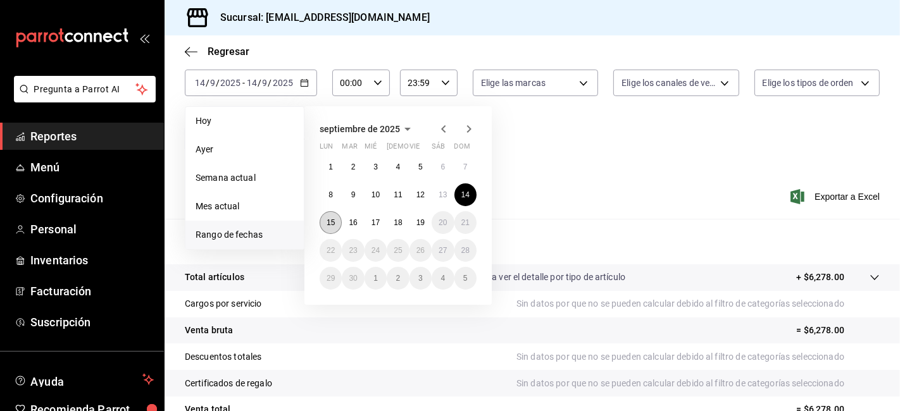
click at [334, 222] on abbr "15" at bounding box center [331, 222] width 8 height 9
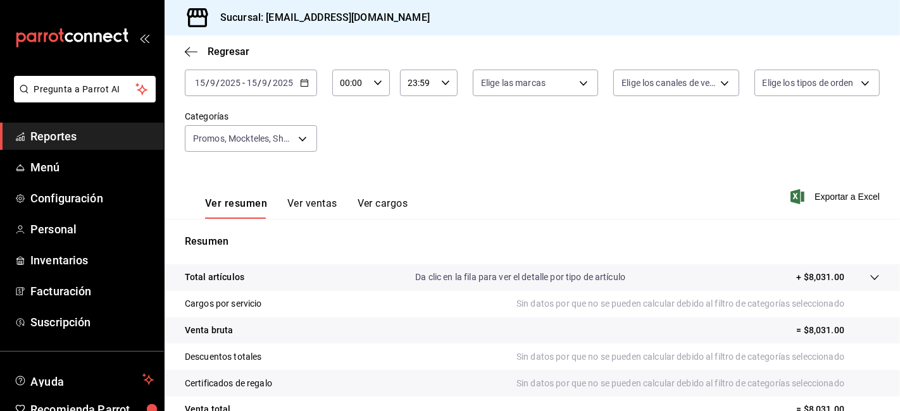
click at [304, 89] on div "[DATE] [DATE] - [DATE] [DATE]" at bounding box center [251, 83] width 132 height 27
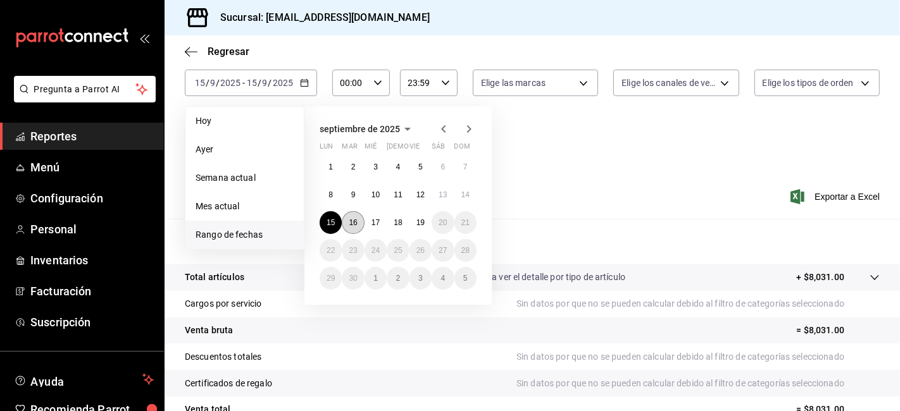
click at [349, 224] on abbr "16" at bounding box center [353, 222] width 8 height 9
click at [349, 224] on div "Resumen Total artículos Da clic en la fila para ver el detalle por tipo de artí…" at bounding box center [533, 355] width 736 height 272
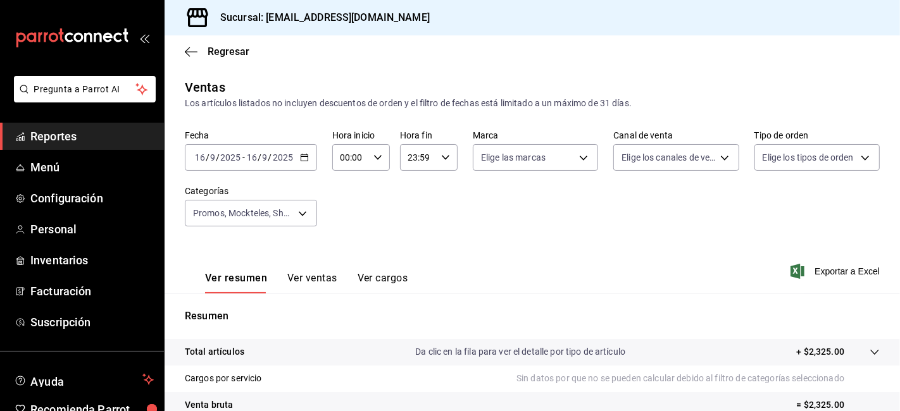
scroll to position [75, 0]
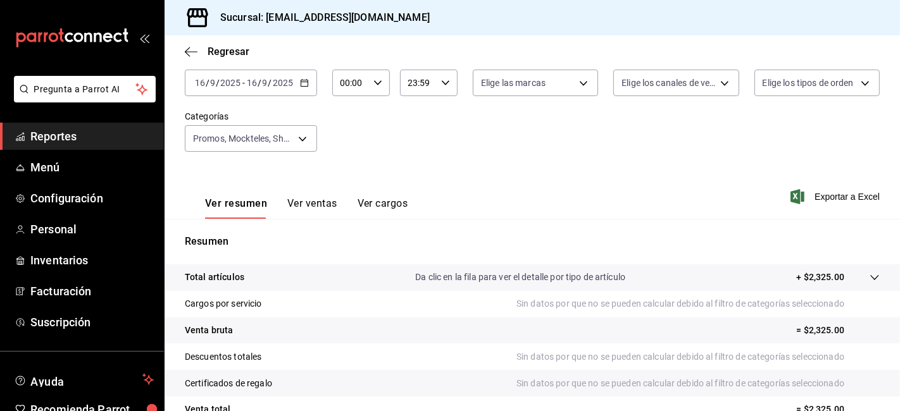
click at [303, 86] on \(Stroke\) "button" at bounding box center [305, 83] width 8 height 7
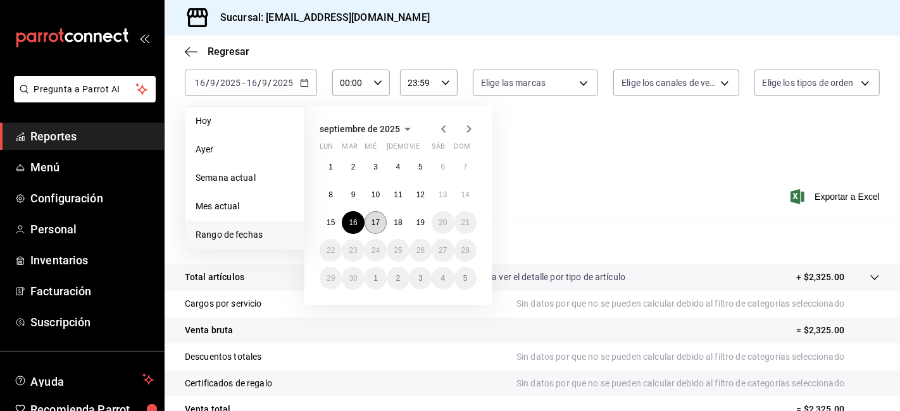
click at [376, 224] on abbr "17" at bounding box center [376, 222] width 8 height 9
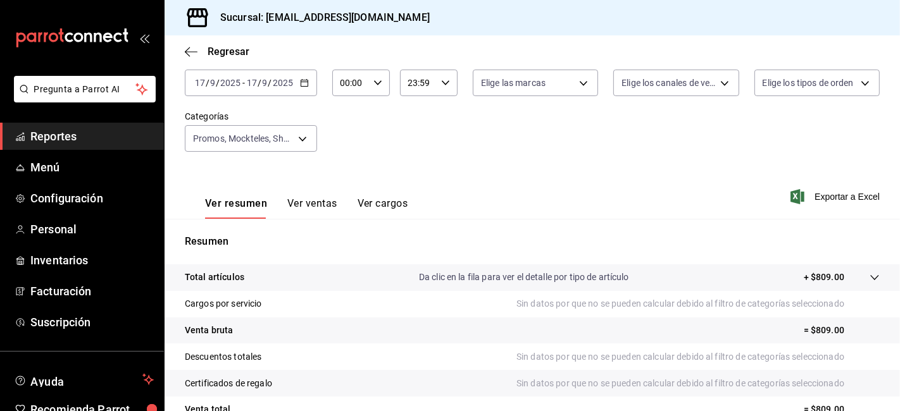
click at [303, 89] on div "[DATE] [DATE] - [DATE] [DATE]" at bounding box center [251, 83] width 132 height 27
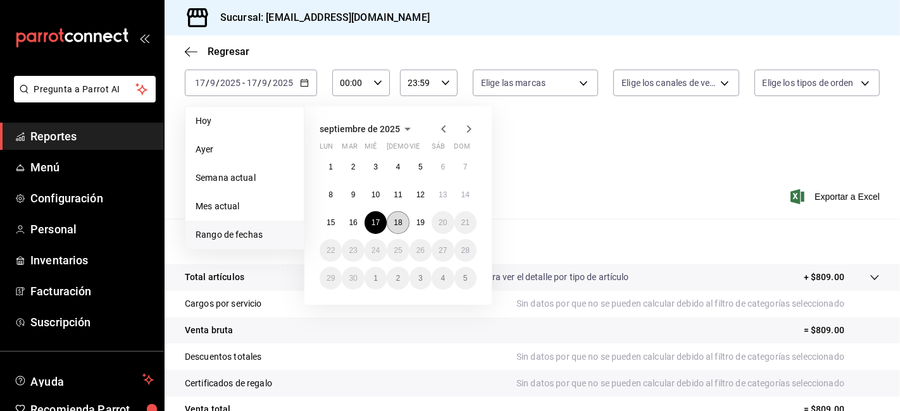
click at [404, 223] on button "18" at bounding box center [398, 222] width 22 height 23
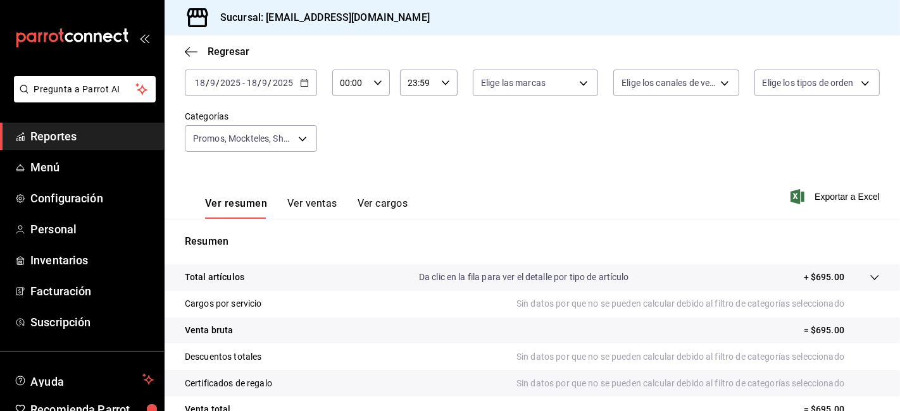
click at [68, 129] on span "Reportes" at bounding box center [91, 136] width 123 height 17
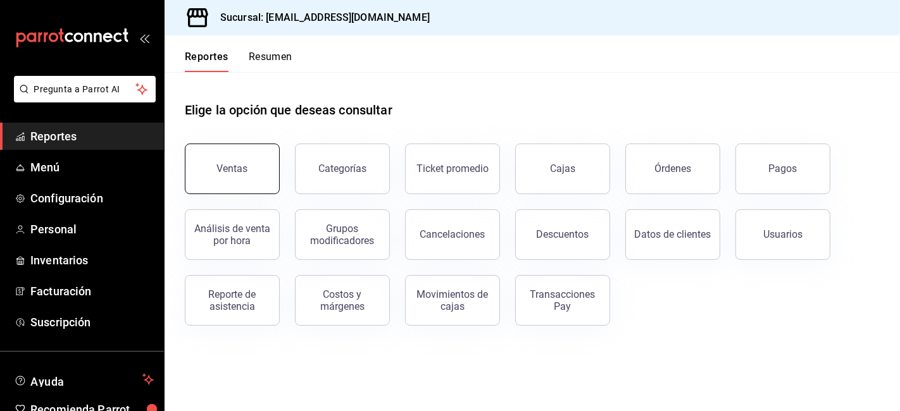
click at [224, 175] on button "Ventas" at bounding box center [232, 169] width 95 height 51
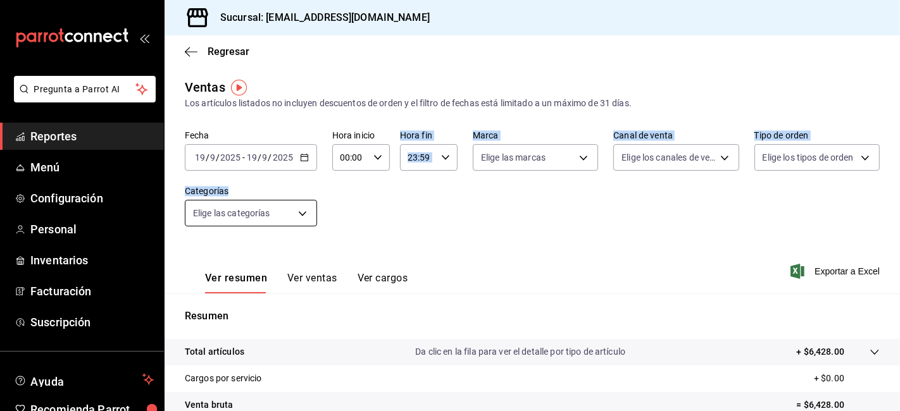
drag, startPoint x: 358, startPoint y: 199, endPoint x: 297, endPoint y: 211, distance: 61.3
click at [297, 211] on div "Fecha [DATE] [DATE] - [DATE] [DATE] Hora inicio 00:00 Hora inicio Hora fin 23:5…" at bounding box center [532, 185] width 695 height 111
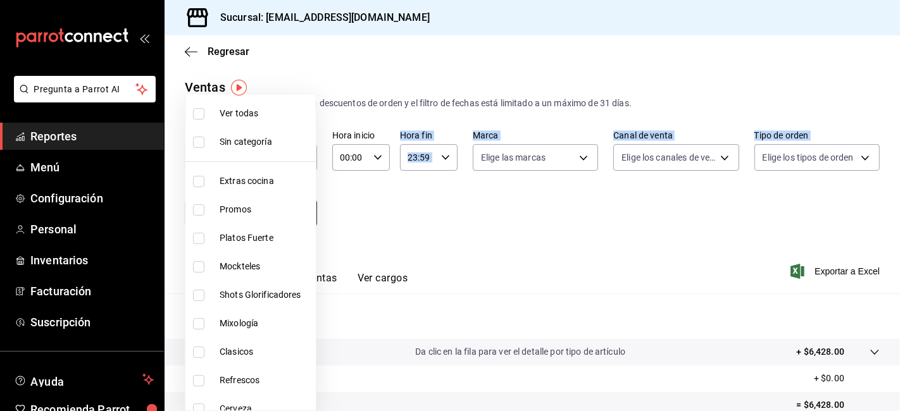
click at [297, 211] on body "Pregunta a Parrot AI Reportes Menú Configuración Personal Inventarios Facturaci…" at bounding box center [450, 205] width 900 height 411
click at [265, 206] on span "Promos" at bounding box center [265, 209] width 91 height 13
type input "a647f9a8-d100-498c-ac42-1a939deb3db1"
checkbox input "true"
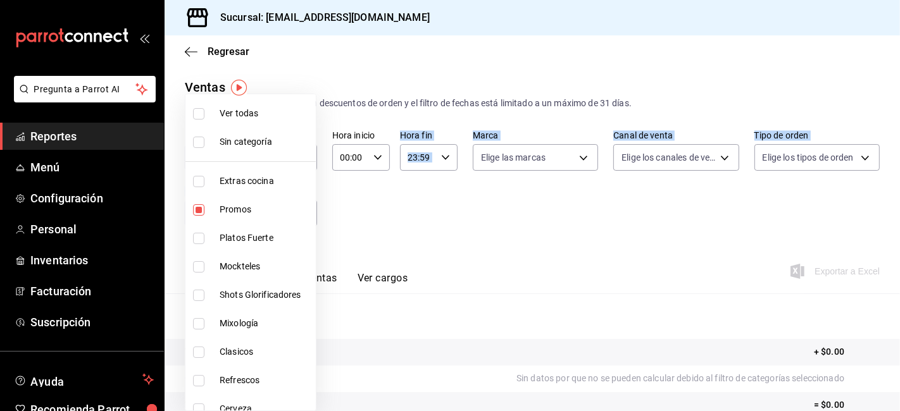
click at [244, 264] on span "Mockteles" at bounding box center [265, 266] width 91 height 13
type input "a647f9a8-d100-498c-ac42-1a939deb3db1,71ed7736-f644-45bf-b920-1606ece571f7"
checkbox input "true"
click at [249, 303] on li "Shots Glorificadores" at bounding box center [250, 295] width 130 height 28
type input "a647f9a8-d100-498c-ac42-1a939deb3db1,71ed7736-f644-45bf-b920-1606ece571f7,93357…"
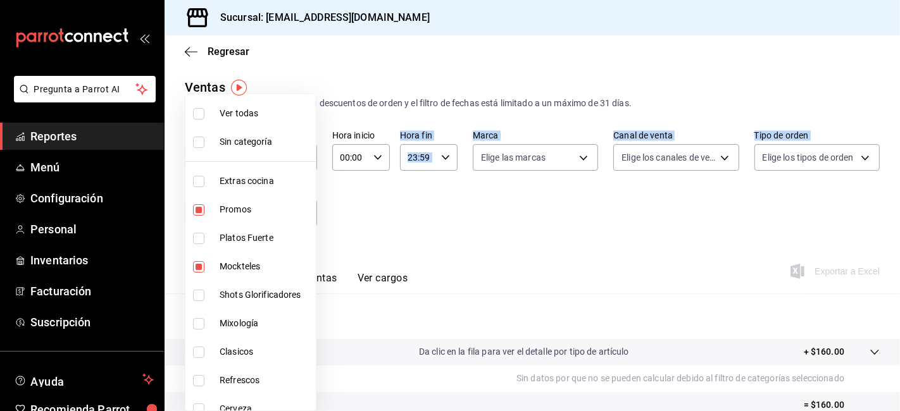
checkbox input "true"
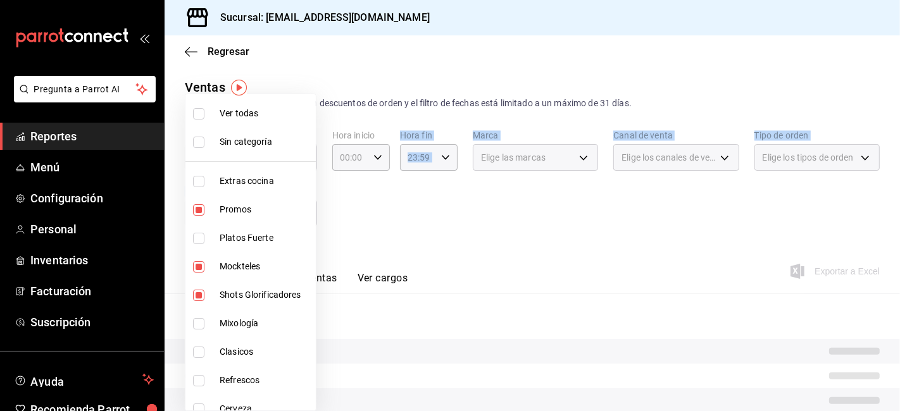
click at [248, 328] on span "Mixología" at bounding box center [265, 323] width 91 height 13
type input "a647f9a8-d100-498c-ac42-1a939deb3db1,71ed7736-f644-45bf-b920-1606ece571f7,93357…"
checkbox input "true"
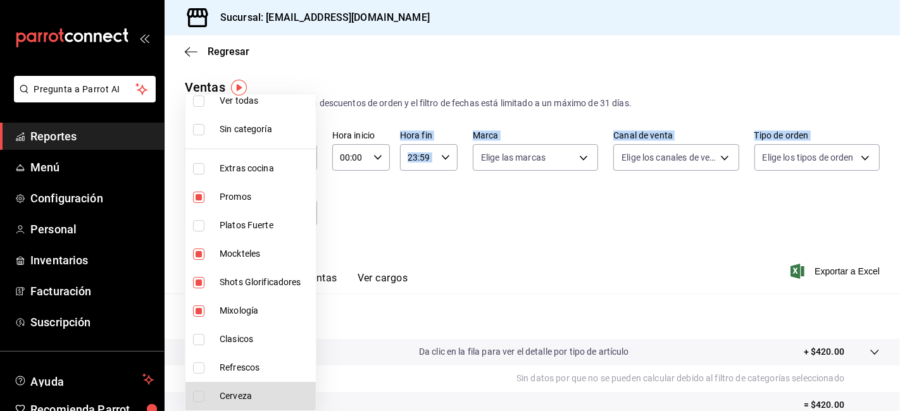
scroll to position [41, 0]
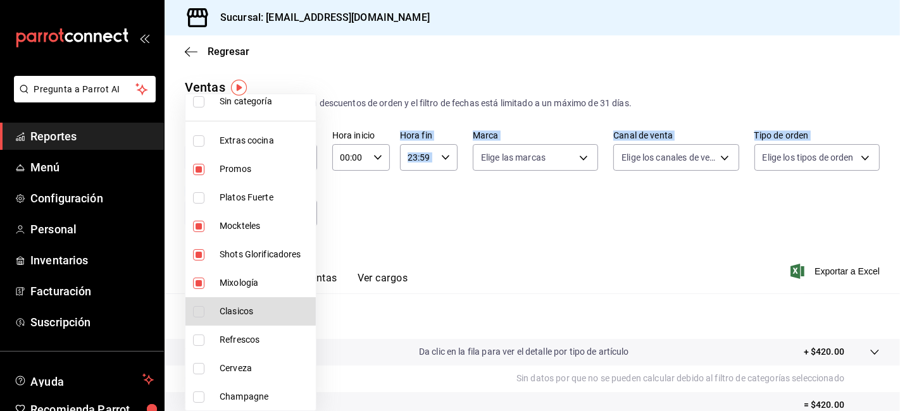
type input "a647f9a8-d100-498c-ac42-1a939deb3db1,71ed7736-f644-45bf-b920-1606ece571f7,93357…"
checkbox input "true"
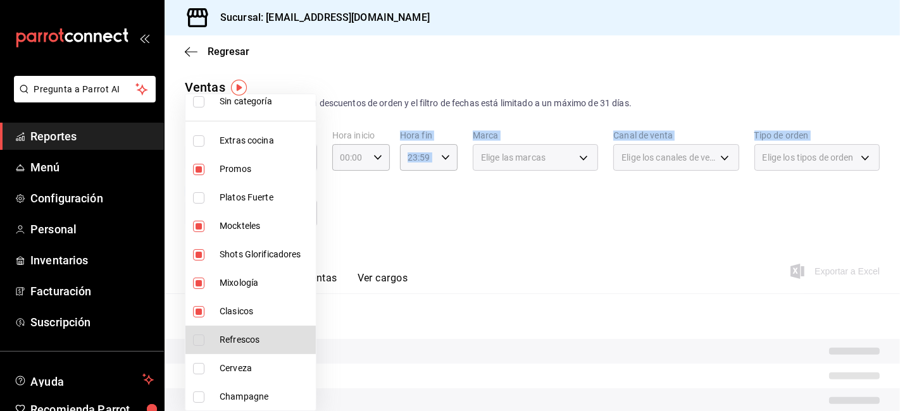
type input "a647f9a8-d100-498c-ac42-1a939deb3db1,71ed7736-f644-45bf-b920-1606ece571f7,93357…"
checkbox input "true"
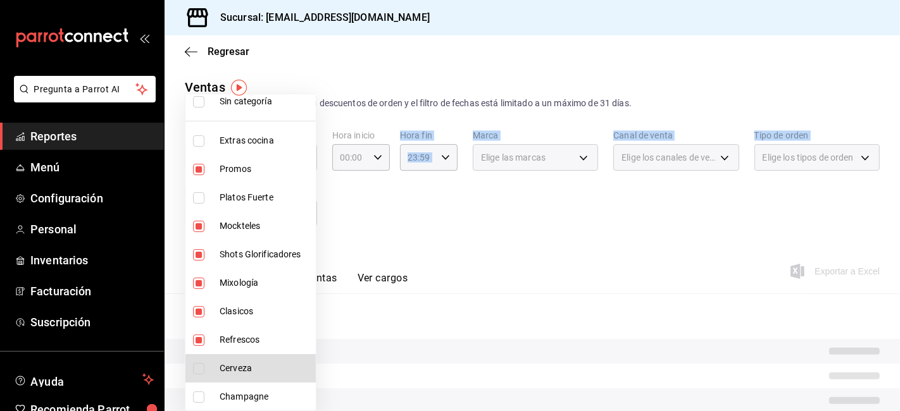
type input "a647f9a8-d100-498c-ac42-1a939deb3db1,71ed7736-f644-45bf-b920-1606ece571f7,93357…"
checkbox input "true"
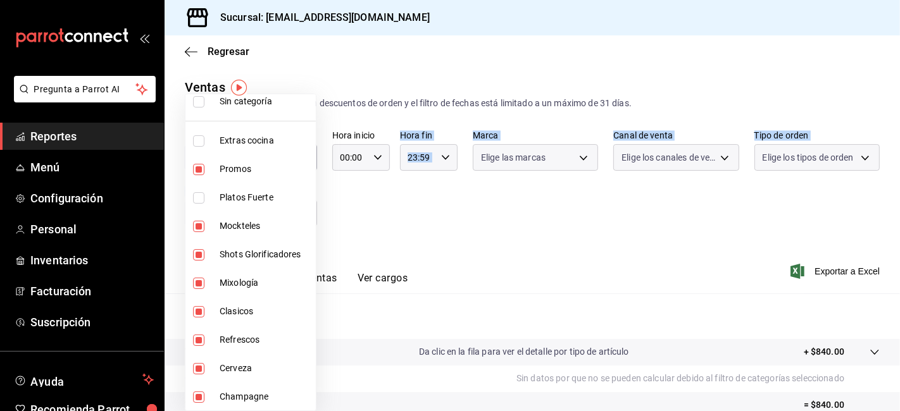
type input "a647f9a8-d100-498c-ac42-1a939deb3db1,71ed7736-f644-45bf-b920-1606ece571f7,93357…"
checkbox input "true"
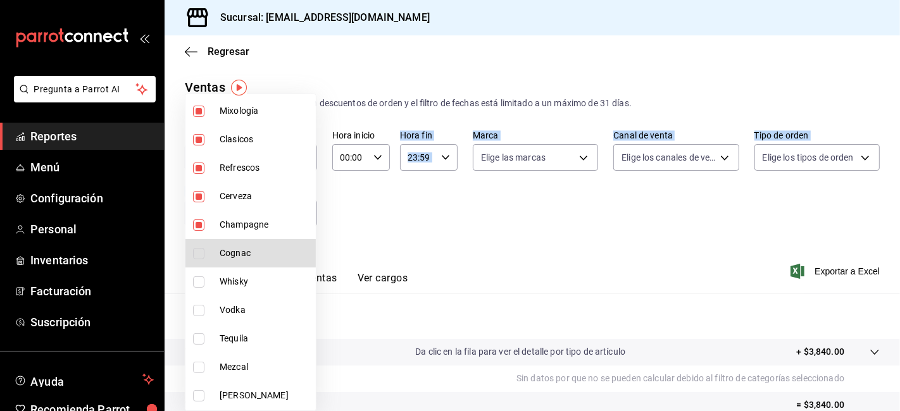
type input "a647f9a8-d100-498c-ac42-1a939deb3db1,71ed7736-f644-45bf-b920-1606ece571f7,93357…"
checkbox input "true"
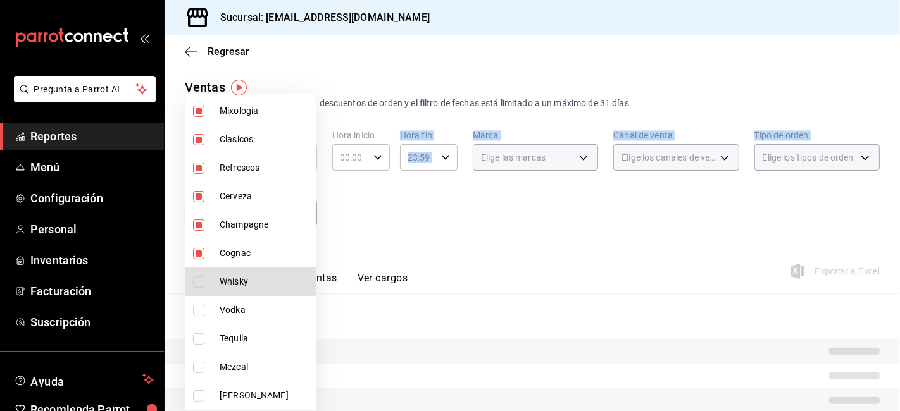
type input "a647f9a8-d100-498c-ac42-1a939deb3db1,71ed7736-f644-45bf-b920-1606ece571f7,93357…"
checkbox input "true"
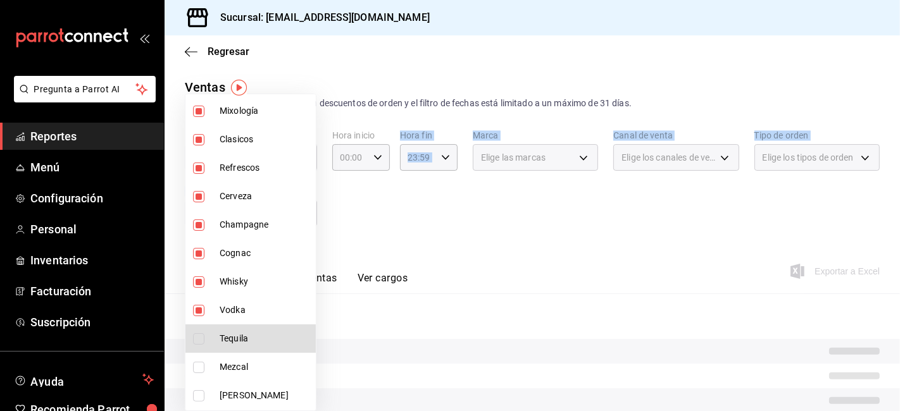
type input "a647f9a8-d100-498c-ac42-1a939deb3db1,71ed7736-f644-45bf-b920-1606ece571f7,93357…"
checkbox input "true"
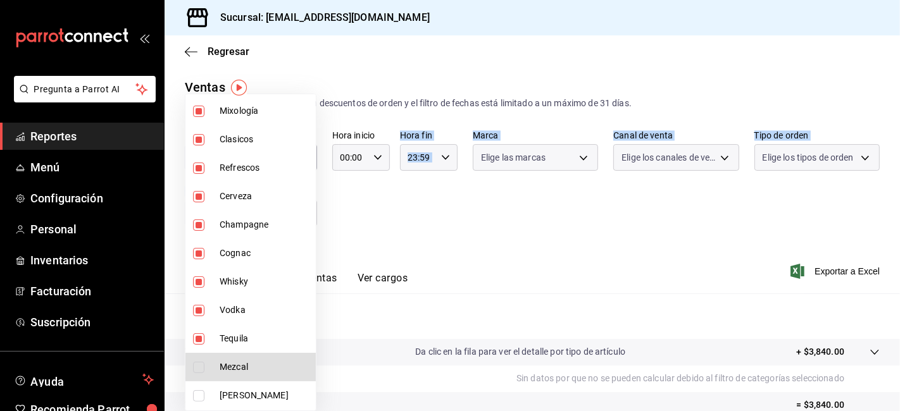
type input "a647f9a8-d100-498c-ac42-1a939deb3db1,71ed7736-f644-45bf-b920-1606ece571f7,93357…"
checkbox input "true"
type input "a647f9a8-d100-498c-ac42-1a939deb3db1,71ed7736-f644-45bf-b920-1606ece571f7,93357…"
checkbox input "true"
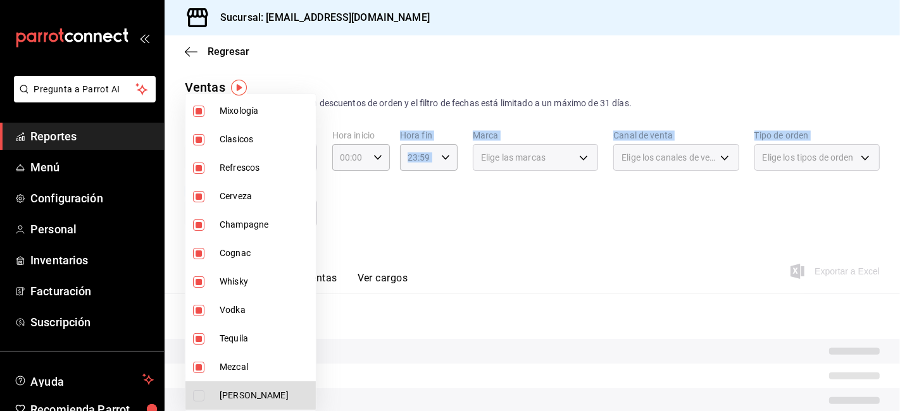
type input "a647f9a8-d100-498c-ac42-1a939deb3db1,71ed7736-f644-45bf-b920-1606ece571f7,93357…"
checkbox input "true"
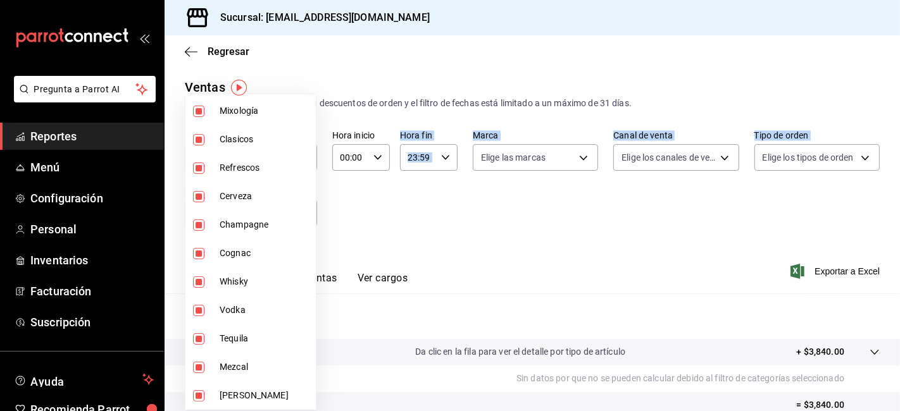
scroll to position [412, 0]
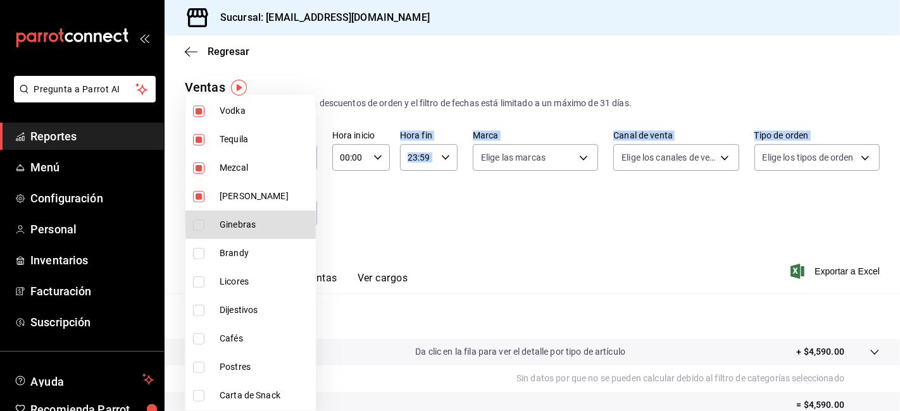
type input "a647f9a8-d100-498c-ac42-1a939deb3db1,71ed7736-f644-45bf-b920-1606ece571f7,93357…"
checkbox input "true"
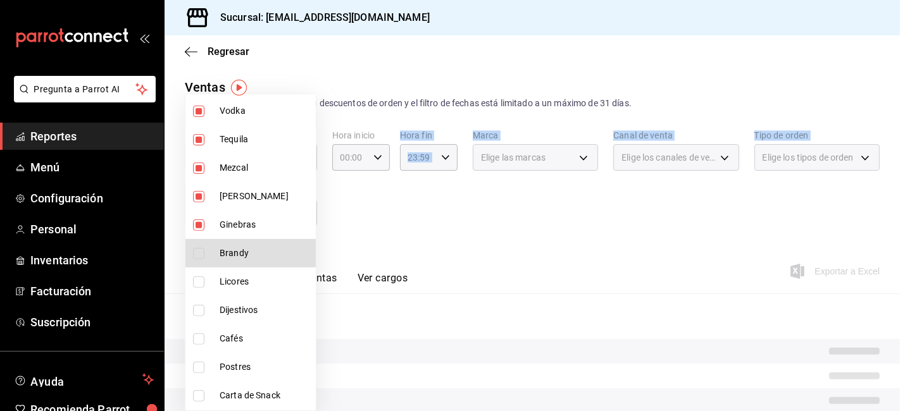
type input "a647f9a8-d100-498c-ac42-1a939deb3db1,71ed7736-f644-45bf-b920-1606ece571f7,93357…"
checkbox input "true"
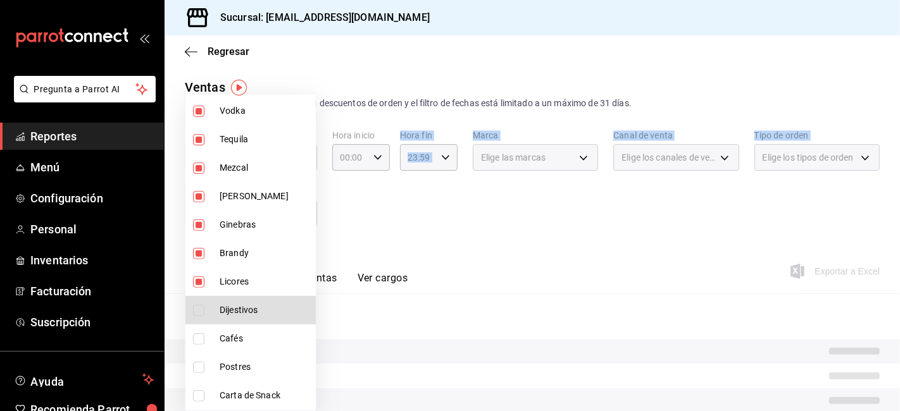
type input "a647f9a8-d100-498c-ac42-1a939deb3db1,71ed7736-f644-45bf-b920-1606ece571f7,93357…"
checkbox input "true"
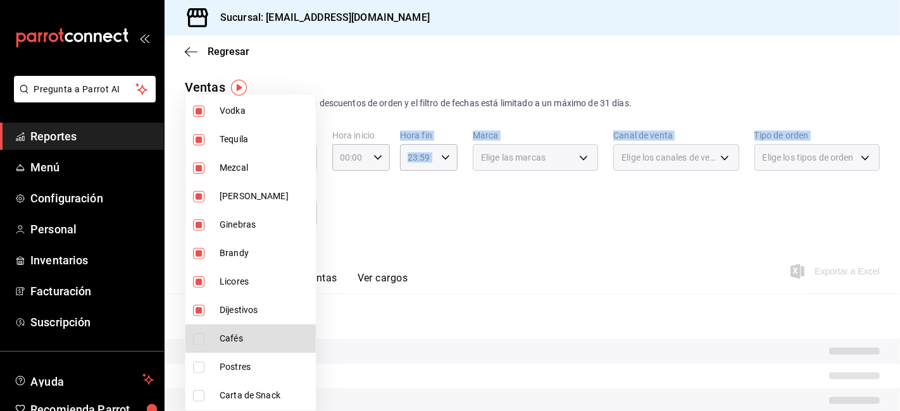
type input "a647f9a8-d100-498c-ac42-1a939deb3db1,71ed7736-f644-45bf-b920-1606ece571f7,93357…"
checkbox input "true"
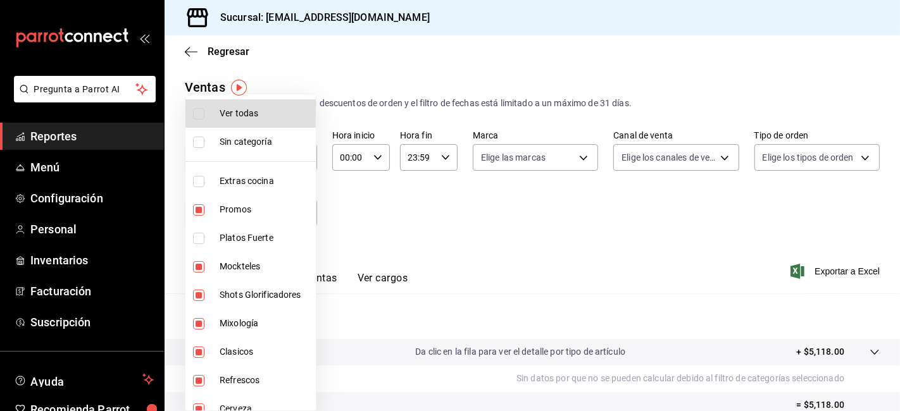
click at [583, 238] on div at bounding box center [450, 205] width 900 height 411
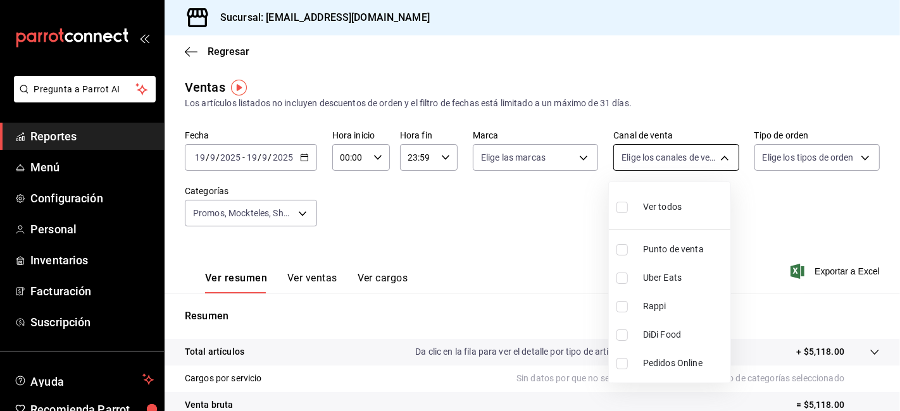
click at [693, 166] on body "Pregunta a Parrot AI Reportes Menú Configuración Personal Inventarios Facturaci…" at bounding box center [450, 205] width 900 height 411
click at [767, 224] on div at bounding box center [450, 205] width 900 height 411
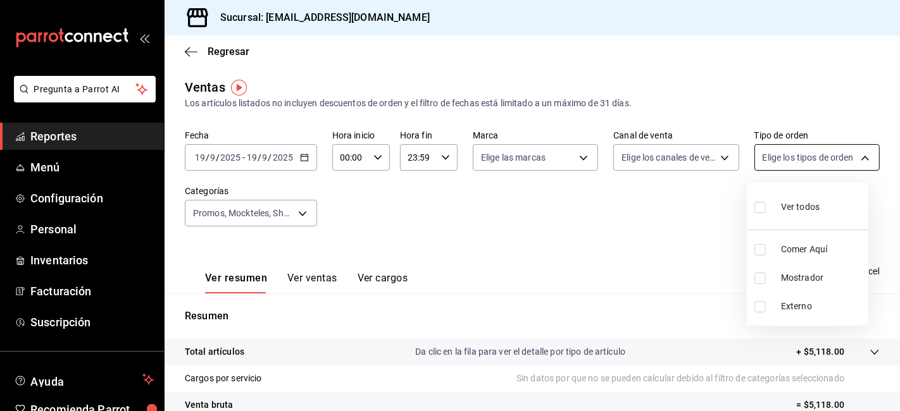
click at [848, 167] on body "Pregunta a Parrot AI Reportes Menú Configuración Personal Inventarios Facturaci…" at bounding box center [450, 205] width 900 height 411
click at [625, 169] on div at bounding box center [450, 205] width 900 height 411
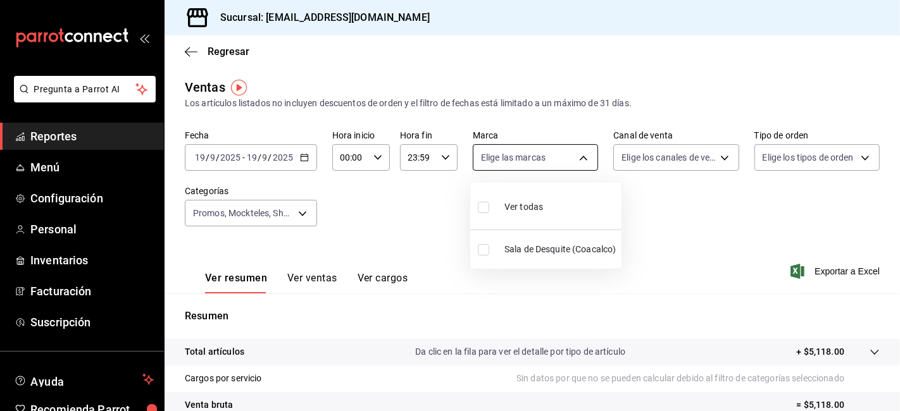
click at [547, 149] on body "Pregunta a Parrot AI Reportes Menú Configuración Personal Inventarios Facturaci…" at bounding box center [450, 205] width 900 height 411
click at [515, 249] on span "Sala de Desquite (Coacalco)" at bounding box center [560, 249] width 112 height 13
type input "62a8501e-83aa-44fc-a14d-b1e4ad847988"
checkbox input "true"
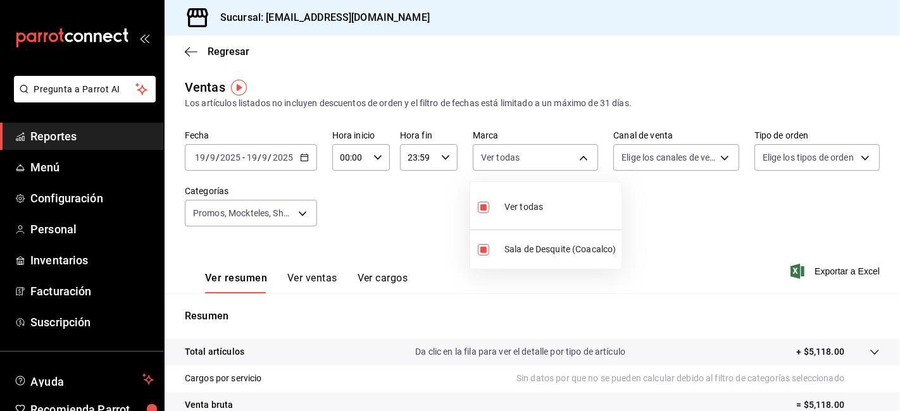
click at [425, 215] on div at bounding box center [450, 205] width 900 height 411
click at [301, 158] on icon "button" at bounding box center [304, 157] width 9 height 9
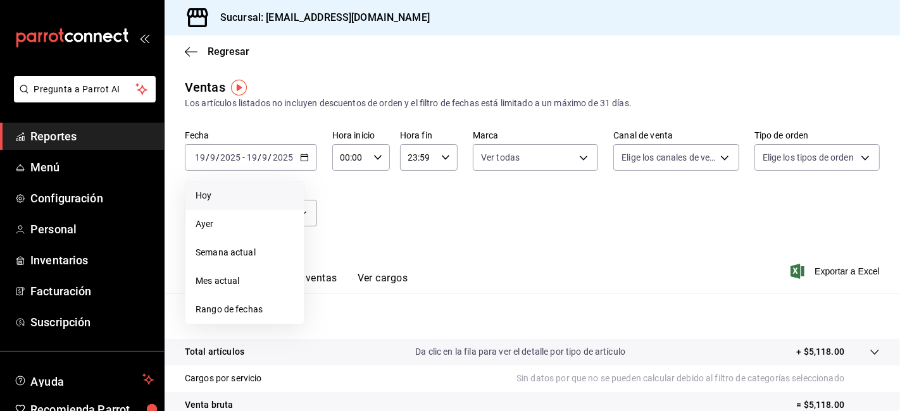
click at [250, 206] on li "Hoy" at bounding box center [244, 196] width 118 height 28
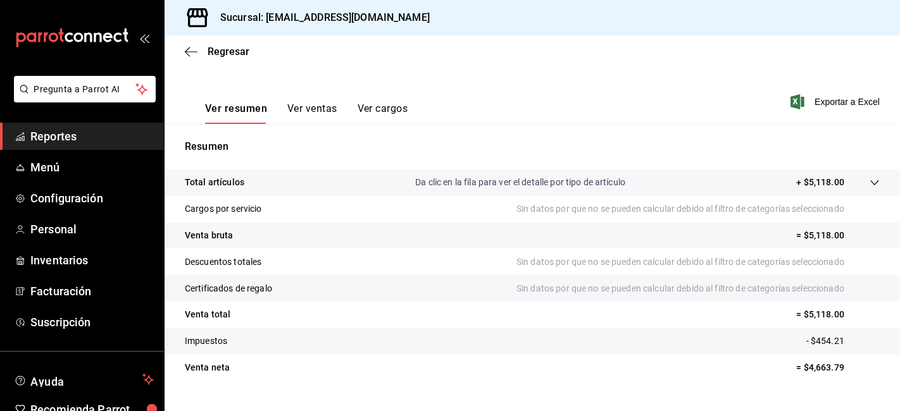
scroll to position [180, 0]
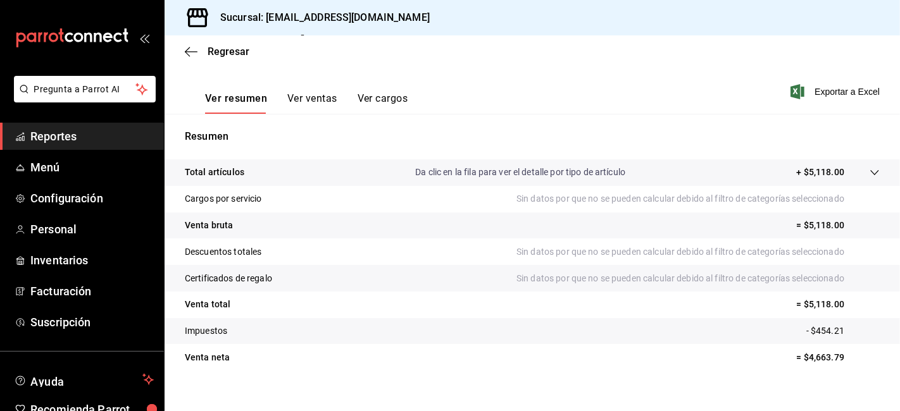
click at [320, 96] on button "Ver ventas" at bounding box center [312, 103] width 50 height 22
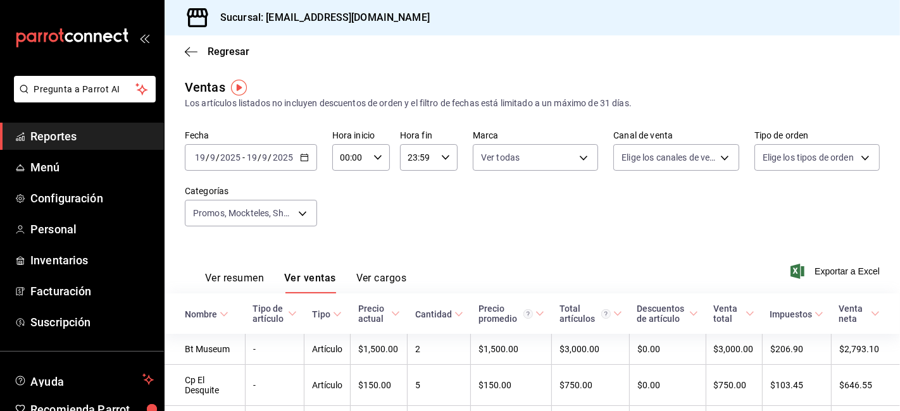
click at [123, 131] on span "Reportes" at bounding box center [91, 136] width 123 height 17
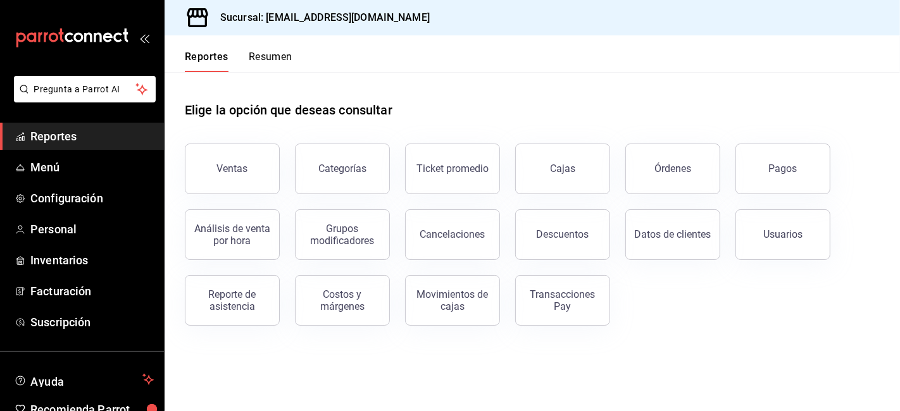
click at [123, 131] on span "Reportes" at bounding box center [91, 136] width 123 height 17
